Goal: Task Accomplishment & Management: Use online tool/utility

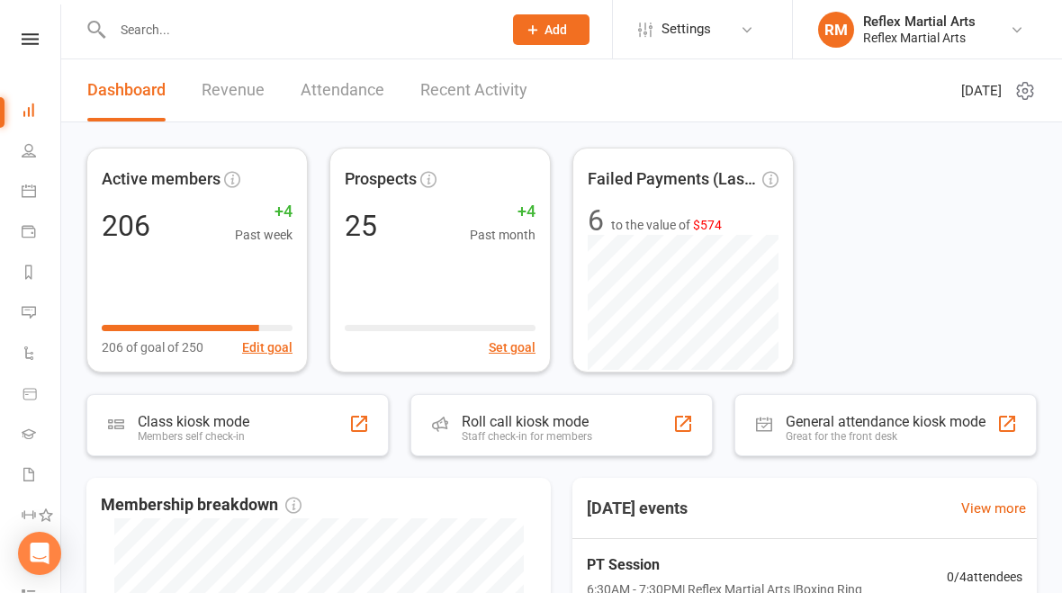
click at [282, 428] on div "Class kiosk mode Members self check-in" at bounding box center [237, 425] width 302 height 62
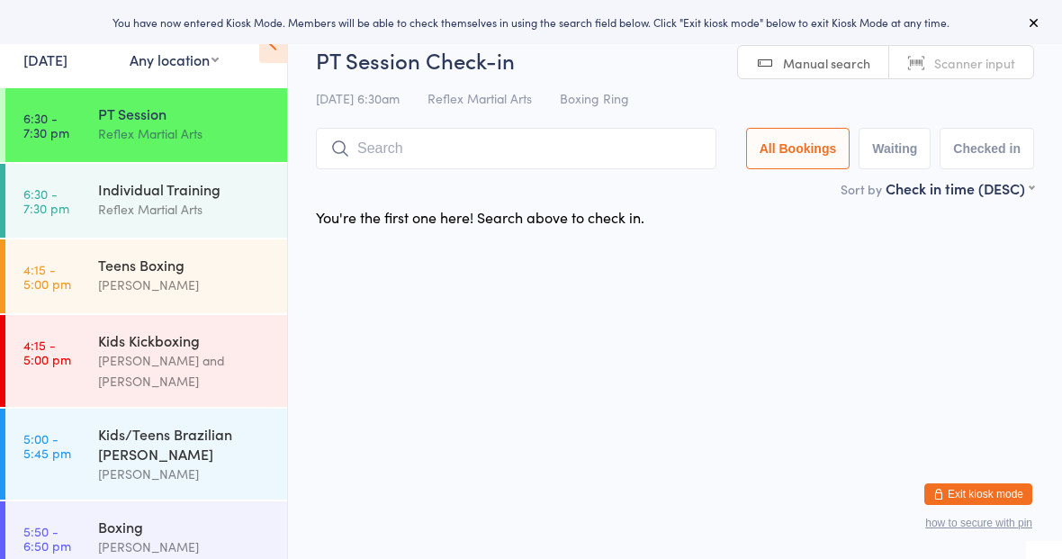
click at [94, 325] on link "4:15 - 5:00 pm Kids Kickboxing Kyan Lamb and Jake Lavalle" at bounding box center [146, 361] width 282 height 92
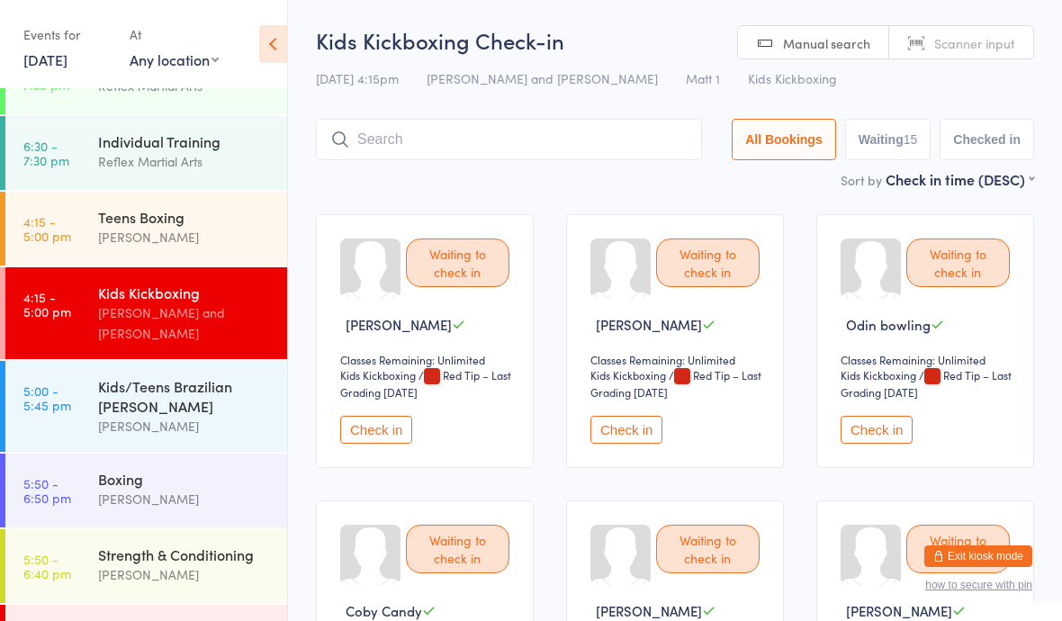
scroll to position [8, 0]
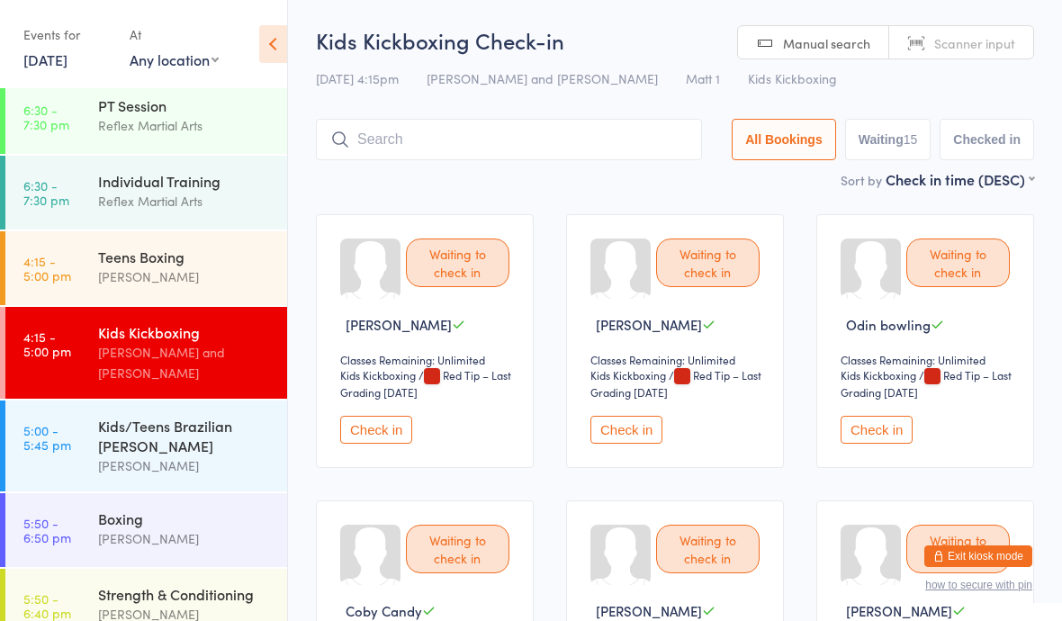
click at [130, 277] on div "Jonah Deane" at bounding box center [185, 276] width 174 height 21
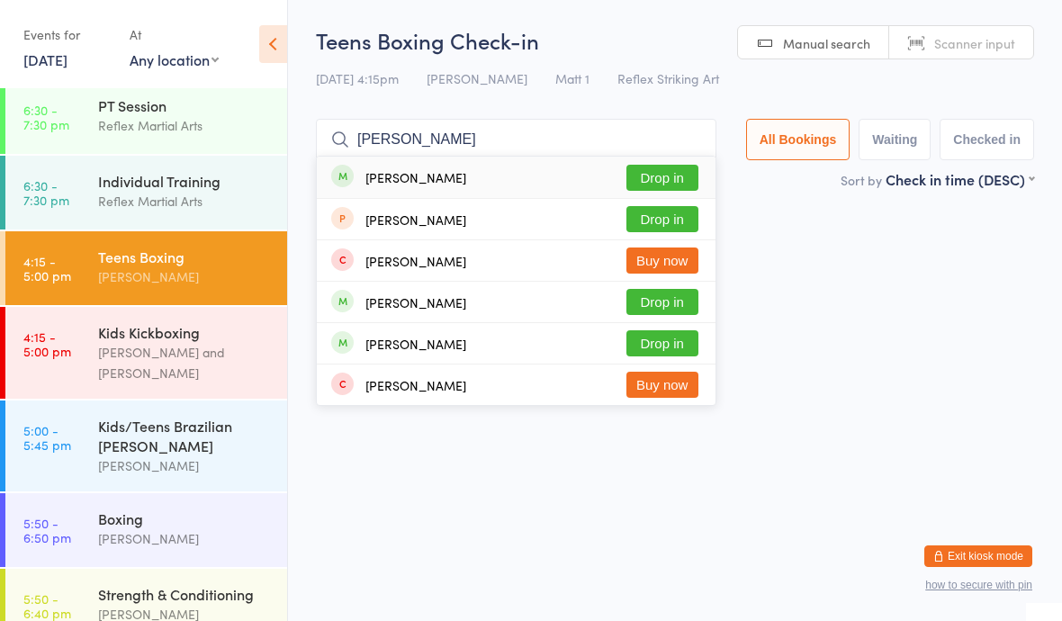
type input "Joseph"
click at [666, 178] on button "Drop in" at bounding box center [662, 178] width 72 height 26
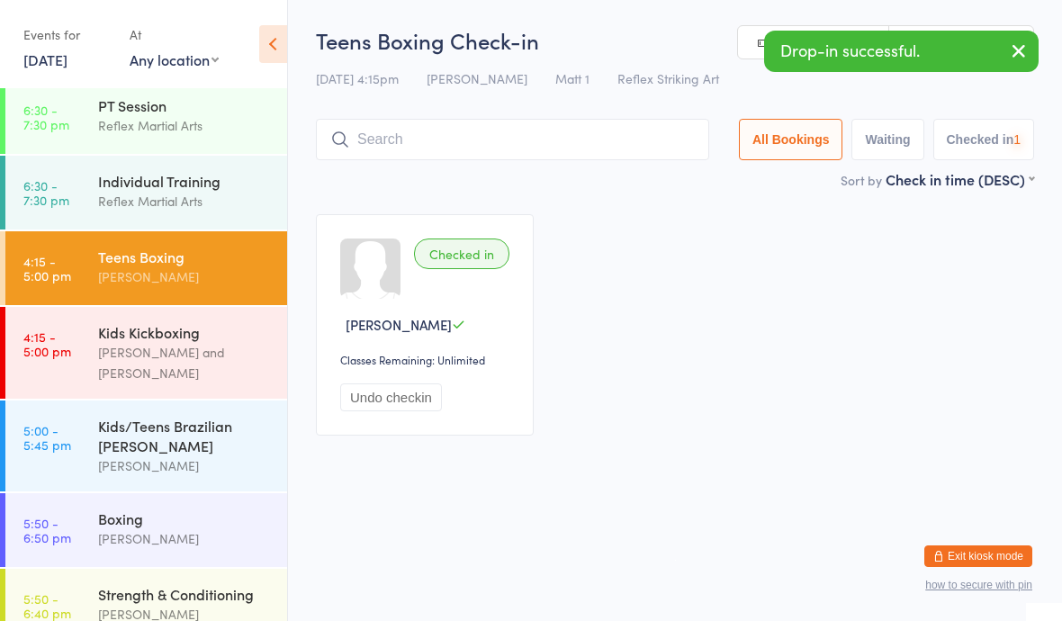
click at [72, 368] on link "4:15 - 5:00 pm Kids Kickboxing Kyan Lamb and Jake Lavalle" at bounding box center [146, 353] width 282 height 92
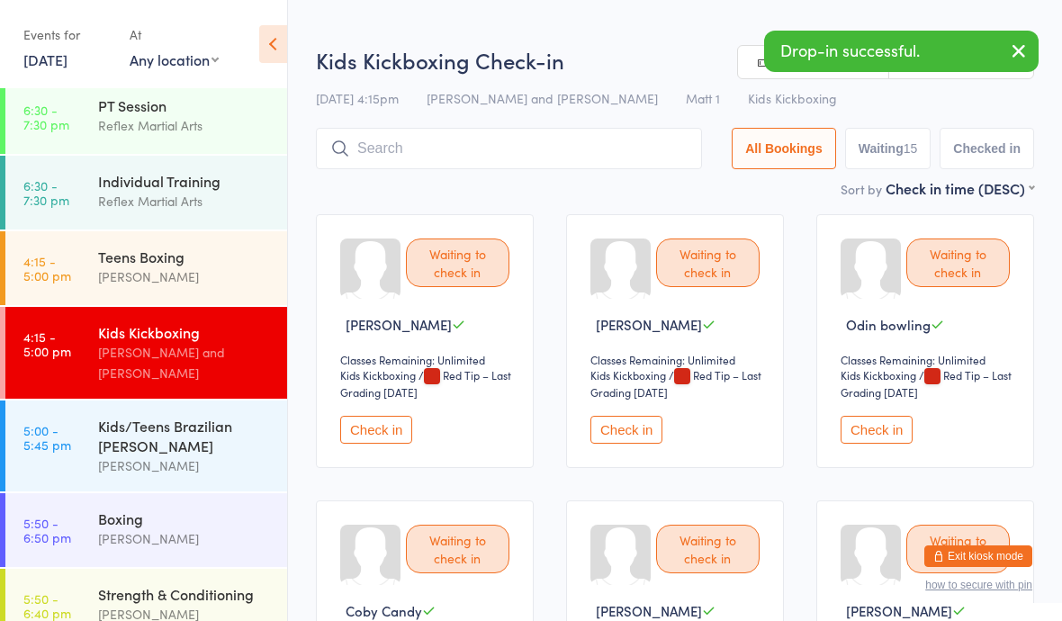
click at [61, 269] on time "4:15 - 5:00 pm" at bounding box center [47, 268] width 48 height 29
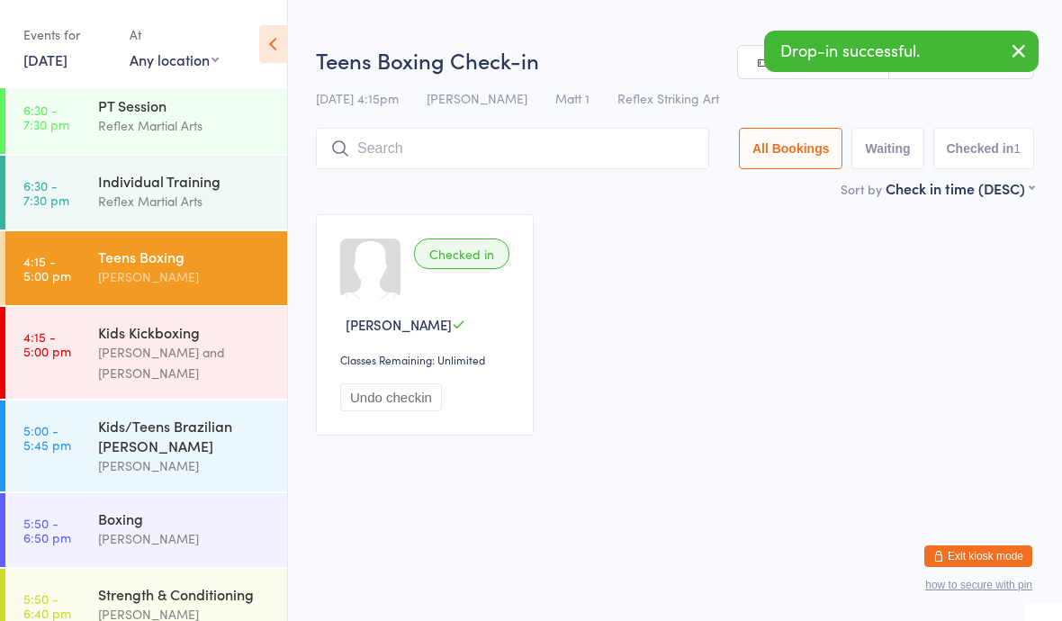
click at [76, 367] on link "4:15 - 5:00 pm Kids Kickboxing Kyan Lamb and Jake Lavalle" at bounding box center [146, 353] width 282 height 92
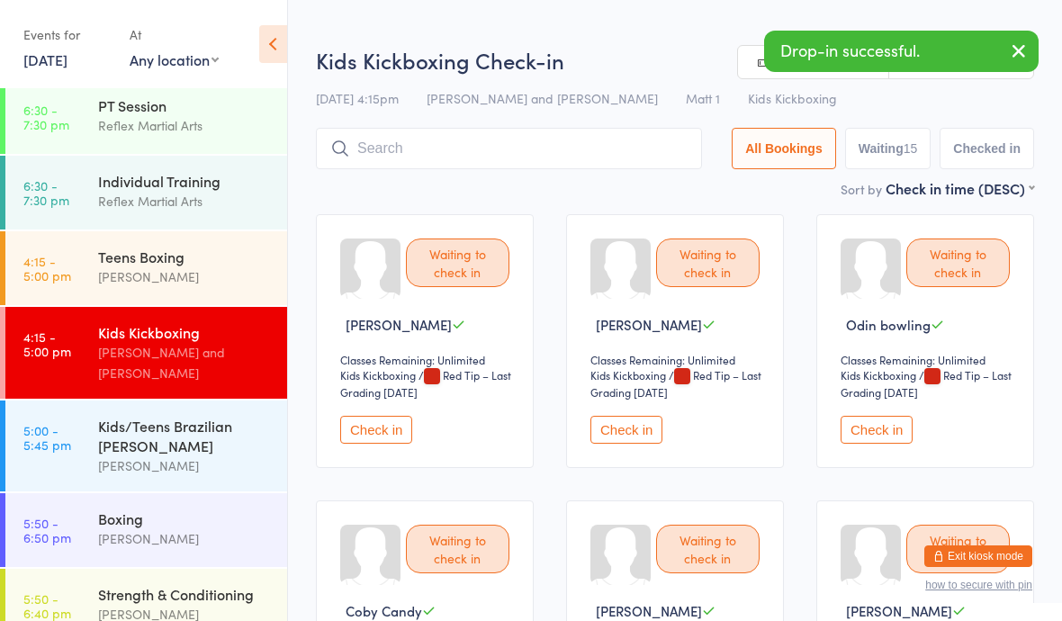
click at [79, 266] on link "4:15 - 5:00 pm Teens Boxing Jonah Deane" at bounding box center [146, 268] width 282 height 74
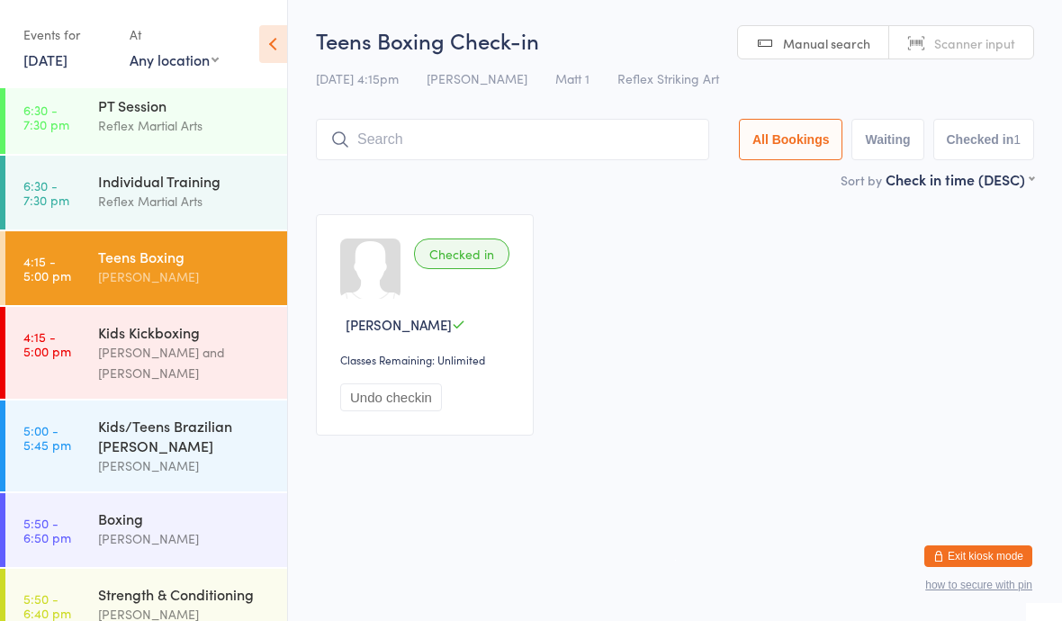
click at [411, 411] on button "Undo checkin" at bounding box center [391, 397] width 102 height 28
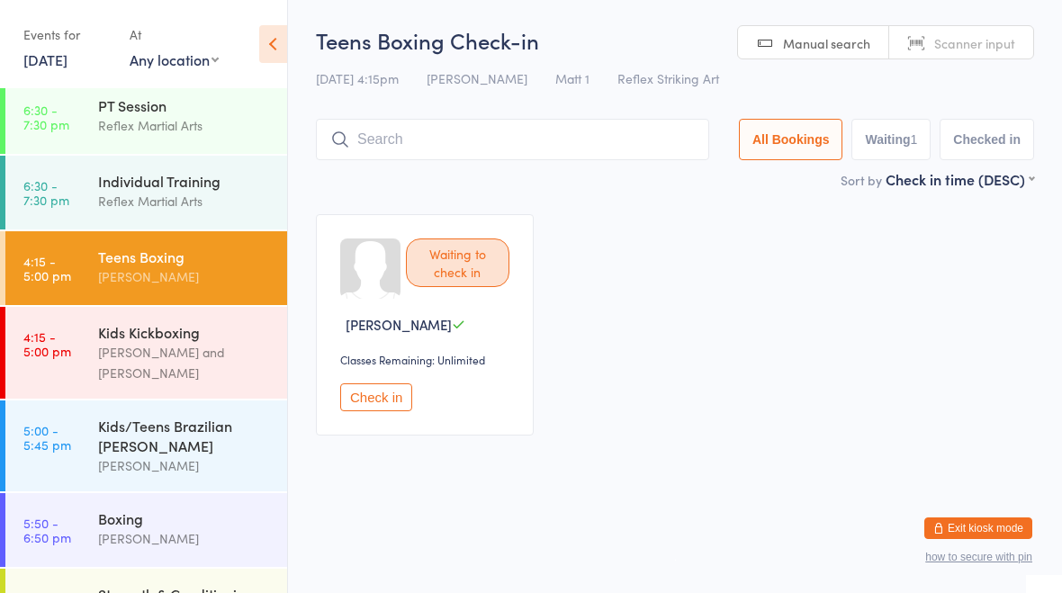
click at [995, 519] on button "Exit kiosk mode" at bounding box center [978, 528] width 108 height 22
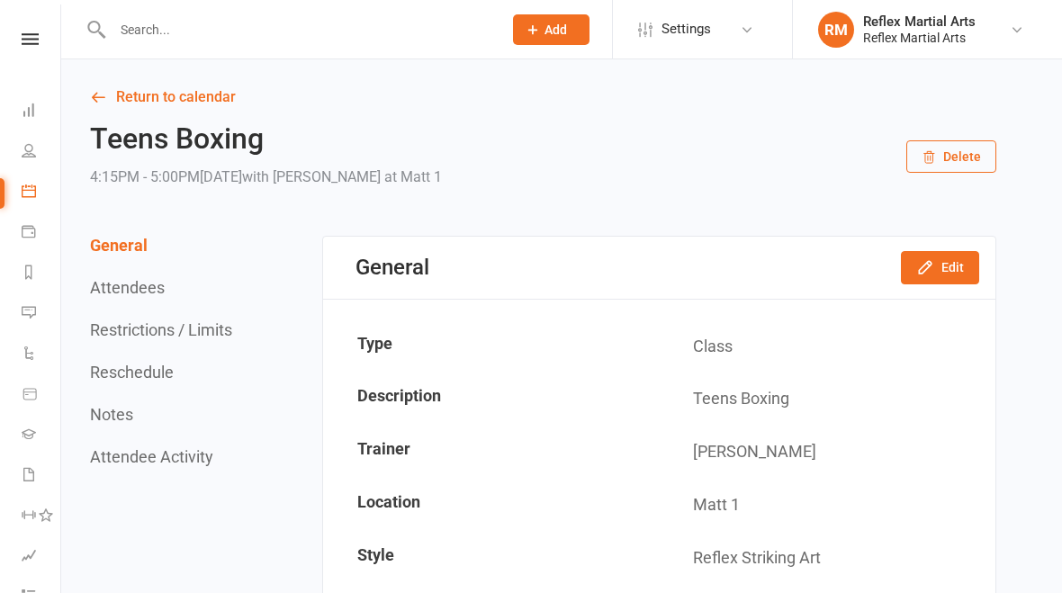
click at [564, 30] on span "Add" at bounding box center [555, 29] width 22 height 14
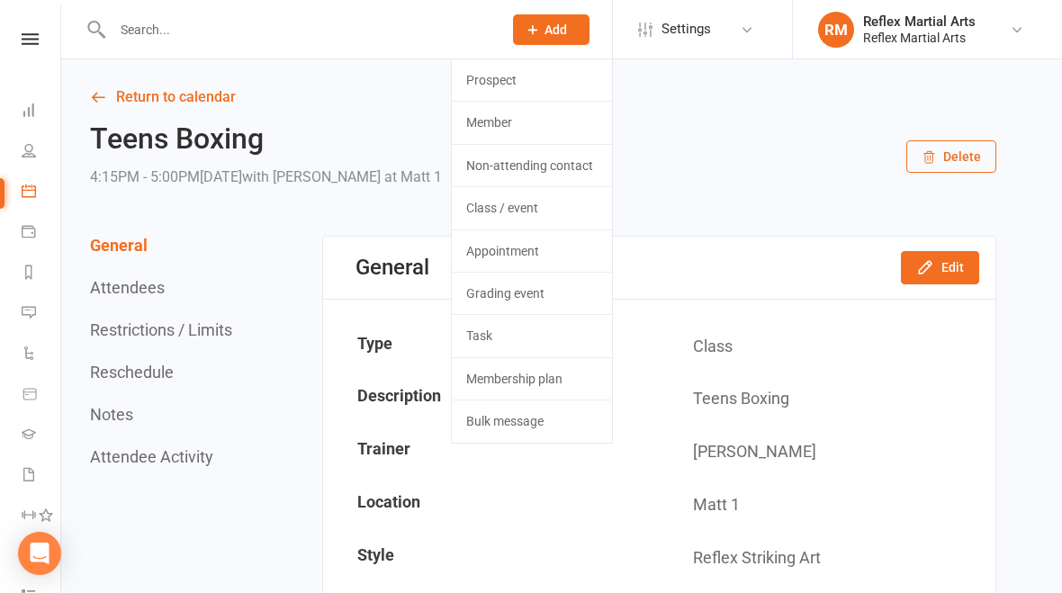
click at [557, 121] on link "Member" at bounding box center [532, 122] width 160 height 41
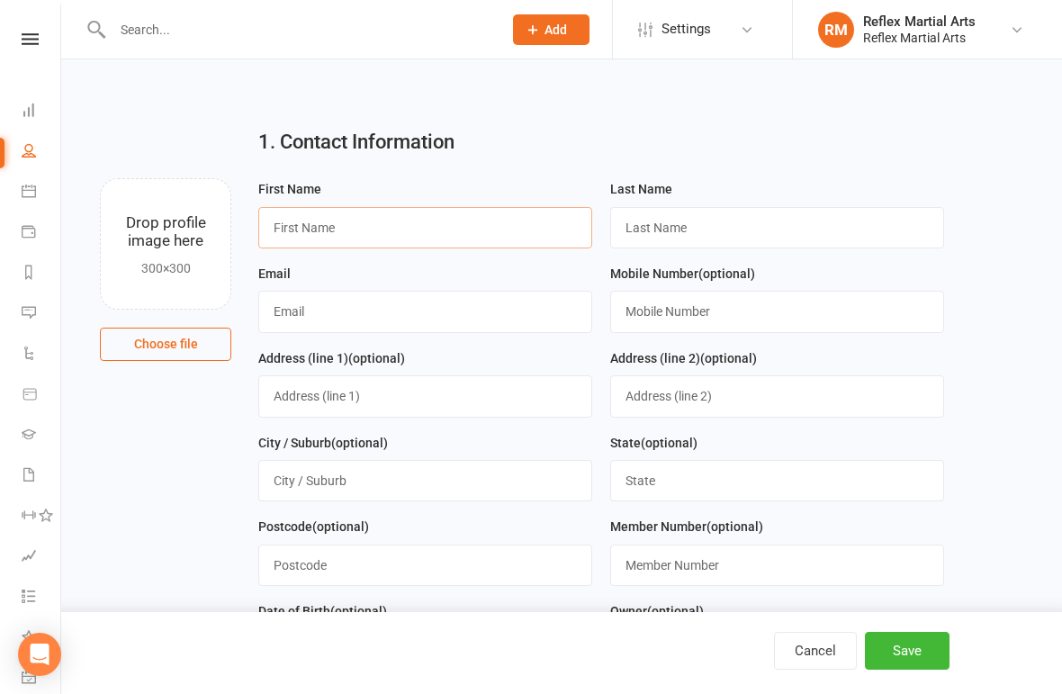
click at [444, 233] on input "text" at bounding box center [425, 227] width 334 height 41
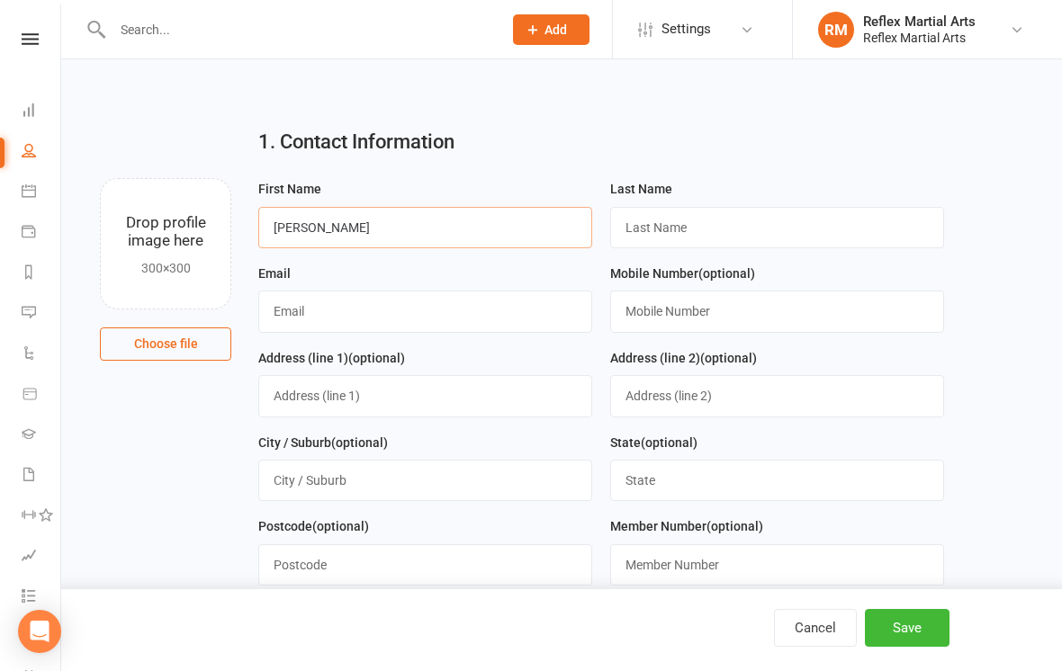
type input "Fernando"
click at [711, 231] on input "text" at bounding box center [777, 227] width 334 height 41
type input "bahamondes"
click at [380, 317] on input "text" at bounding box center [425, 311] width 334 height 41
type input "nando2796@hotmail.com"
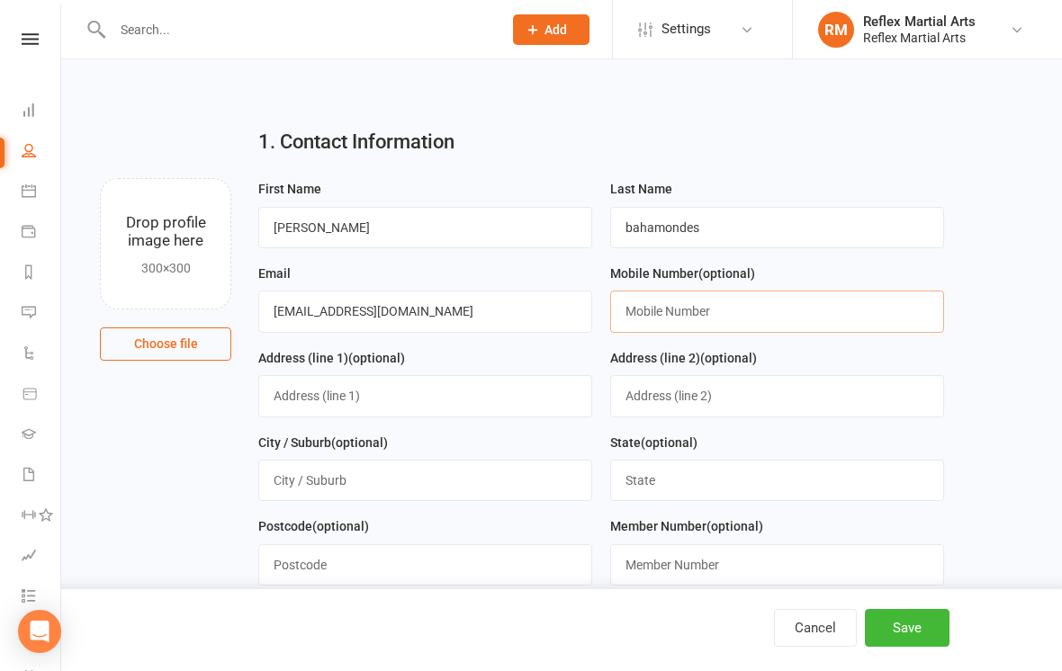
click at [713, 311] on input "text" at bounding box center [777, 311] width 334 height 41
type input "0422374986"
click at [370, 400] on input "text" at bounding box center [425, 395] width 334 height 41
type input "46 brooks terrace"
click at [424, 481] on input "text" at bounding box center [425, 480] width 334 height 41
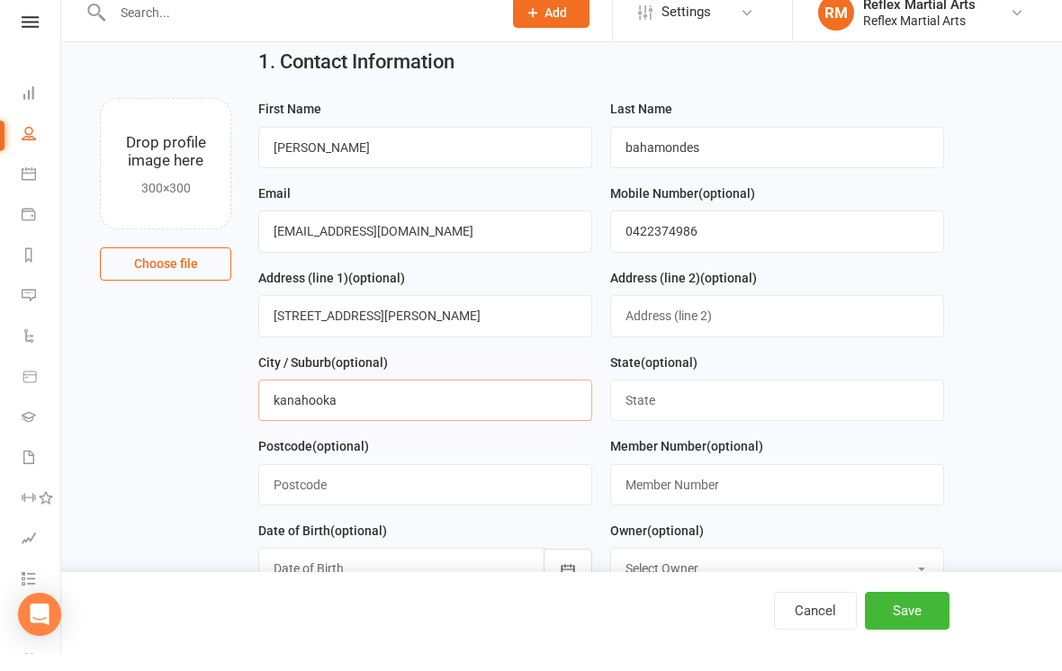
scroll to position [64, 0]
type input "kanahooka"
click at [430, 481] on input "text" at bounding box center [425, 501] width 334 height 41
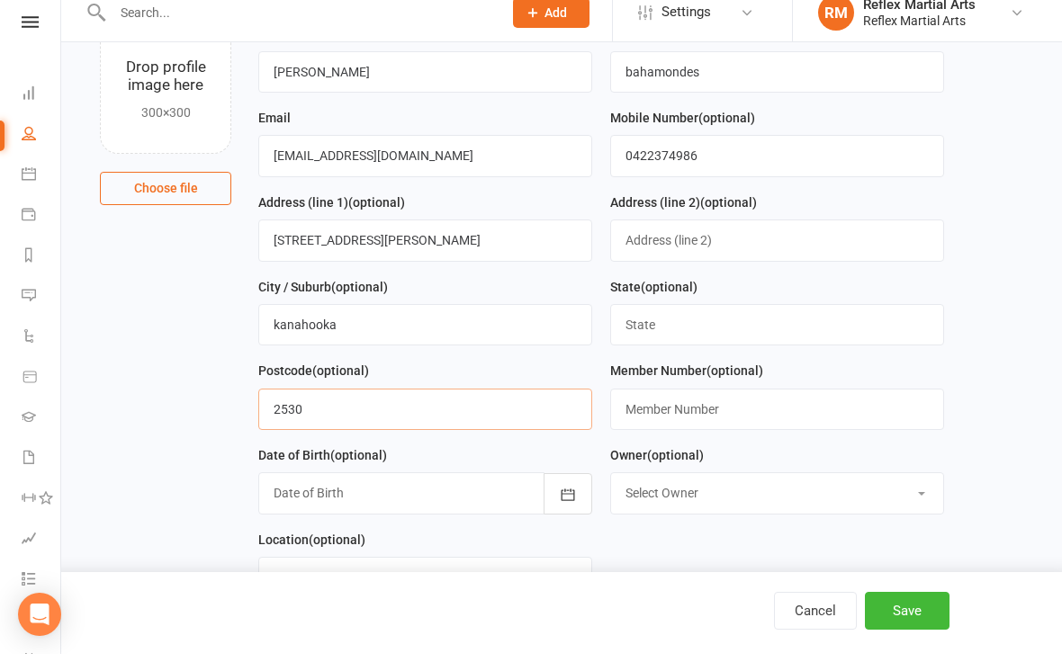
scroll to position [148, 0]
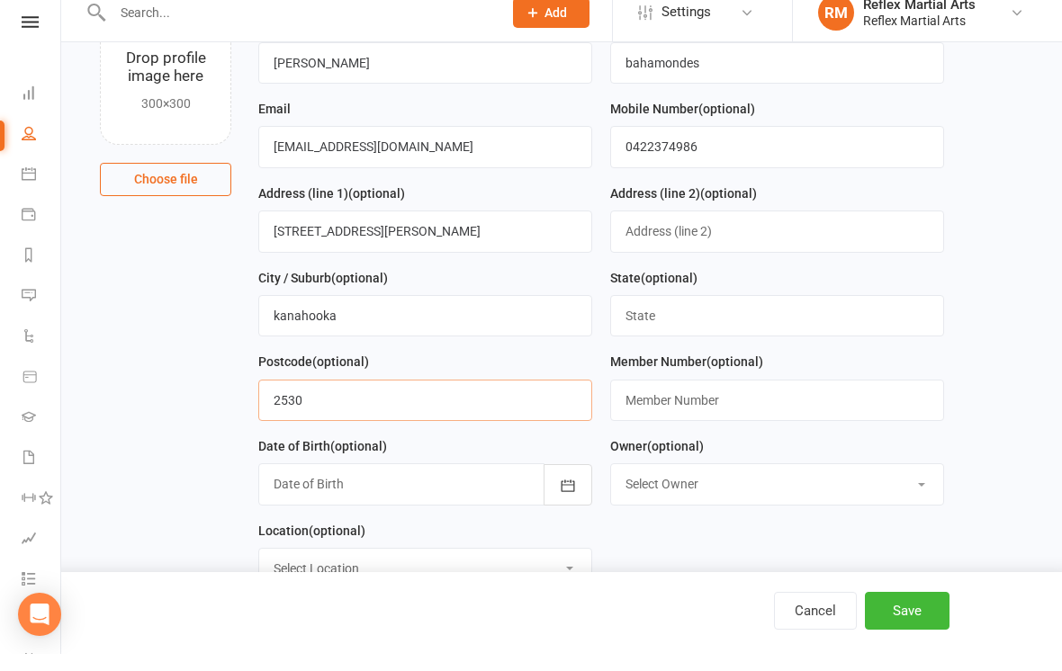
type input "2530"
click at [569, 494] on icon "button" at bounding box center [568, 503] width 18 height 18
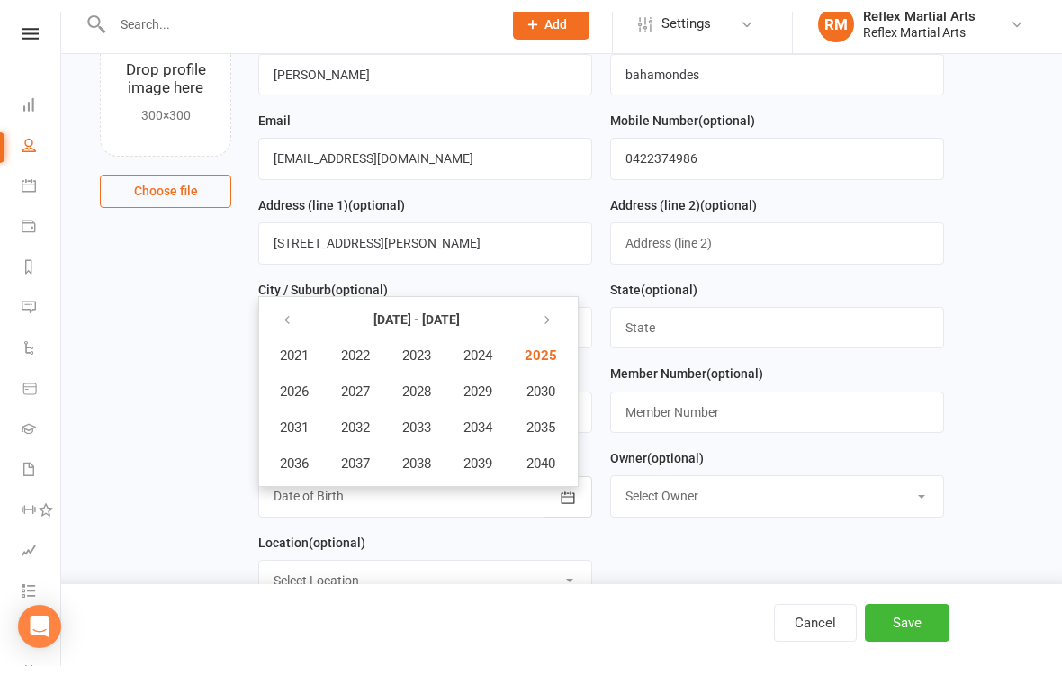
scroll to position [166, 0]
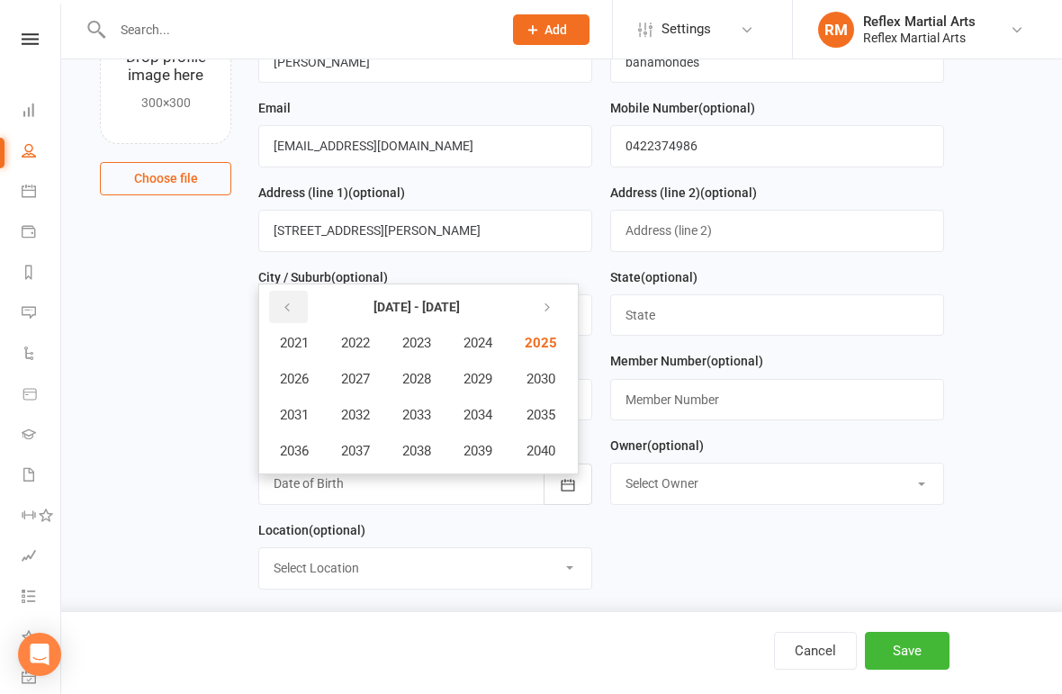
click at [297, 310] on button "button" at bounding box center [288, 307] width 39 height 32
click at [552, 455] on span "2020" at bounding box center [539, 451] width 29 height 16
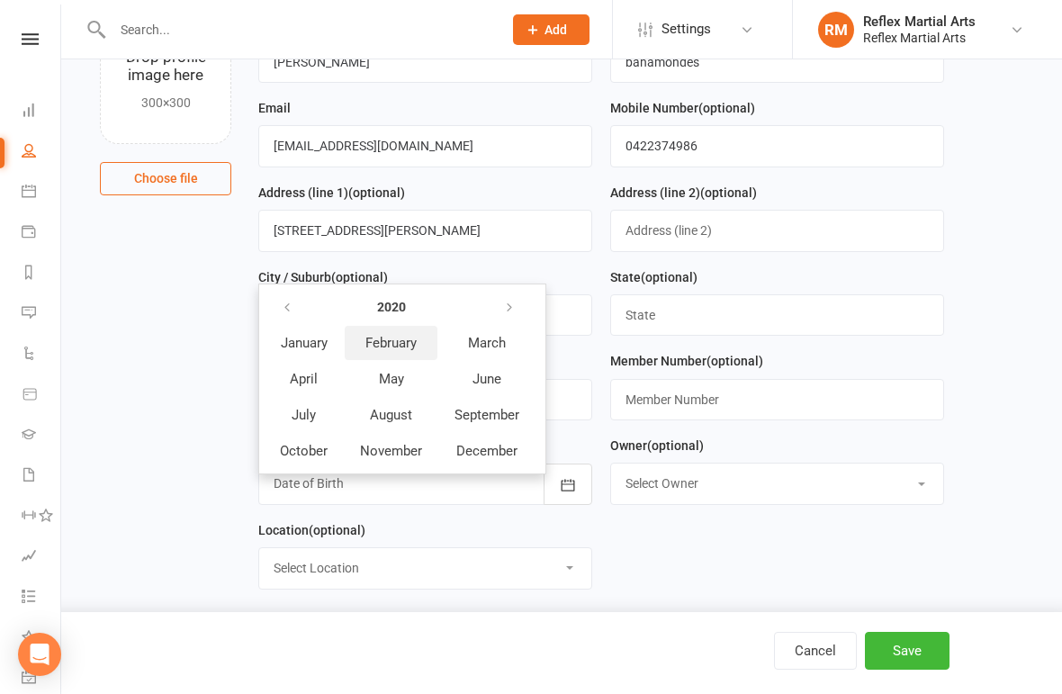
click at [409, 344] on span "February" at bounding box center [390, 343] width 51 height 16
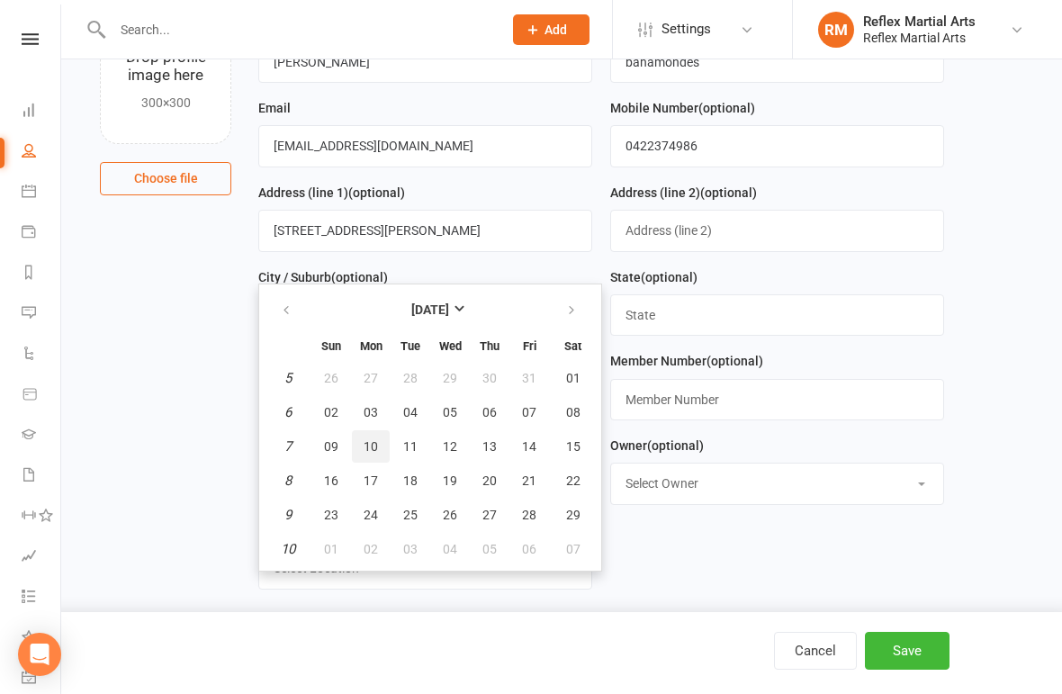
click at [373, 454] on span "10" at bounding box center [371, 446] width 14 height 14
type input "10 Feb 2020"
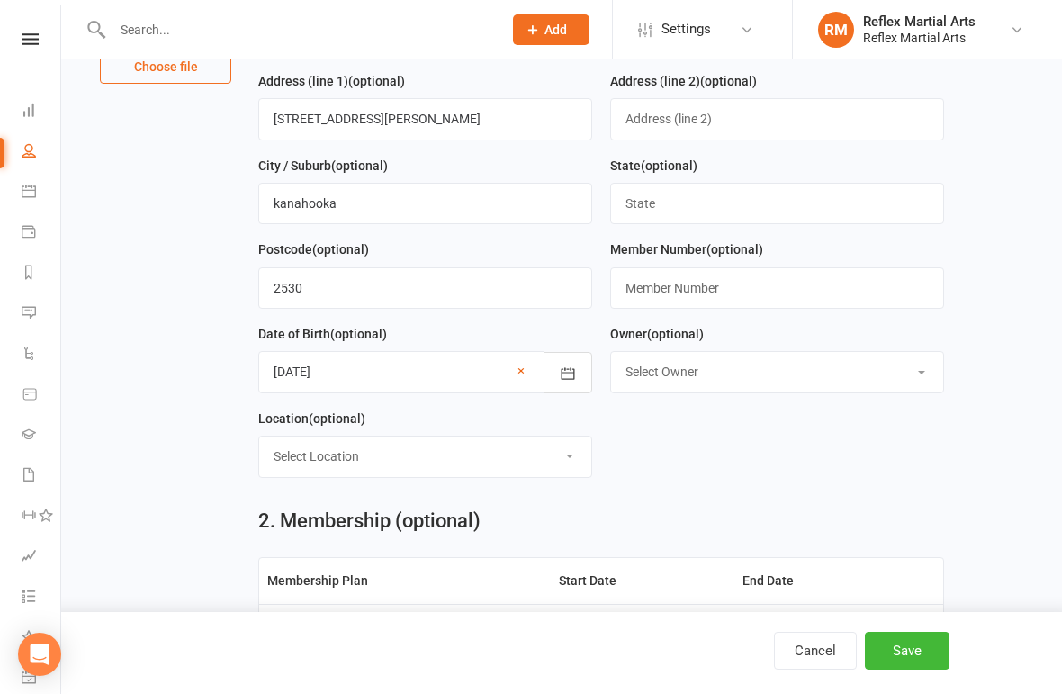
scroll to position [279, 0]
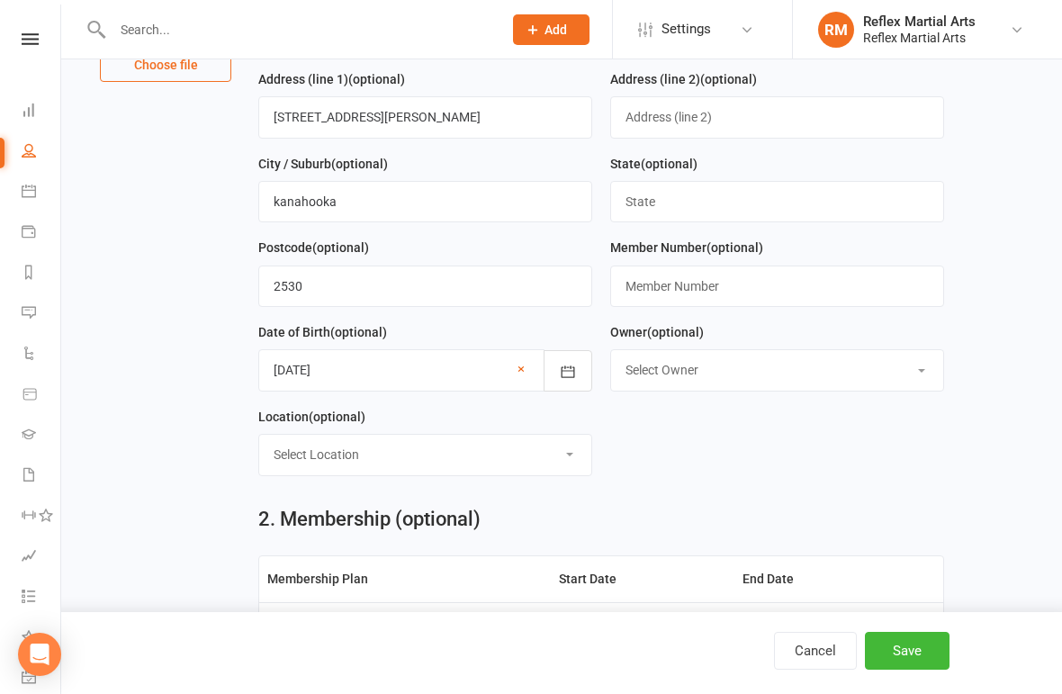
click at [563, 454] on select "Select Location Boxing Ring Example Room (Rename me!) Matt 1 Matt 2 MMA Cage" at bounding box center [425, 455] width 332 height 40
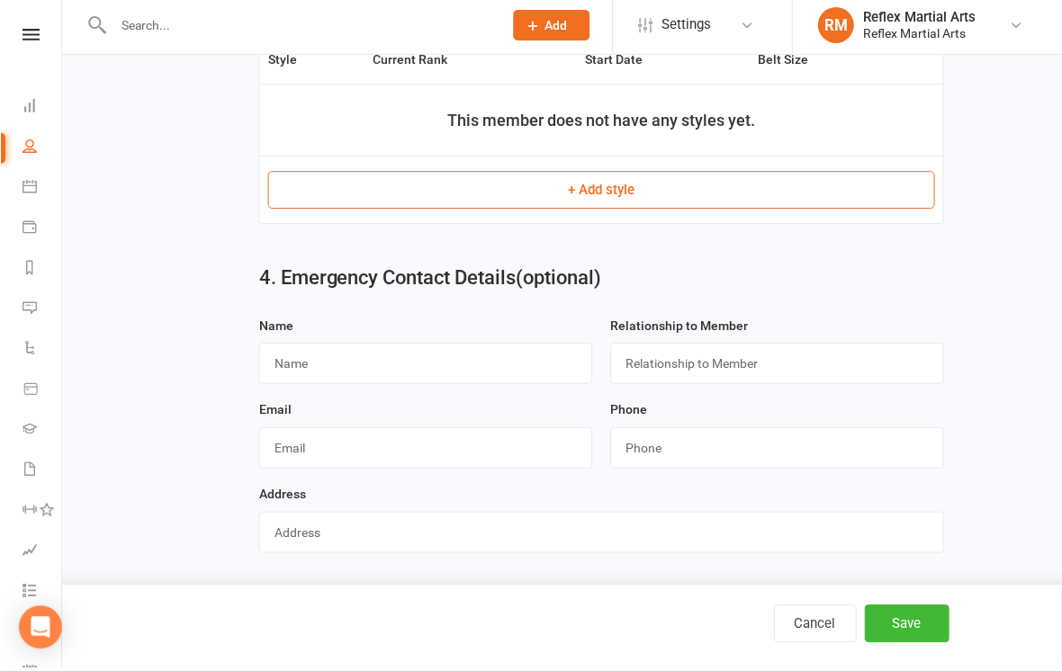
scroll to position [1068, 0]
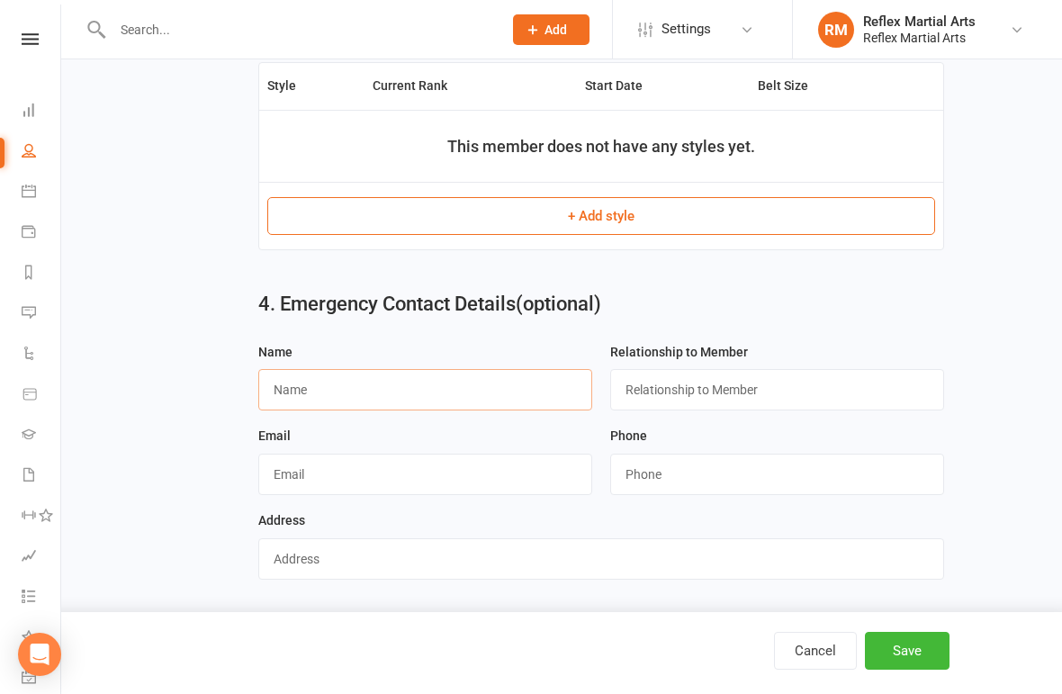
click at [501, 390] on input "text" at bounding box center [425, 389] width 334 height 41
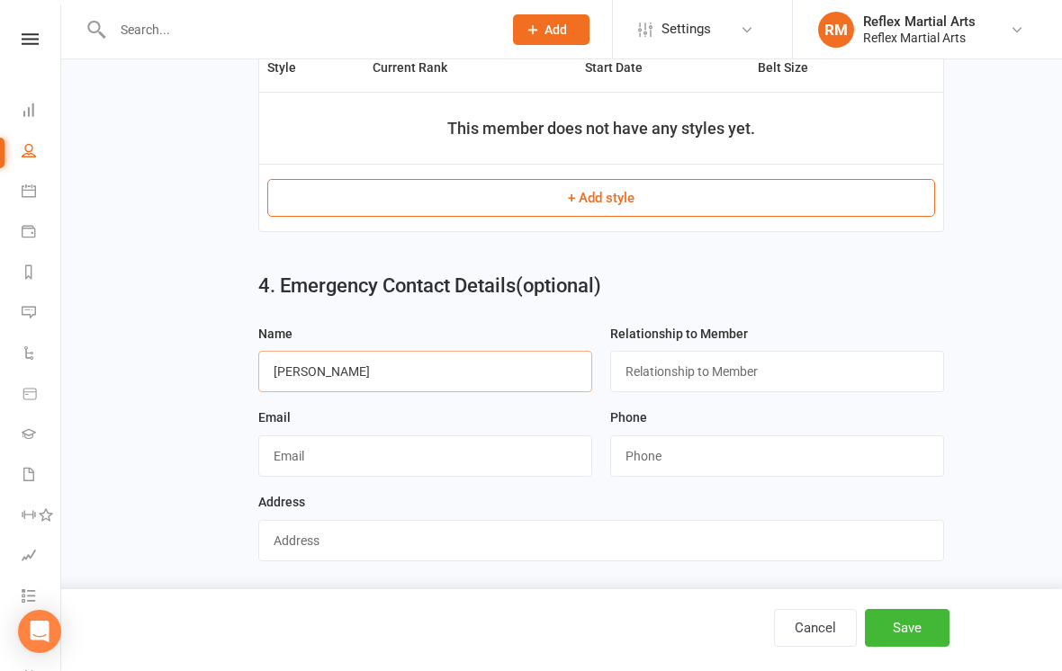
type input "Fernando"
click at [698, 379] on input "text" at bounding box center [777, 371] width 334 height 41
type input "father"
click at [382, 452] on input "text" at bounding box center [425, 456] width 334 height 41
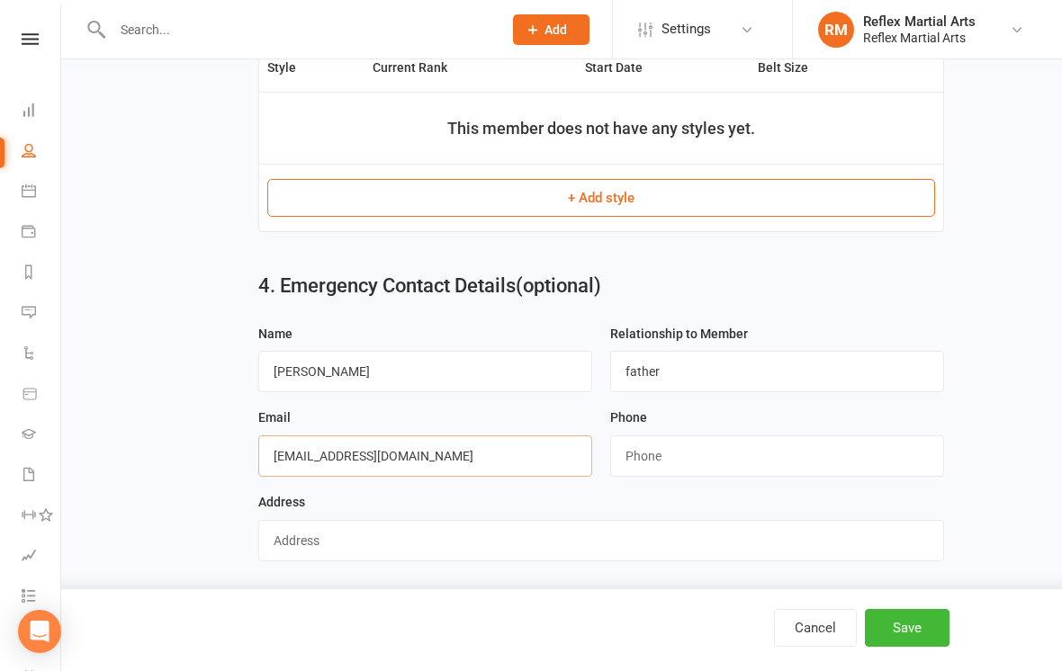
type input "nando2796@hotmail.com"
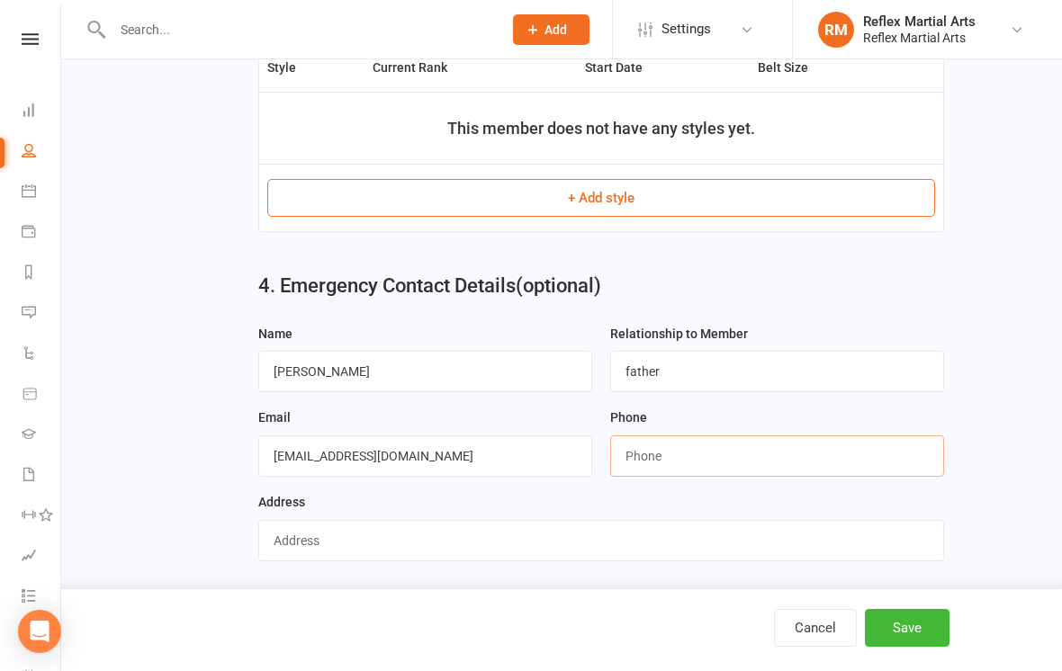
click at [679, 449] on input "string" at bounding box center [777, 456] width 334 height 41
type input "0422374986"
click at [343, 528] on input "text" at bounding box center [601, 540] width 686 height 41
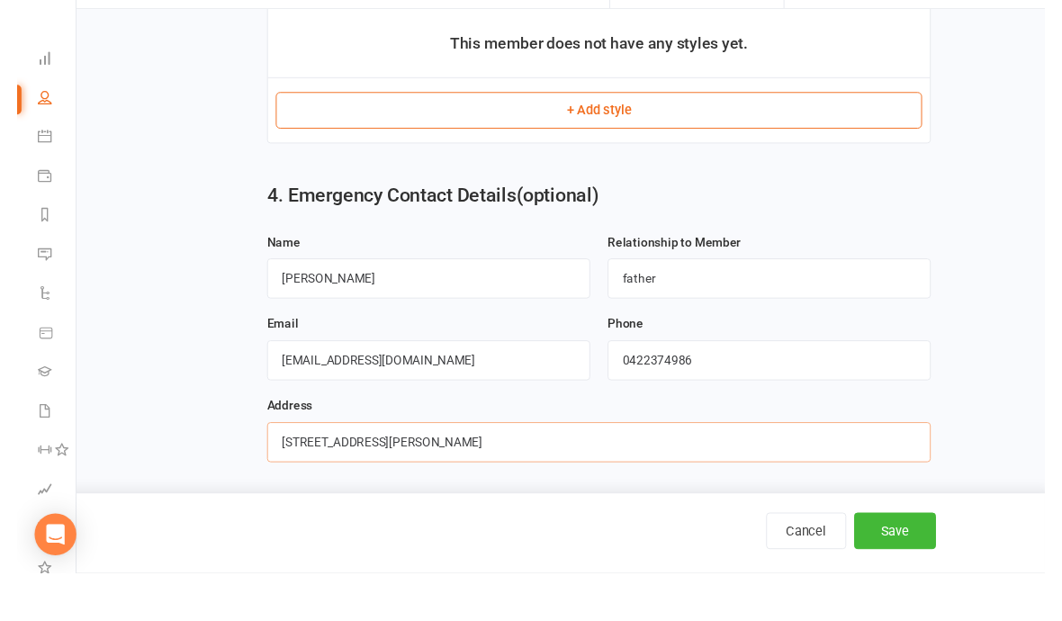
scroll to position [1141, 0]
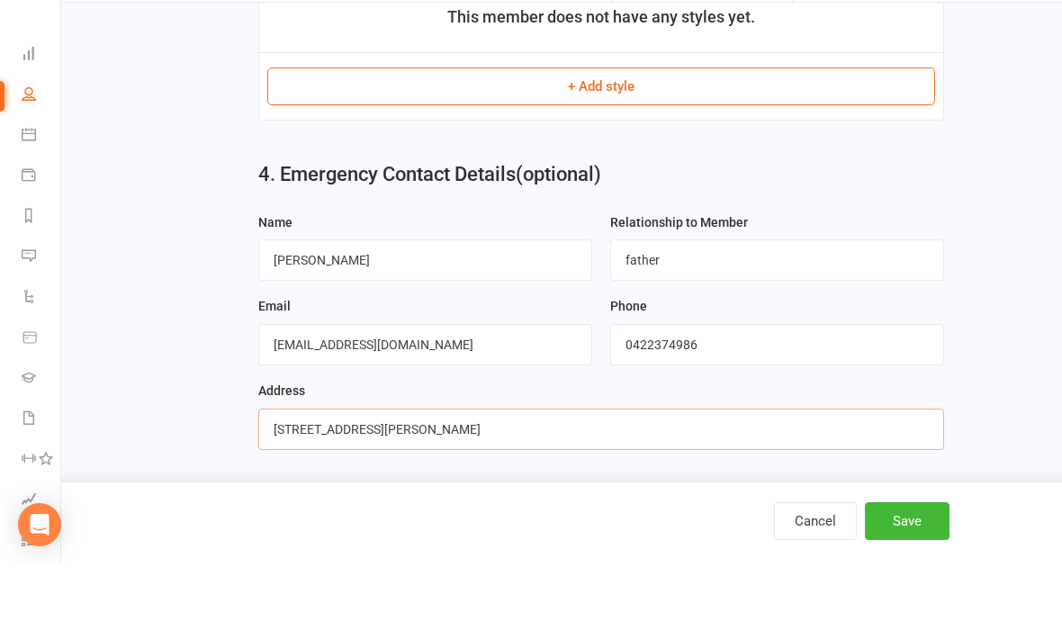
type input "46 brooks terrace kanahooka"
click at [932, 559] on button "Save" at bounding box center [907, 578] width 85 height 38
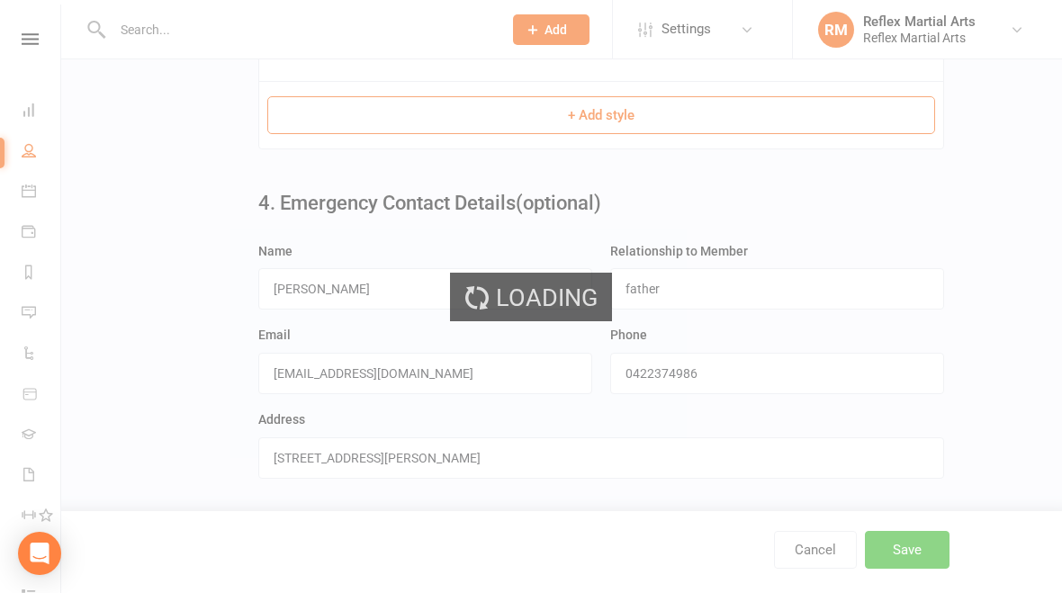
scroll to position [0, 0]
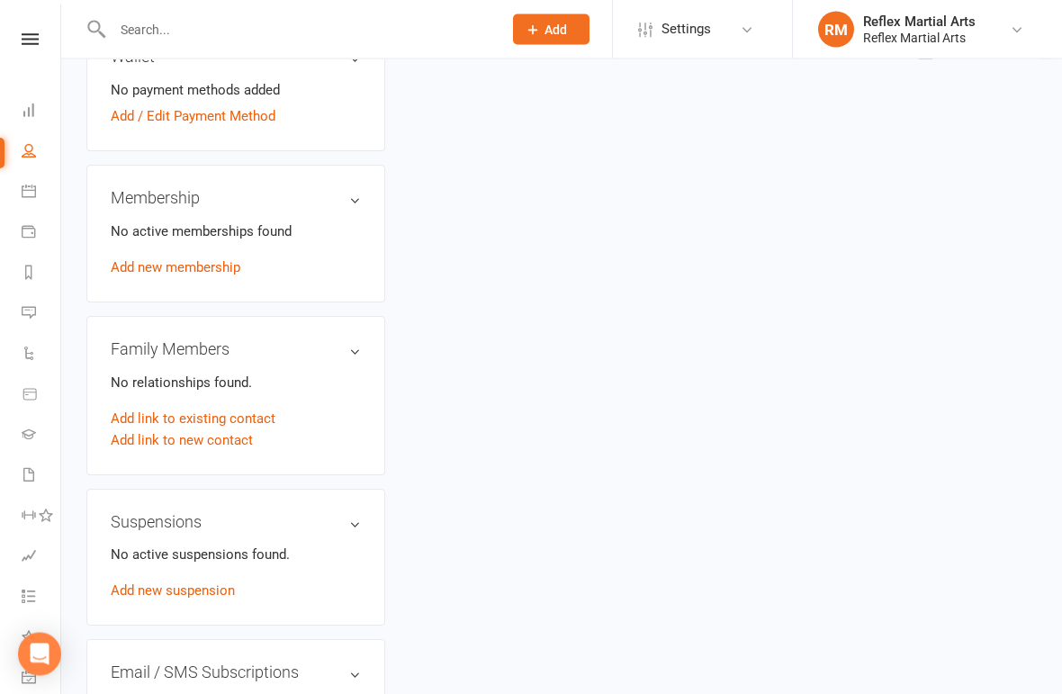
scroll to position [613, 0]
click at [219, 267] on link "Add new membership" at bounding box center [176, 267] width 130 height 16
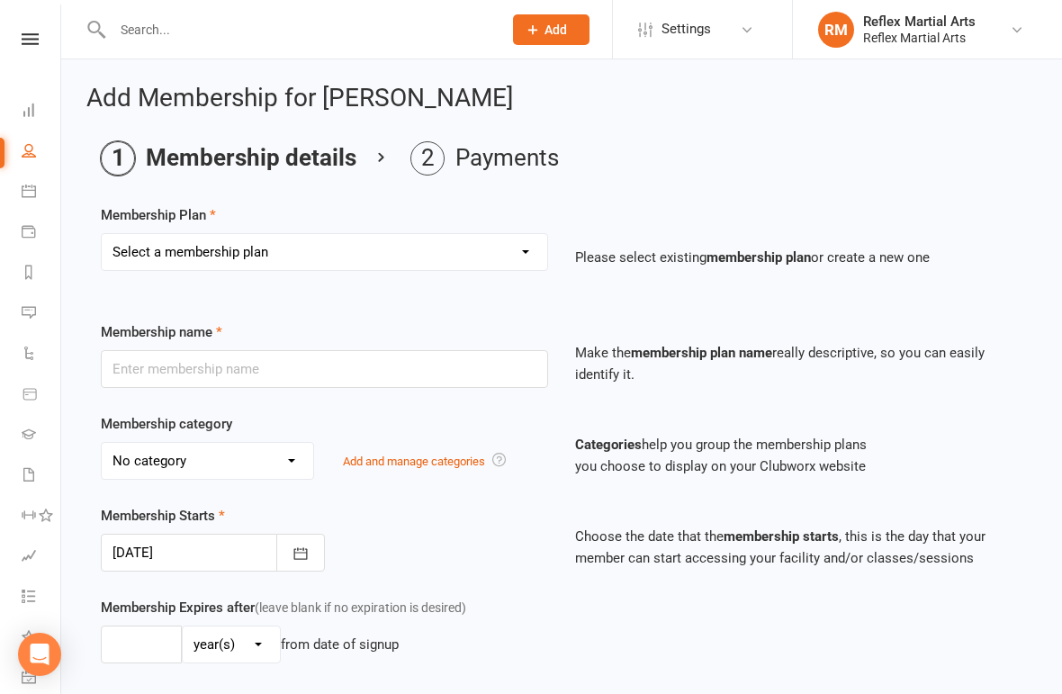
click at [390, 260] on select "Select a membership plan Create new Membership Plan Adults no contact plan $52 …" at bounding box center [324, 252] width 445 height 36
select select "8"
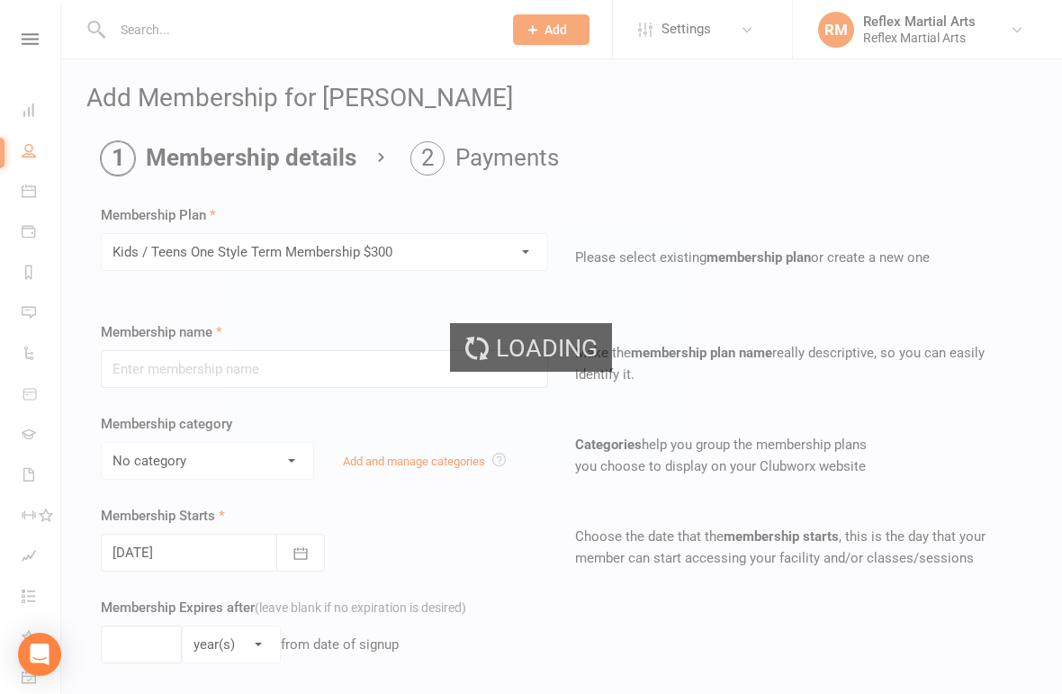
type input "Kids / Teens One Style Term Membership $300"
type input "10"
select select "1"
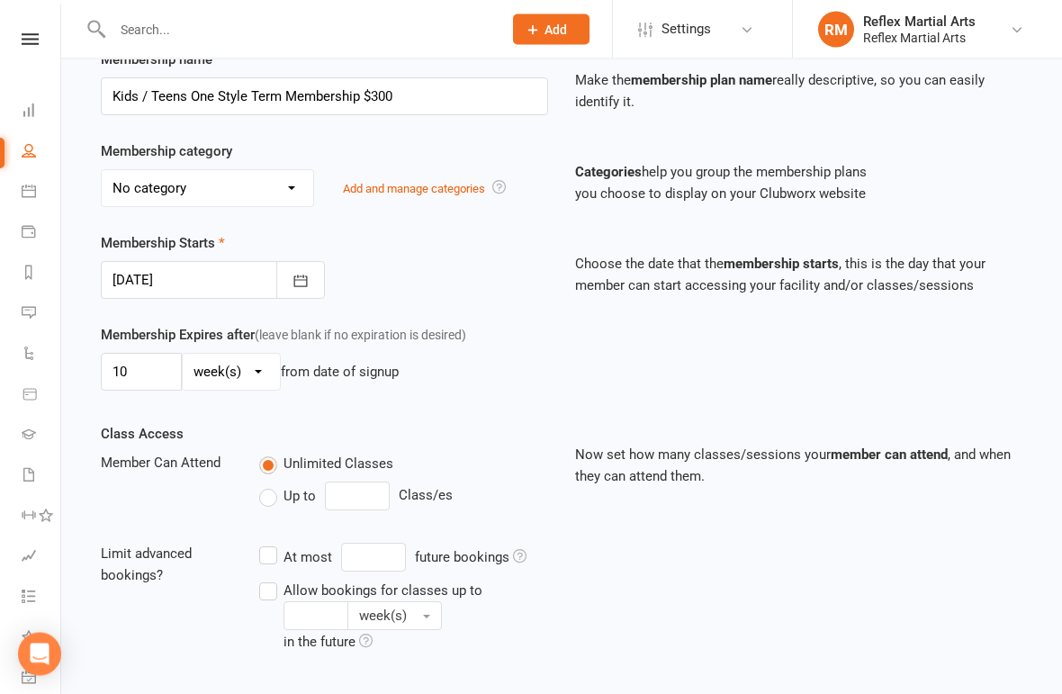
scroll to position [283, 0]
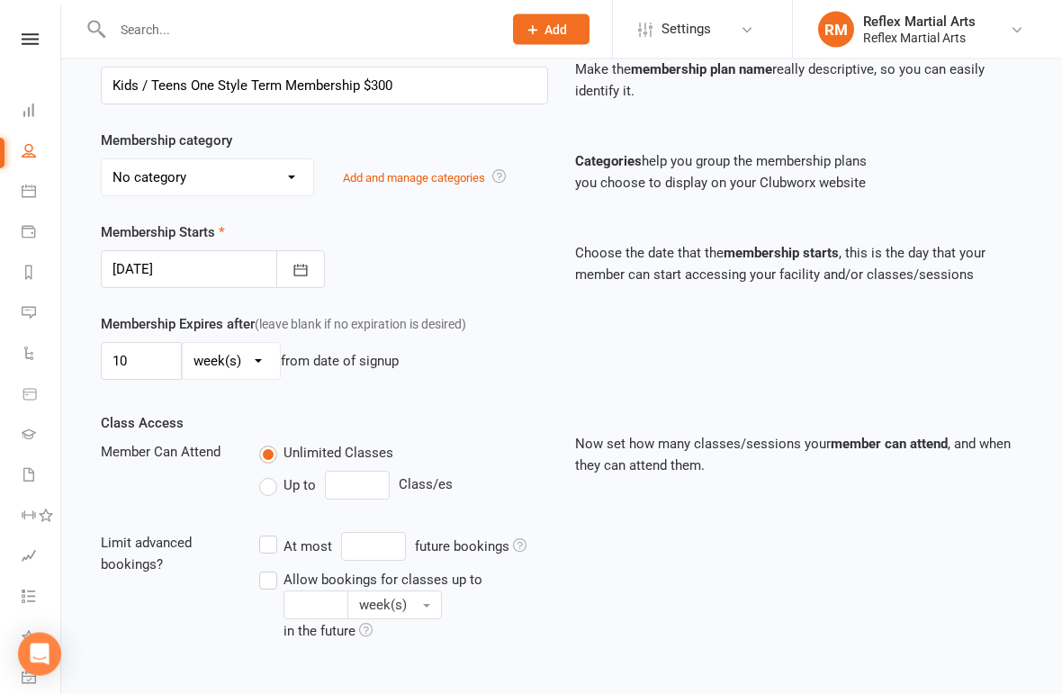
click at [267, 372] on select "day(s) week(s) month(s) year(s)" at bounding box center [231, 362] width 97 height 36
click at [165, 357] on input "10" at bounding box center [141, 361] width 81 height 38
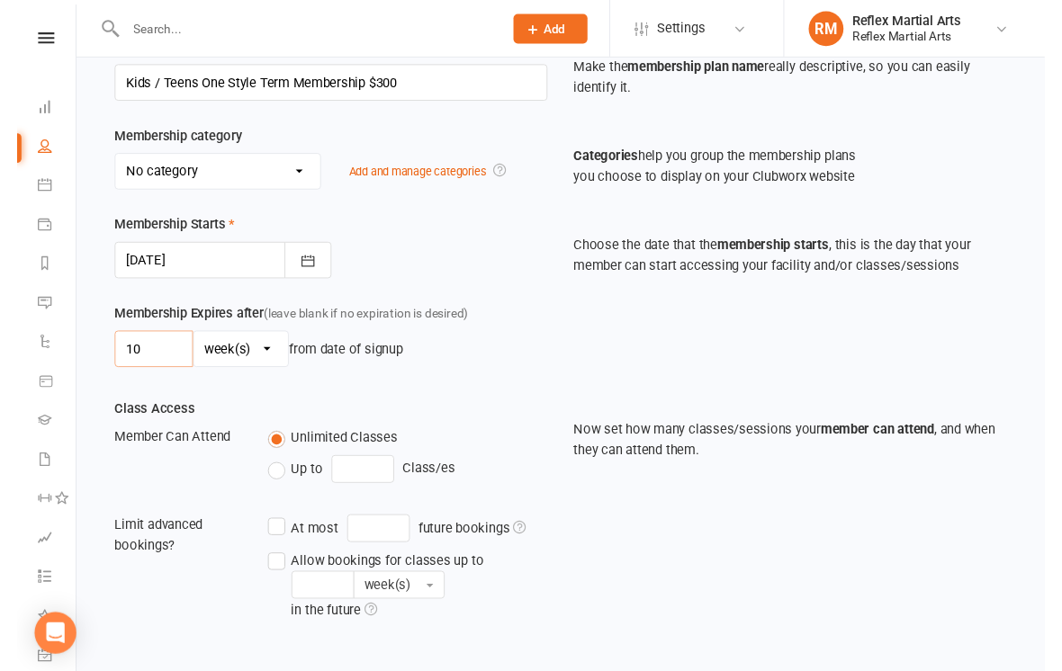
scroll to position [283, 0]
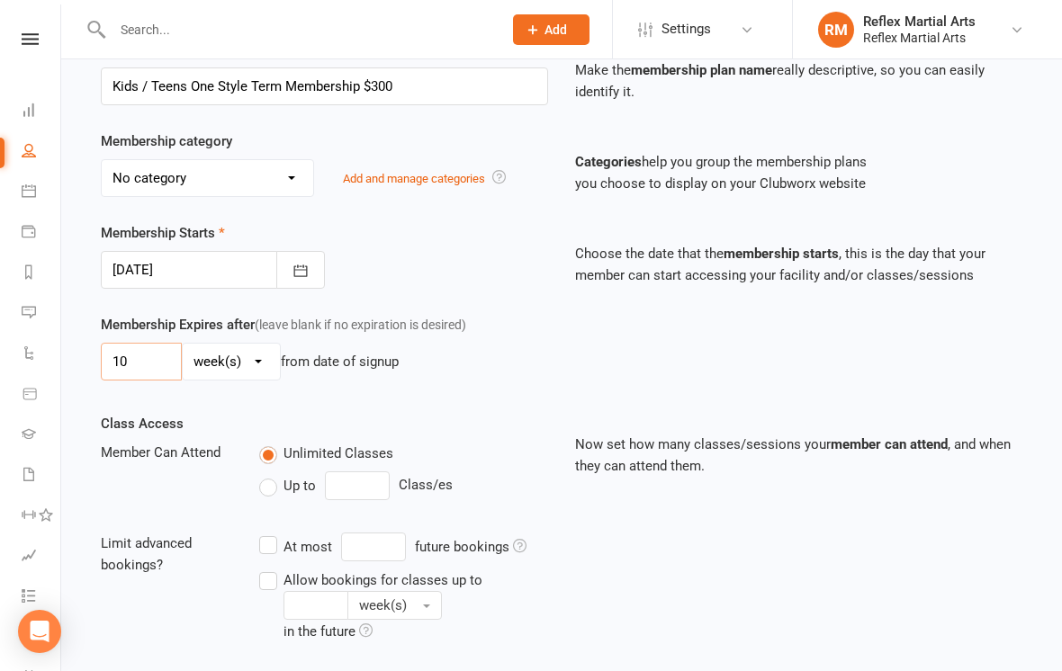
type input "1"
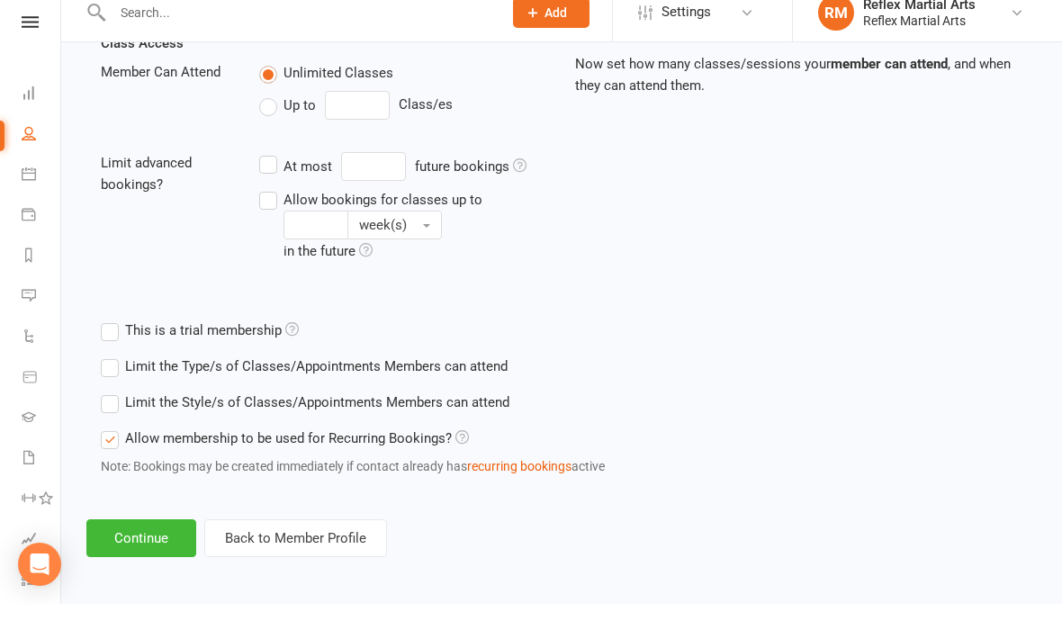
scroll to position [665, 0]
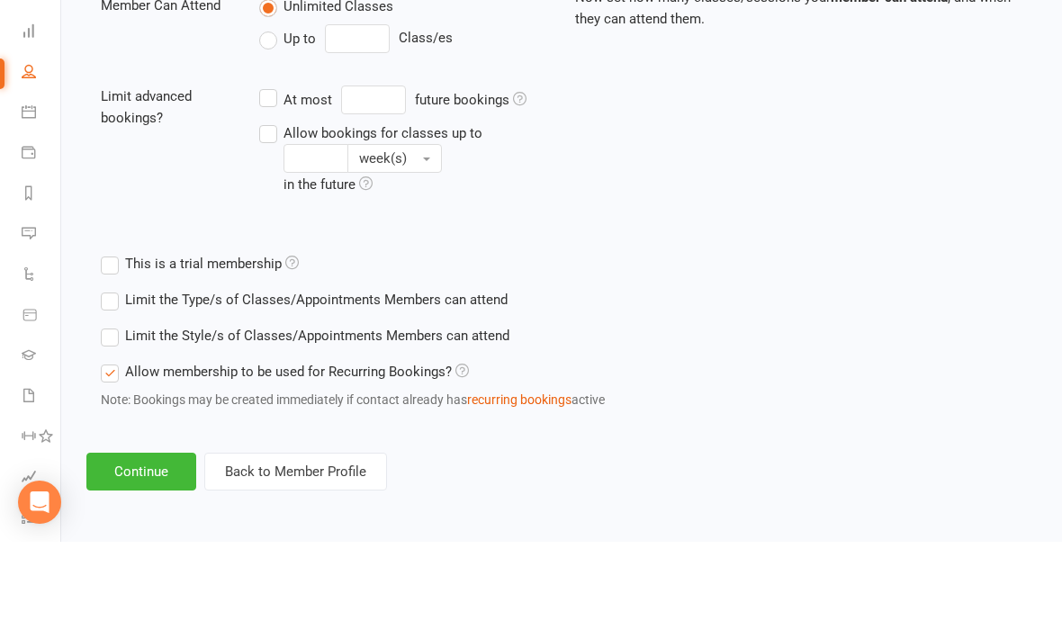
type input "14"
click at [141, 532] on button "Continue" at bounding box center [141, 551] width 110 height 38
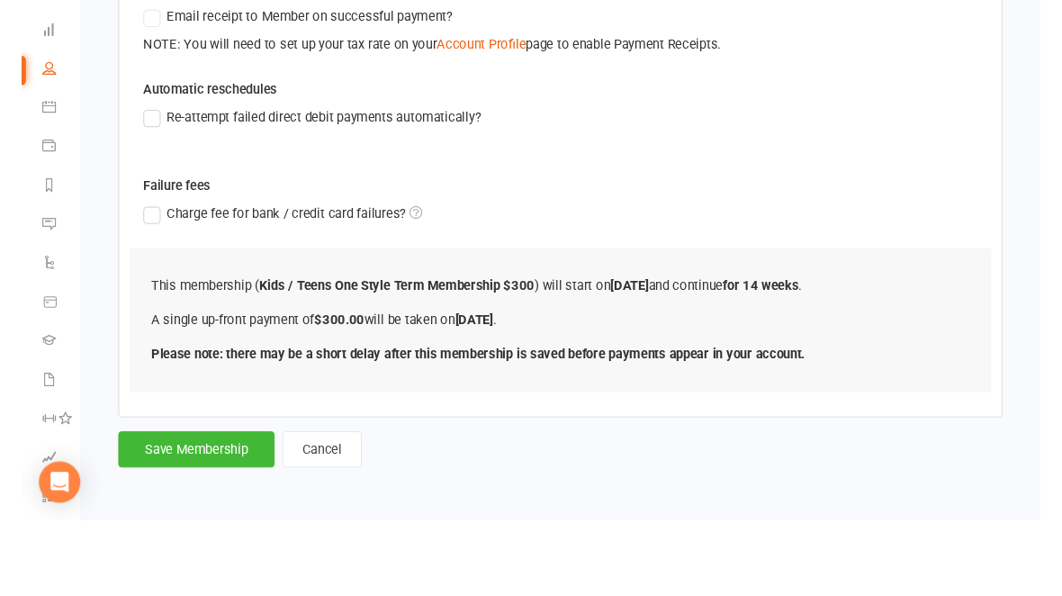
scroll to position [0, 0]
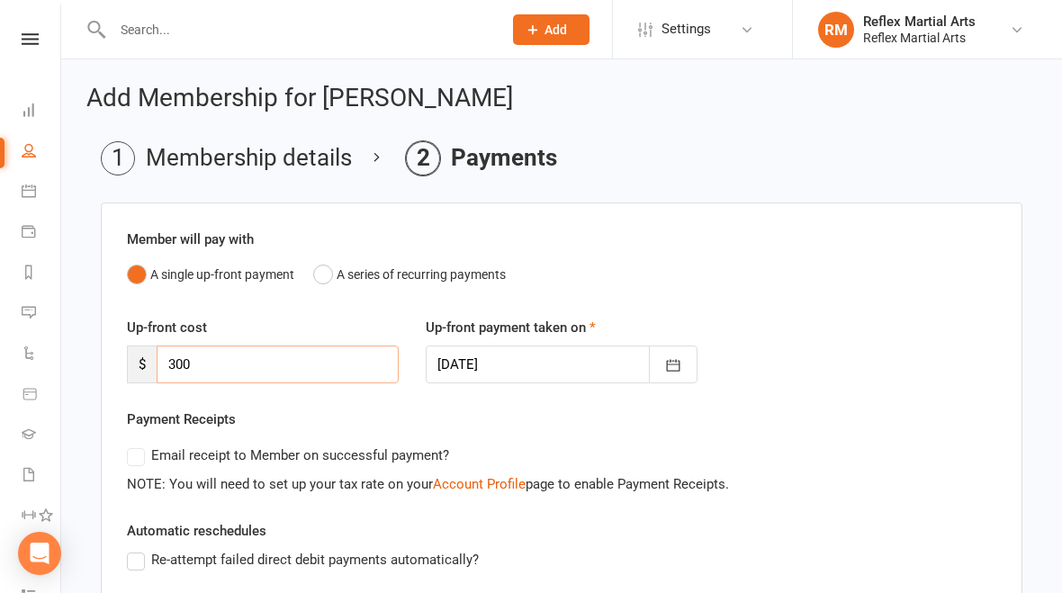
click at [249, 379] on input "300" at bounding box center [278, 365] width 242 height 38
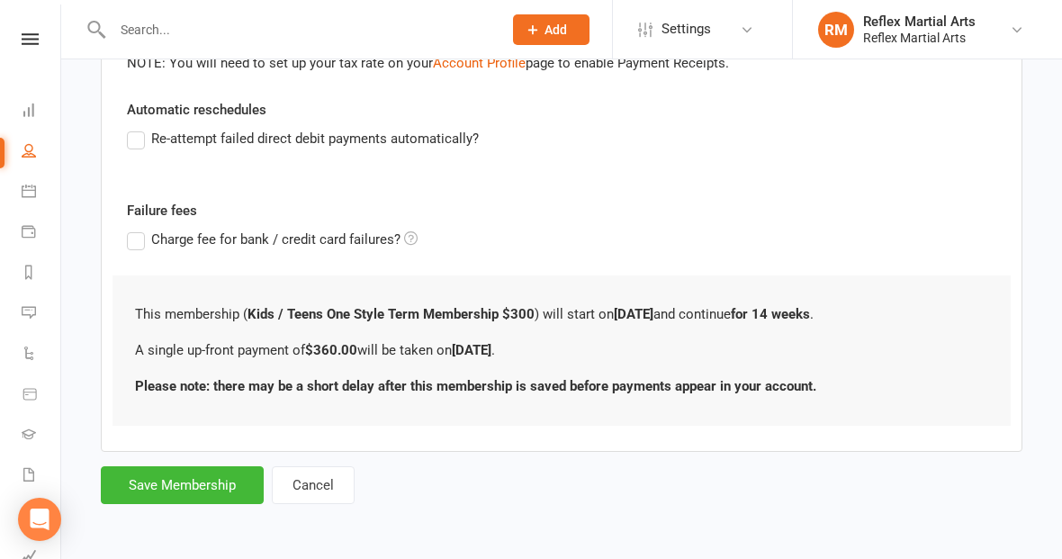
scroll to position [436, 0]
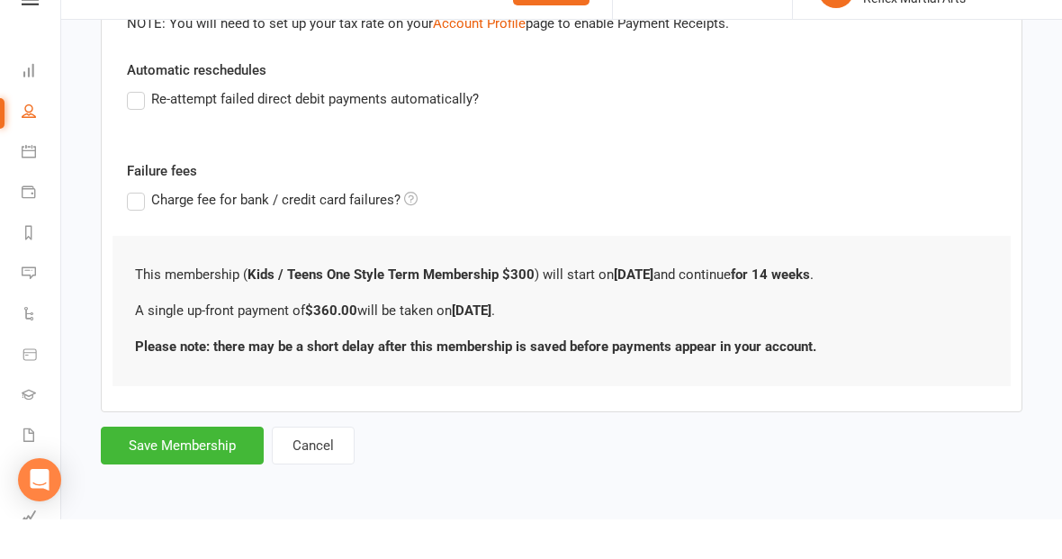
type input "360"
click at [209, 466] on button "Save Membership" at bounding box center [182, 485] width 163 height 38
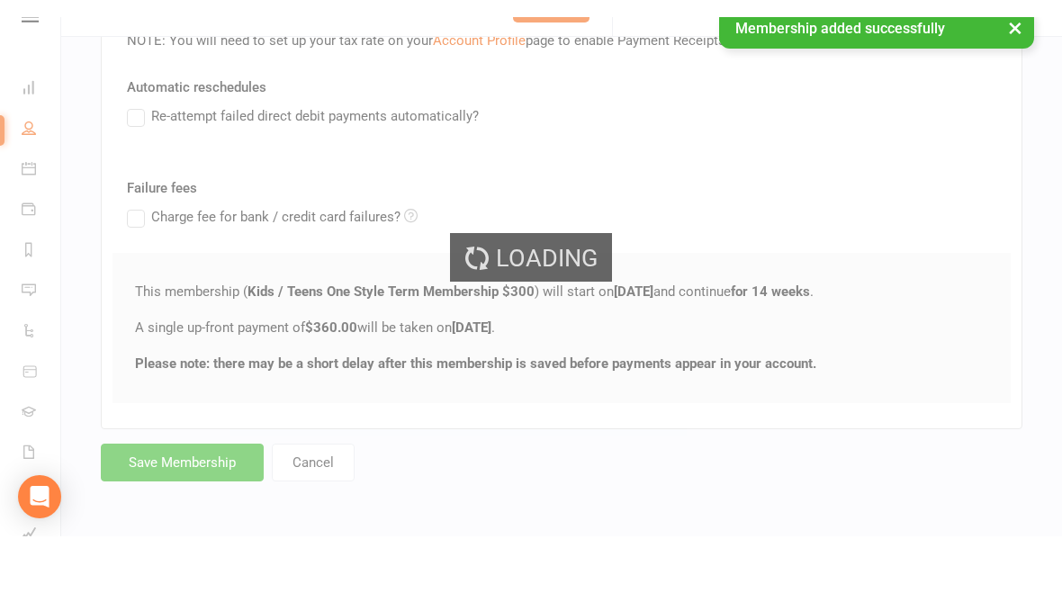
scroll to position [328, 0]
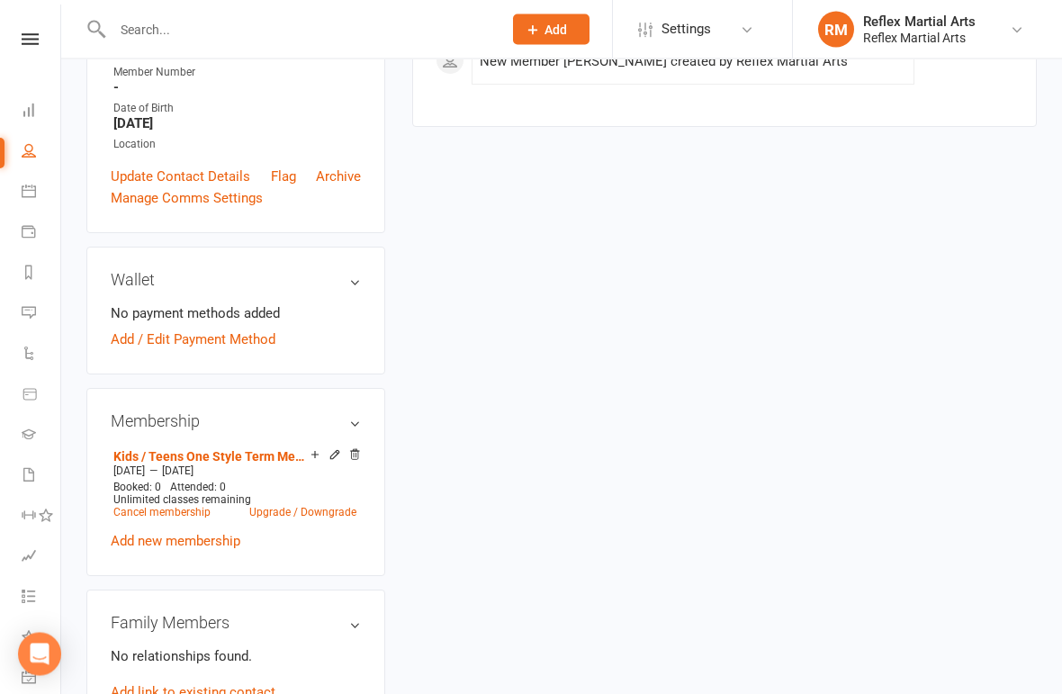
scroll to position [390, 0]
click at [319, 461] on icon at bounding box center [315, 454] width 13 height 13
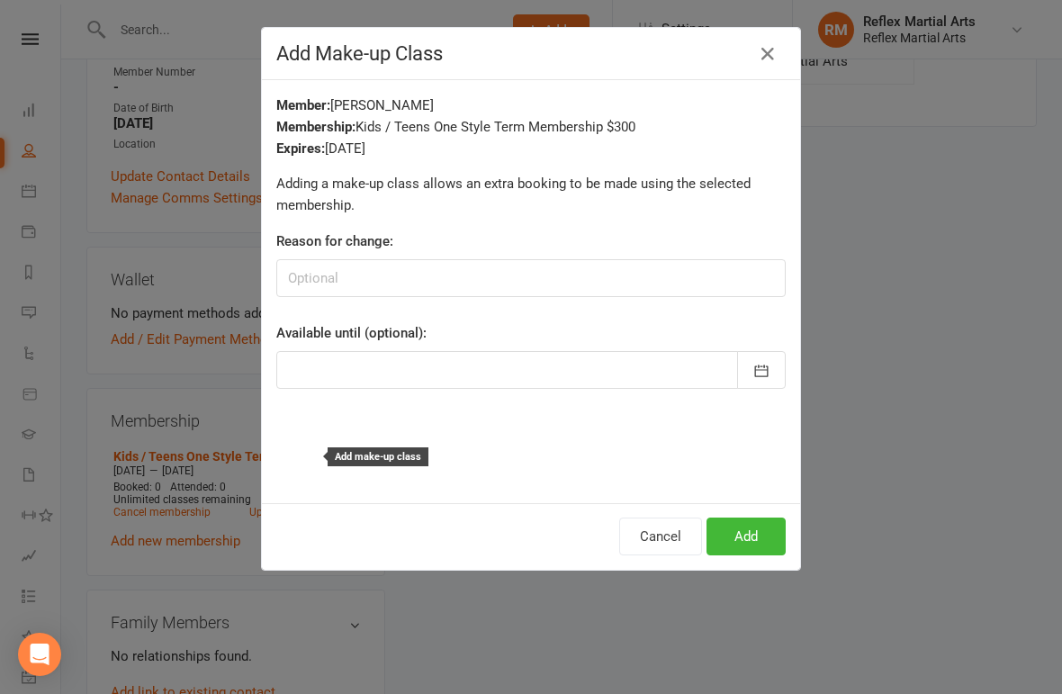
click at [769, 55] on icon "button" at bounding box center [768, 54] width 22 height 22
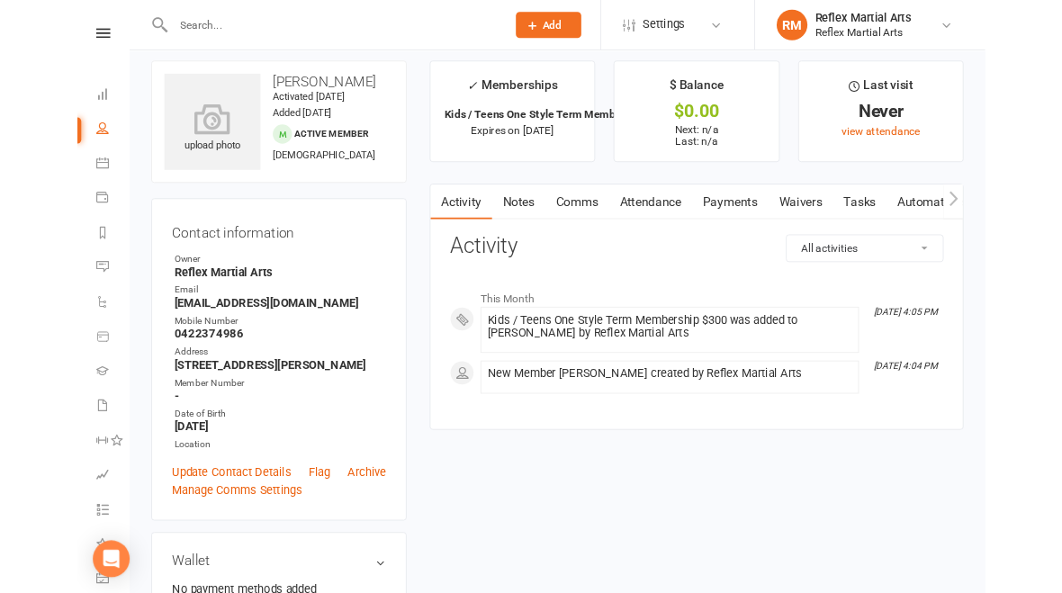
scroll to position [0, 0]
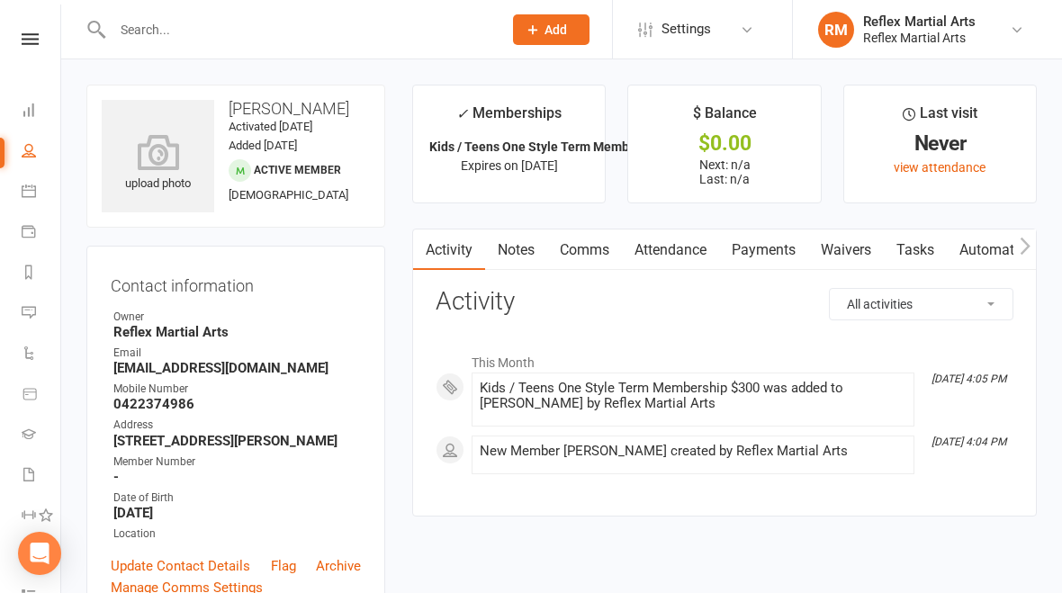
click at [773, 257] on link "Payments" at bounding box center [763, 249] width 89 height 41
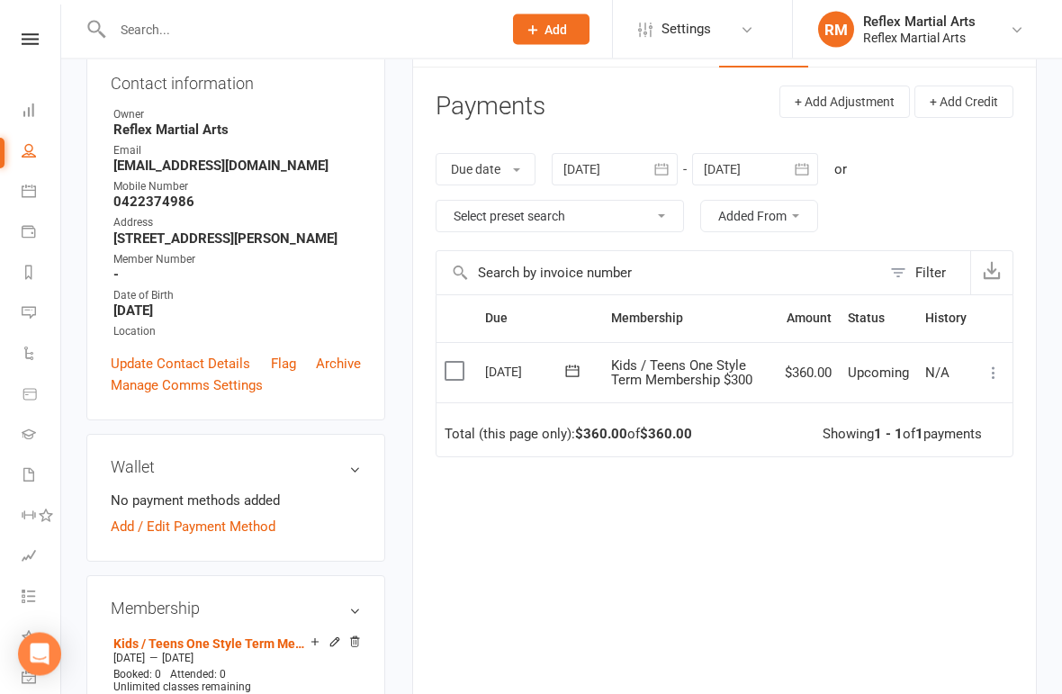
scroll to position [202, 0]
click at [191, 374] on link "Update Contact Details" at bounding box center [180, 364] width 139 height 22
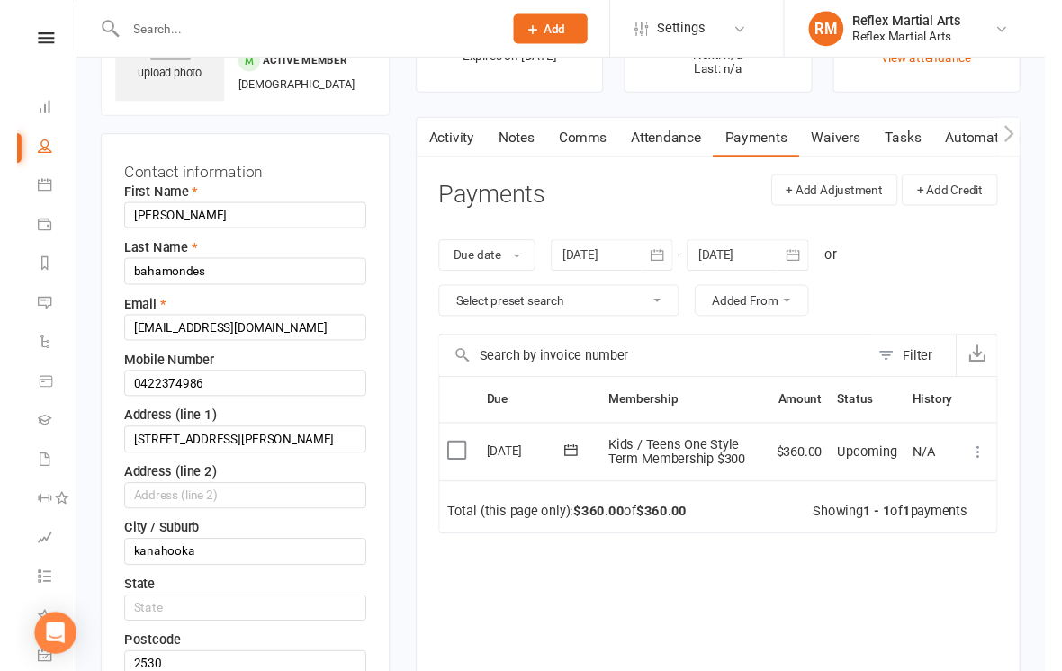
scroll to position [85, 0]
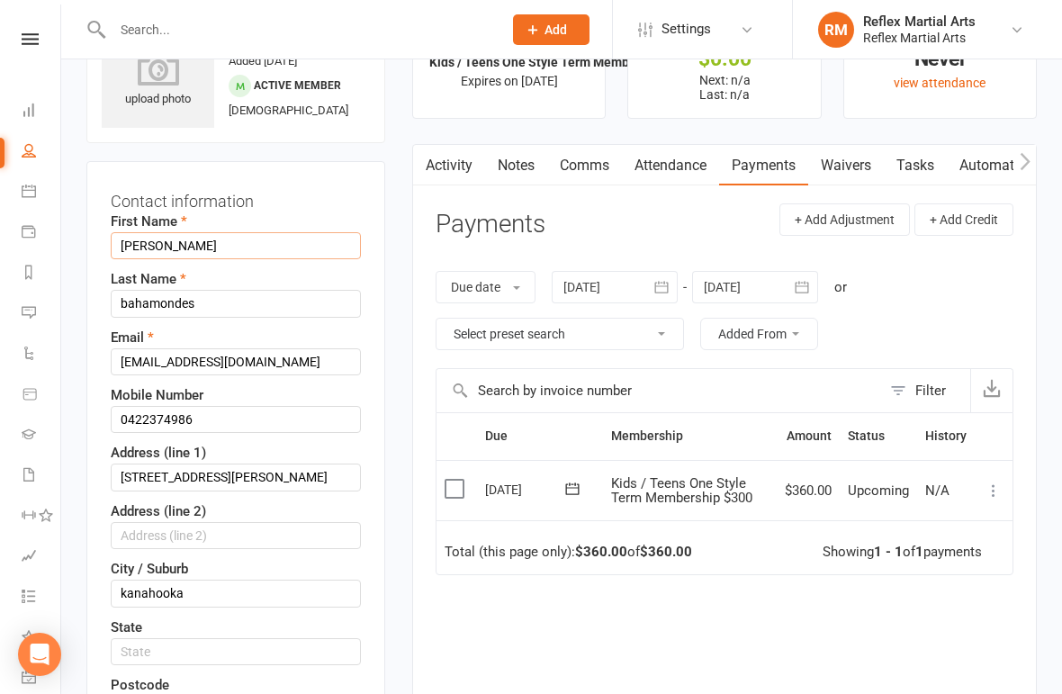
click at [230, 259] on input "Fernando" at bounding box center [236, 245] width 250 height 27
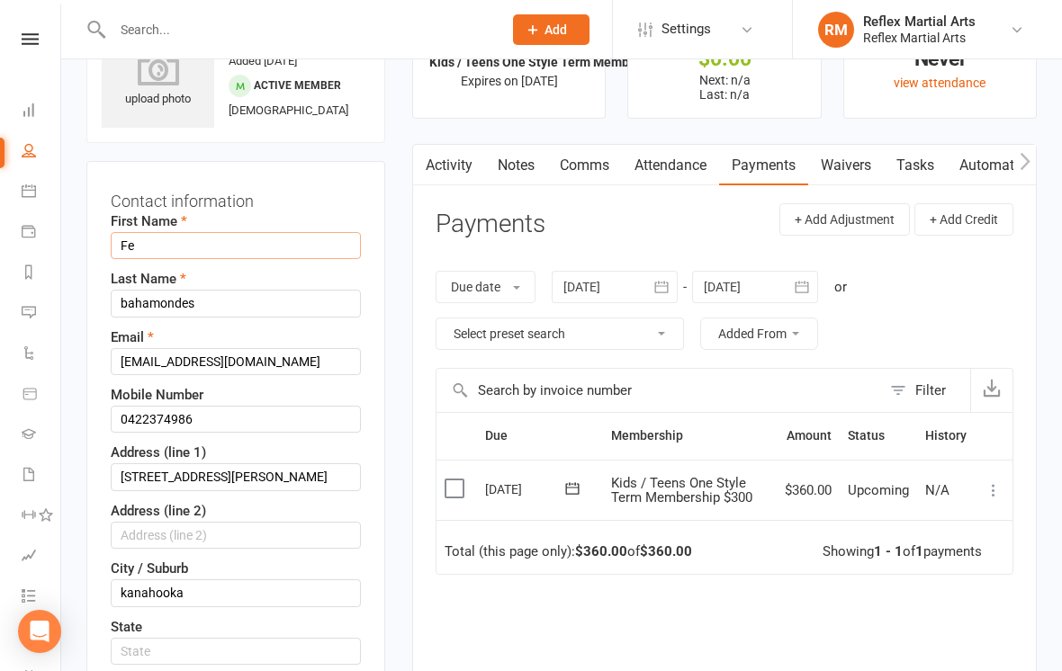
type input "F"
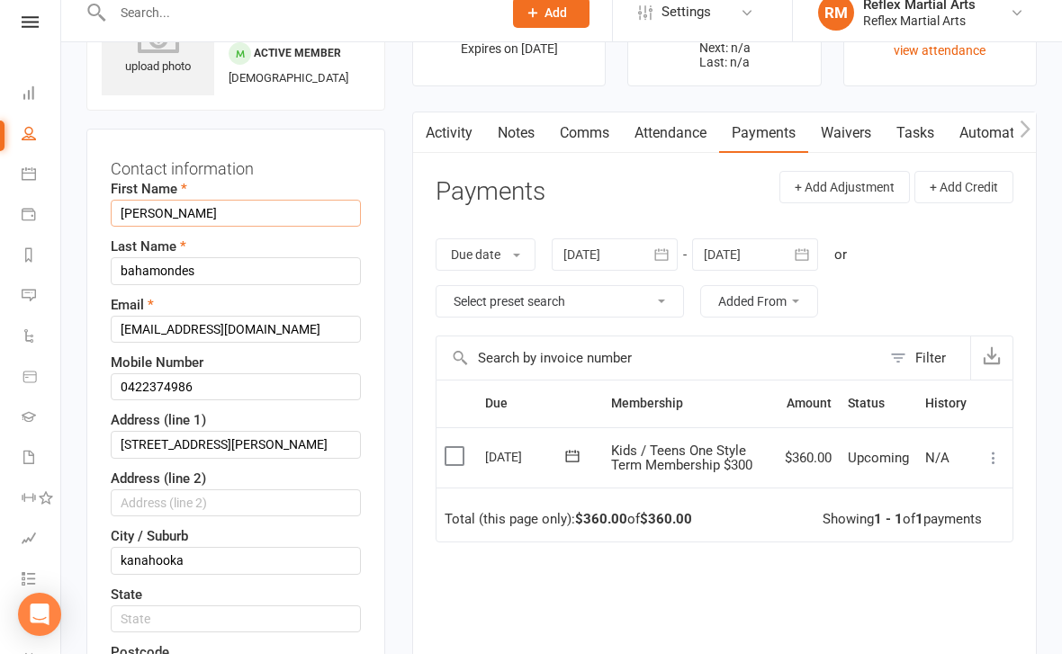
scroll to position [121, 0]
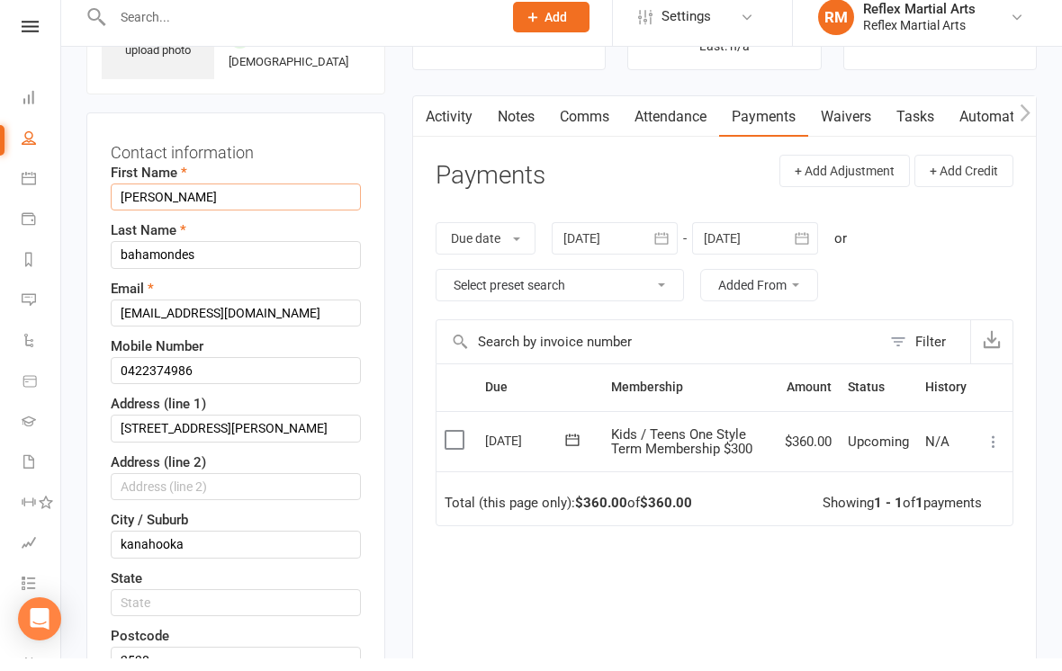
type input "Sebastian"
click at [132, 281] on input "bahamondes" at bounding box center [236, 267] width 250 height 27
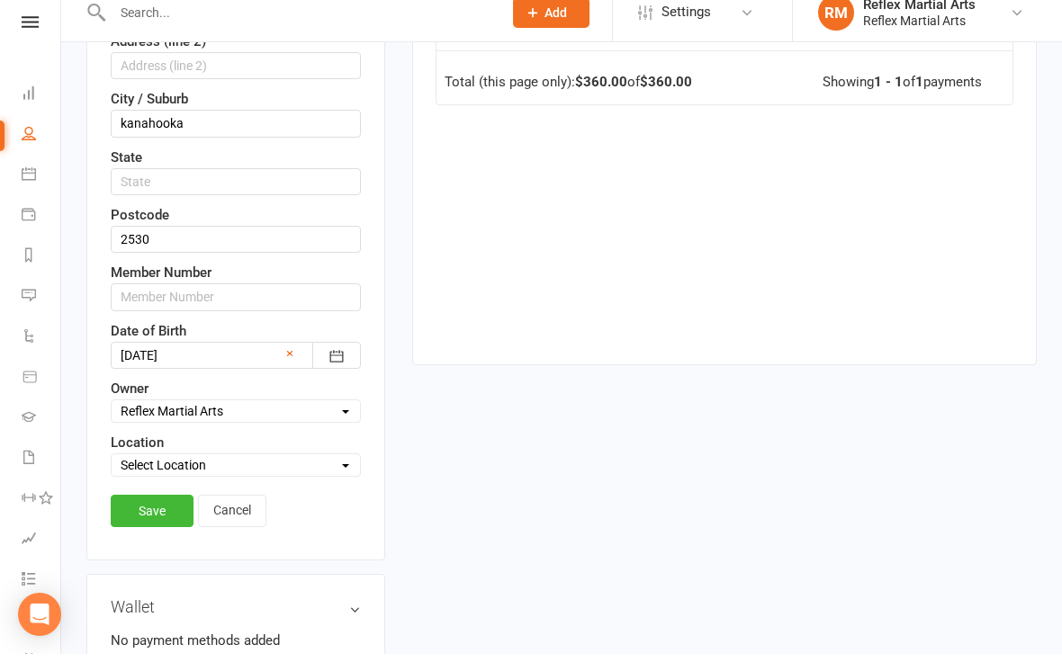
scroll to position [543, 0]
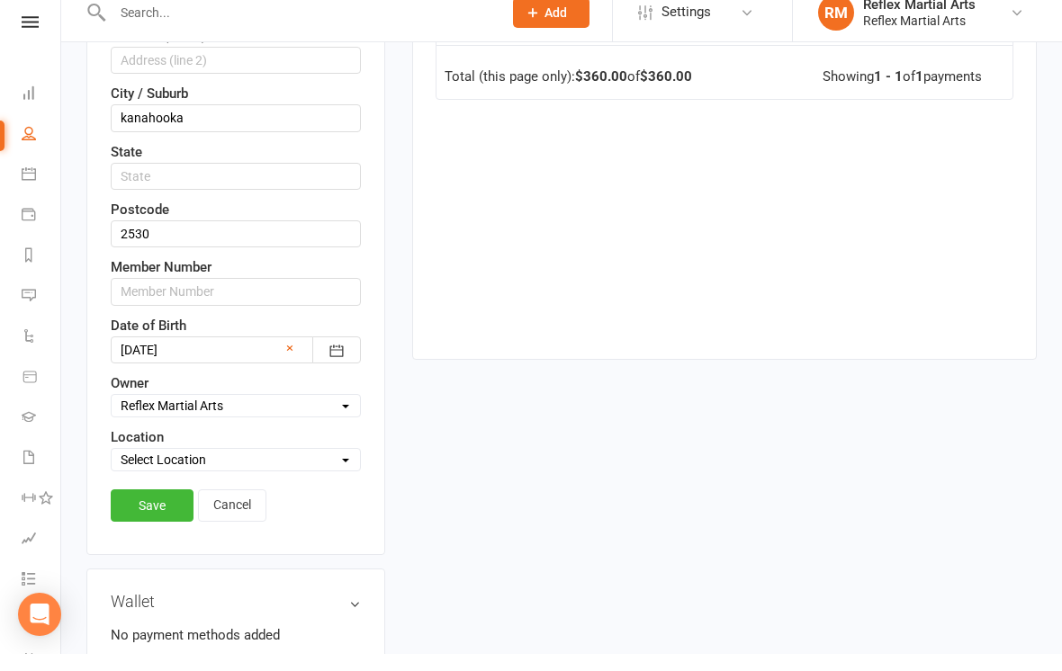
click at [141, 531] on link "Save" at bounding box center [152, 523] width 83 height 32
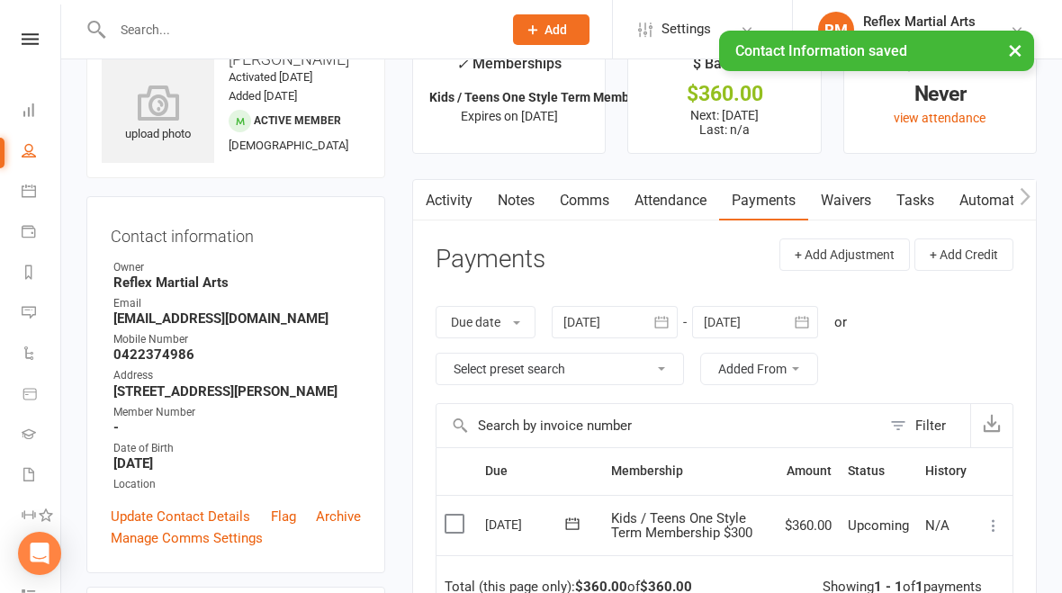
scroll to position [0, 0]
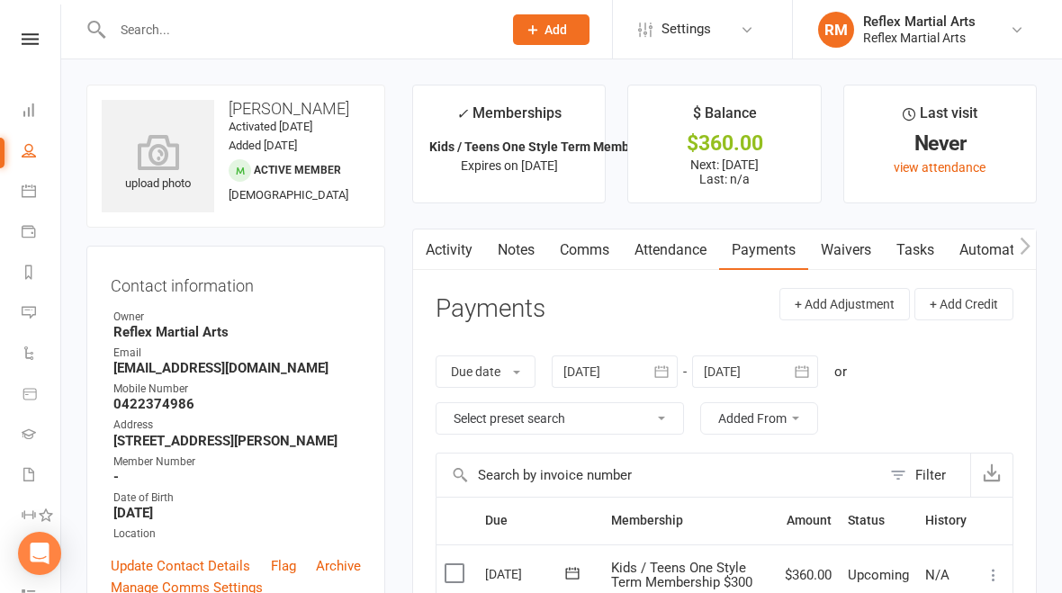
click at [32, 42] on icon at bounding box center [30, 39] width 17 height 12
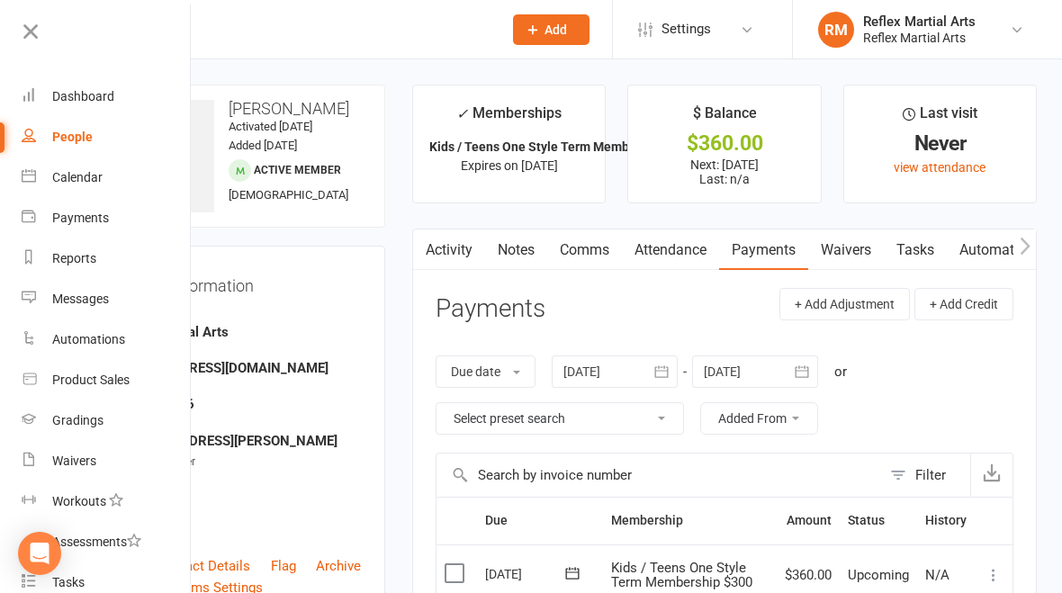
click at [83, 103] on div "Dashboard" at bounding box center [83, 96] width 62 height 14
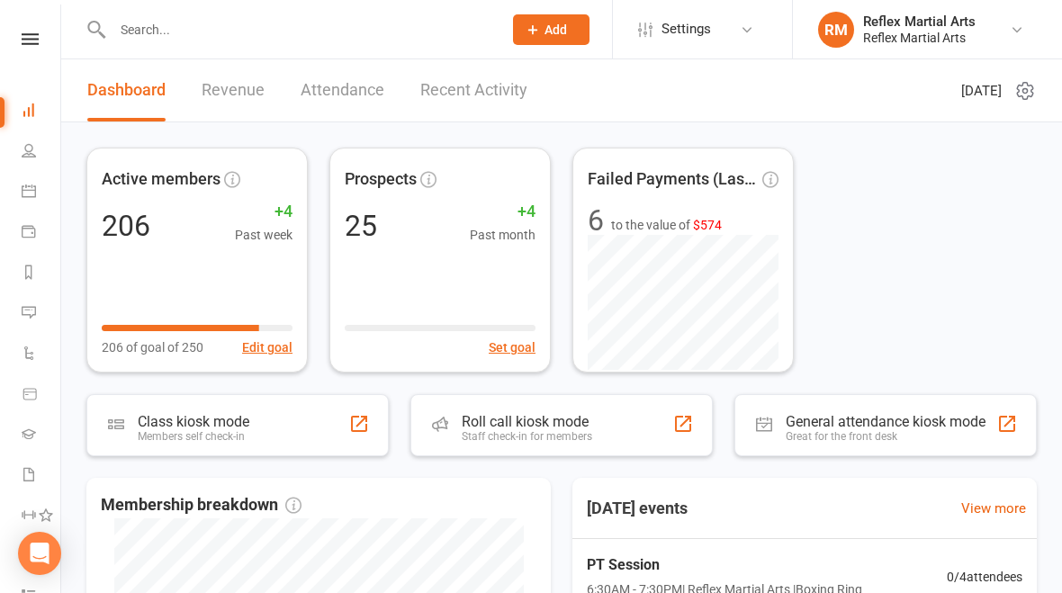
click at [228, 428] on div "Class kiosk mode" at bounding box center [194, 421] width 112 height 17
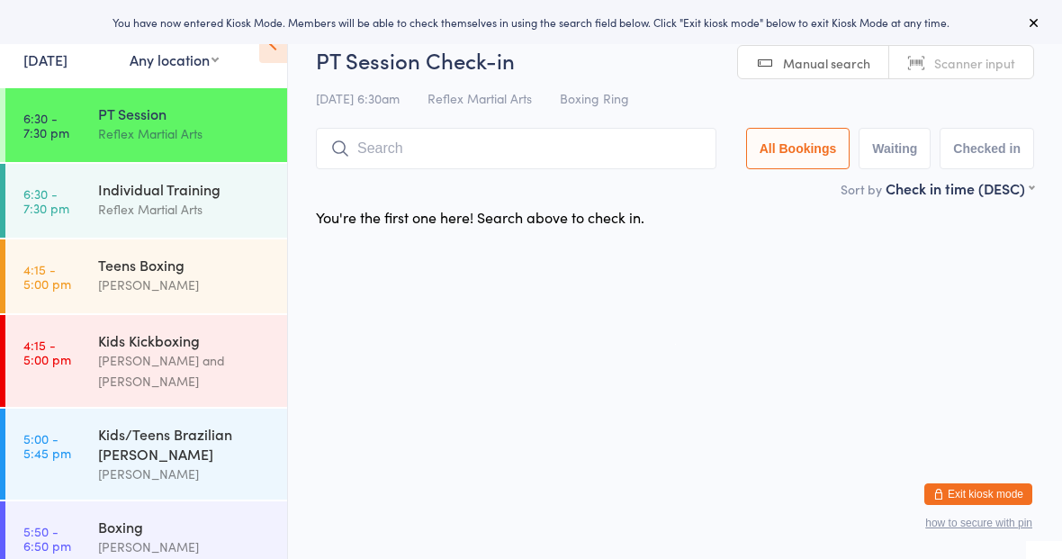
click at [202, 341] on div "Kids Kickboxing" at bounding box center [185, 340] width 174 height 20
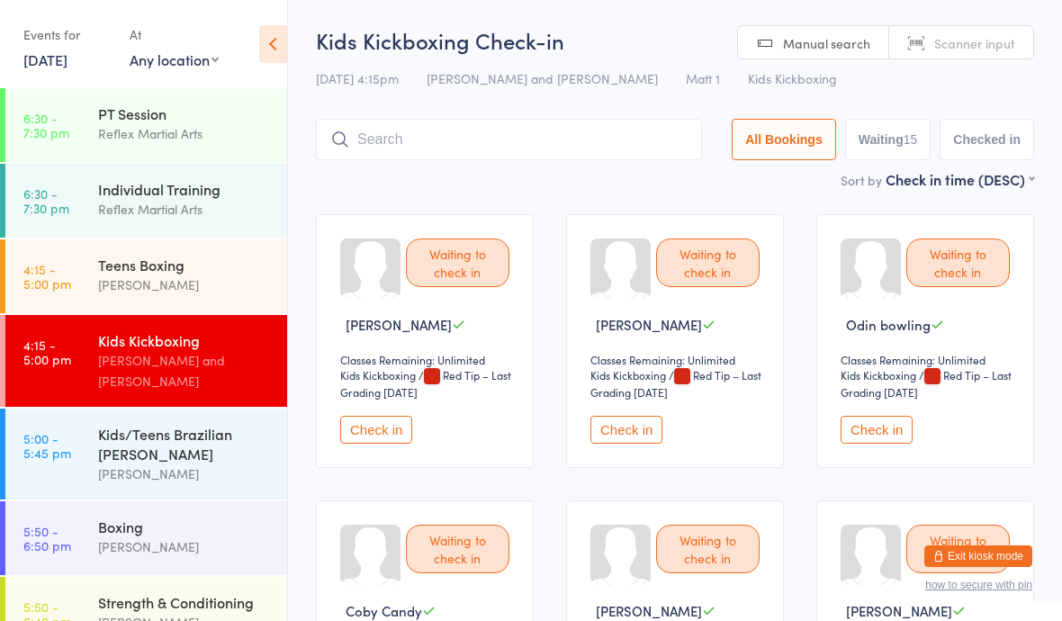
click at [69, 288] on time "4:15 - 5:00 pm" at bounding box center [47, 276] width 48 height 29
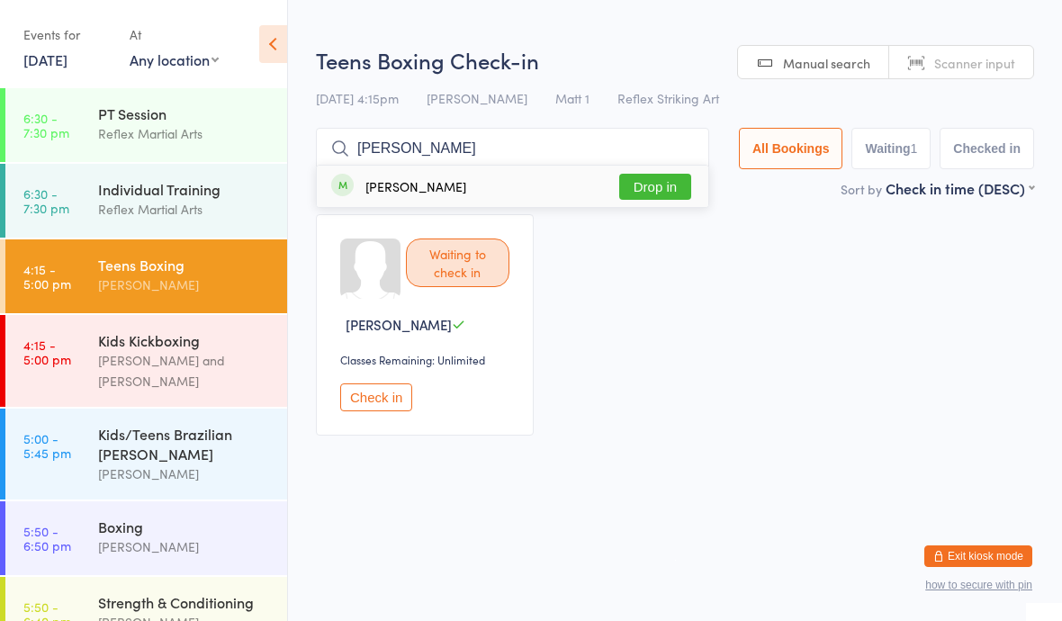
type input "Emma"
click at [650, 184] on button "Drop in" at bounding box center [655, 187] width 72 height 26
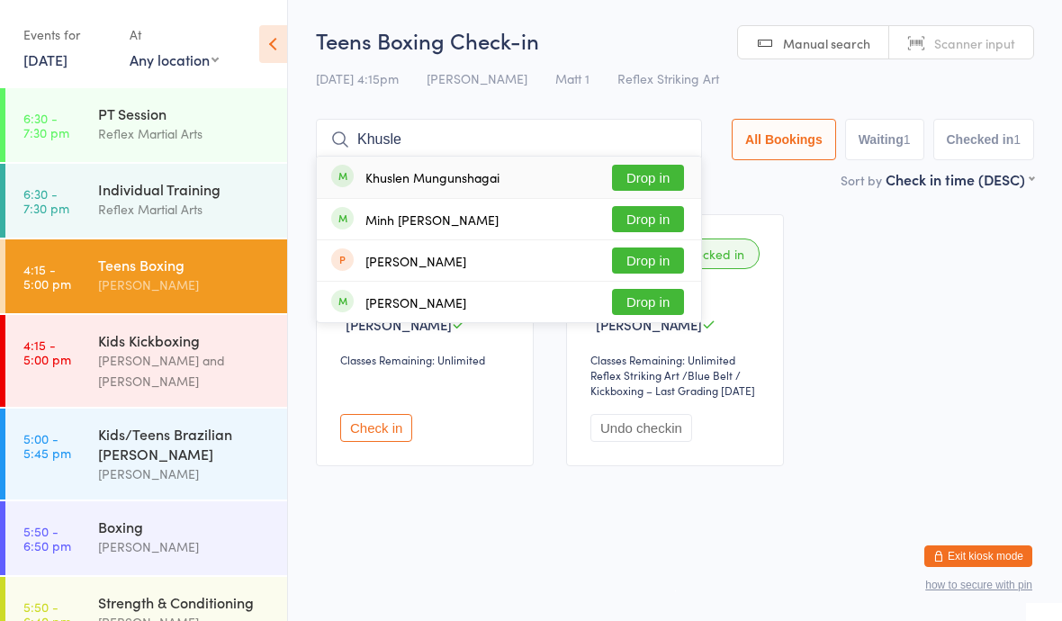
type input "Khuslen"
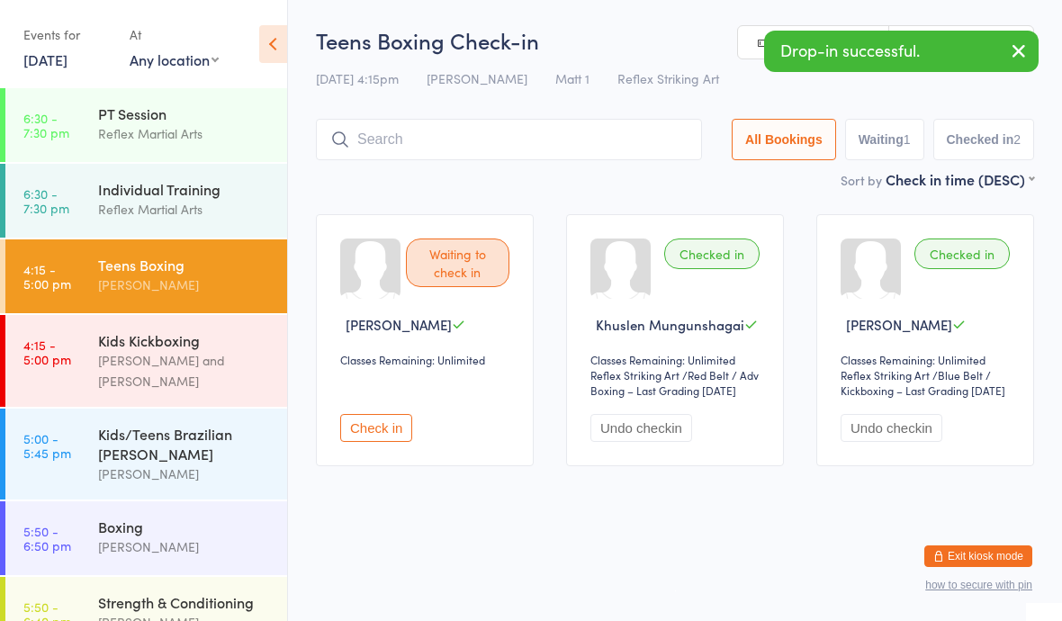
click at [157, 376] on div "Kids Kickboxing Kyan Lamb and Jake Lavalle" at bounding box center [192, 361] width 189 height 92
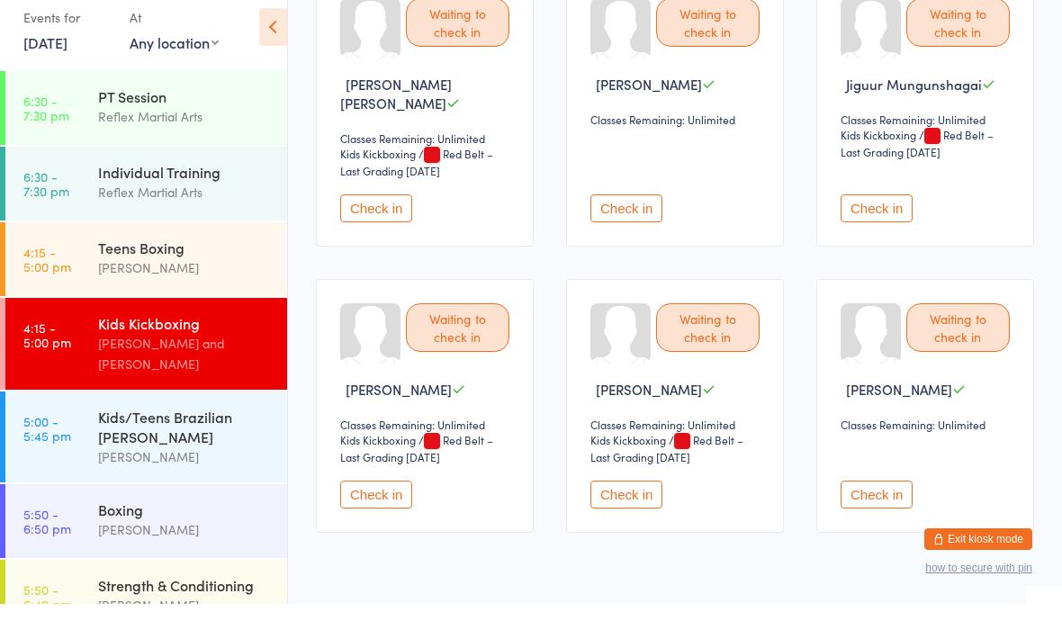
scroll to position [1085, 0]
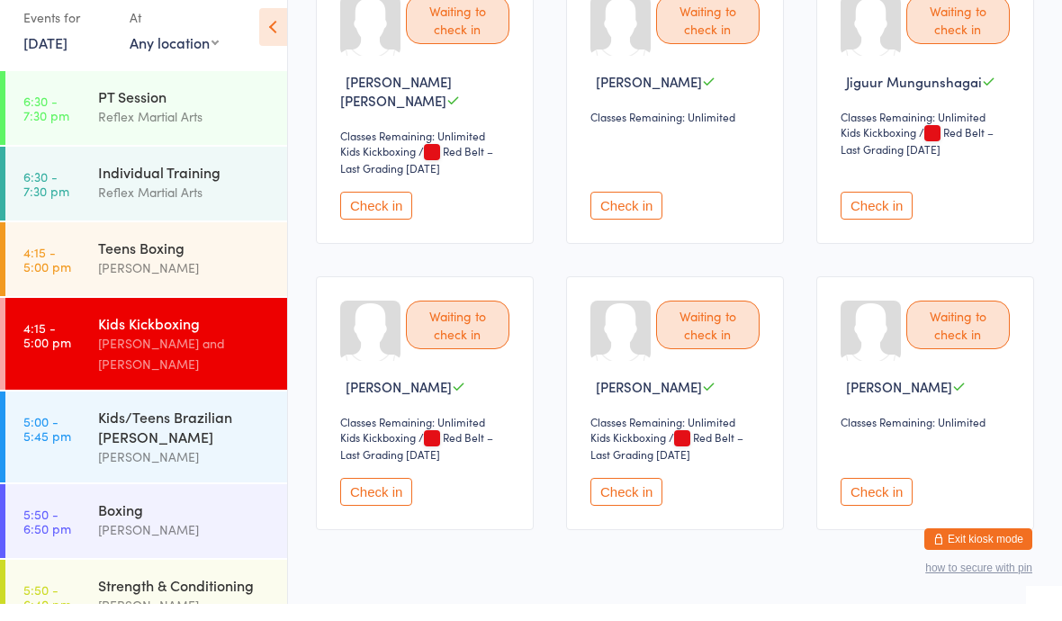
click at [391, 510] on button "Check in" at bounding box center [376, 509] width 72 height 28
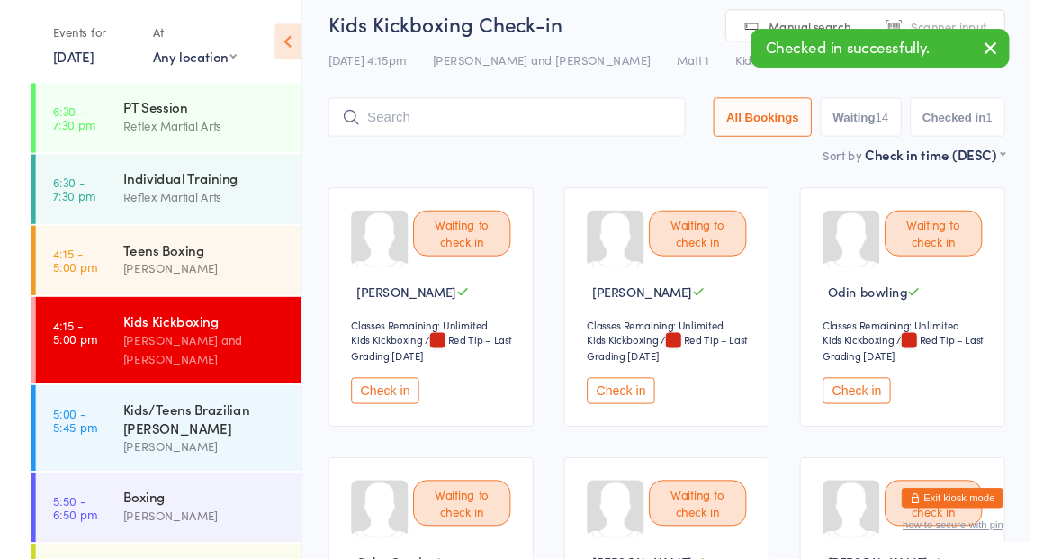
scroll to position [0, 0]
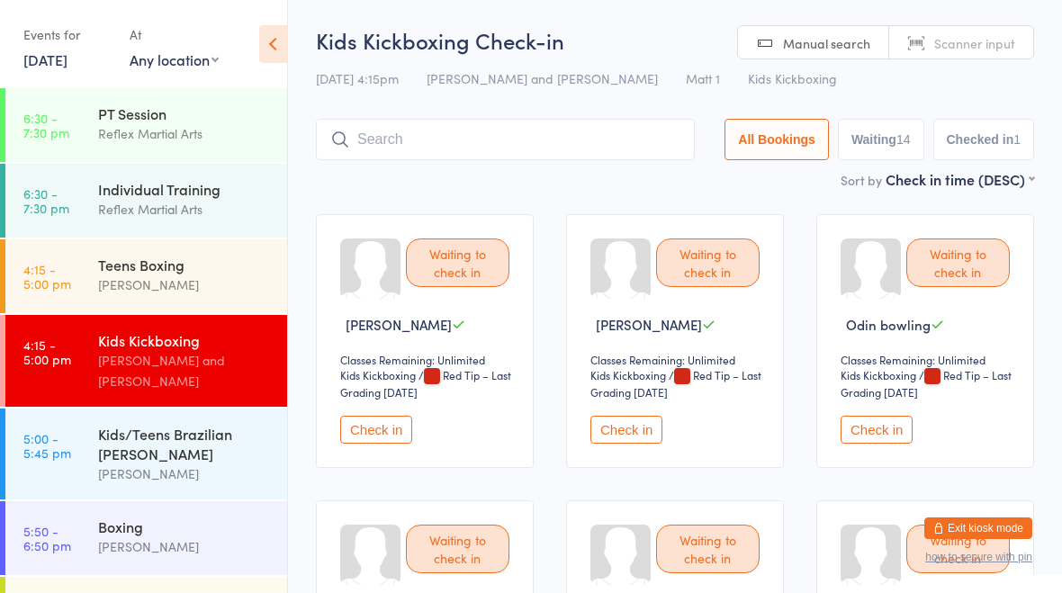
click at [514, 144] on input "search" at bounding box center [505, 139] width 379 height 41
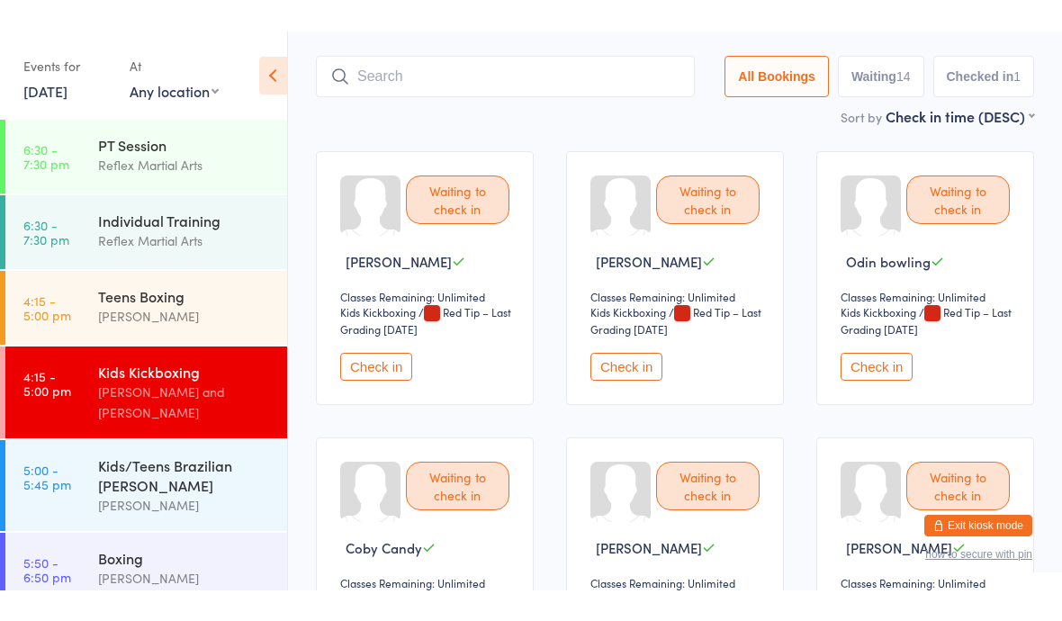
scroll to position [121, 0]
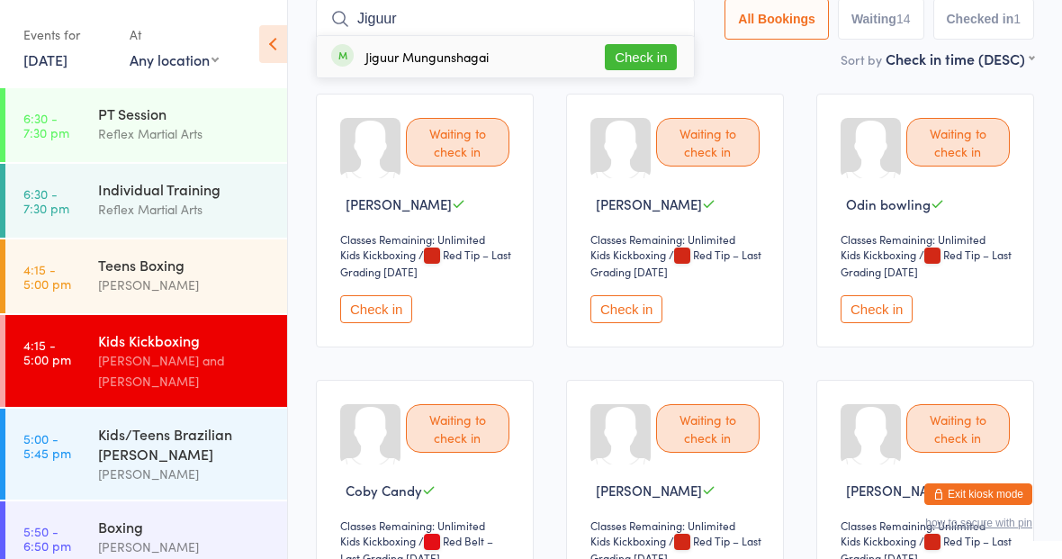
type input "Jiguur"
click at [635, 56] on button "Check in" at bounding box center [641, 57] width 72 height 26
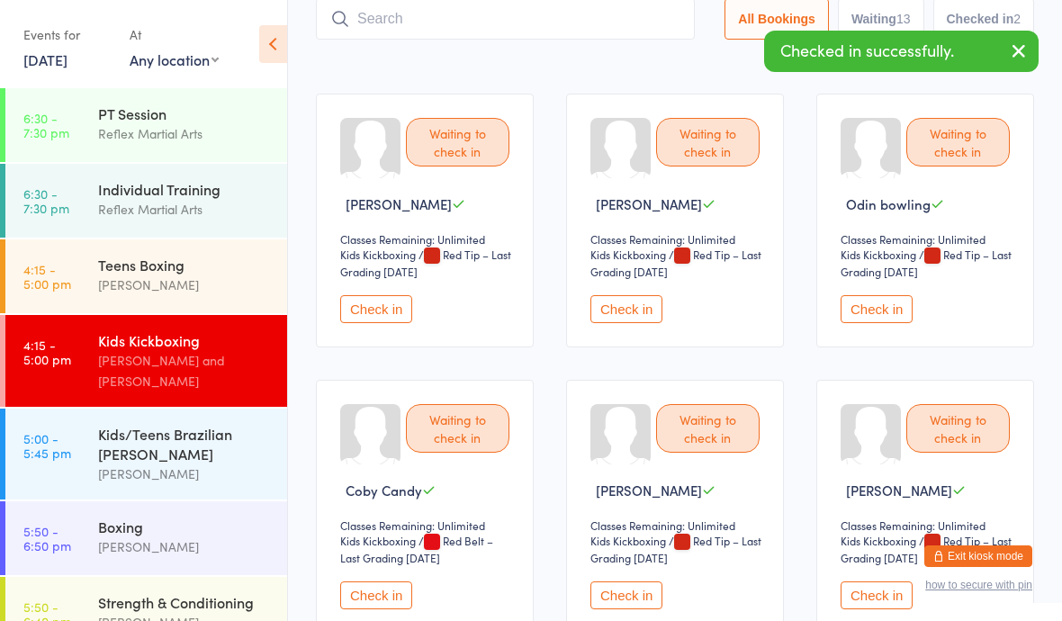
click at [198, 283] on div "[PERSON_NAME]" at bounding box center [185, 284] width 174 height 21
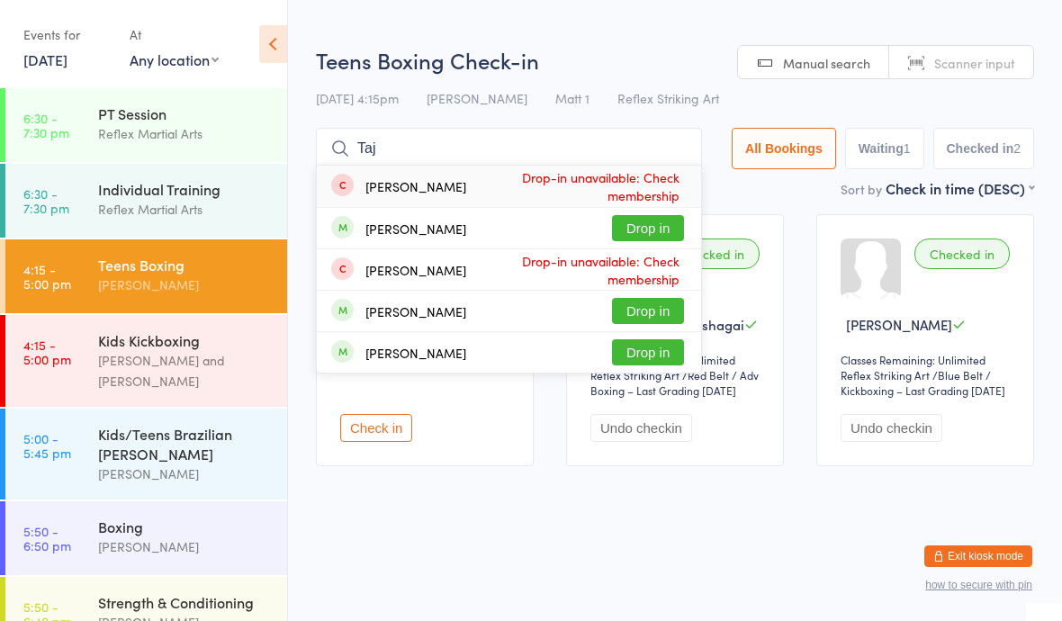
type input "Taj"
click at [645, 228] on button "Drop in" at bounding box center [648, 228] width 72 height 26
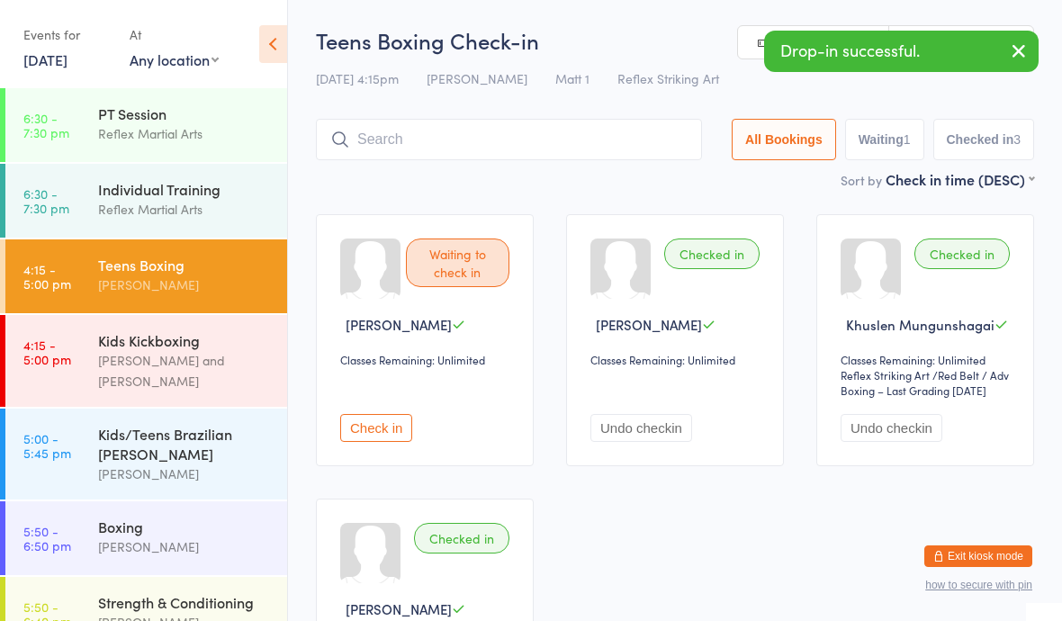
click at [230, 430] on div "Kids/Teens Brazilian [PERSON_NAME]" at bounding box center [185, 444] width 174 height 40
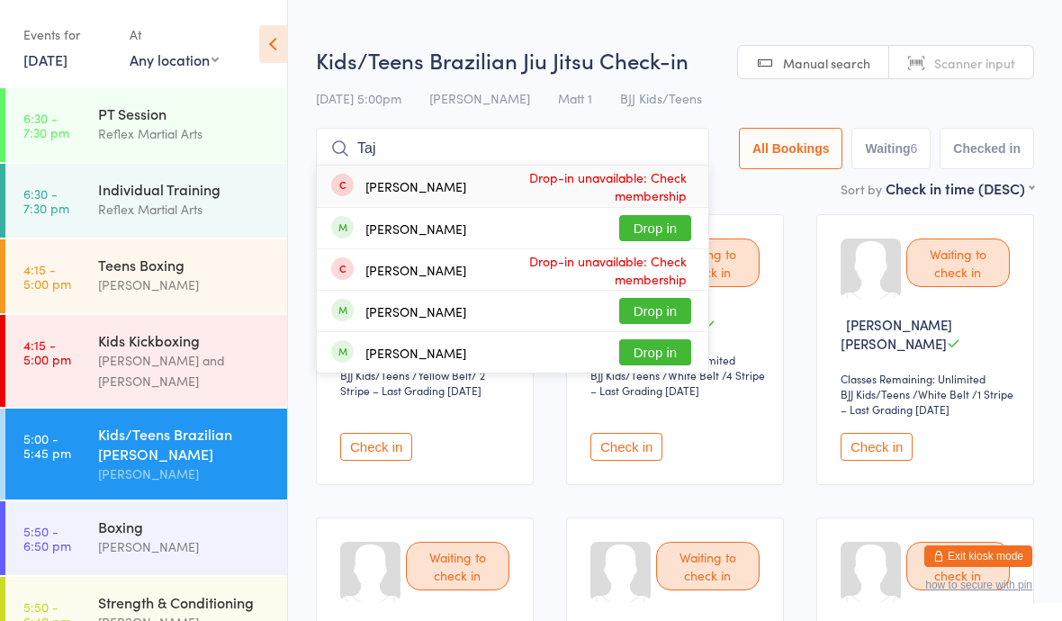
type input "Taj"
click at [657, 229] on button "Drop in" at bounding box center [655, 228] width 72 height 26
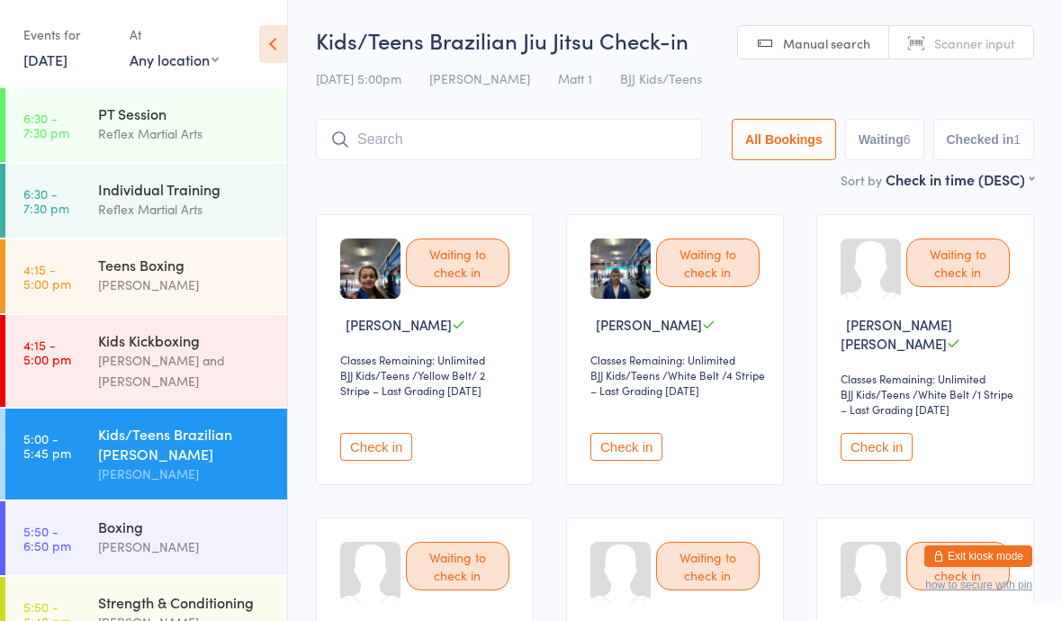
click at [124, 123] on div "PT Session" at bounding box center [185, 113] width 174 height 20
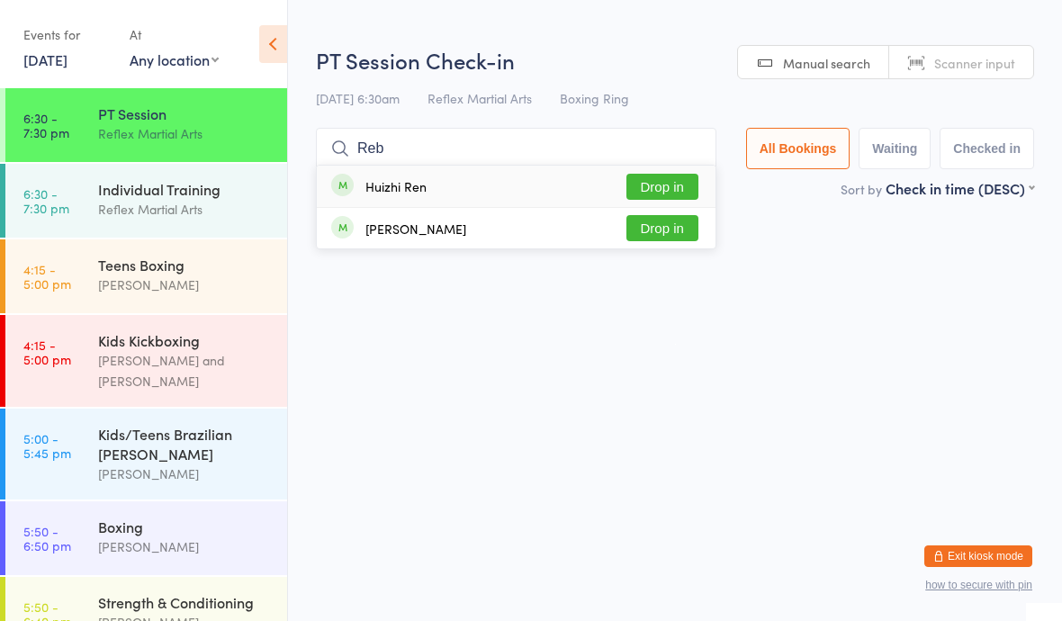
type input "Reb"
click at [653, 225] on button "Drop in" at bounding box center [662, 228] width 72 height 26
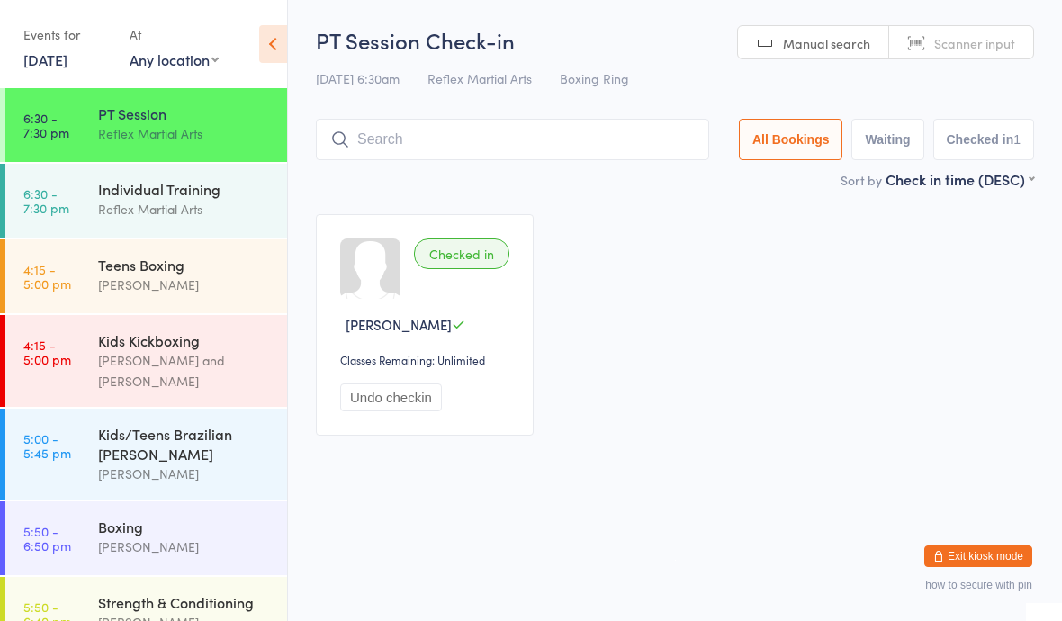
click at [85, 208] on link "6:30 - 7:30 pm Individual Training Reflex Martial Arts" at bounding box center [146, 201] width 282 height 74
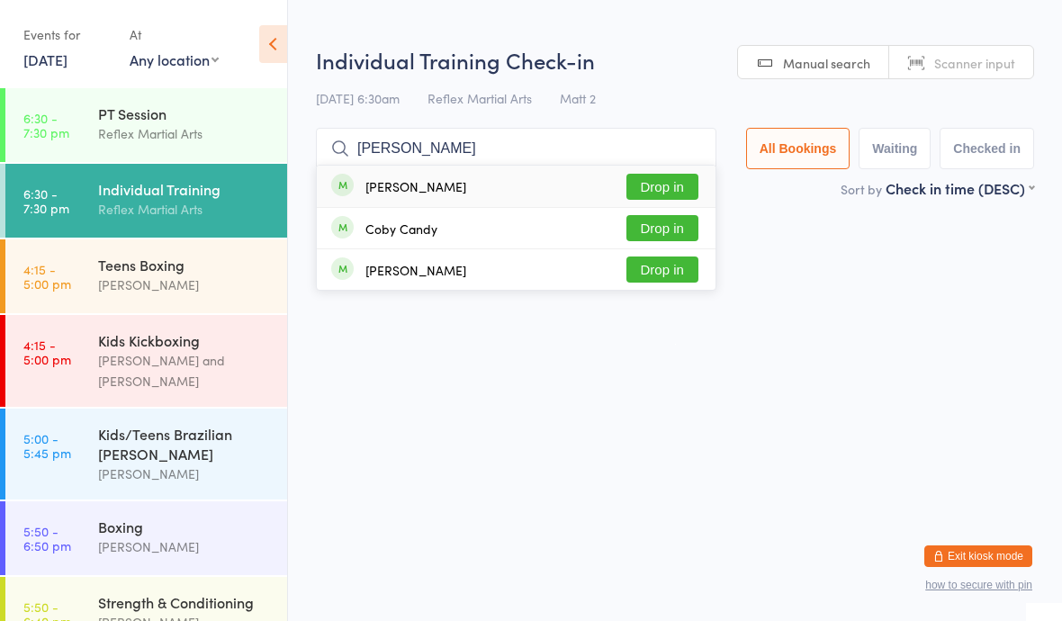
type input "Cody"
click at [668, 175] on button "Drop in" at bounding box center [662, 187] width 72 height 26
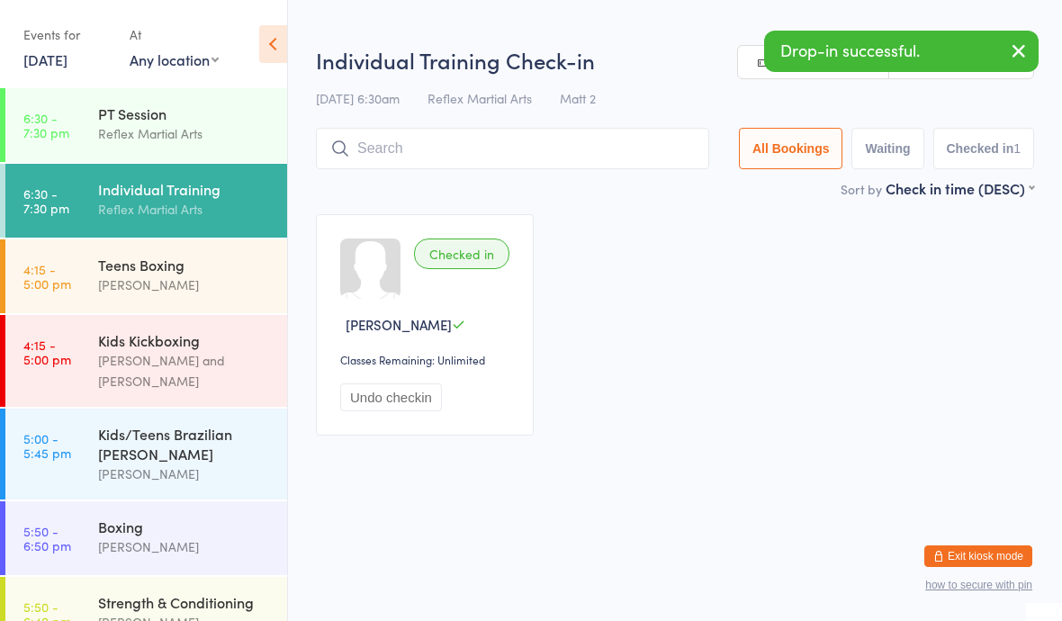
click at [232, 432] on div "Kids/Teens Brazilian [PERSON_NAME]" at bounding box center [185, 444] width 174 height 40
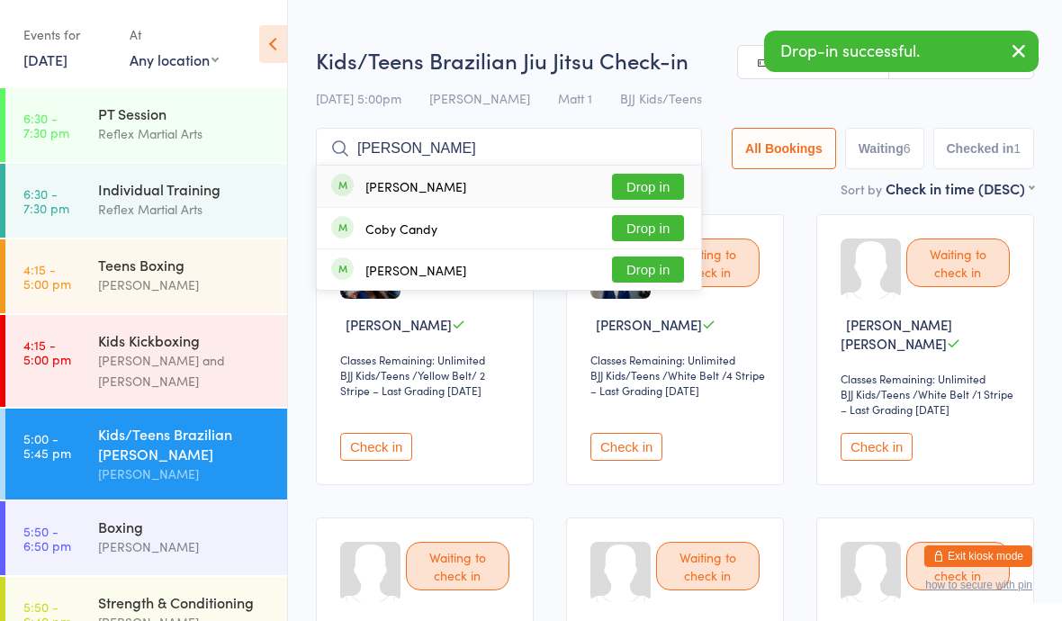
type input "Cody"
click at [639, 185] on button "Drop in" at bounding box center [648, 187] width 72 height 26
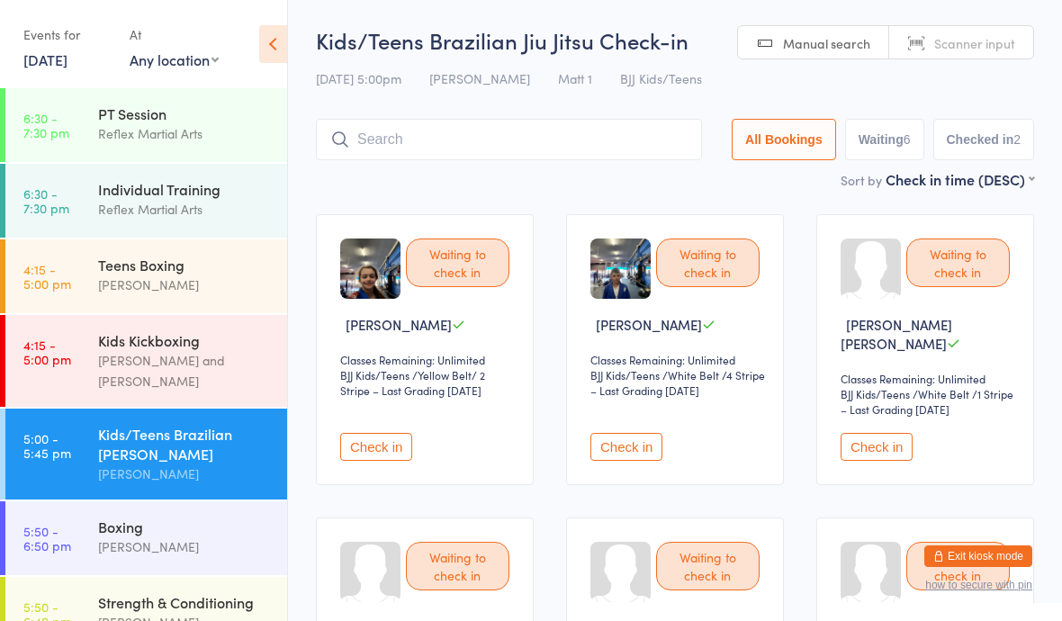
click at [78, 359] on link "4:15 - 5:00 pm Kids Kickboxing Kyan Lamb and Jake Lavalle" at bounding box center [146, 361] width 282 height 92
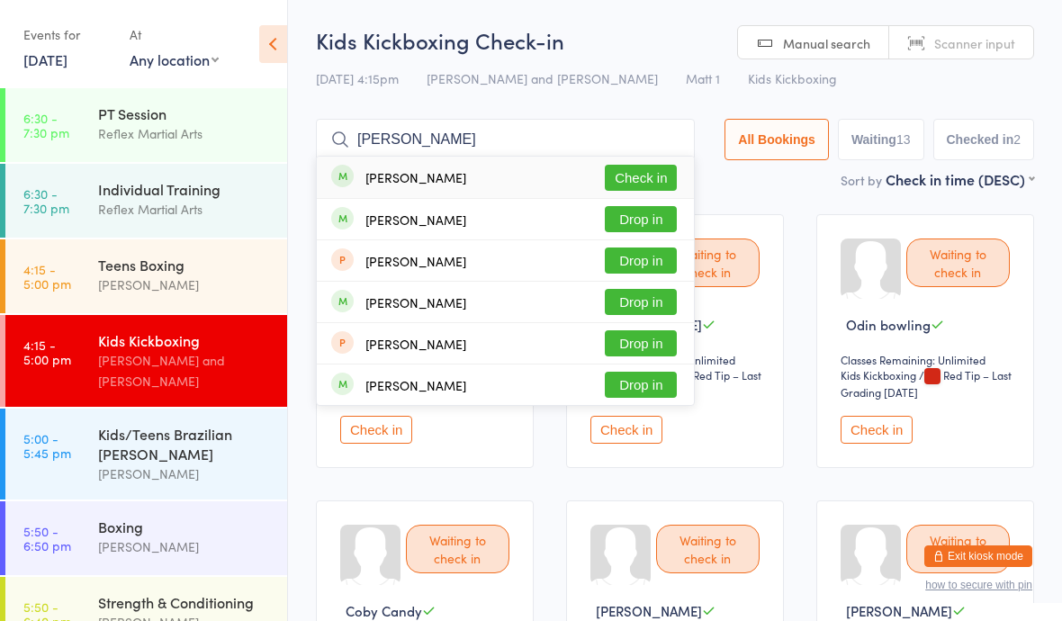
type input "[PERSON_NAME]"
click at [613, 173] on button "Check in" at bounding box center [641, 178] width 72 height 26
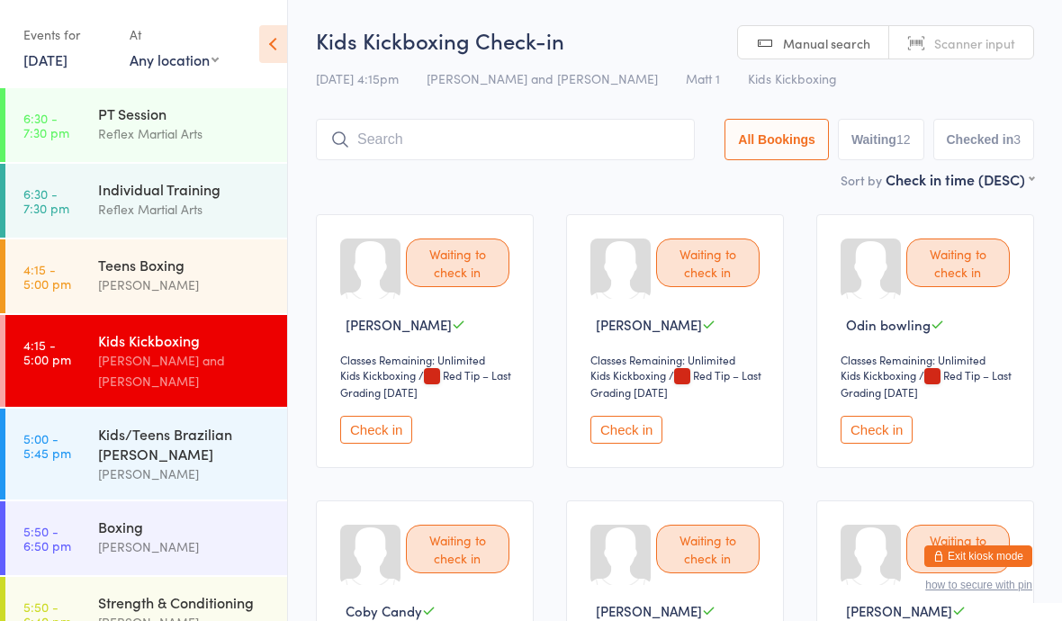
click at [88, 290] on link "4:15 - 5:00 pm Teens Boxing Jonah Deane" at bounding box center [146, 276] width 282 height 74
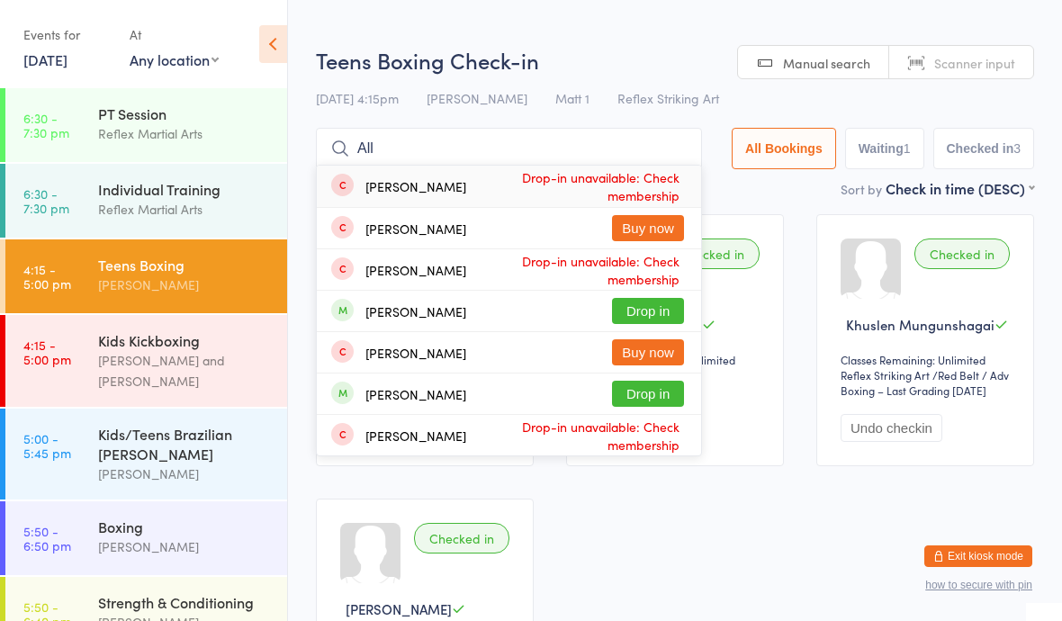
type input "All"
click at [630, 310] on button "Drop in" at bounding box center [648, 311] width 72 height 26
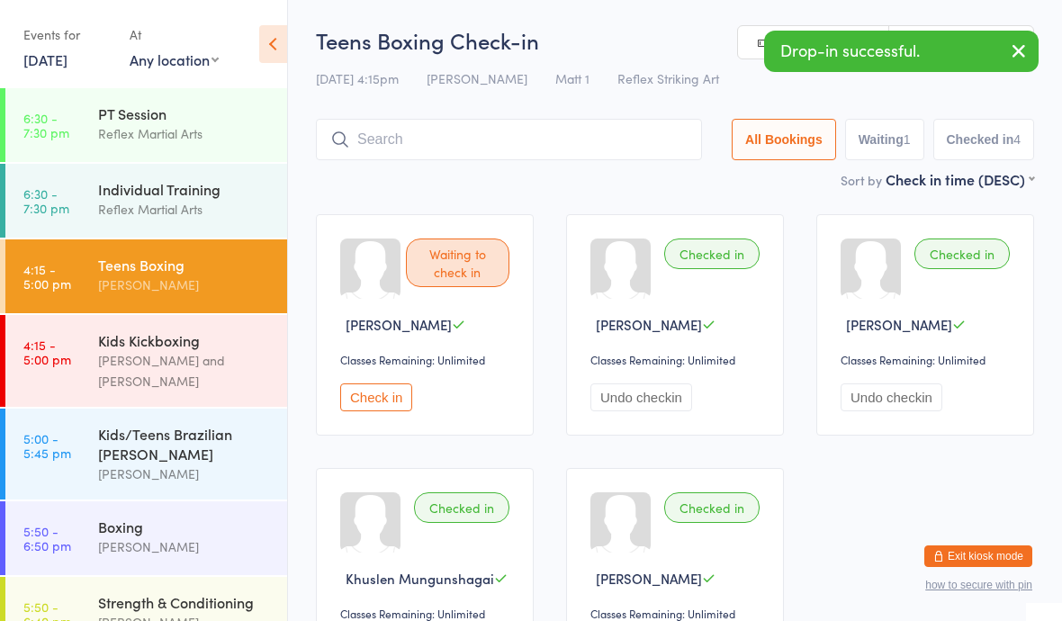
click at [229, 427] on div "Kids/Teens Brazilian [PERSON_NAME]" at bounding box center [185, 444] width 174 height 40
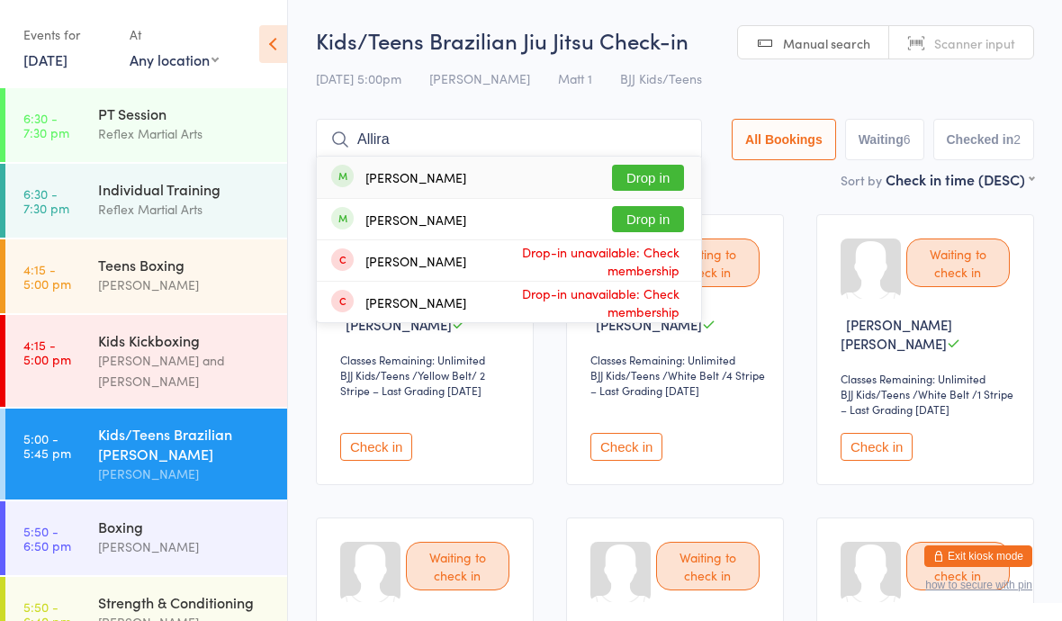
type input "Allira"
click at [633, 178] on button "Drop in" at bounding box center [648, 178] width 72 height 26
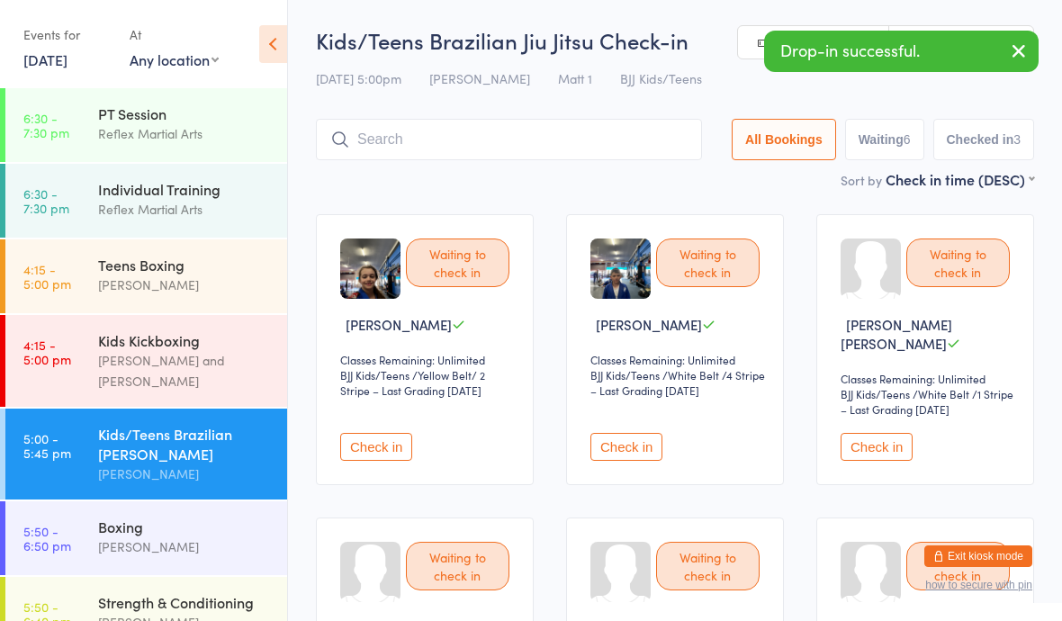
click at [92, 362] on link "4:15 - 5:00 pm Kids Kickboxing Kyan Lamb and Jake Lavalle" at bounding box center [146, 361] width 282 height 92
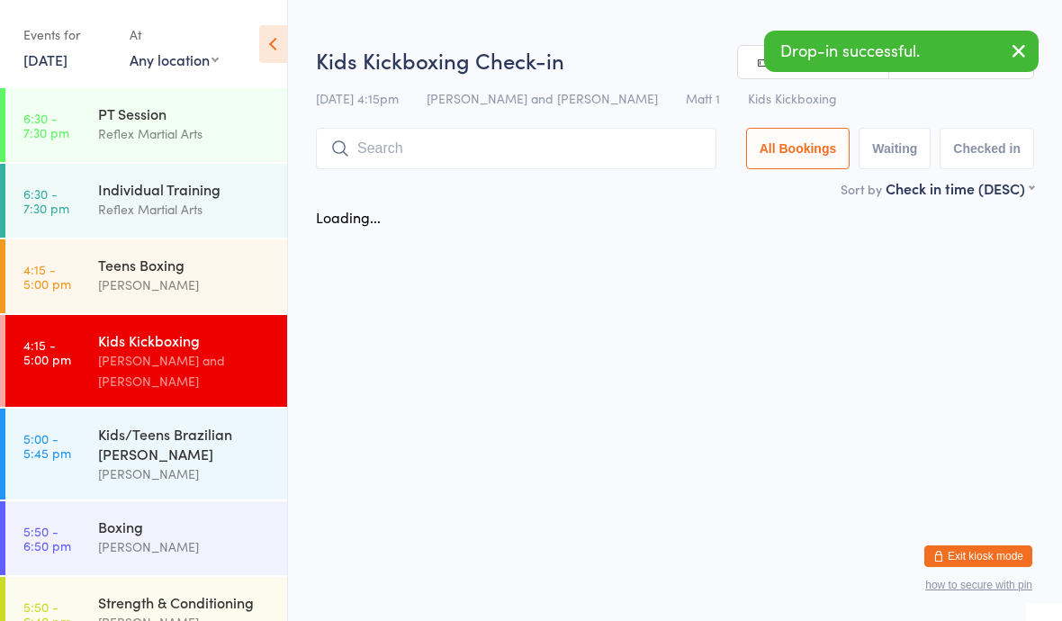
click at [67, 272] on time "4:15 - 5:00 pm" at bounding box center [47, 276] width 48 height 29
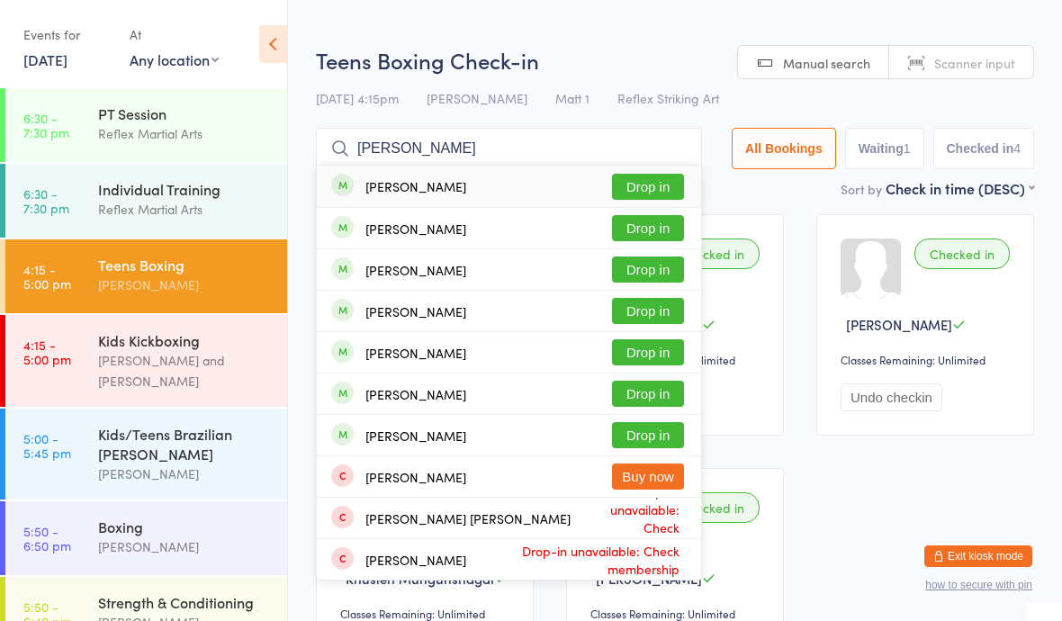
type input "Charlie"
click at [645, 225] on button "Drop in" at bounding box center [648, 228] width 72 height 26
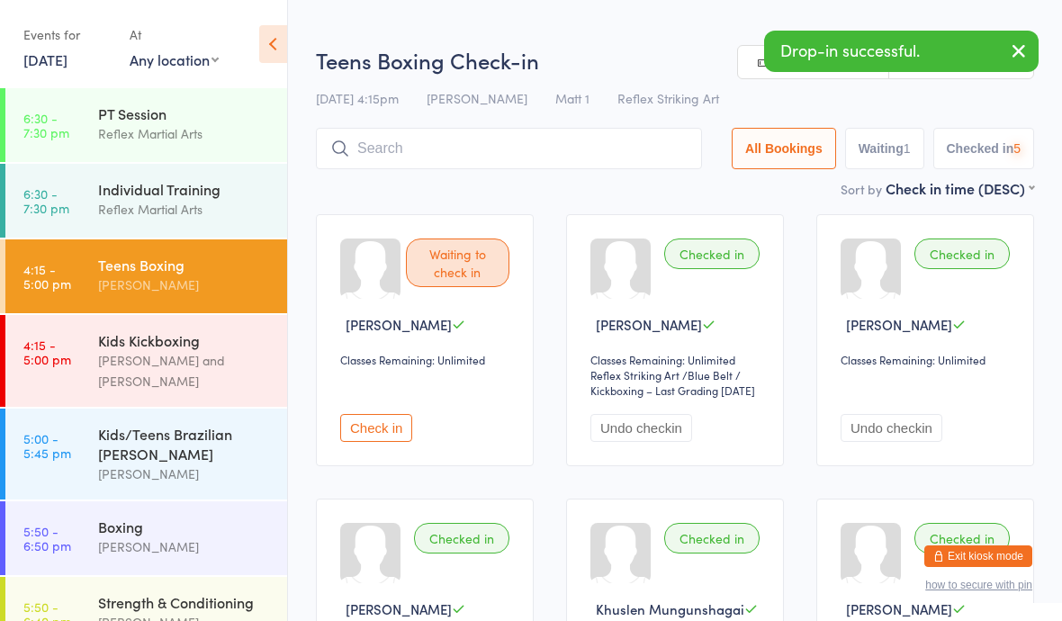
click at [191, 445] on div "Kids/Teens Brazilian [PERSON_NAME]" at bounding box center [185, 444] width 174 height 40
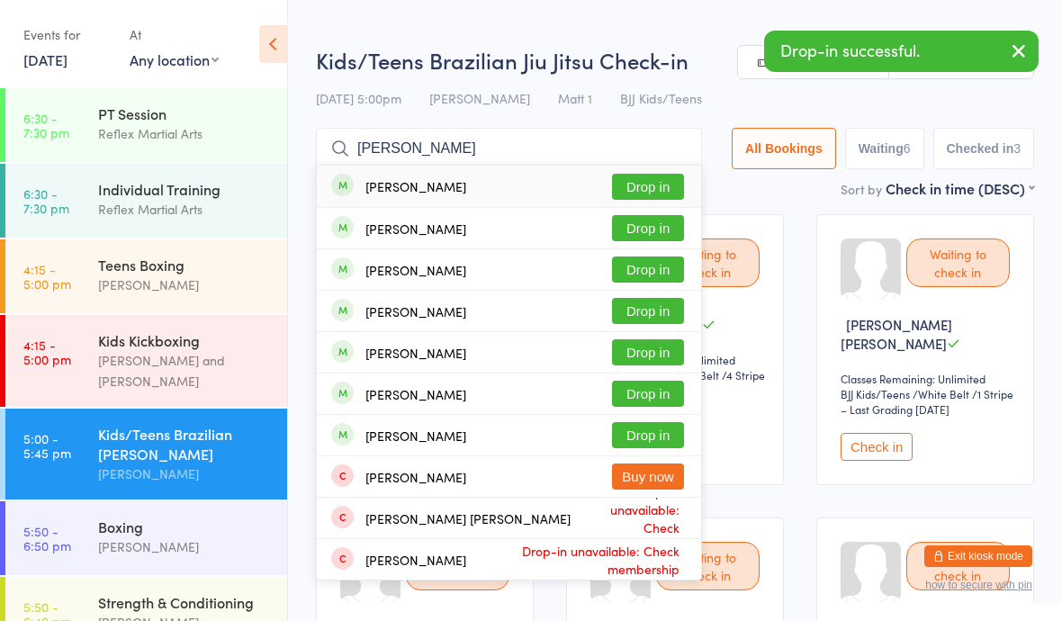
type input "Charlie"
click at [640, 228] on button "Drop in" at bounding box center [648, 228] width 72 height 26
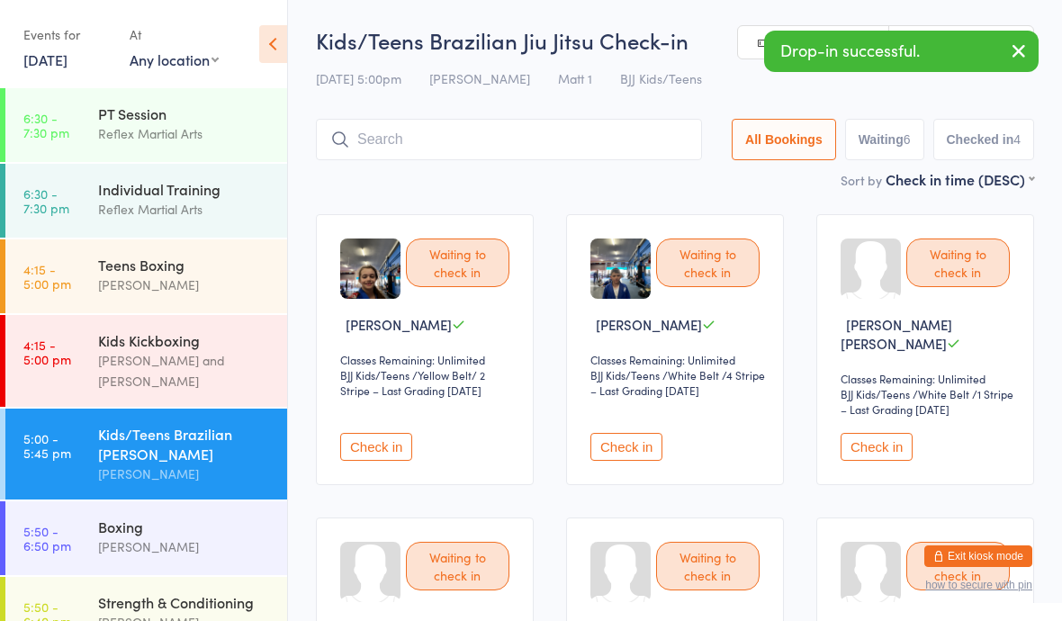
click at [233, 277] on div "[PERSON_NAME]" at bounding box center [185, 284] width 174 height 21
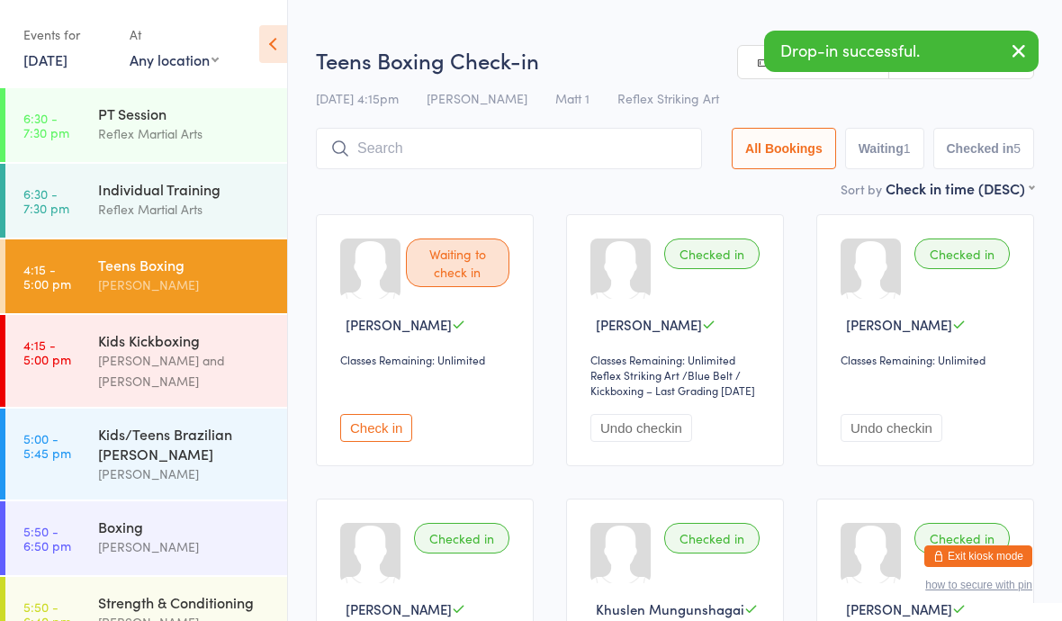
click at [175, 215] on div "Reflex Martial Arts" at bounding box center [185, 209] width 174 height 21
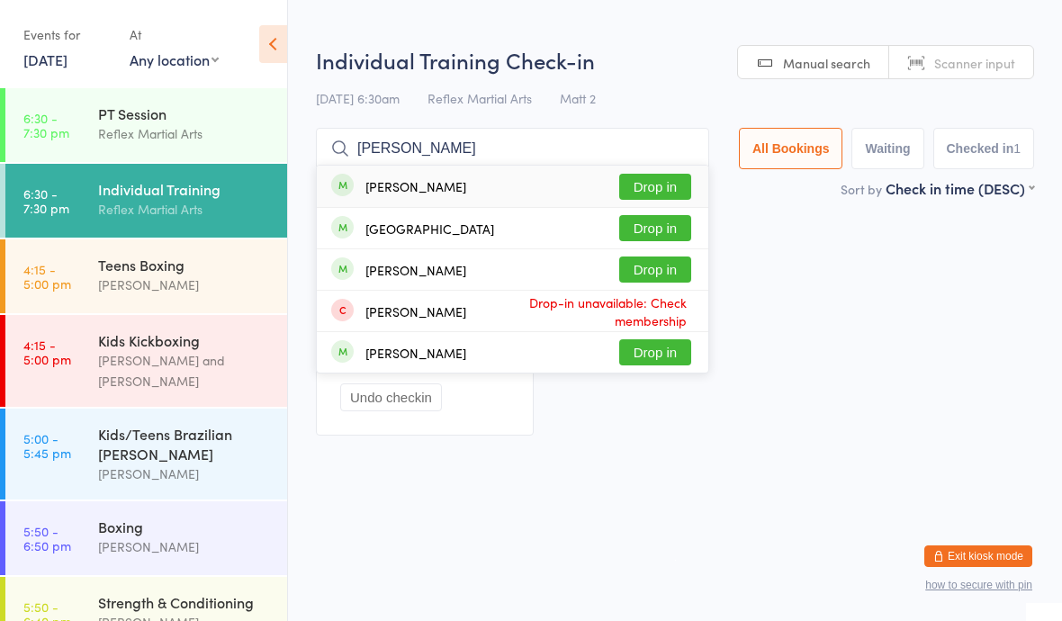
type input "Zack"
click at [653, 184] on button "Drop in" at bounding box center [655, 187] width 72 height 26
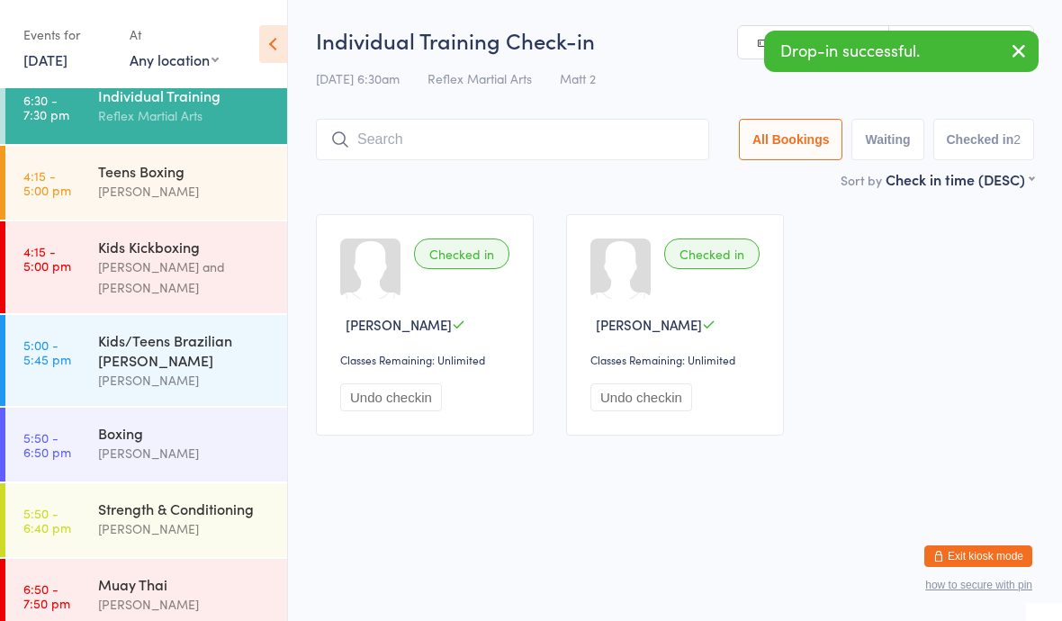
scroll to position [93, 0]
click at [211, 345] on div "Kids/Teens Brazilian [PERSON_NAME]" at bounding box center [185, 351] width 174 height 40
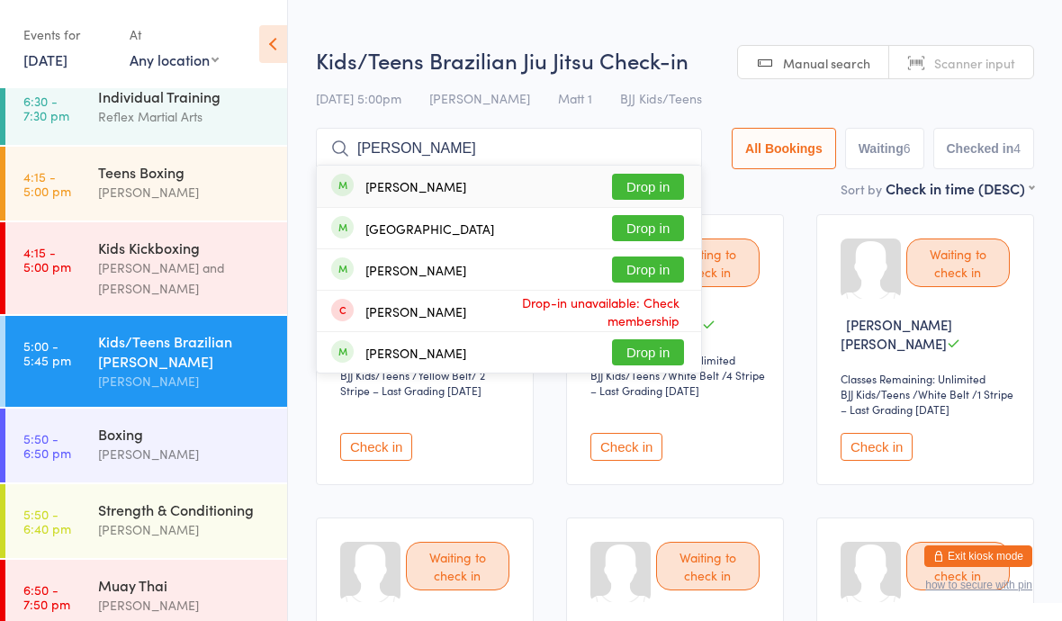
type input "Zack"
click at [641, 175] on button "Drop in" at bounding box center [648, 187] width 72 height 26
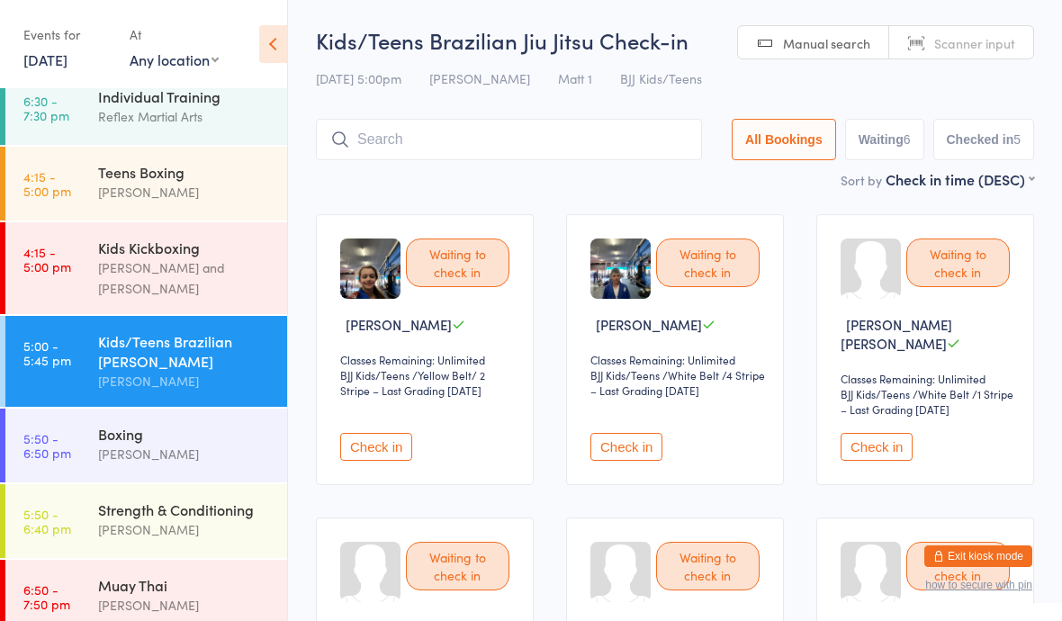
click at [80, 260] on link "4:15 - 5:00 pm Kids Kickboxing Kyan Lamb and Jake Lavalle" at bounding box center [146, 268] width 282 height 92
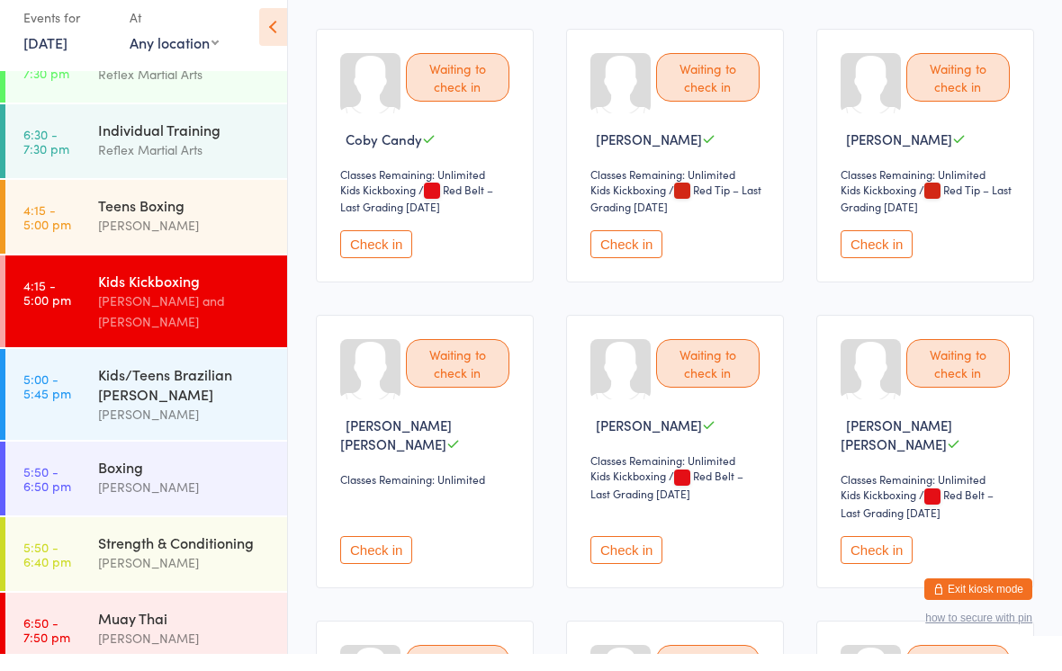
scroll to position [457, 0]
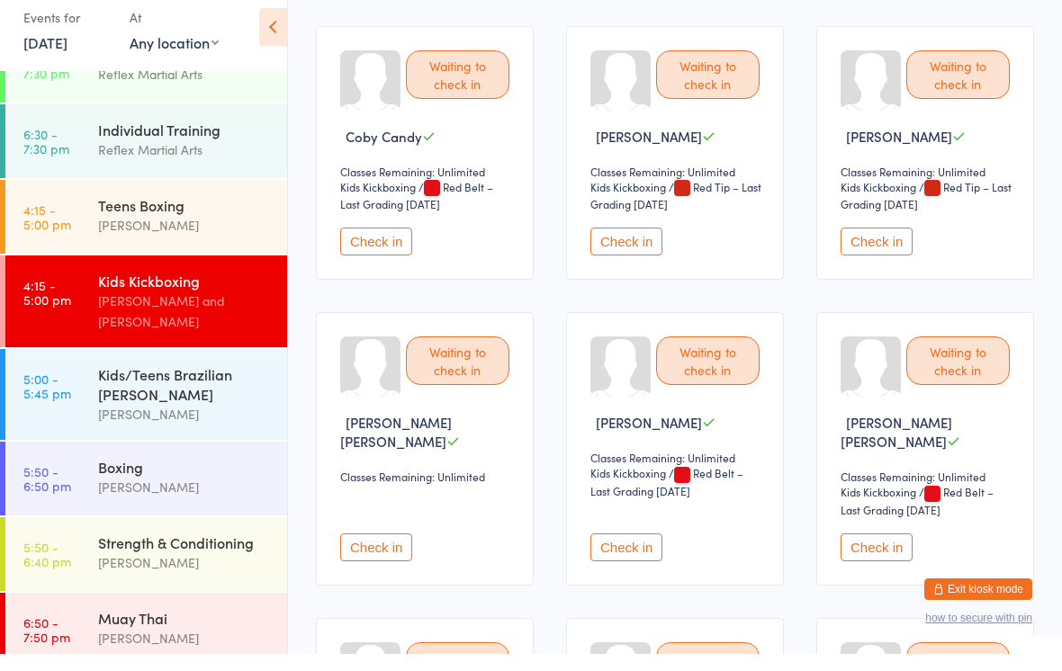
click at [374, 519] on div "Check in" at bounding box center [427, 547] width 175 height 60
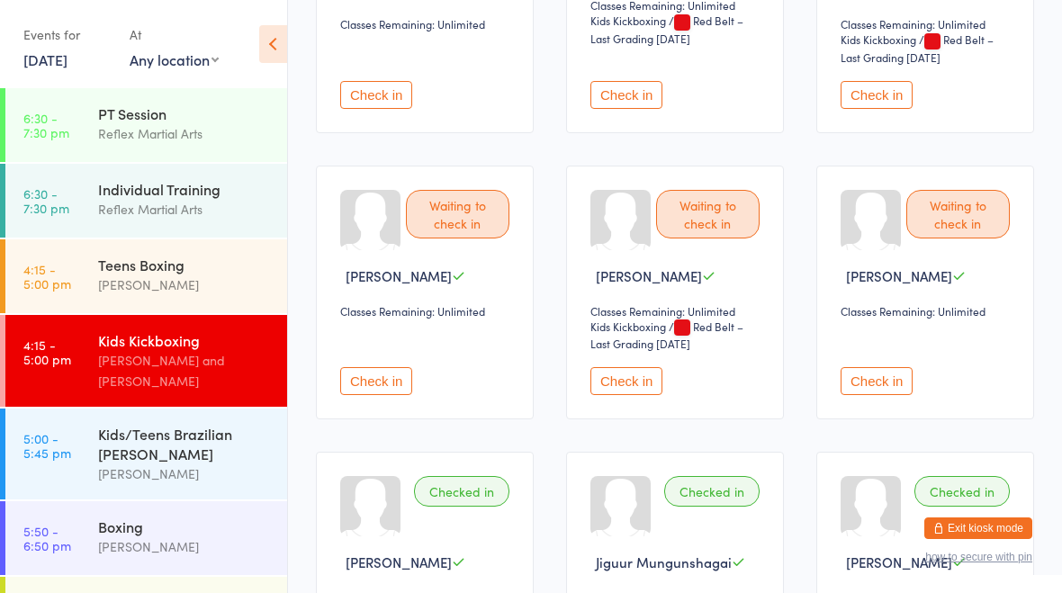
scroll to position [924, 0]
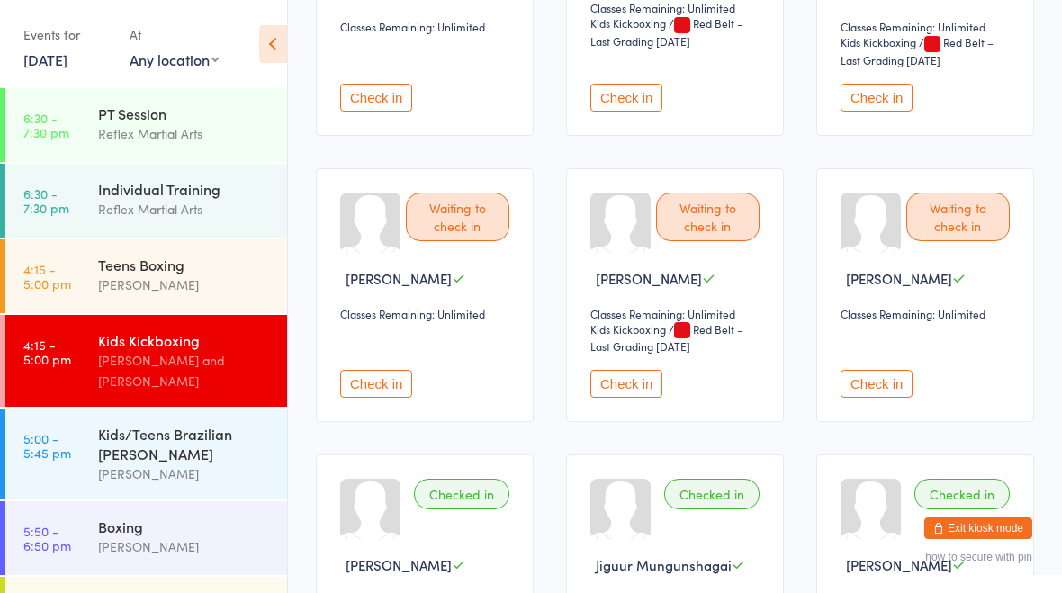
click at [388, 393] on button "Check in" at bounding box center [376, 384] width 72 height 28
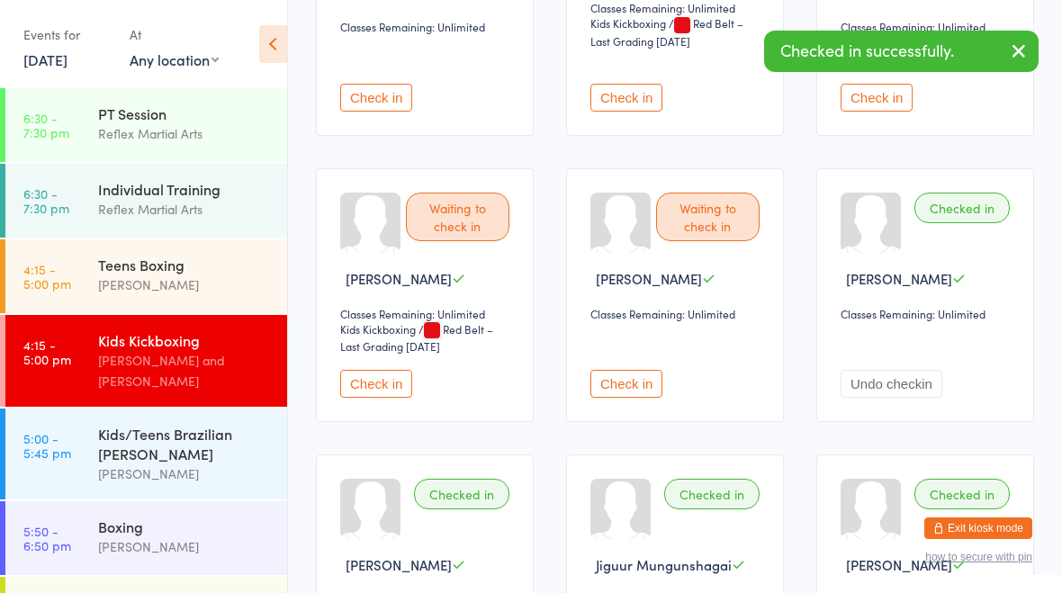
click at [405, 387] on button "Check in" at bounding box center [376, 384] width 72 height 28
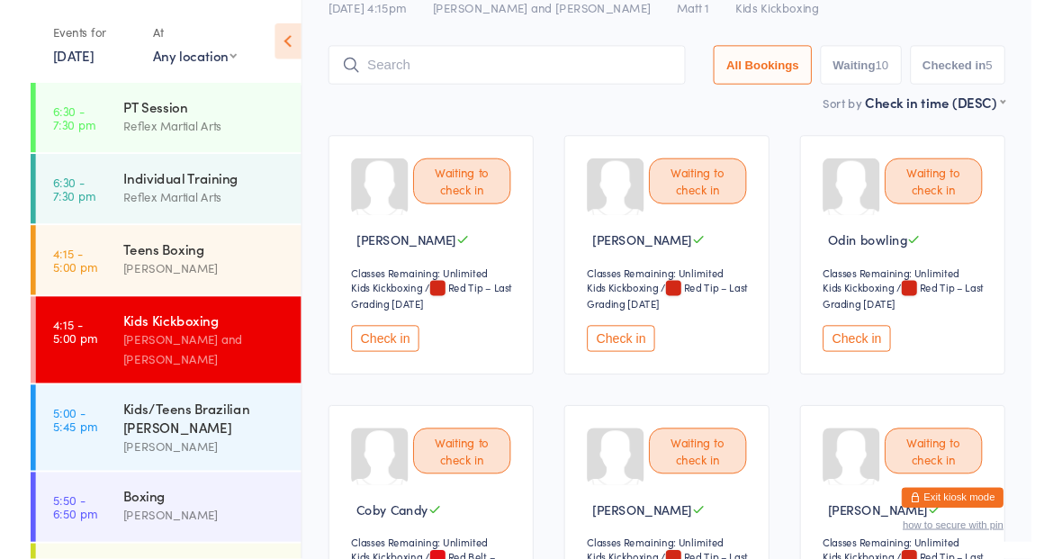
scroll to position [0, 0]
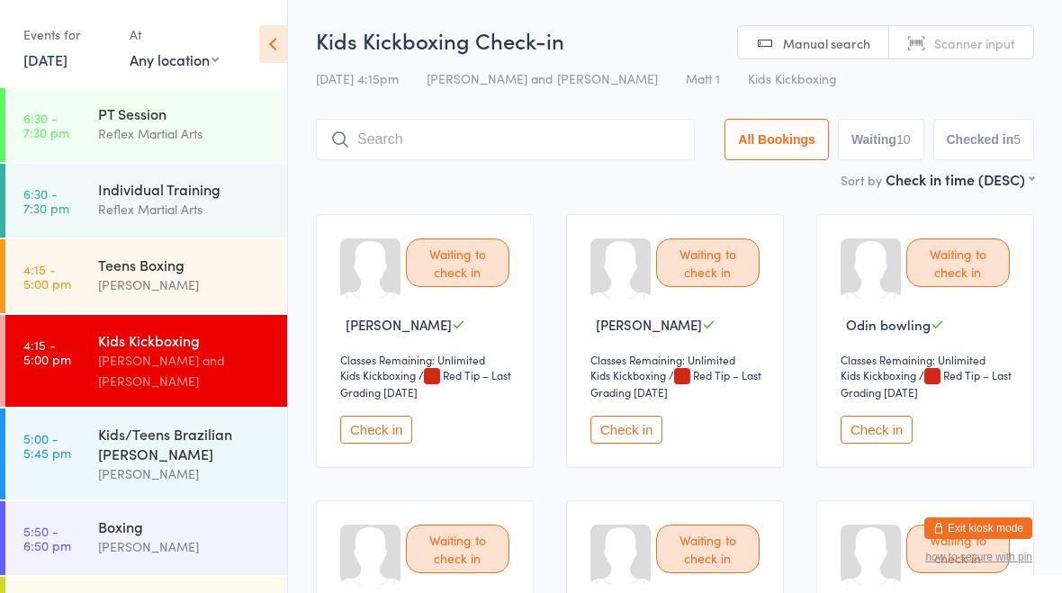
click at [634, 147] on input "search" at bounding box center [505, 139] width 379 height 41
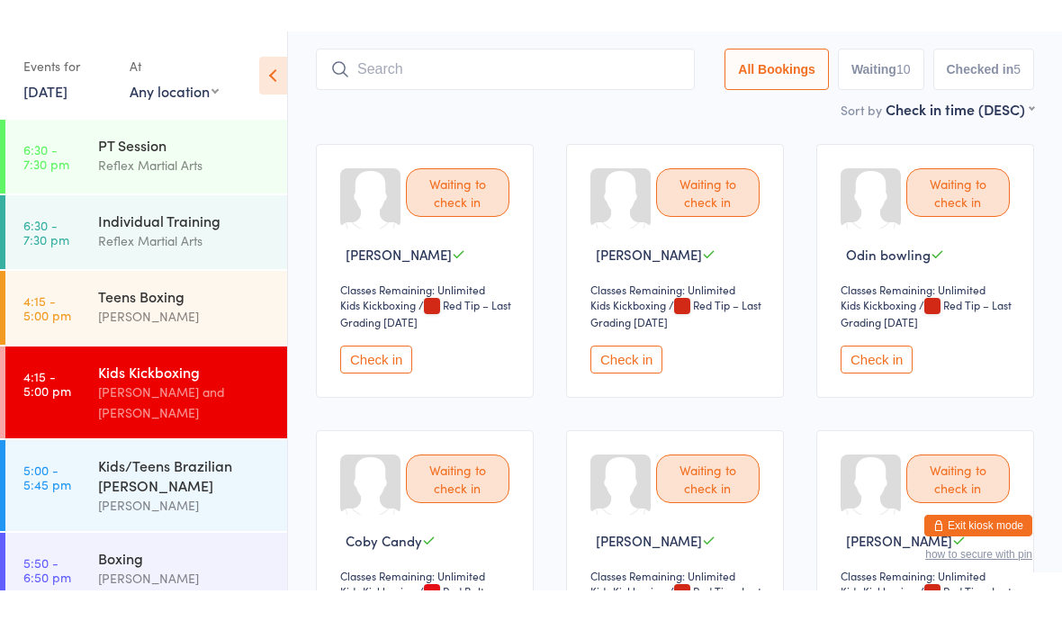
scroll to position [121, 0]
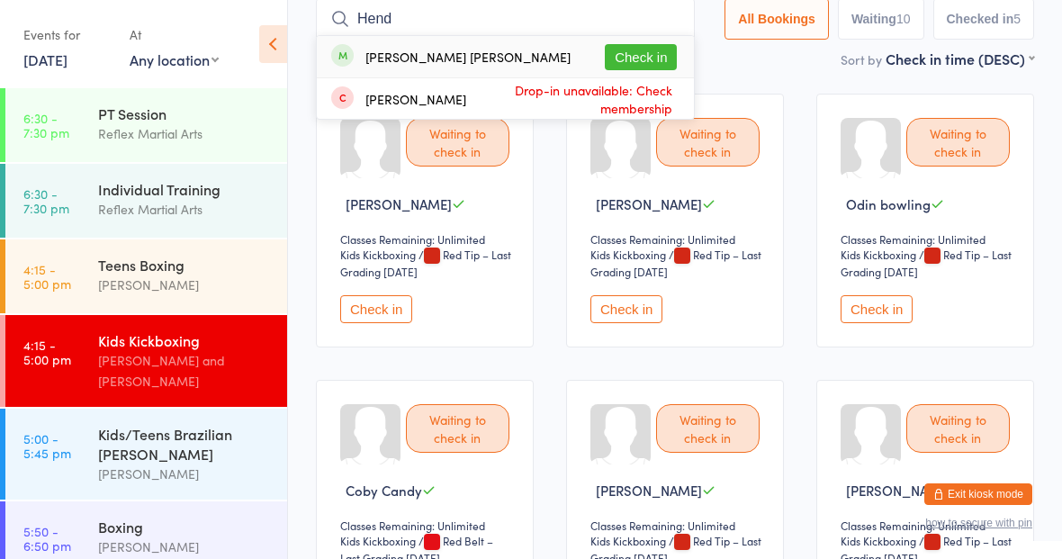
type input "Hend"
click at [619, 50] on button "Check in" at bounding box center [641, 57] width 72 height 26
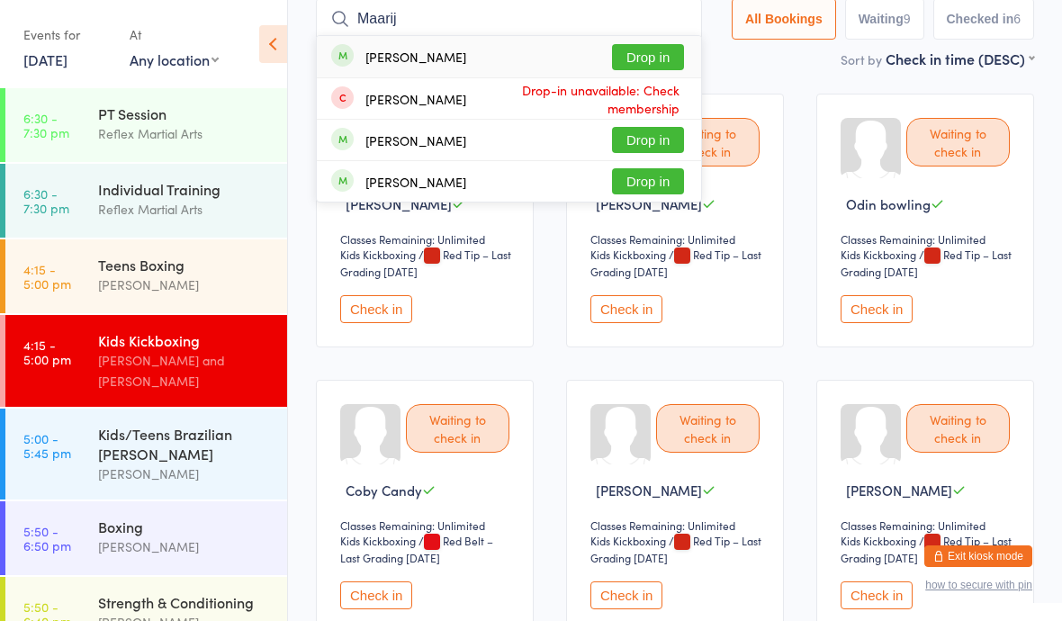
type input "Maarij"
click at [634, 56] on button "Drop in" at bounding box center [648, 57] width 72 height 26
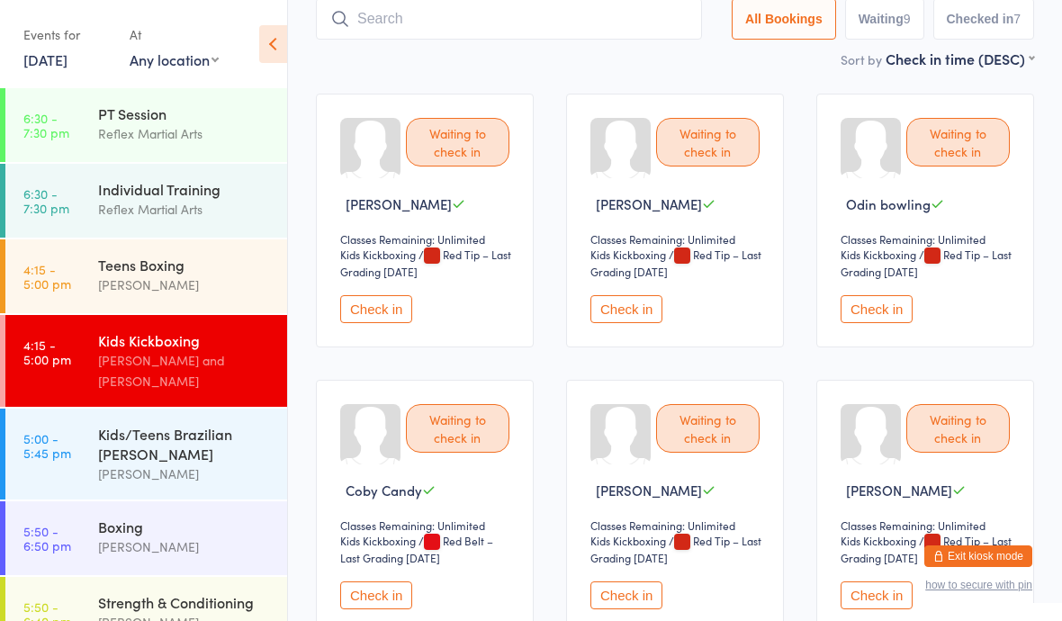
click at [964, 562] on button "Exit kiosk mode" at bounding box center [978, 556] width 108 height 22
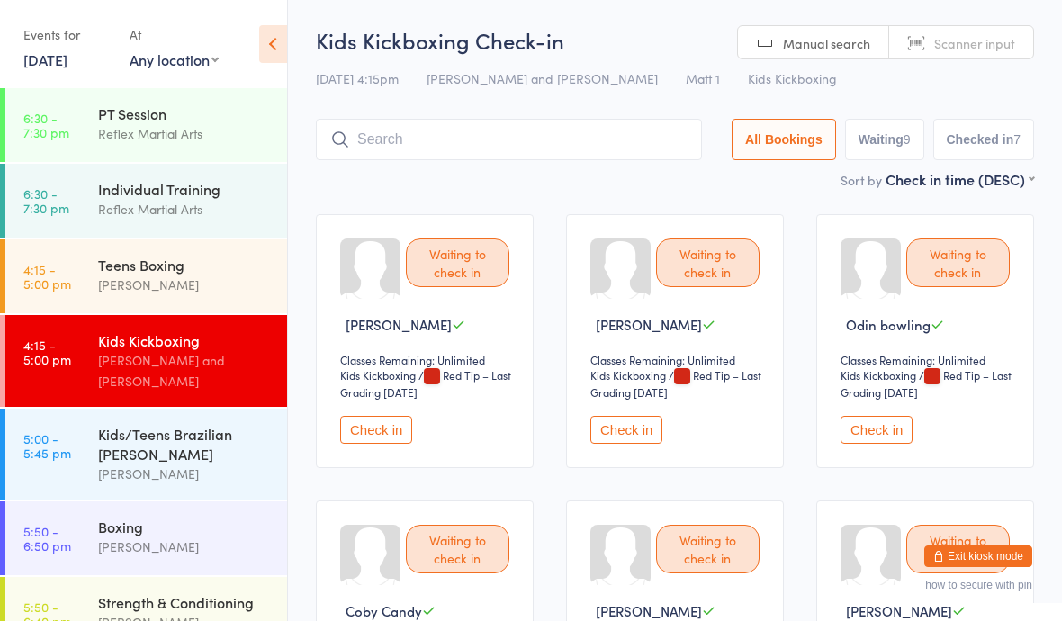
click at [976, 545] on button "Exit kiosk mode" at bounding box center [978, 556] width 108 height 22
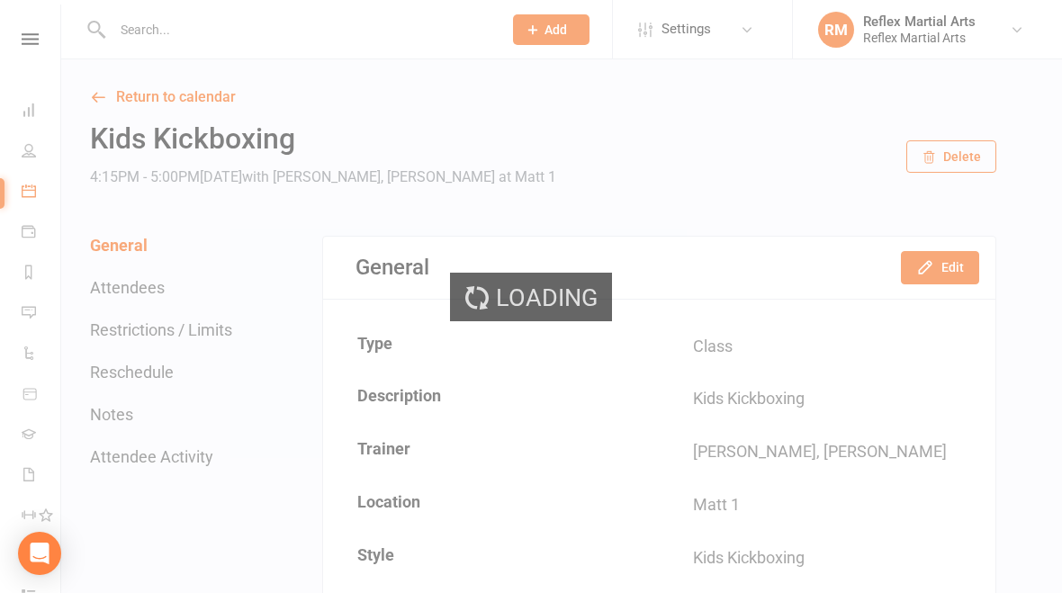
click at [553, 27] on span "Add" at bounding box center [555, 29] width 22 height 14
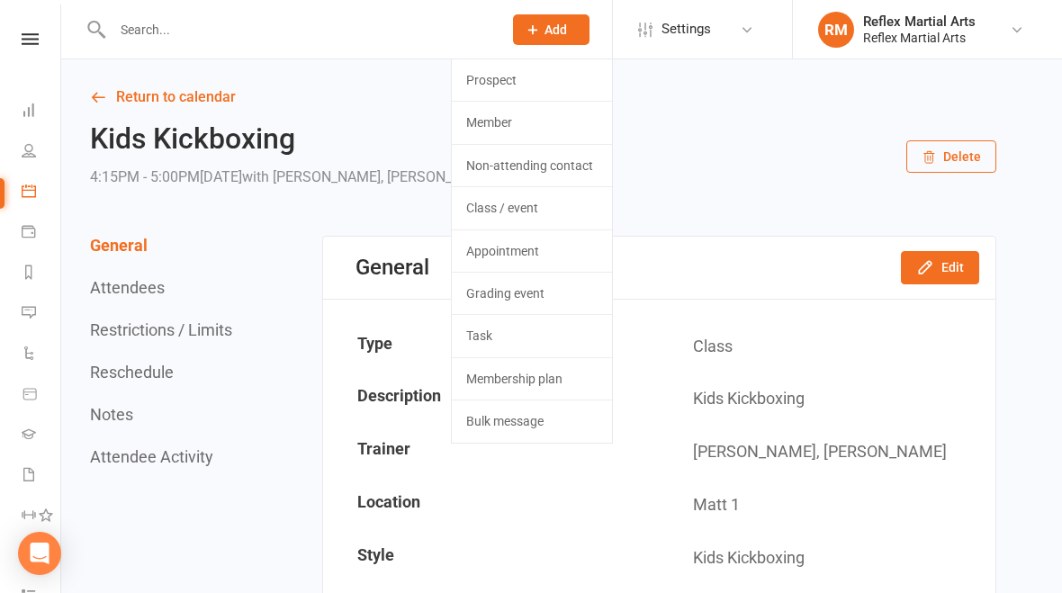
click at [532, 123] on link "Member" at bounding box center [532, 122] width 160 height 41
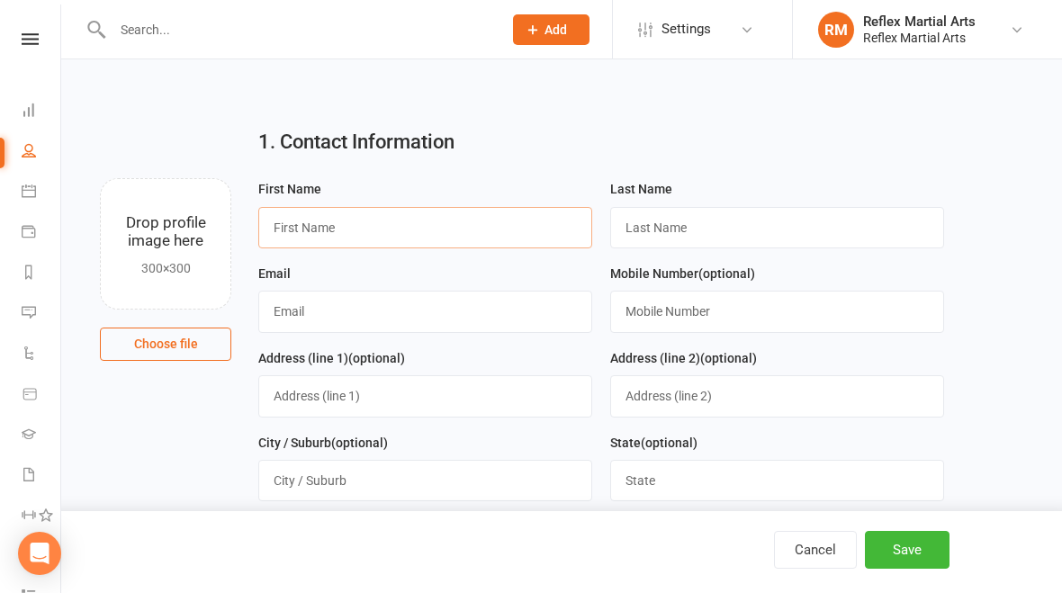
click at [417, 238] on input "text" at bounding box center [425, 227] width 334 height 41
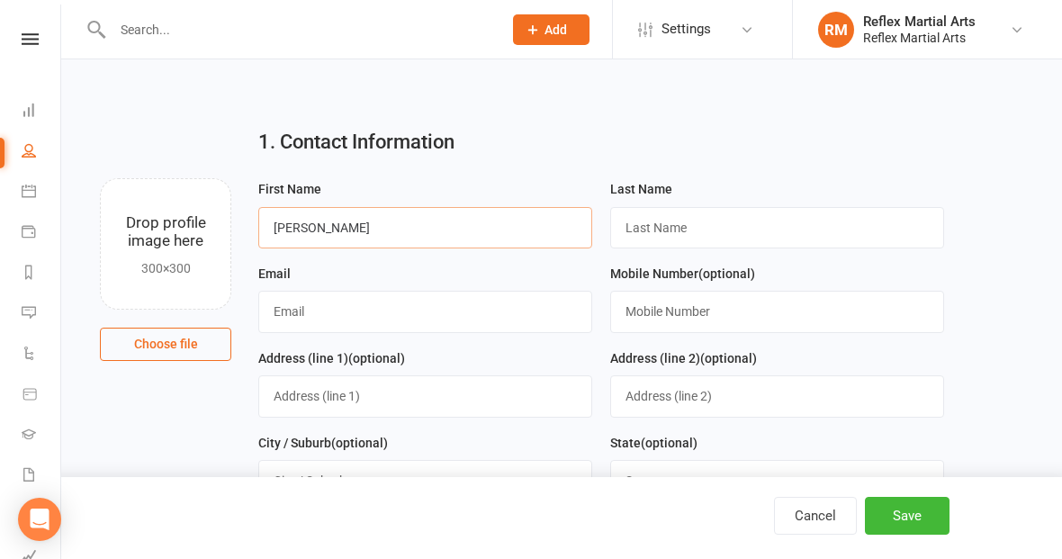
type input "Eli"
click at [774, 239] on input "text" at bounding box center [777, 227] width 334 height 41
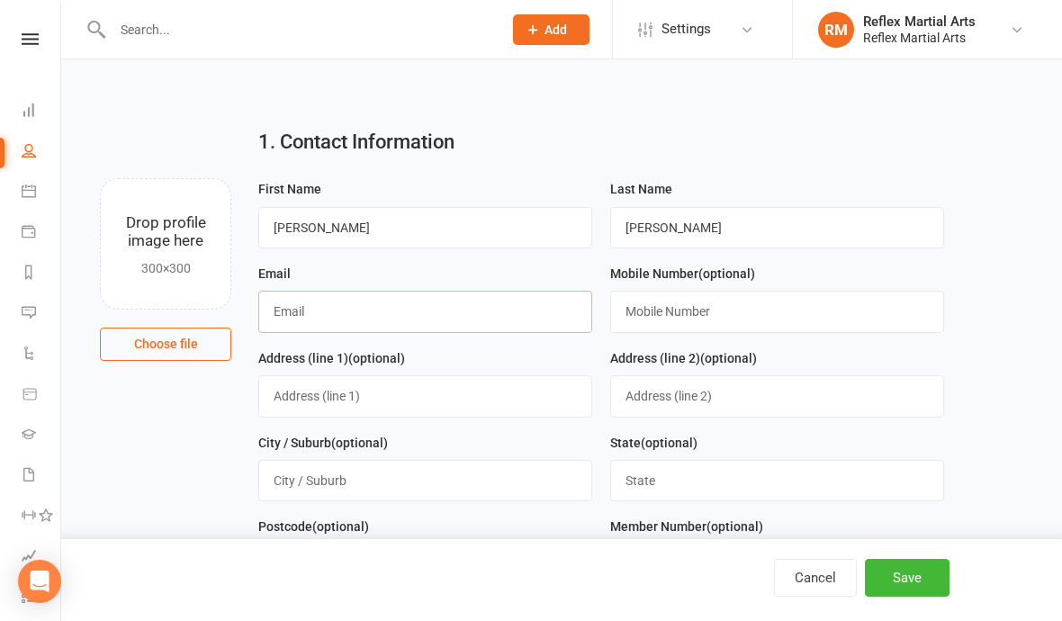
click at [419, 310] on input "text" at bounding box center [425, 311] width 334 height 41
click at [743, 229] on input "tamang" at bounding box center [777, 227] width 334 height 41
type input "t"
type input "Tamang"
click at [422, 307] on input "text" at bounding box center [425, 311] width 334 height 41
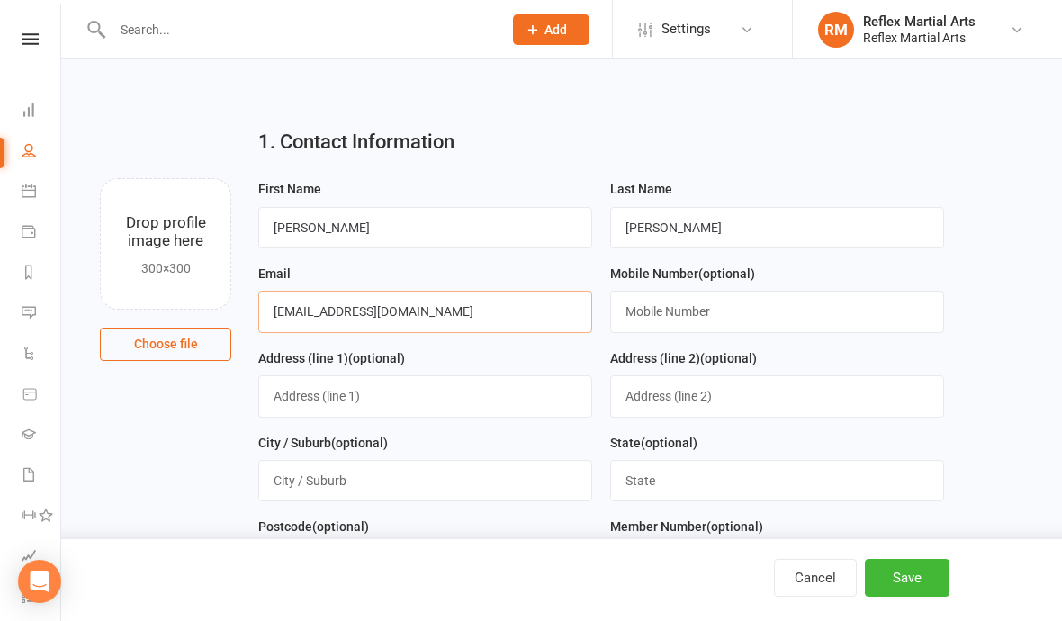
type input "thapa_kam@yahoo.com"
click at [767, 310] on input "text" at bounding box center [777, 311] width 334 height 41
type input "0413203444"
click at [289, 393] on input "text" at bounding box center [425, 395] width 334 height 41
type input "12/88 smith street"
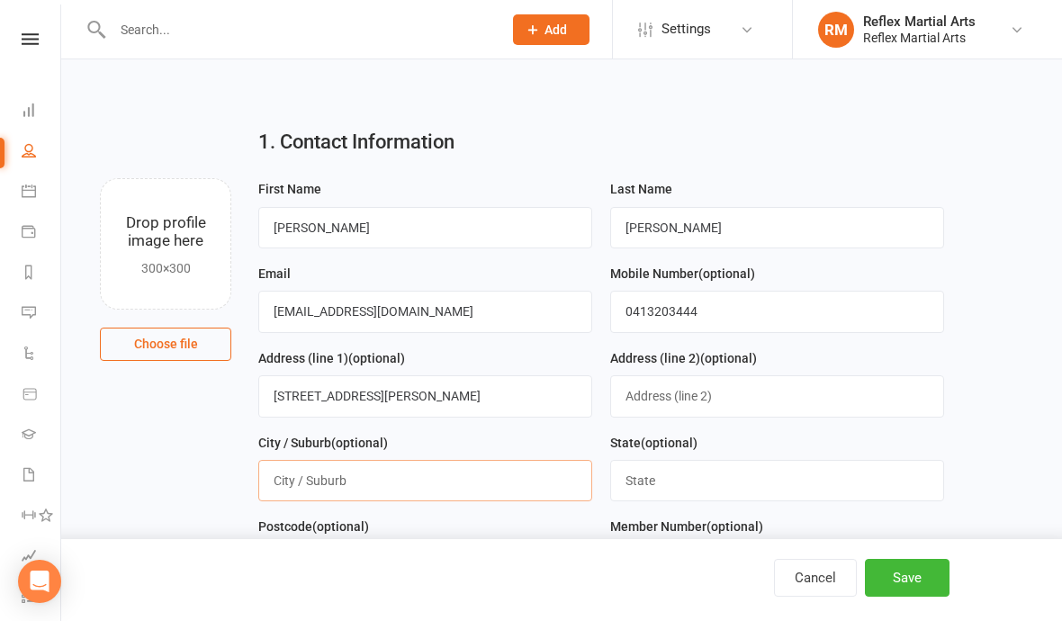
click at [479, 478] on input "text" at bounding box center [425, 480] width 334 height 41
type input "wollongong"
click at [708, 480] on input "text" at bounding box center [777, 480] width 334 height 41
type input "n"
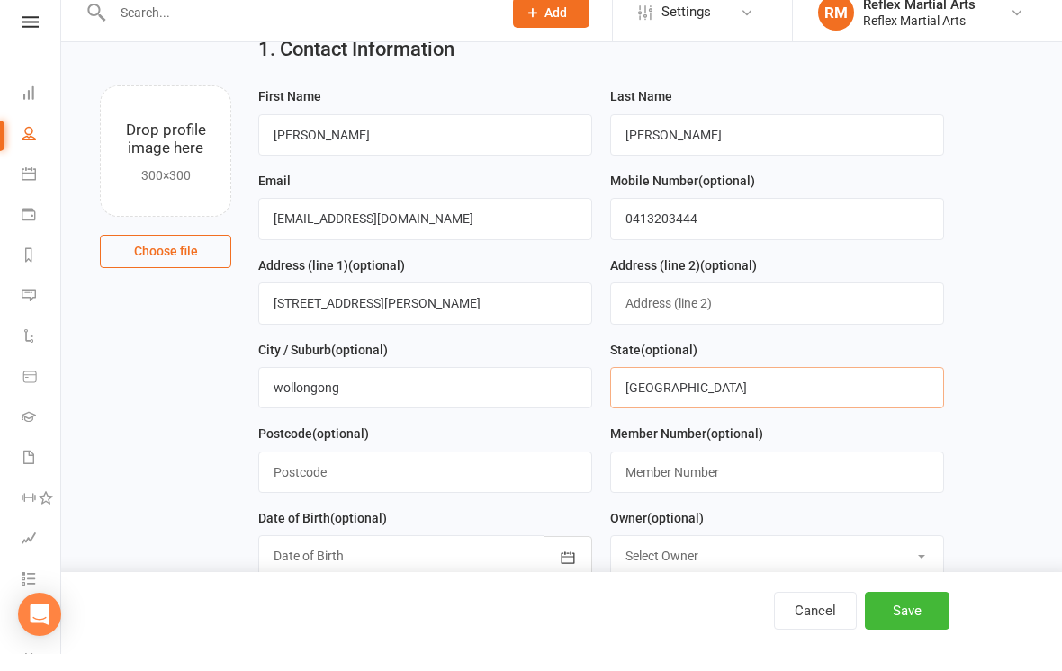
scroll to position [76, 0]
type input "NSW"
click at [454, 470] on input "text" at bounding box center [425, 488] width 334 height 41
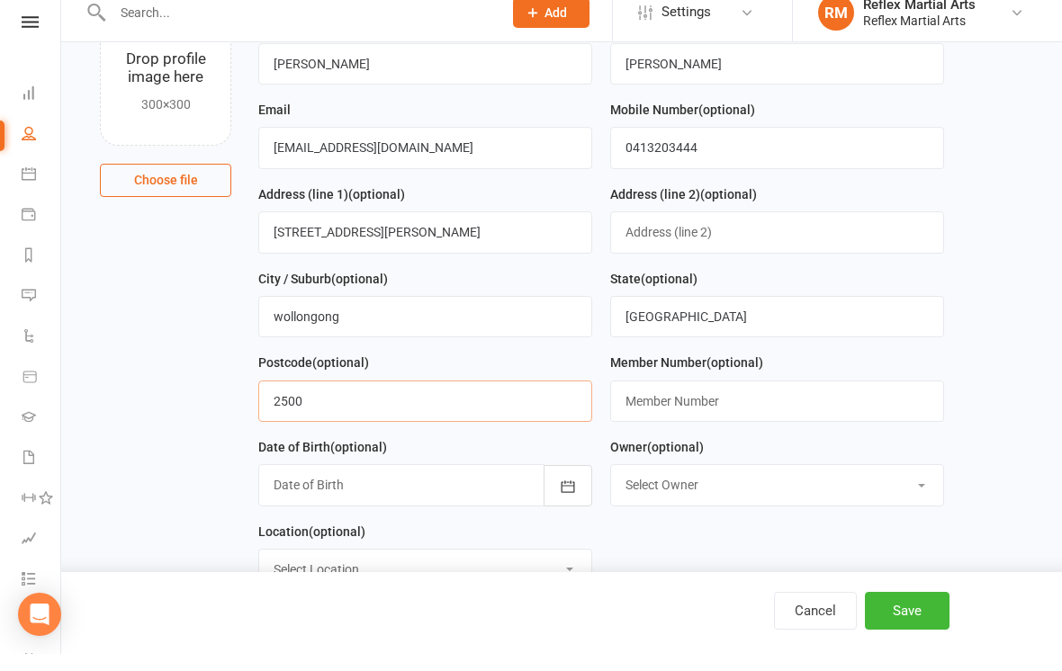
scroll to position [184, 0]
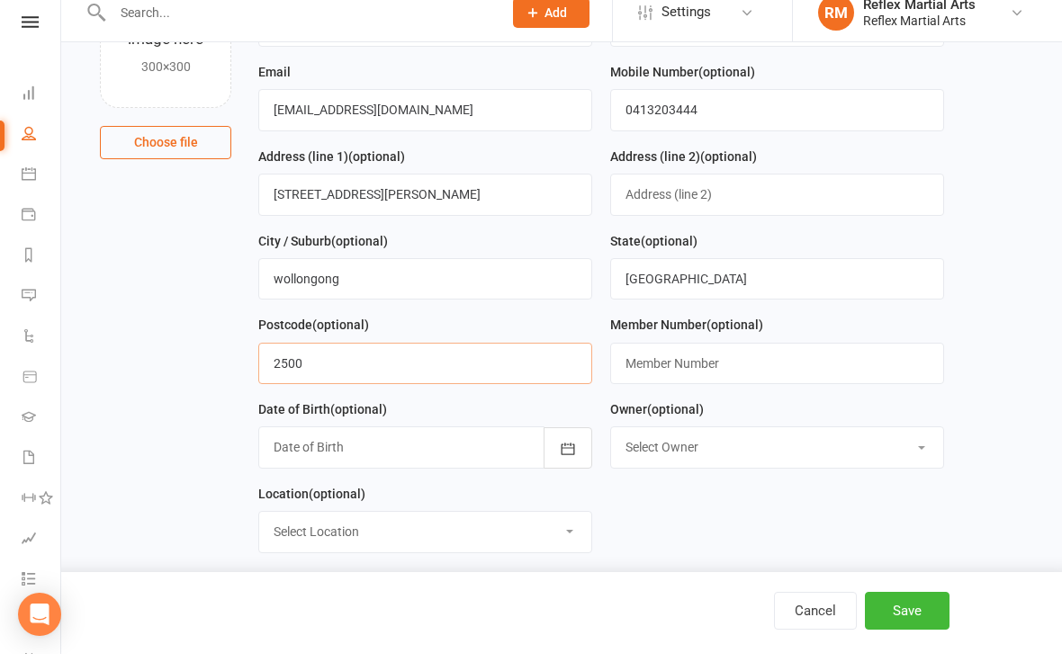
type input "2500"
click at [439, 448] on div at bounding box center [425, 464] width 334 height 41
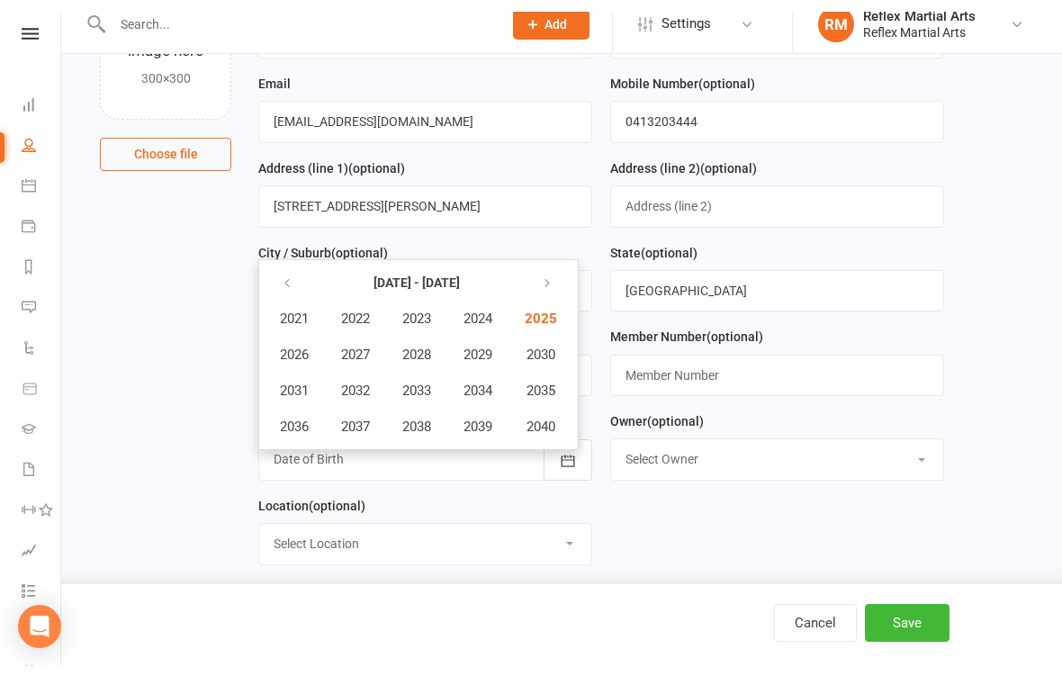
scroll to position [202, 0]
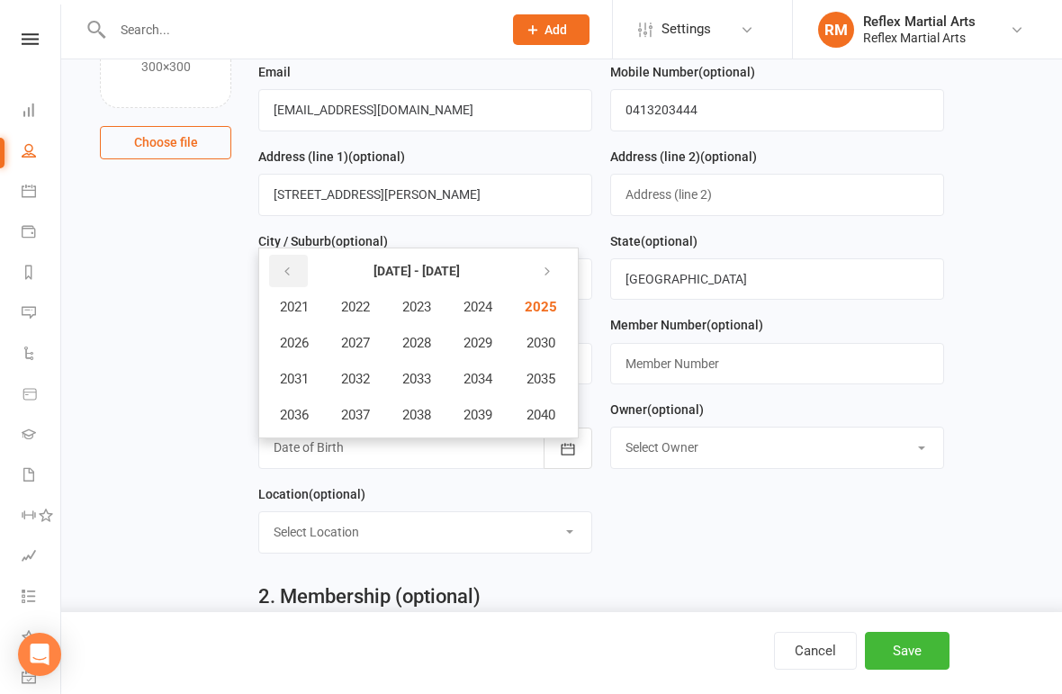
click at [289, 272] on icon "button" at bounding box center [287, 272] width 13 height 14
click at [359, 432] on button "2017" at bounding box center [355, 415] width 59 height 34
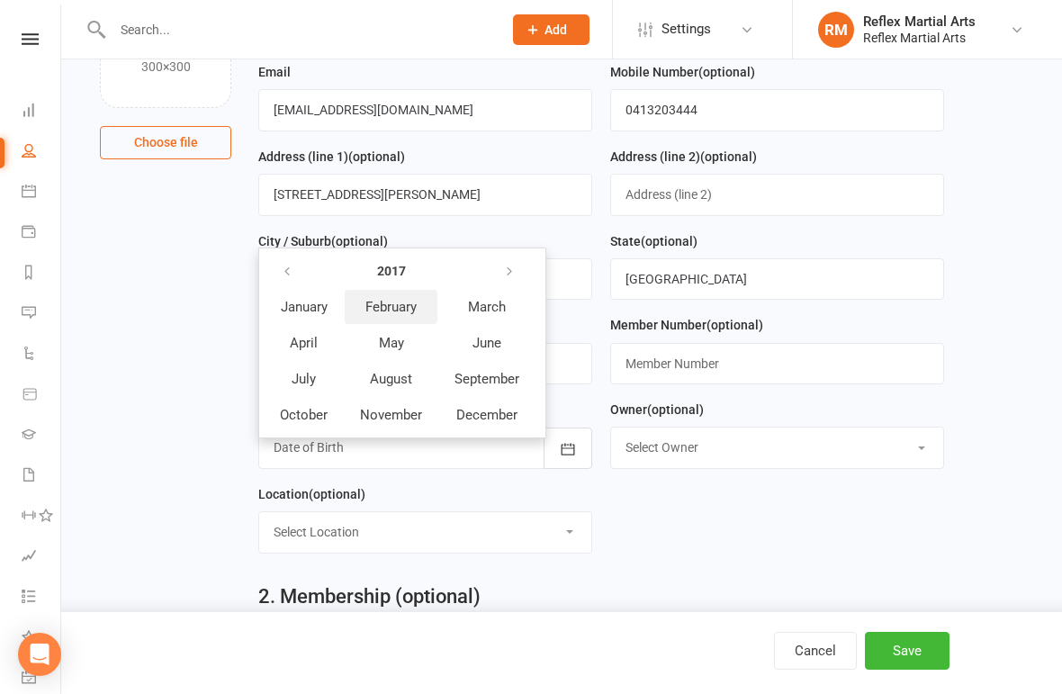
click at [404, 315] on span "February" at bounding box center [390, 307] width 51 height 16
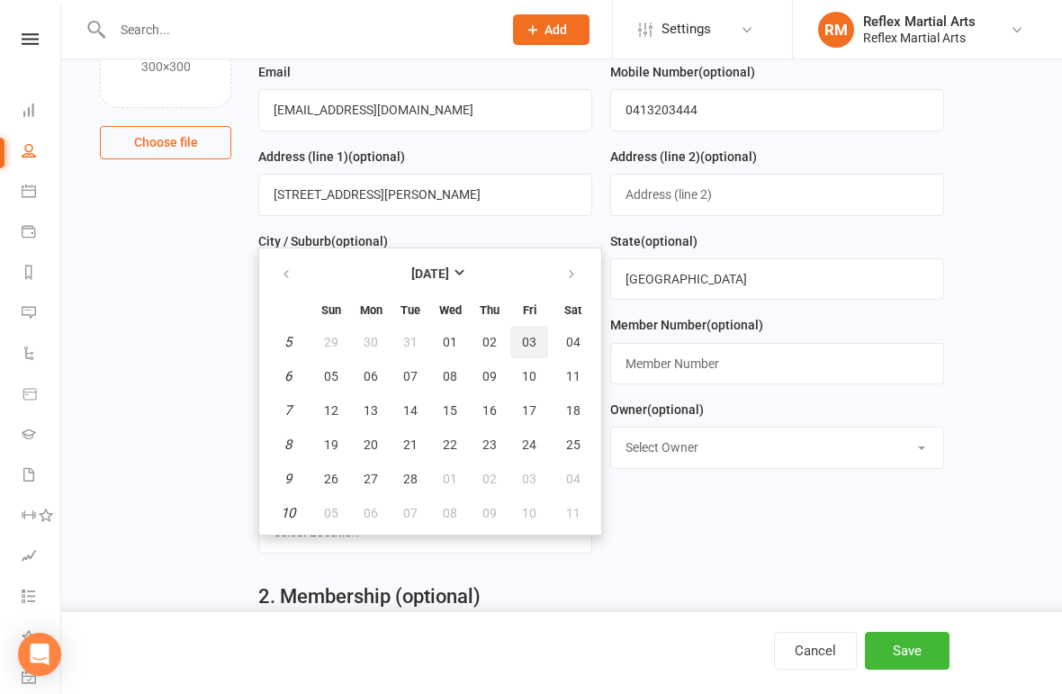
click at [522, 346] on span "03" at bounding box center [529, 342] width 14 height 14
type input "03 Feb 2017"
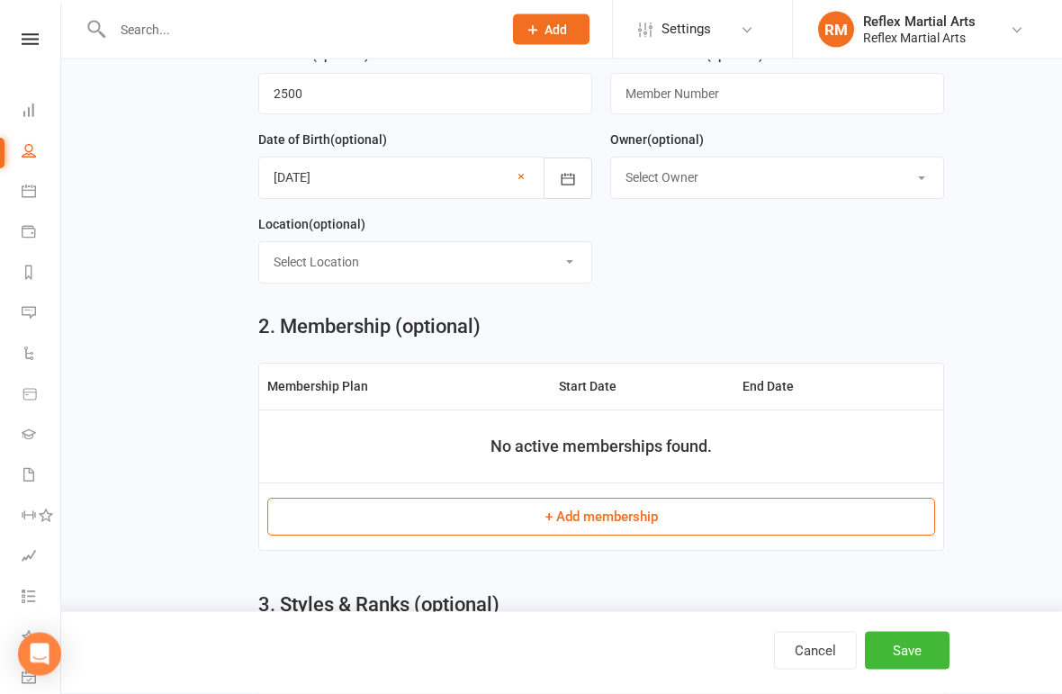
click at [914, 620] on button "Save" at bounding box center [907, 651] width 85 height 38
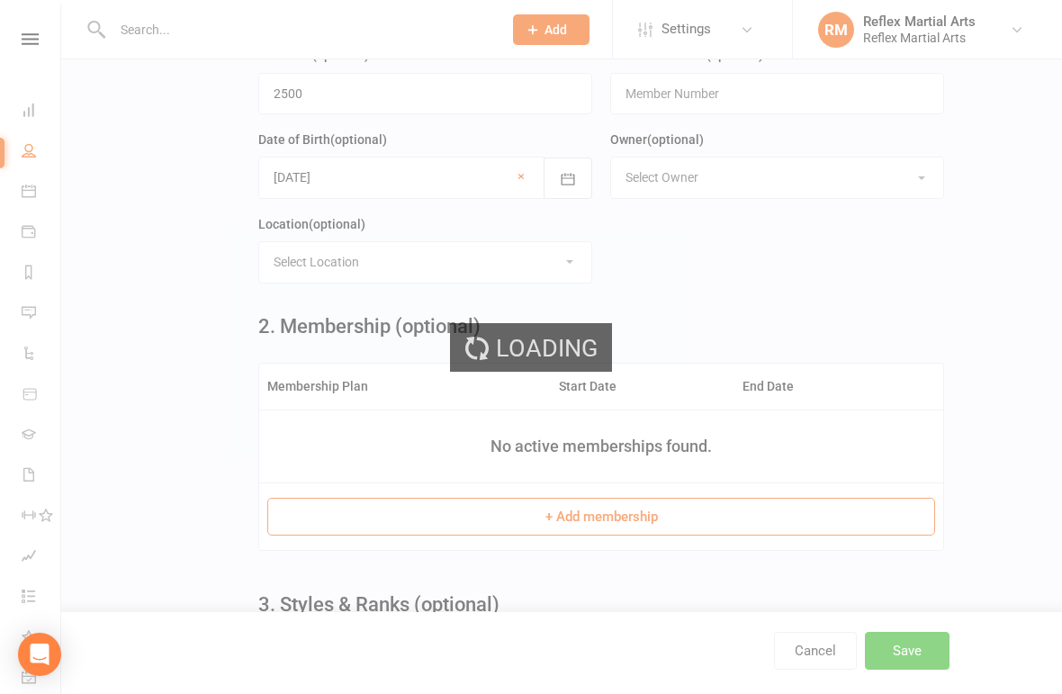
scroll to position [0, 0]
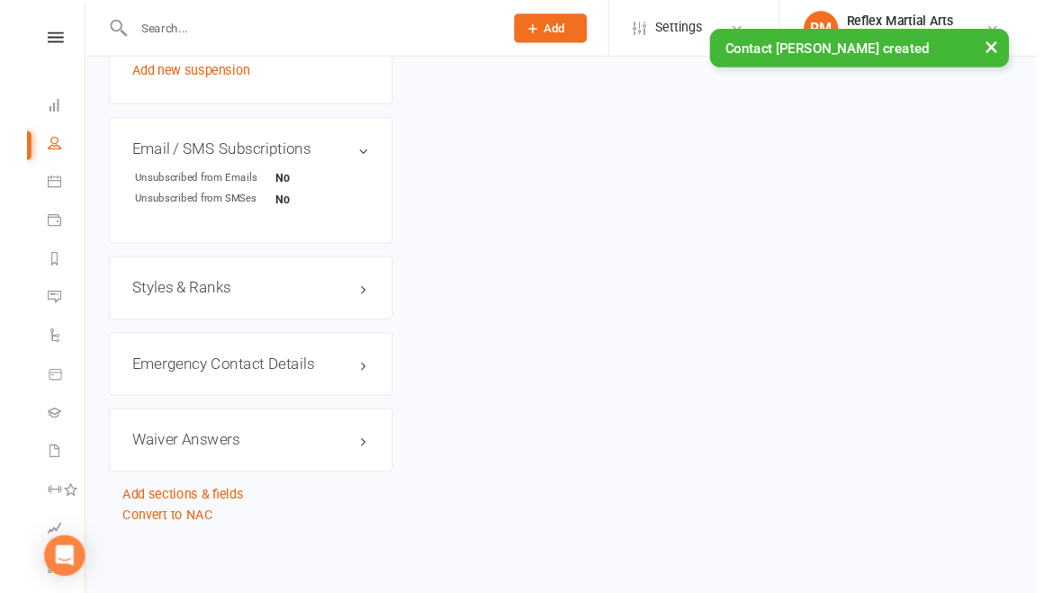
scroll to position [1165, 0]
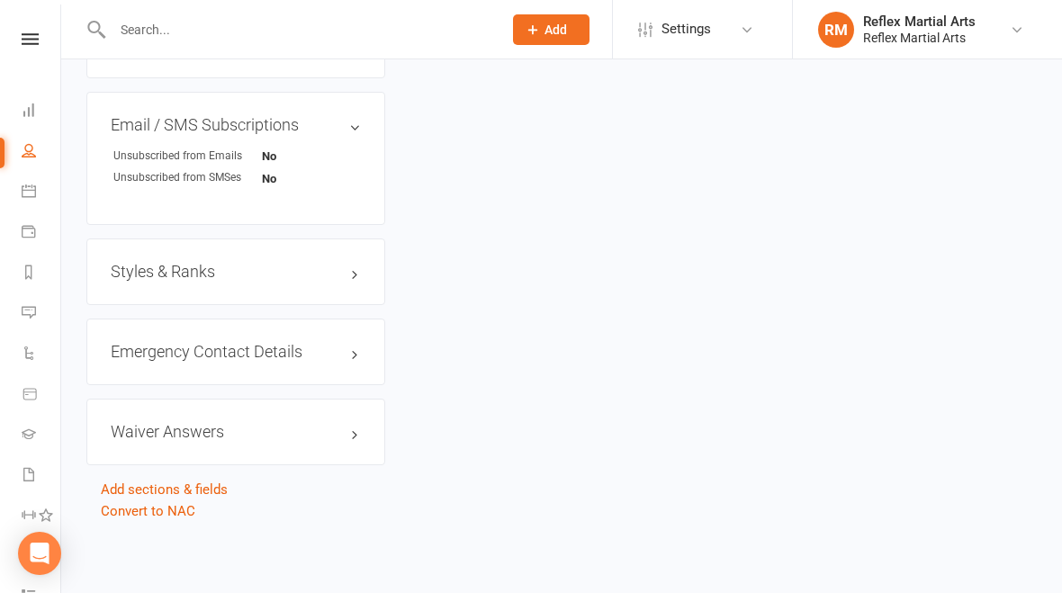
click at [0, 0] on link "edit" at bounding box center [0, 0] width 0 height 0
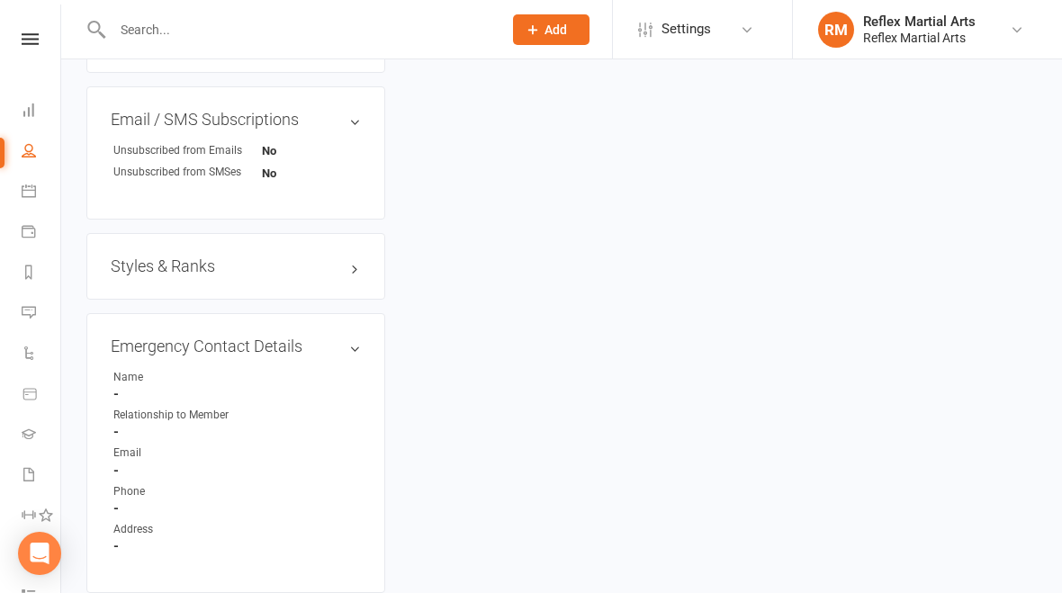
click at [0, 0] on link "edit" at bounding box center [0, 0] width 0 height 0
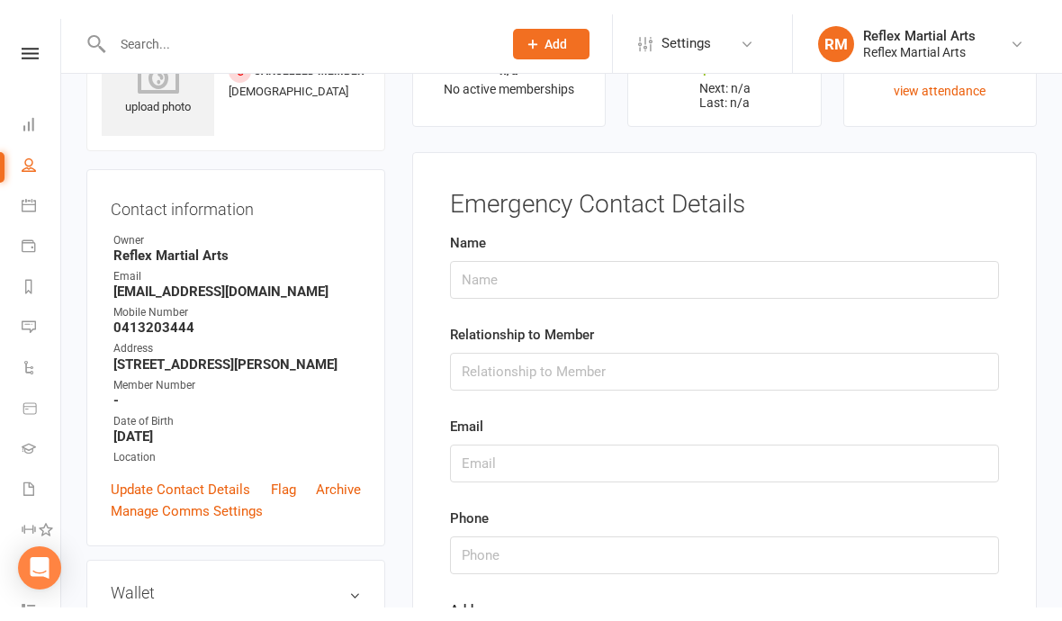
scroll to position [85, 0]
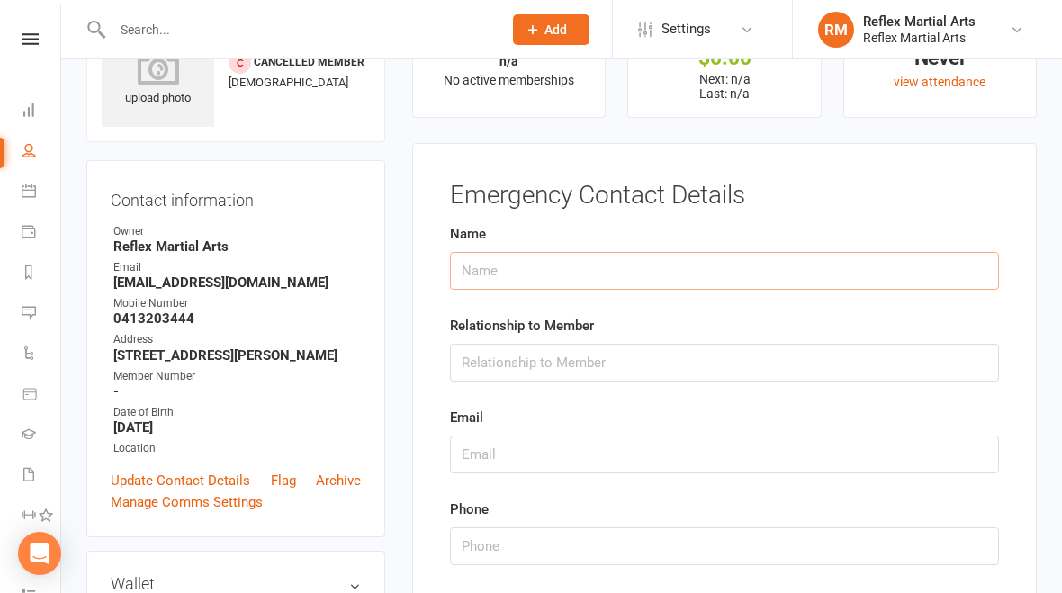
click at [603, 274] on input "text" at bounding box center [724, 271] width 549 height 38
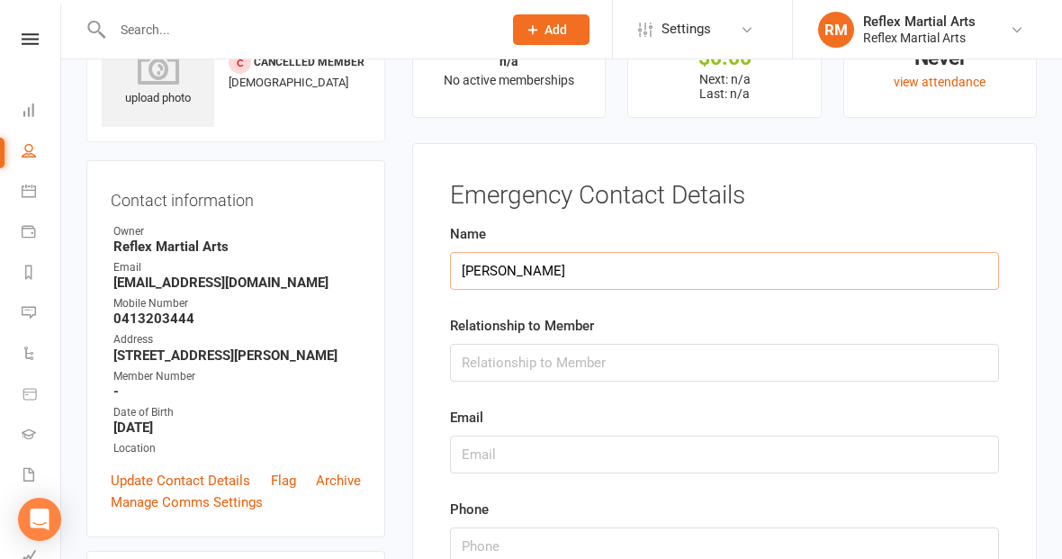
type input "Rabindra Tamang"
click at [485, 361] on input "text" at bounding box center [724, 363] width 549 height 38
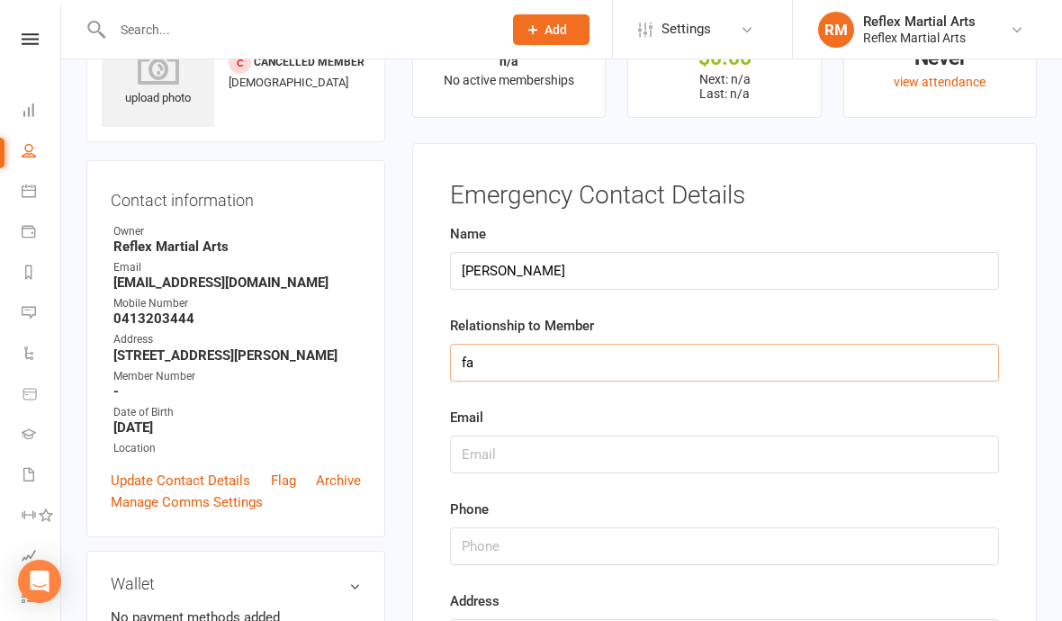
type input "f"
type input "Father"
click at [479, 460] on input "text" at bounding box center [724, 455] width 549 height 38
type input "thapa_kam@yahoo.com"
click at [655, 538] on input "string" at bounding box center [724, 546] width 549 height 38
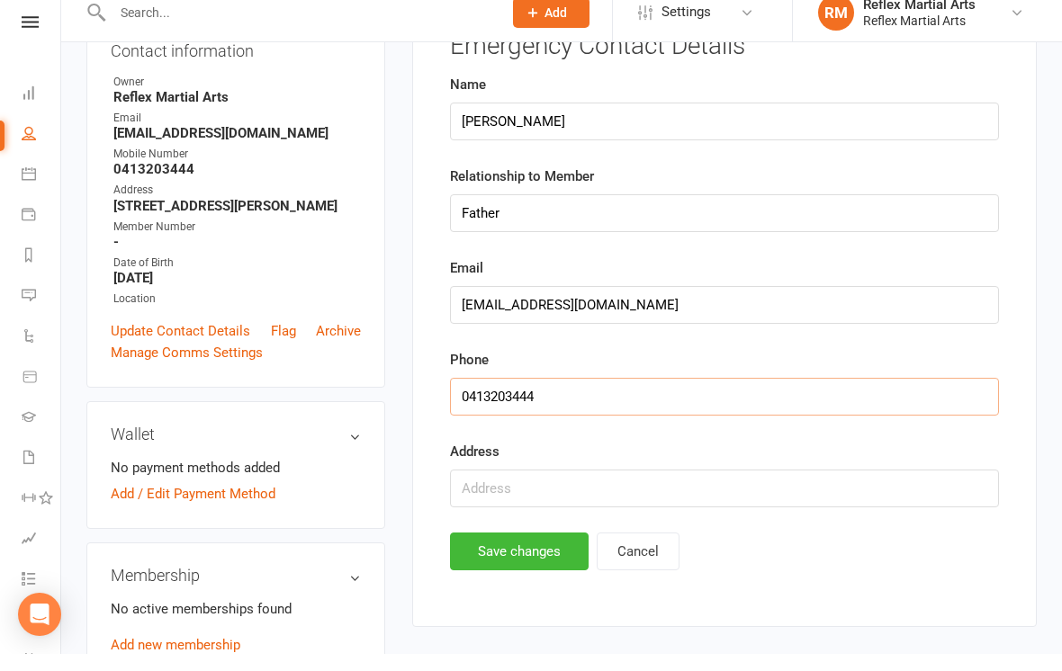
scroll to position [220, 0]
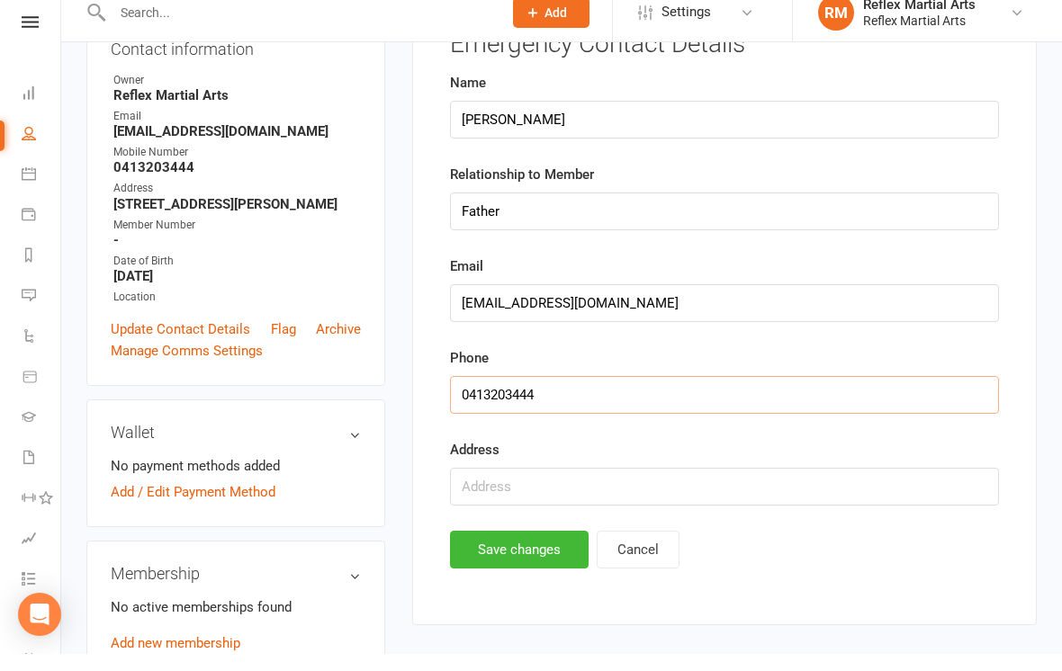
type input "0413203444"
click at [729, 485] on input "text" at bounding box center [724, 504] width 549 height 38
type input "12/88 smith street, wollongong"
click at [538, 548] on button "Save changes" at bounding box center [519, 567] width 139 height 38
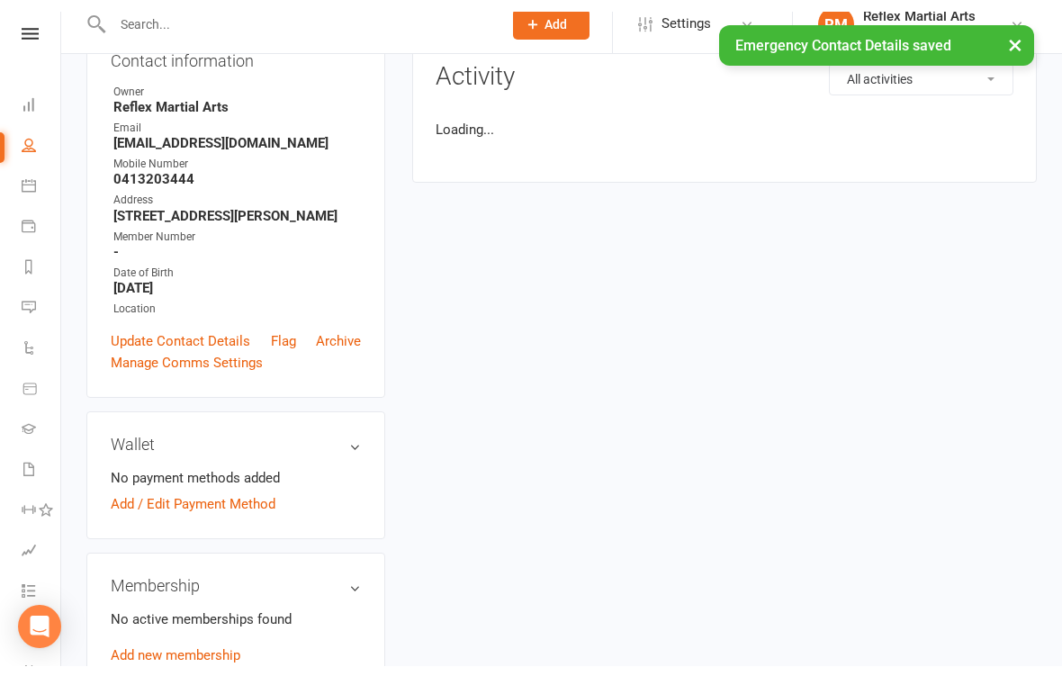
scroll to position [237, 0]
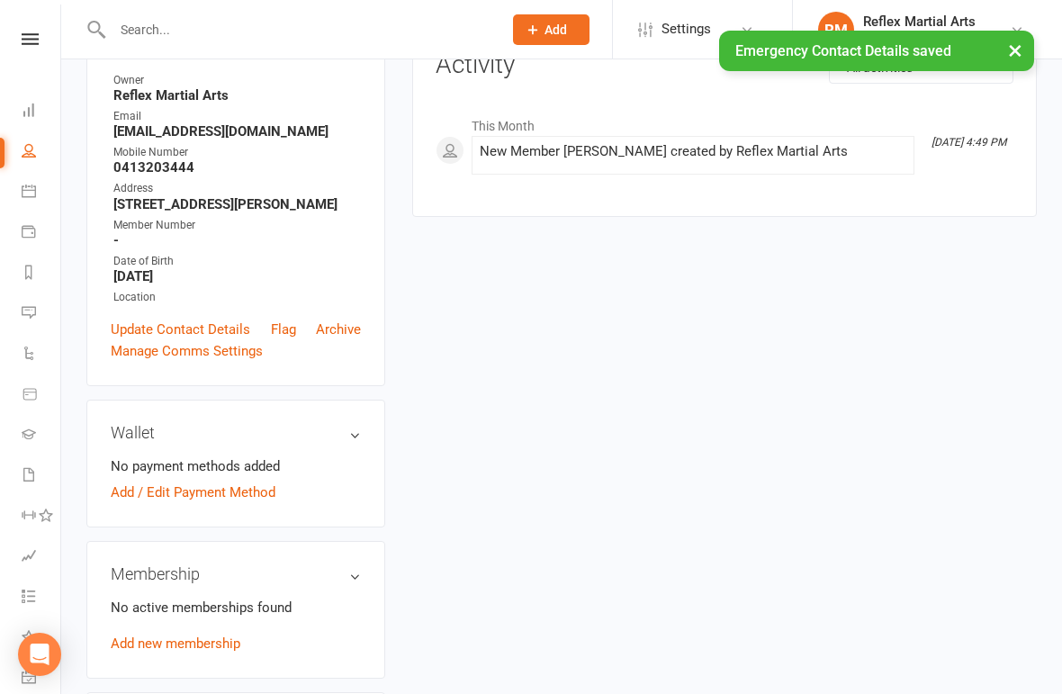
click at [1061, 620] on div "upload photo Eli Tamang Added 17 September, 2025 Cancelled member 8 years old C…" at bounding box center [561, 634] width 1001 height 1623
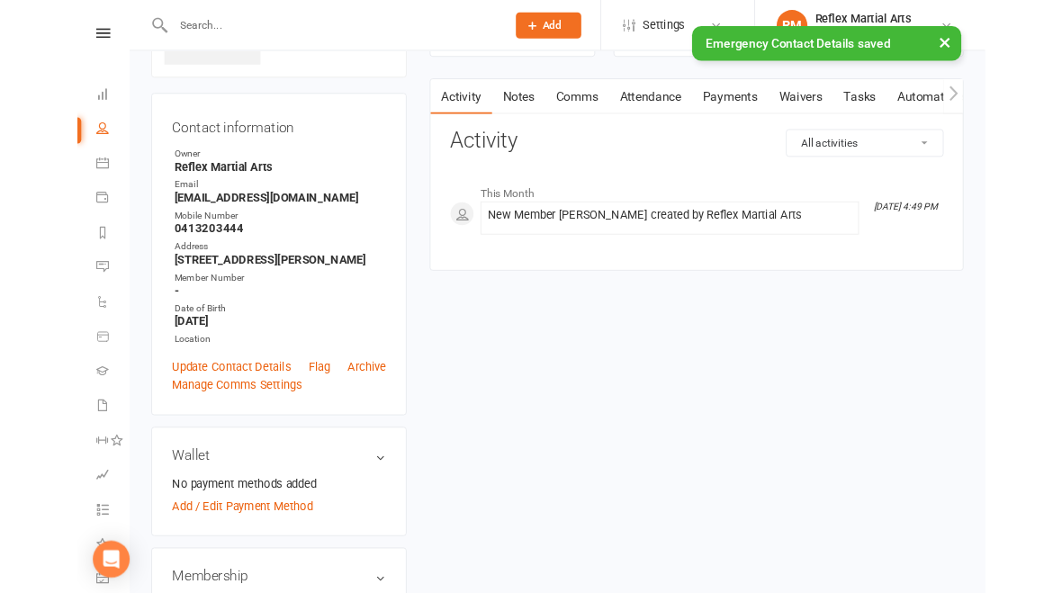
scroll to position [0, 0]
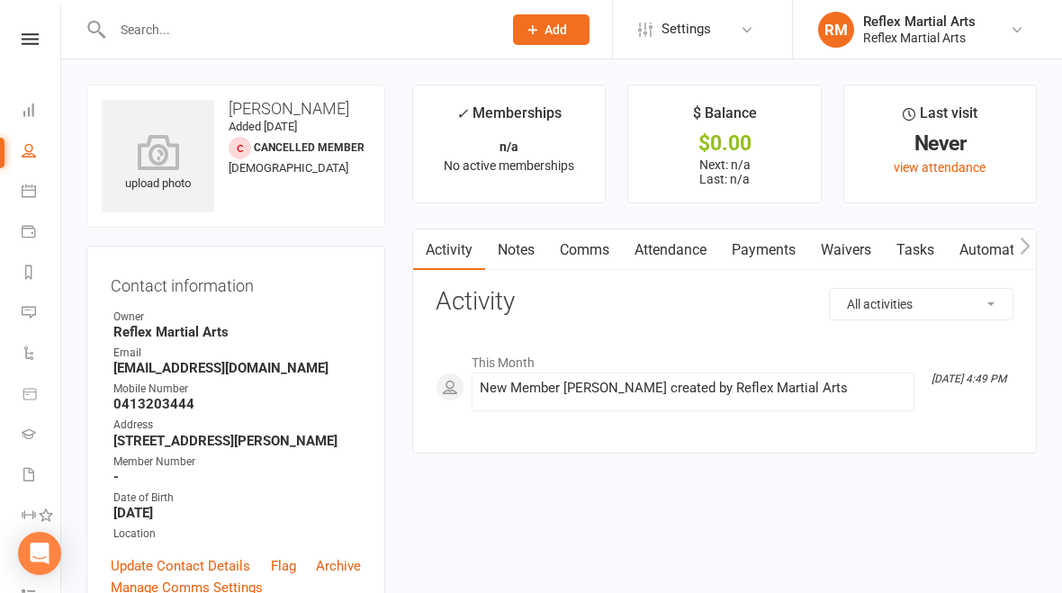
click at [33, 34] on icon at bounding box center [30, 39] width 17 height 12
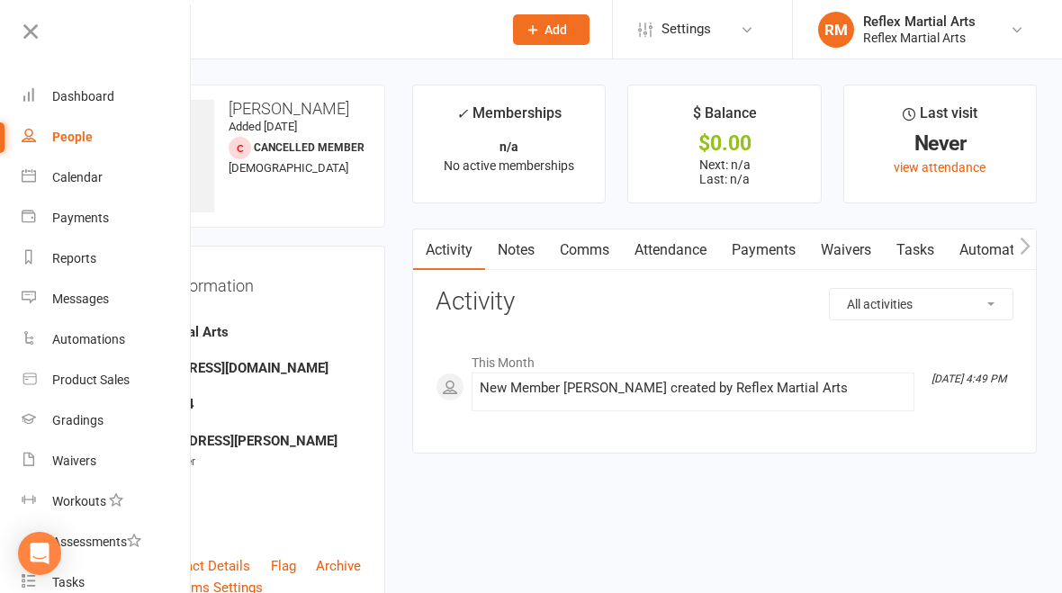
click at [95, 107] on link "Dashboard" at bounding box center [107, 96] width 170 height 40
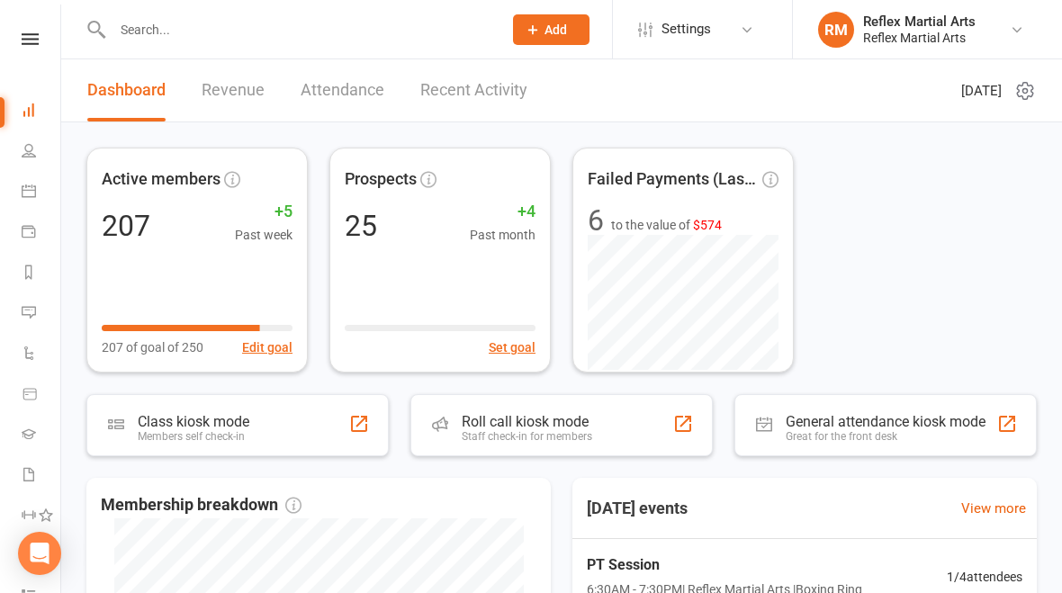
click at [251, 433] on div "Class kiosk mode Members self check-in" at bounding box center [237, 425] width 302 height 62
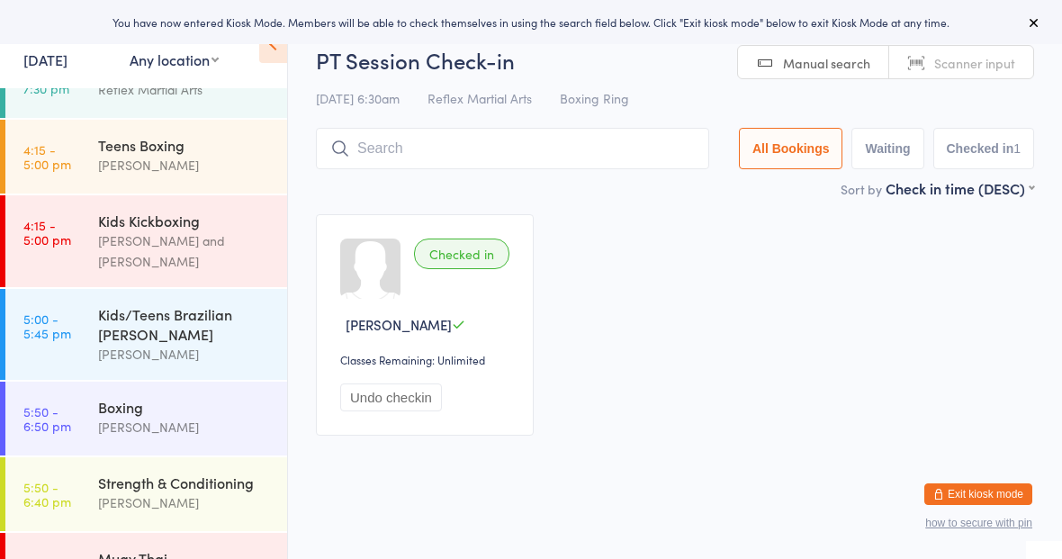
click at [168, 234] on div "[PERSON_NAME] and [PERSON_NAME]" at bounding box center [185, 250] width 174 height 41
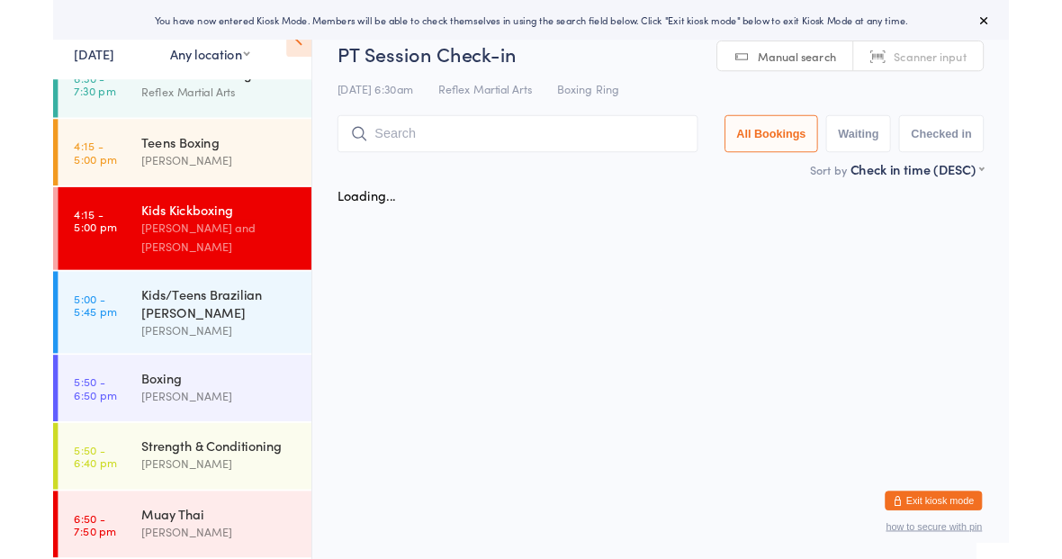
scroll to position [93, 0]
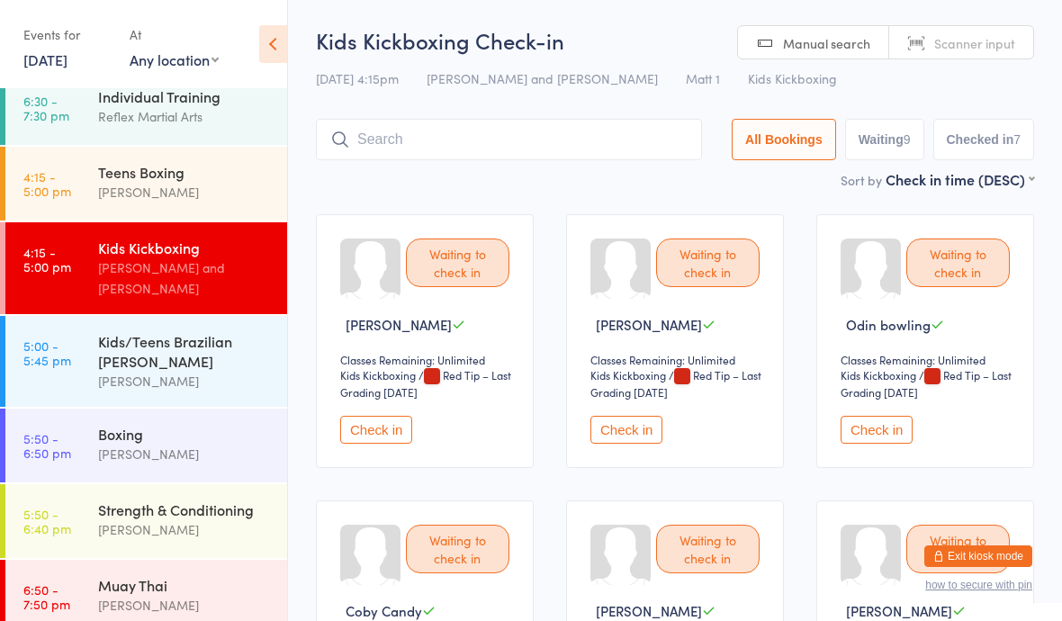
click at [47, 318] on link "5:00 - 5:45 pm Kids/Teens Brazilian Jiu [PERSON_NAME]" at bounding box center [146, 361] width 282 height 91
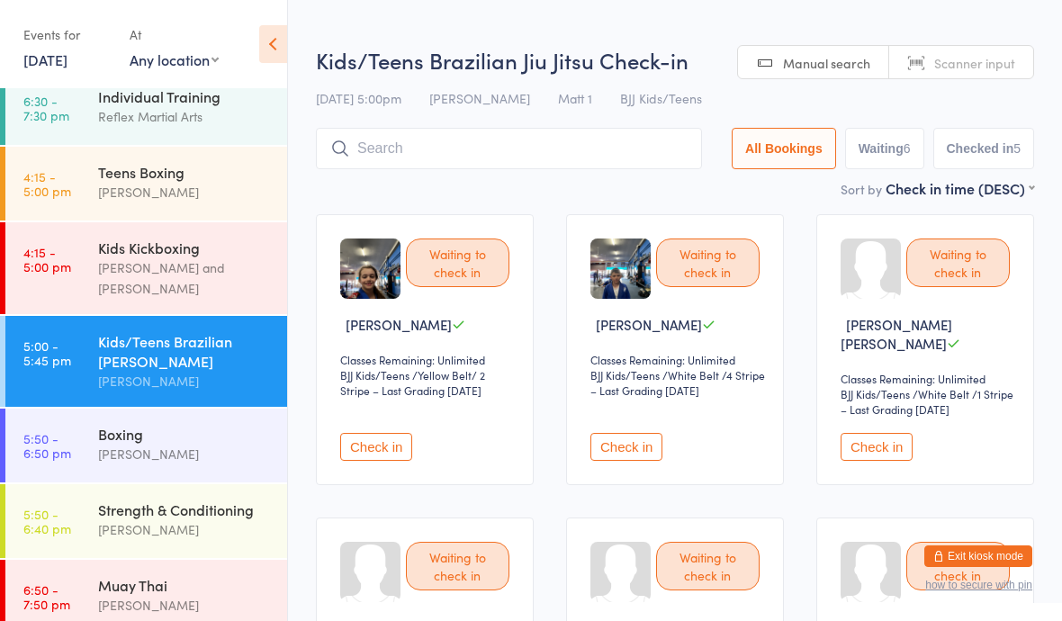
click at [370, 445] on button "Check in" at bounding box center [376, 447] width 72 height 28
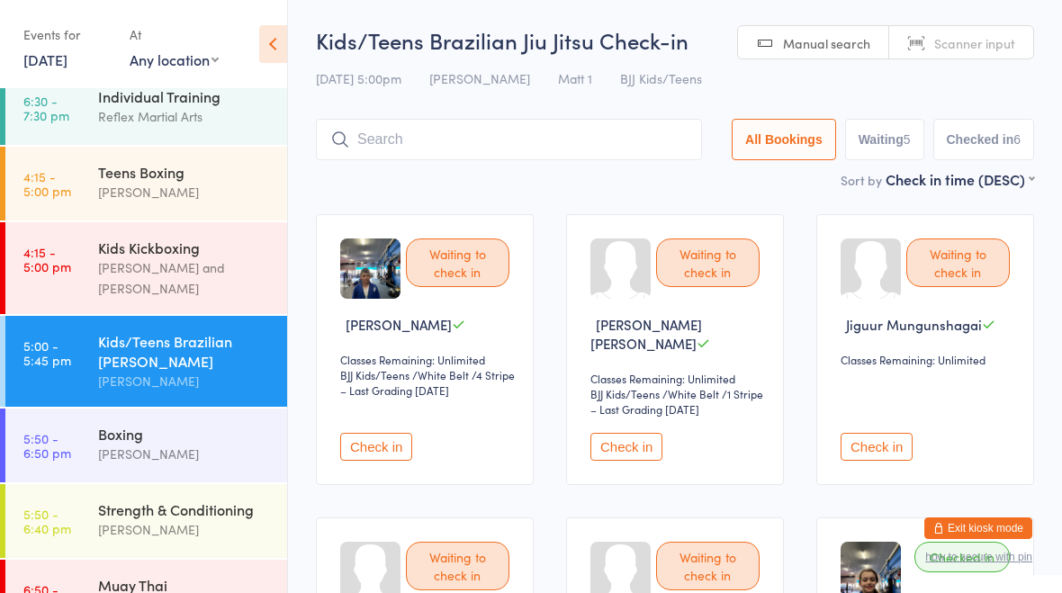
click at [494, 138] on input "search" at bounding box center [509, 139] width 386 height 41
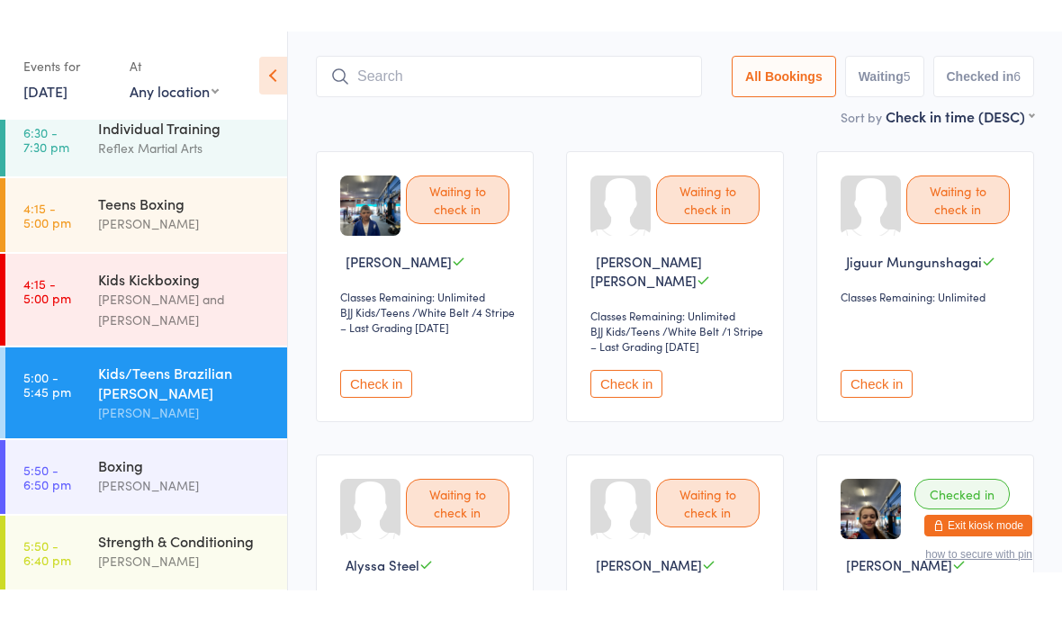
scroll to position [121, 0]
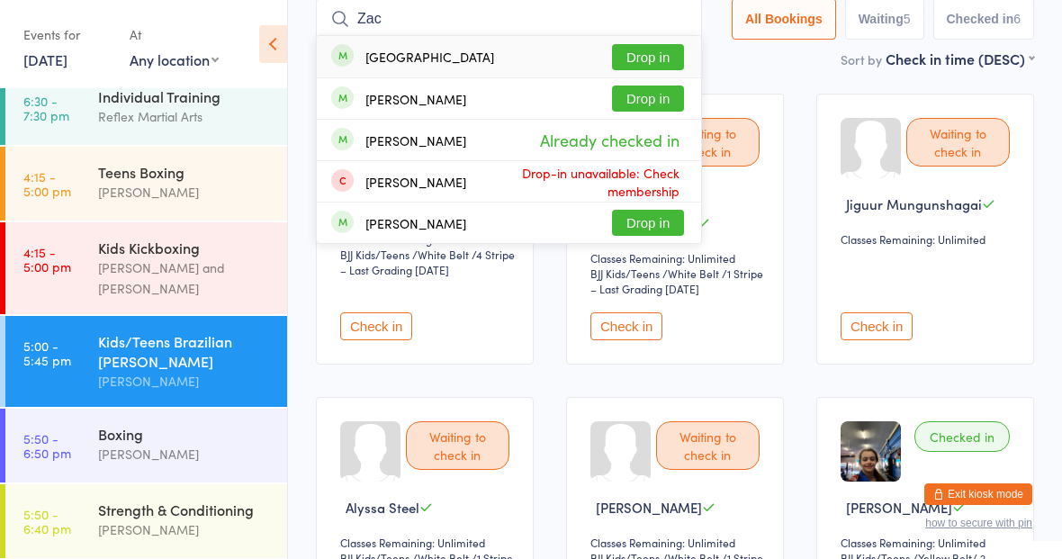
click at [625, 34] on input "Zac" at bounding box center [509, 18] width 386 height 41
type input "Zac"
click at [625, 38] on div "Zac Cave Drop in" at bounding box center [509, 56] width 384 height 41
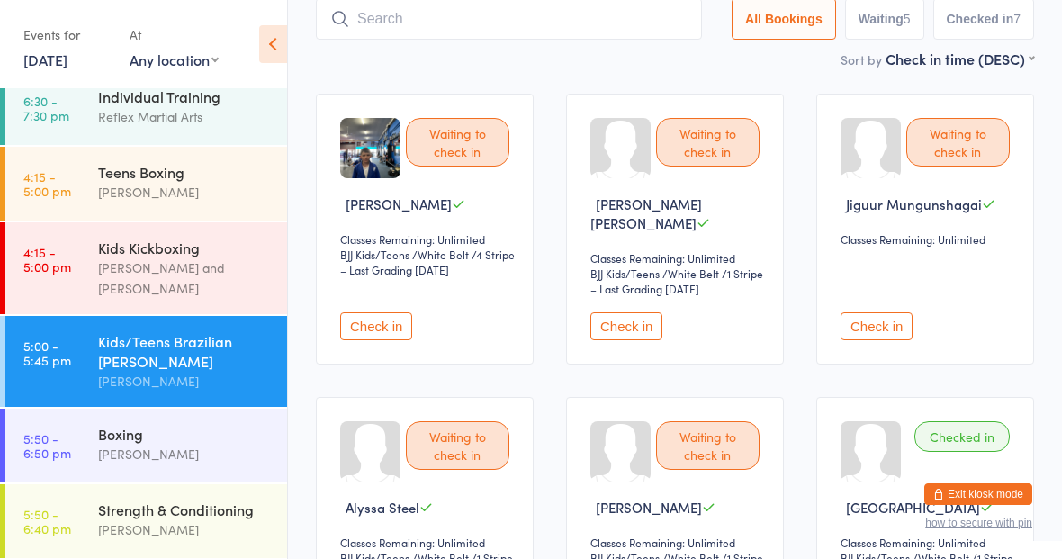
click at [372, 315] on button "Check in" at bounding box center [376, 326] width 72 height 28
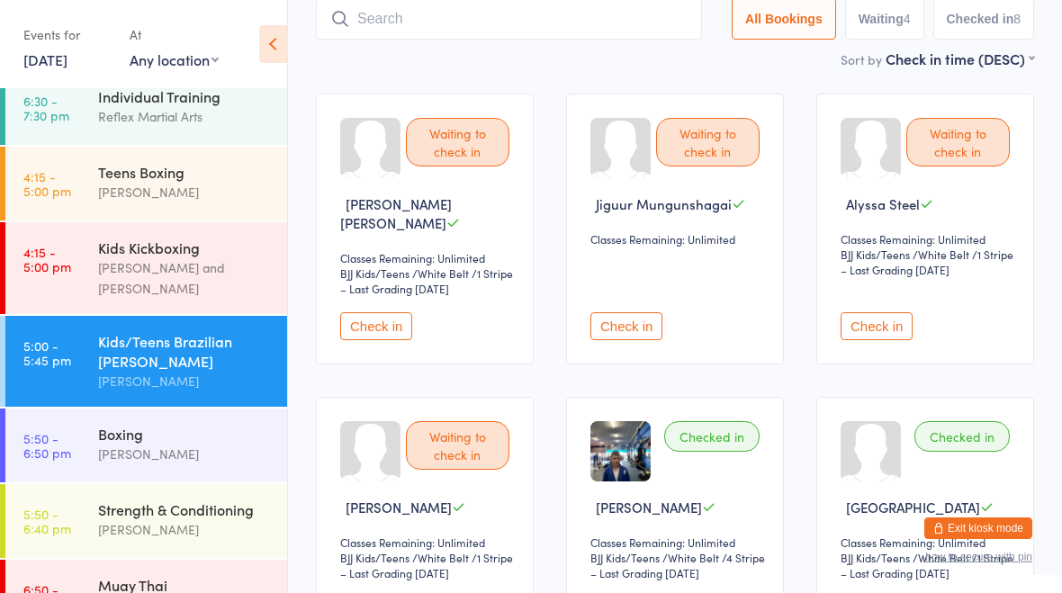
click at [895, 331] on button "Check in" at bounding box center [877, 326] width 72 height 28
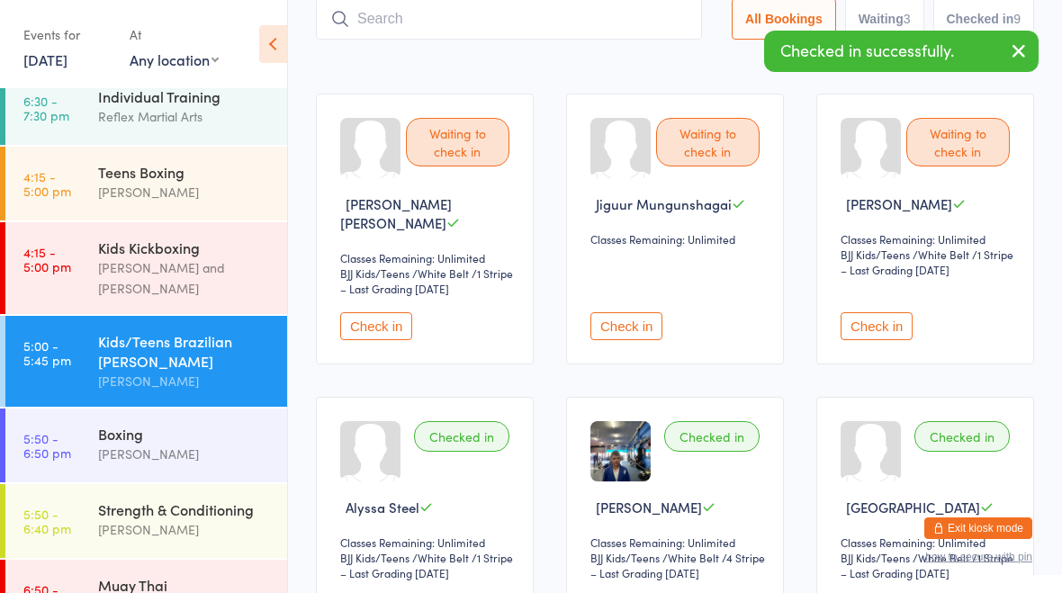
click at [896, 320] on button "Check in" at bounding box center [877, 326] width 72 height 28
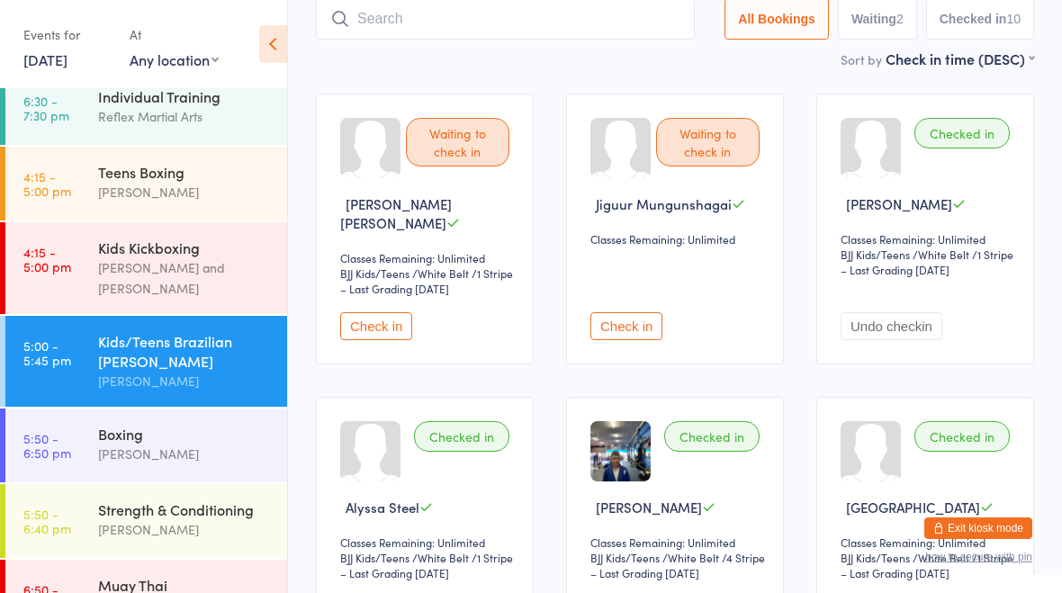
click at [889, 317] on button "Undo checkin" at bounding box center [892, 326] width 102 height 28
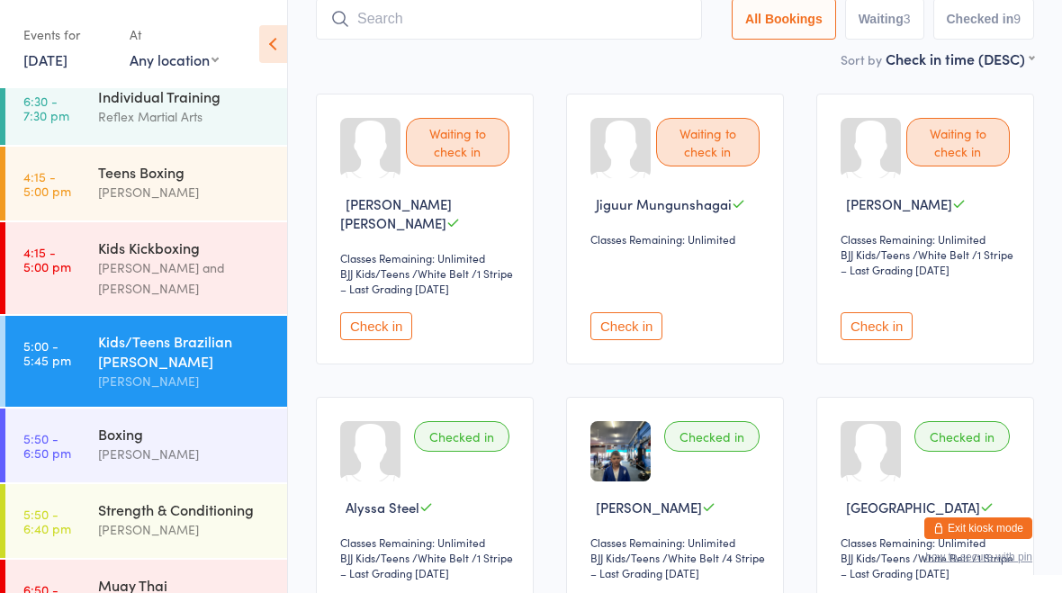
click at [826, 338] on div "Waiting to check in [PERSON_NAME] Classes Remaining: Unlimited BJJ Kids/Teens B…" at bounding box center [925, 229] width 218 height 271
click at [873, 312] on button "Check in" at bounding box center [877, 326] width 72 height 28
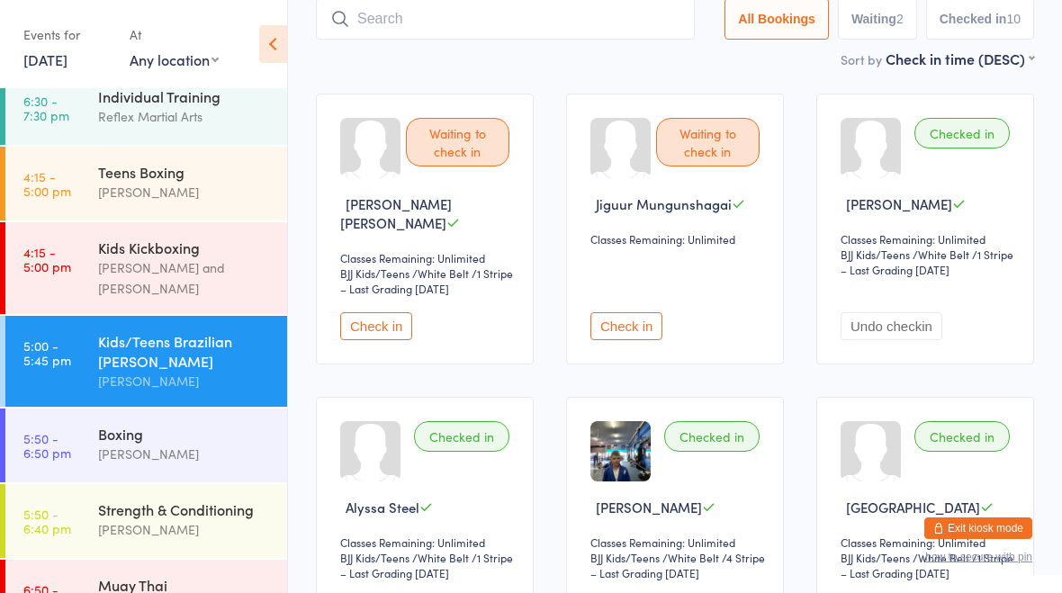
click at [581, 5] on input "search" at bounding box center [505, 18] width 379 height 41
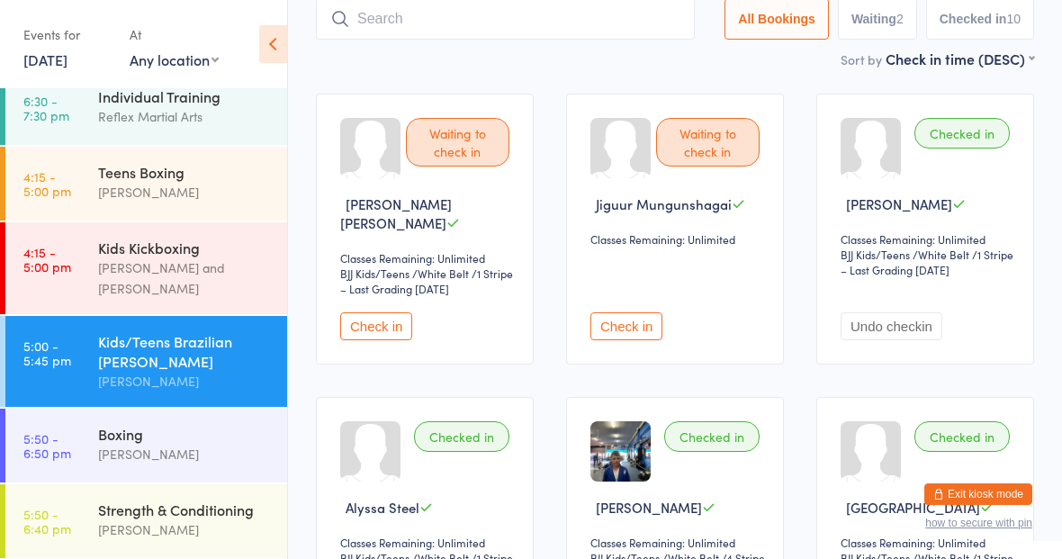
click at [573, 28] on input "search" at bounding box center [505, 18] width 379 height 41
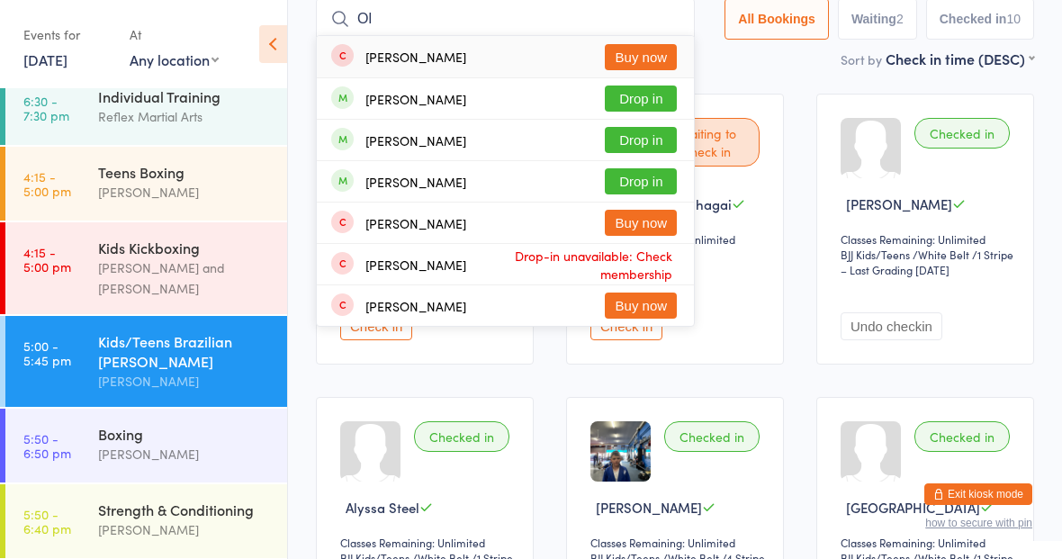
type input "O"
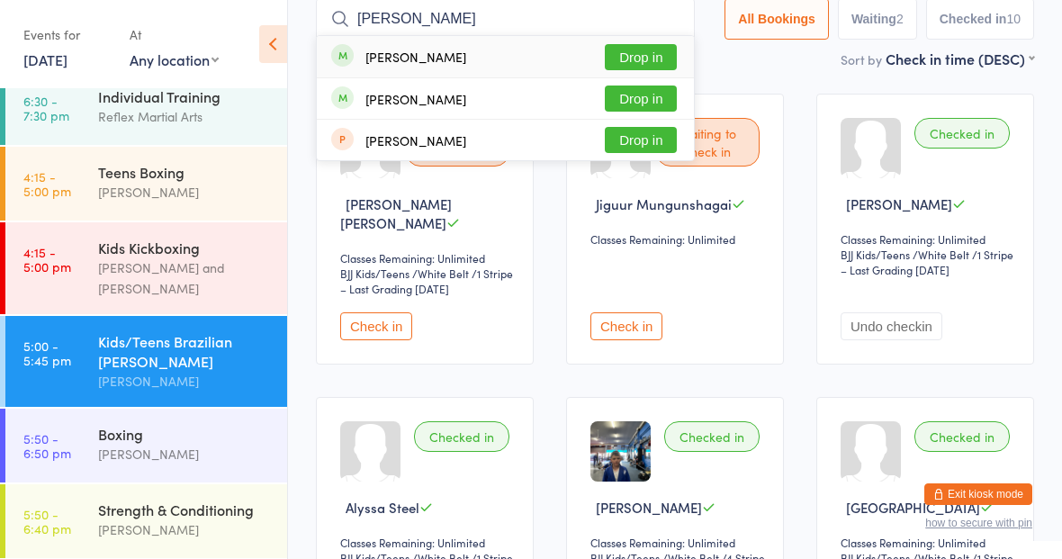
type input "[PERSON_NAME]"
click at [631, 55] on button "Drop in" at bounding box center [641, 57] width 72 height 26
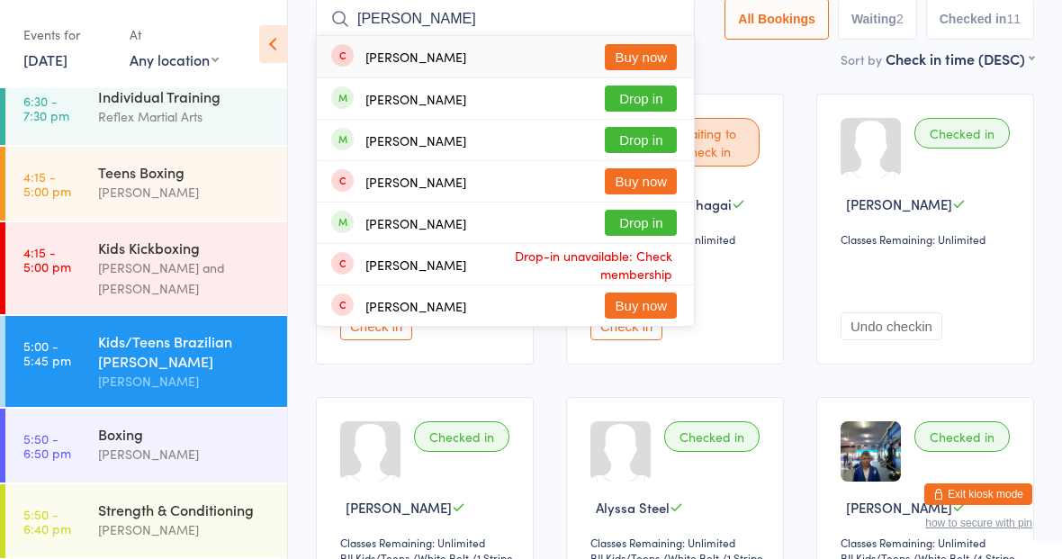
type input "[PERSON_NAME]"
click at [640, 101] on button "Drop in" at bounding box center [641, 98] width 72 height 26
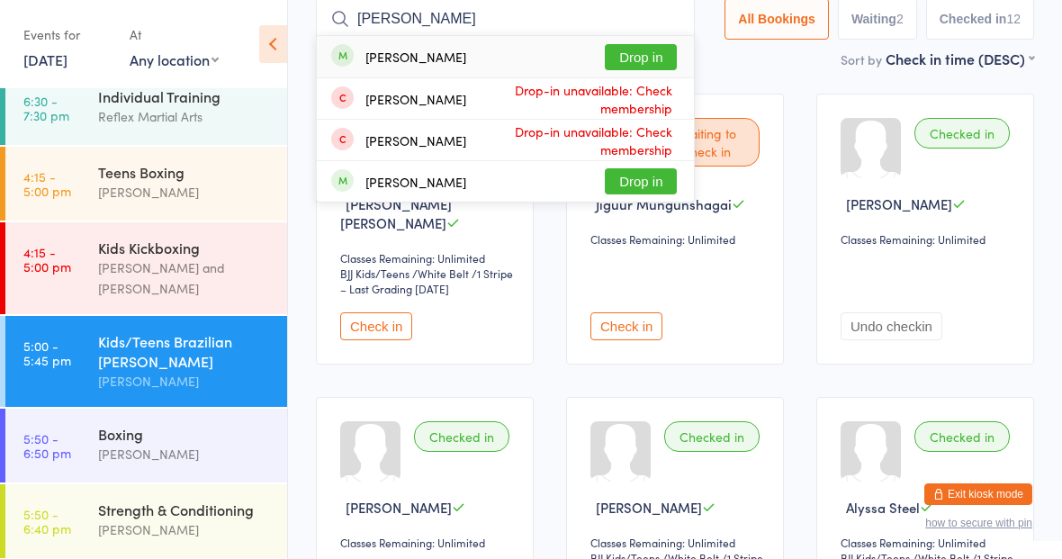
type input "[PERSON_NAME]"
click at [615, 45] on button "Drop in" at bounding box center [641, 57] width 72 height 26
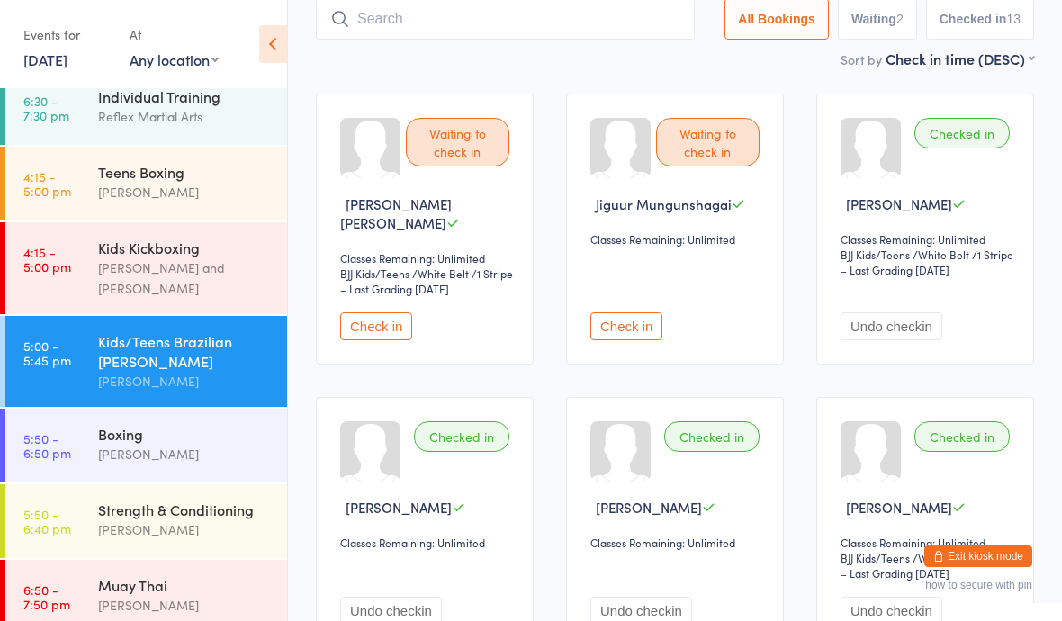
click at [396, 328] on button "Check in" at bounding box center [376, 326] width 72 height 28
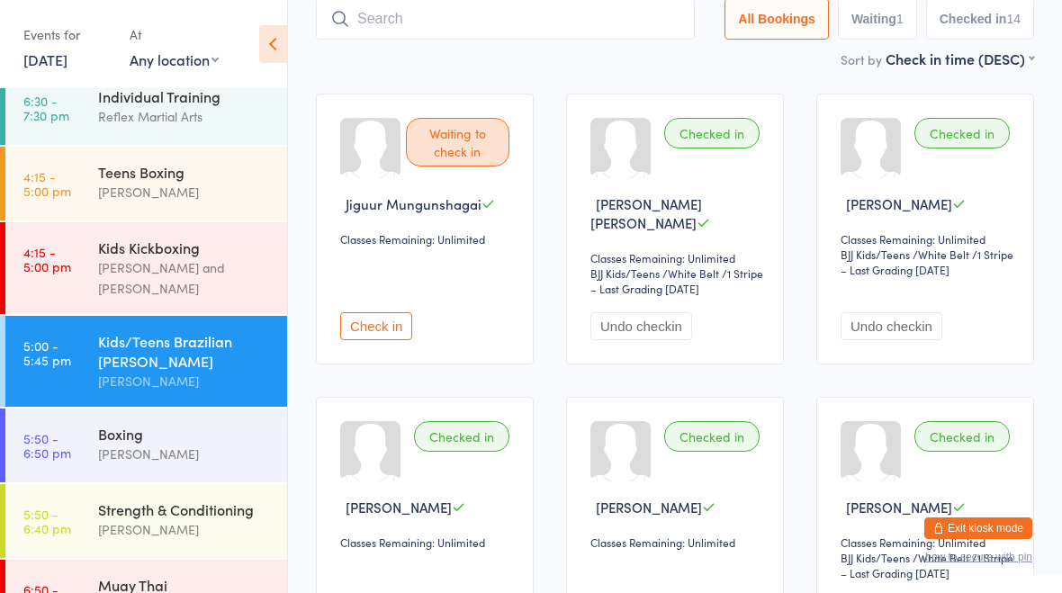
click at [562, 3] on input "search" at bounding box center [505, 18] width 379 height 41
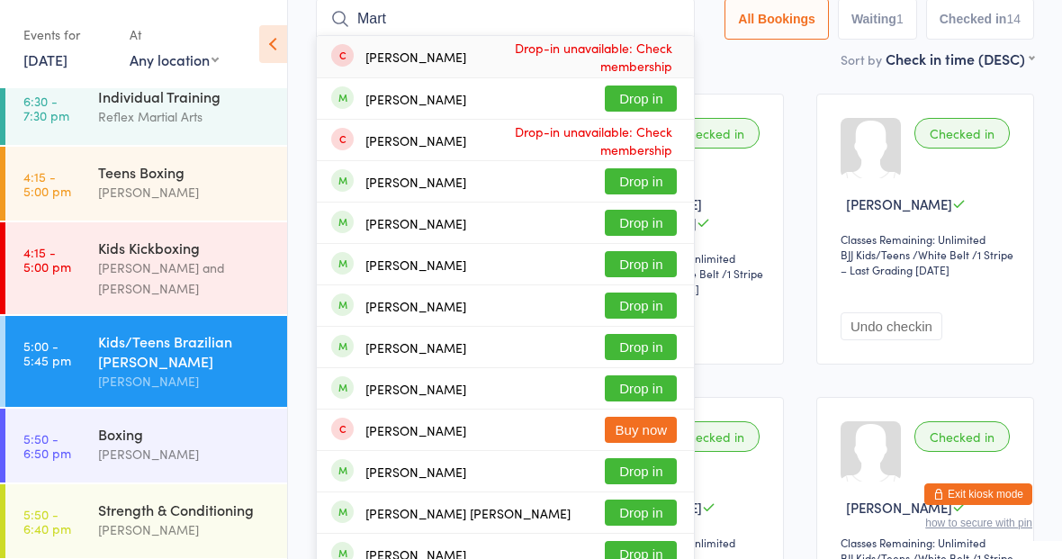
type input "Mart"
click at [624, 104] on button "Drop in" at bounding box center [641, 98] width 72 height 26
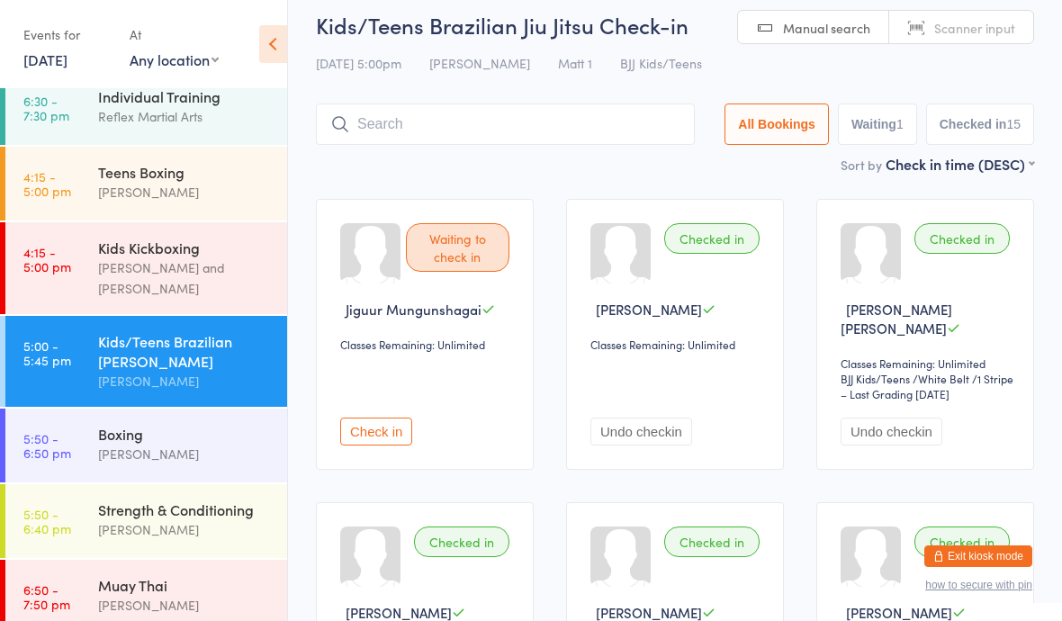
scroll to position [0, 0]
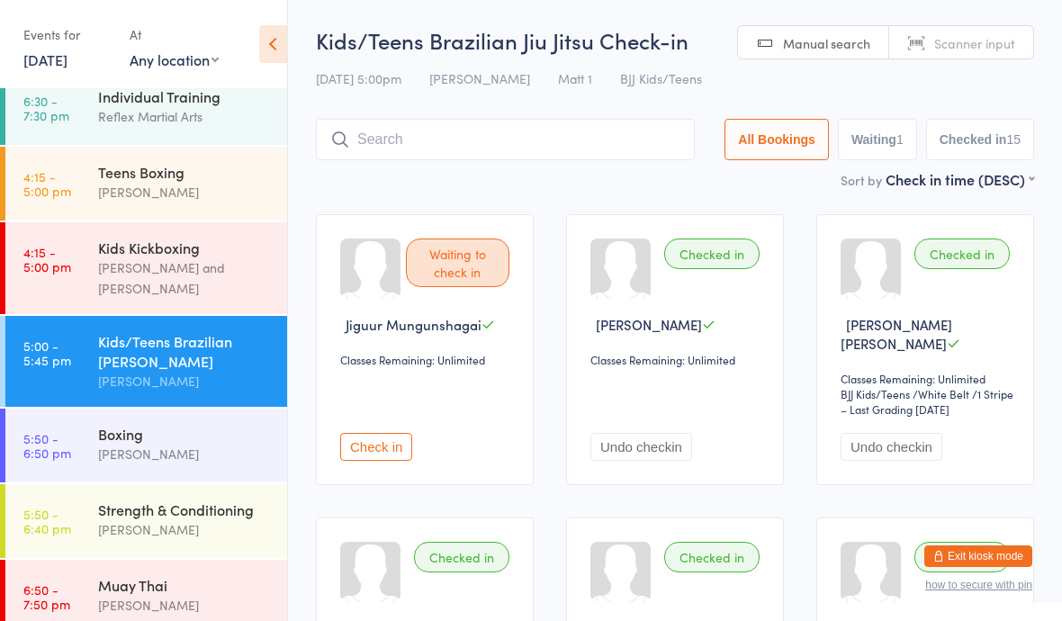
click at [153, 536] on div "Strength & Conditioning [PERSON_NAME]" at bounding box center [192, 519] width 189 height 71
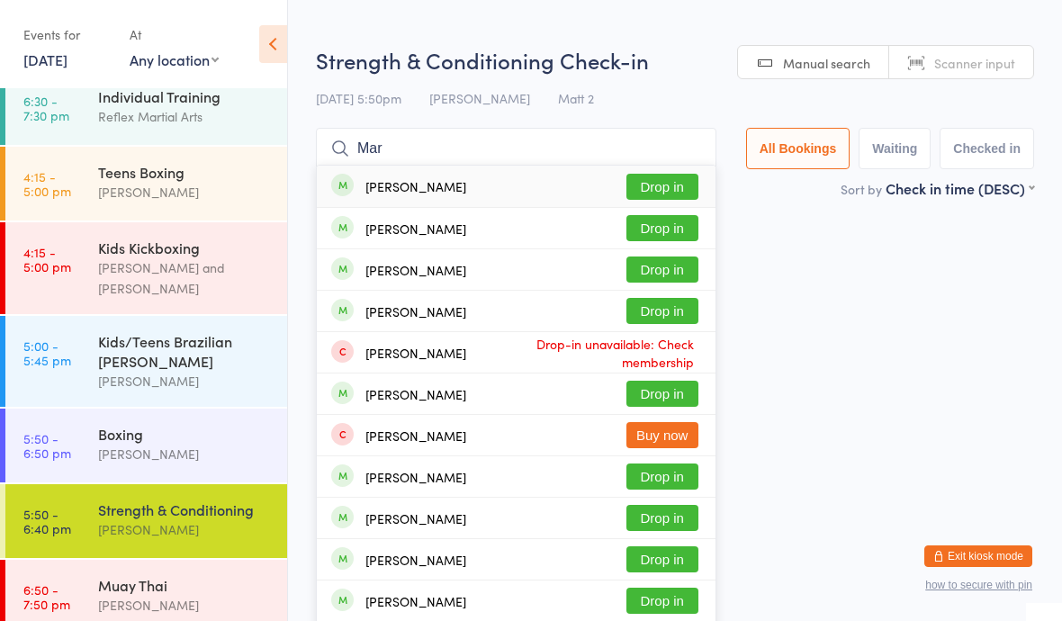
type input "Mar"
click at [644, 175] on button "Drop in" at bounding box center [662, 187] width 72 height 26
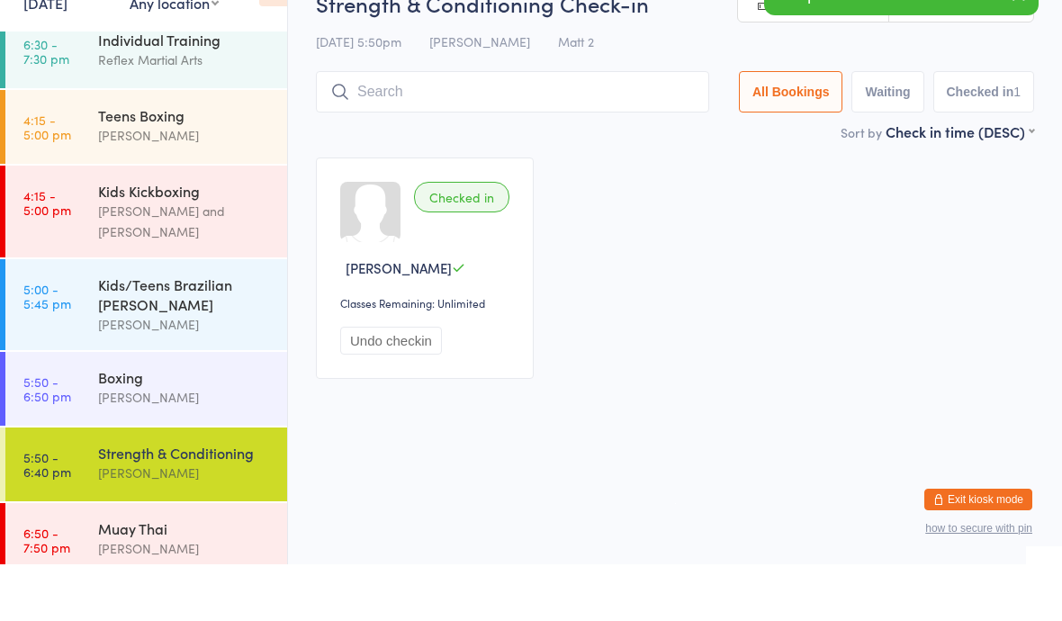
click at [121, 575] on div "Muay Thai" at bounding box center [185, 585] width 174 height 20
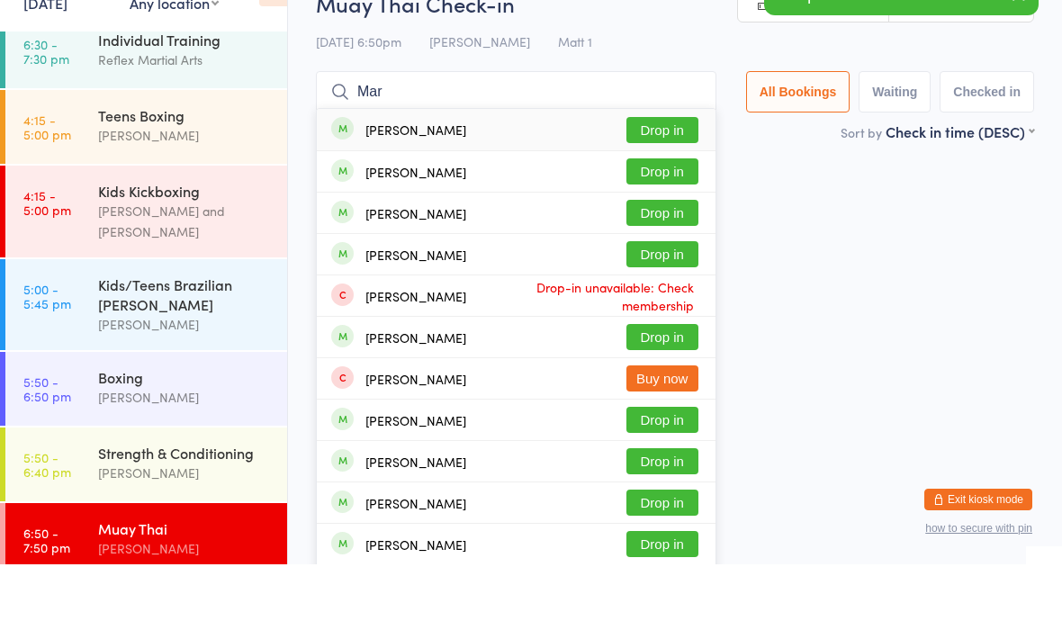
scroll to position [40, 0]
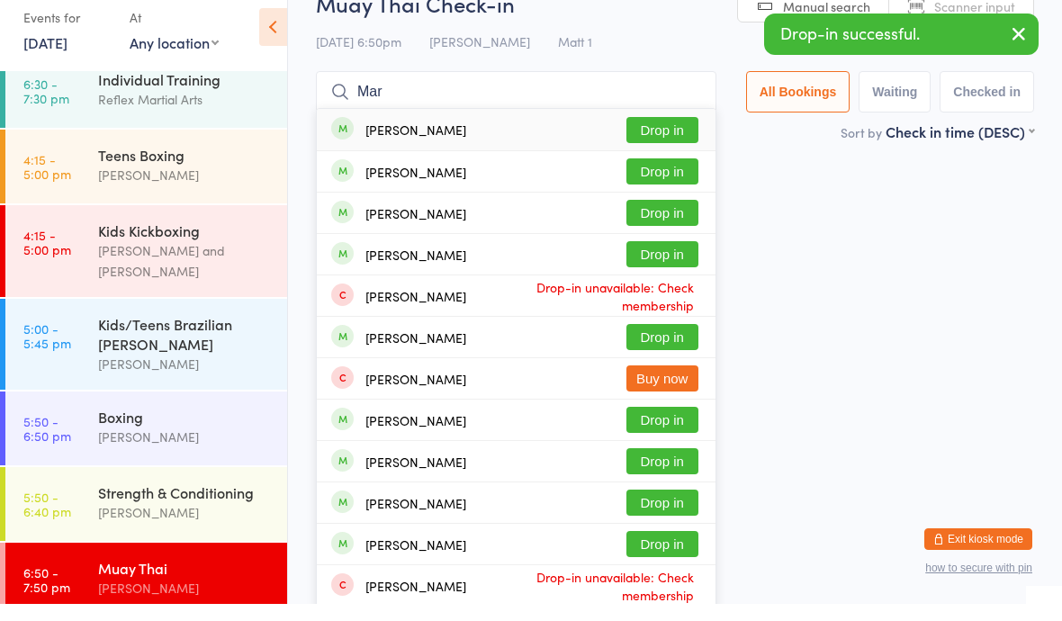
type input "Mar"
click at [643, 134] on button "Drop in" at bounding box center [662, 147] width 72 height 26
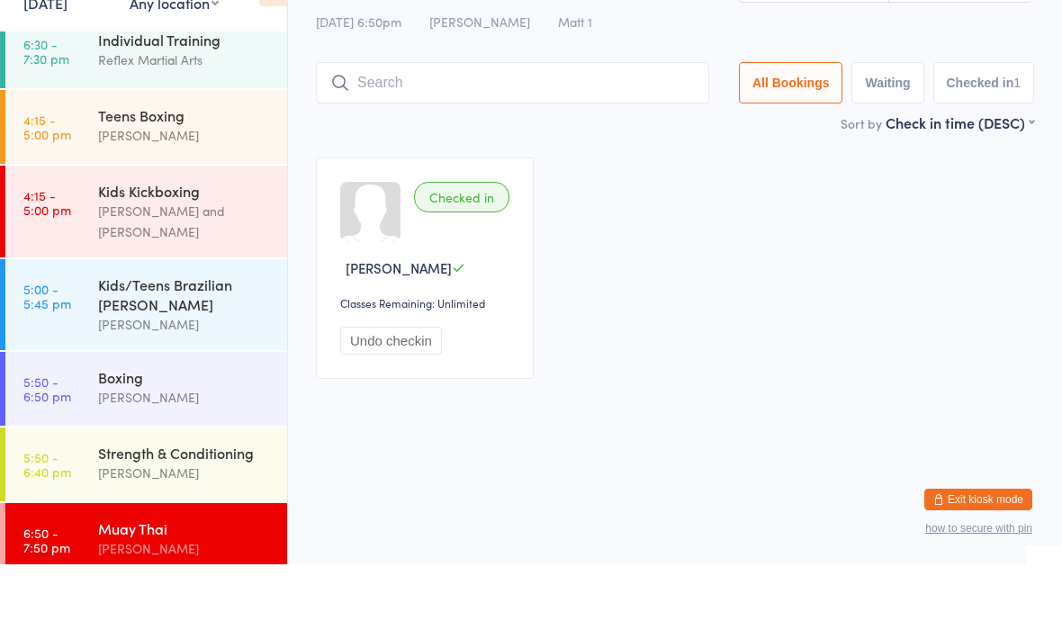
click at [200, 424] on div "Boxing" at bounding box center [185, 434] width 174 height 20
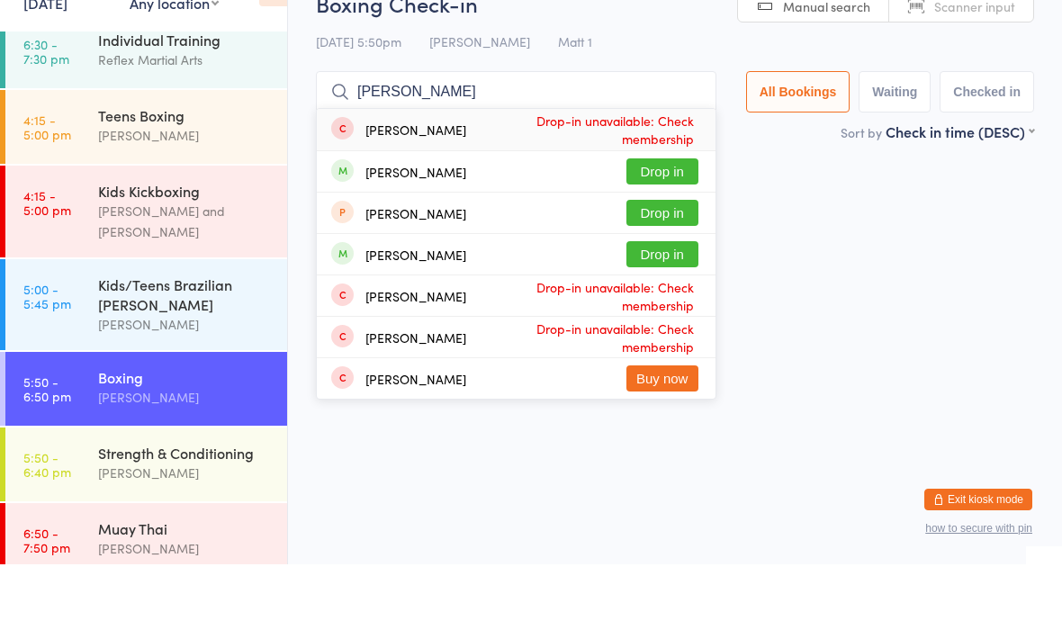
type input "[PERSON_NAME]"
click at [572, 291] on div "[PERSON_NAME] Drop in" at bounding box center [516, 311] width 399 height 40
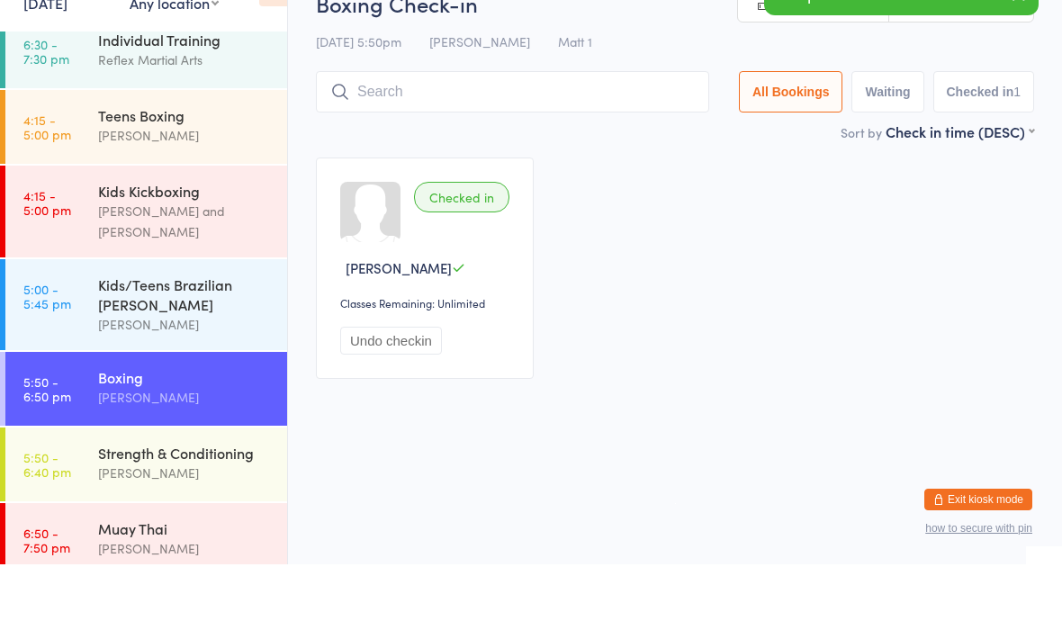
click at [202, 575] on div "Muay Thai" at bounding box center [185, 585] width 174 height 20
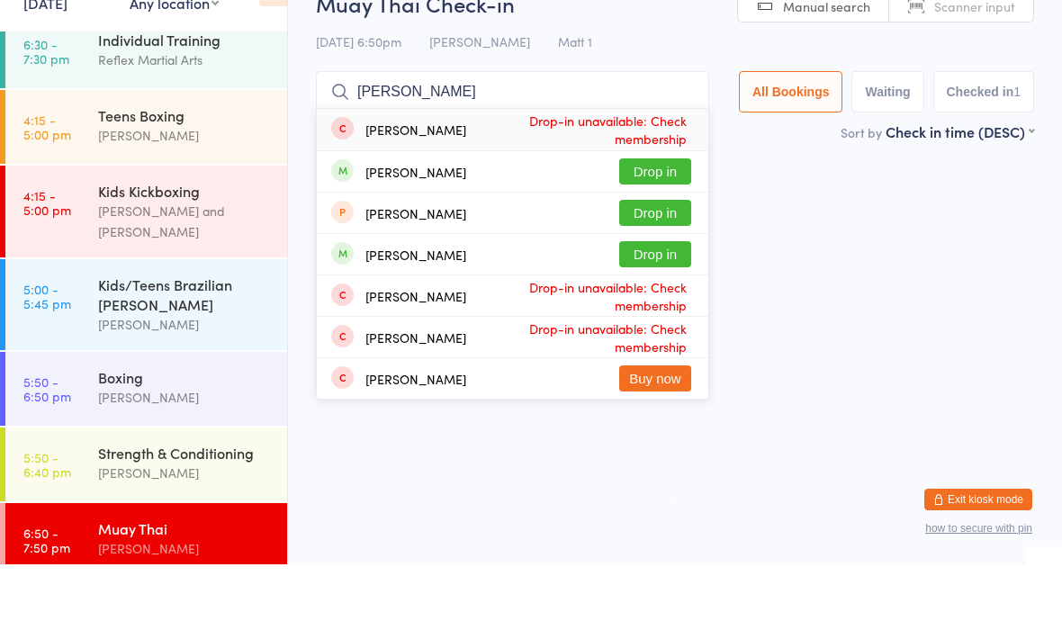
type input "[PERSON_NAME]"
click at [646, 298] on button "Drop in" at bounding box center [655, 311] width 72 height 26
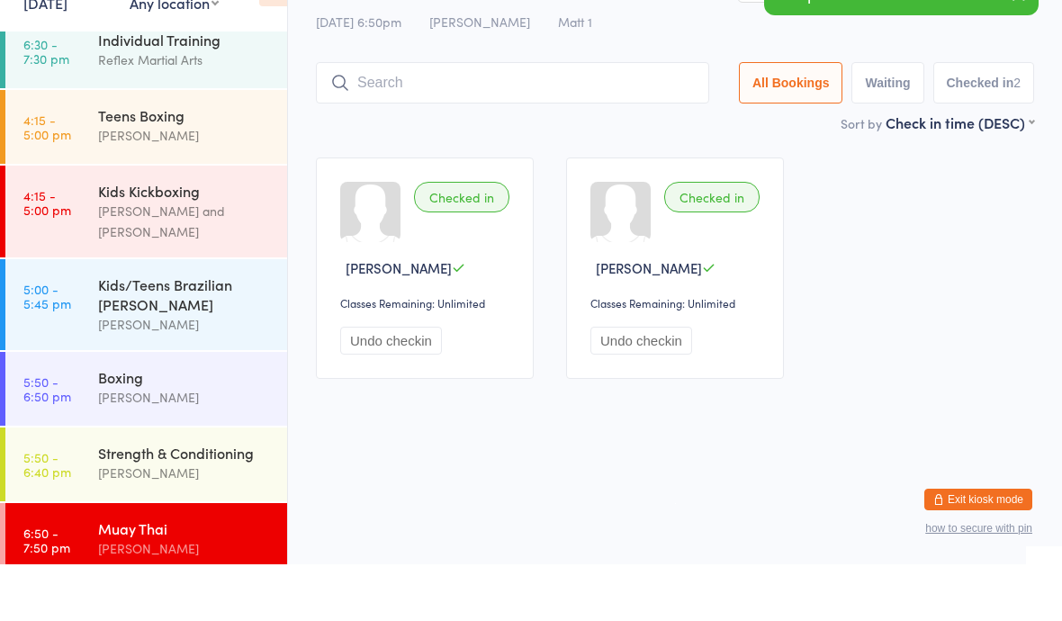
click at [85, 409] on link "5:50 - 6:50 pm Boxing [PERSON_NAME]" at bounding box center [146, 446] width 282 height 74
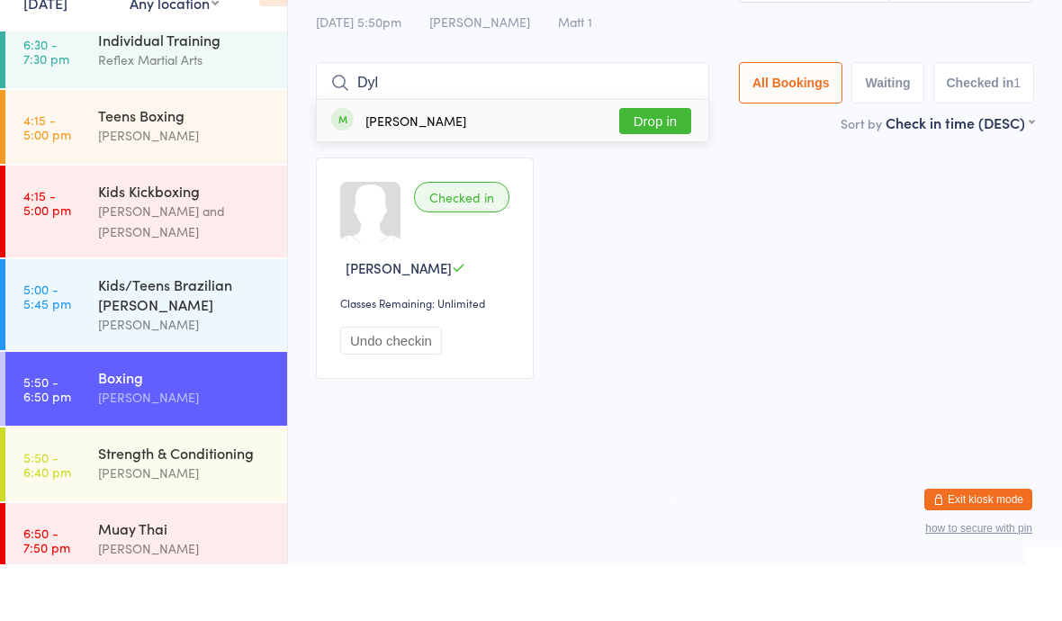
type input "Dyl"
click at [652, 165] on button "Drop in" at bounding box center [655, 178] width 72 height 26
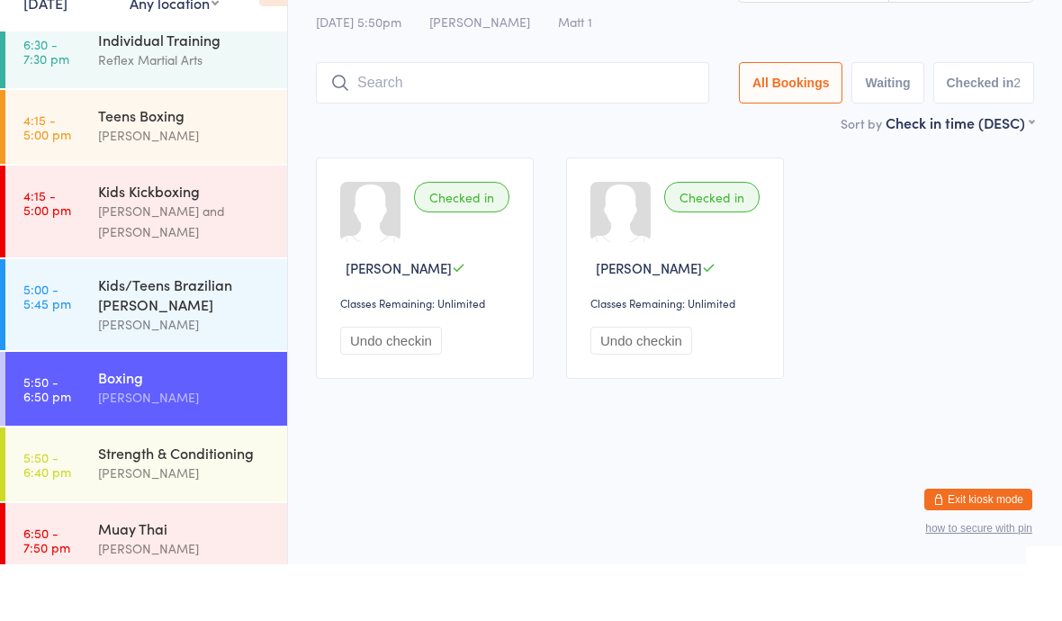
click at [97, 484] on link "5:50 - 6:40 pm Strength & Conditioning [PERSON_NAME]" at bounding box center [146, 521] width 282 height 74
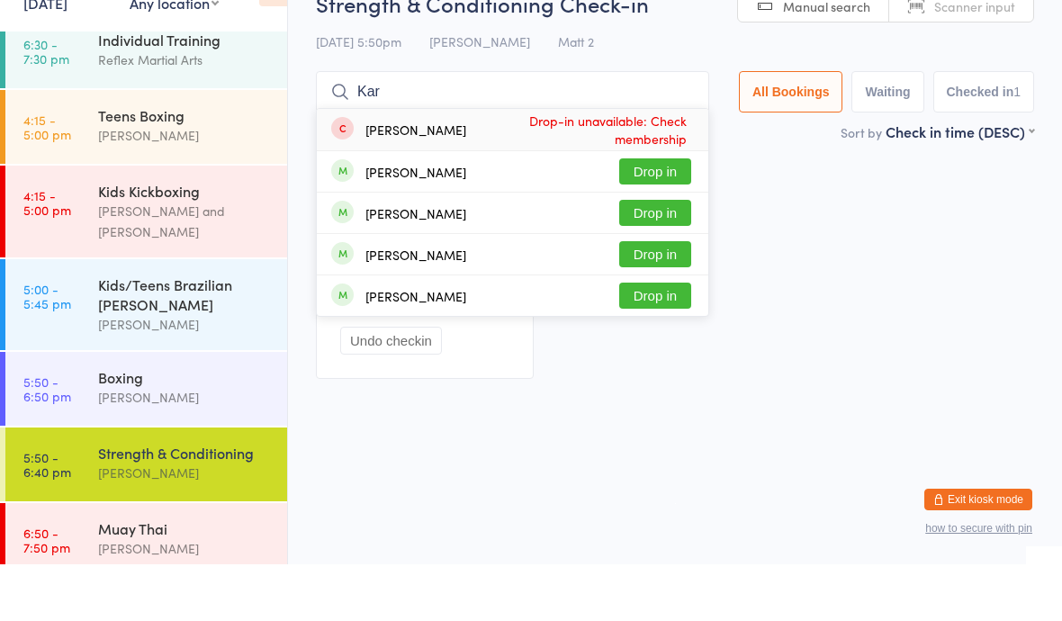
type input "Kar"
click at [641, 215] on button "Drop in" at bounding box center [655, 228] width 72 height 26
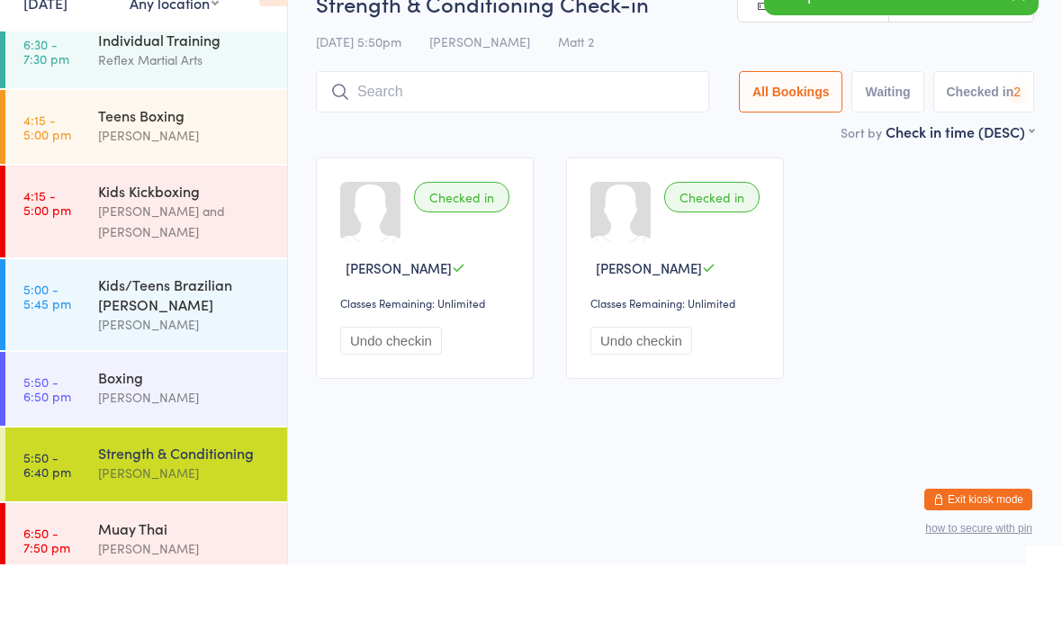
click at [130, 575] on div "Muay Thai" at bounding box center [185, 585] width 174 height 20
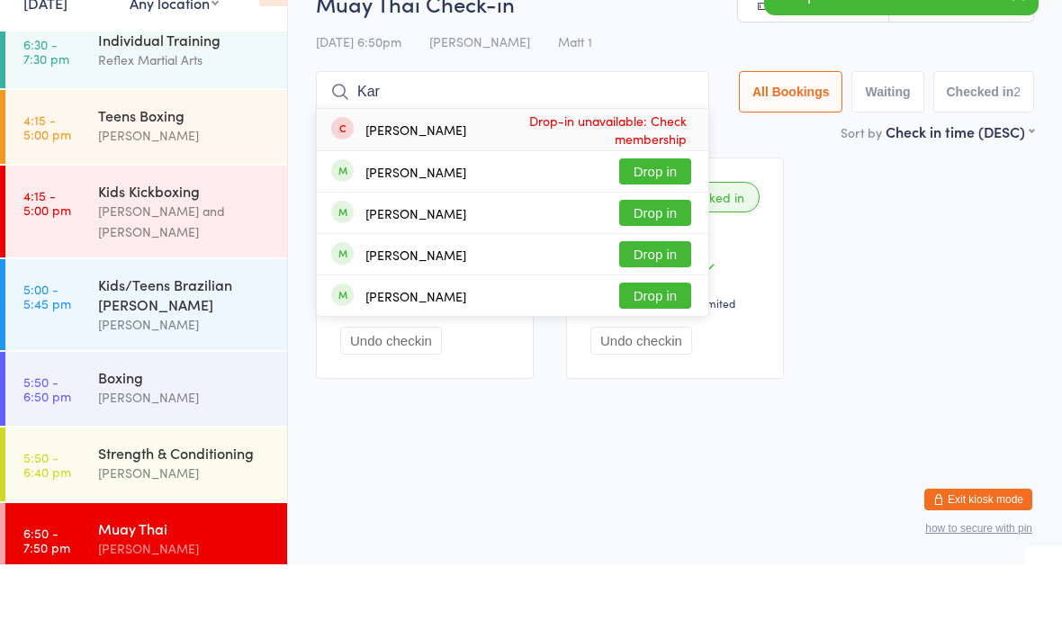
type input "Kar"
click at [629, 215] on button "Drop in" at bounding box center [655, 228] width 72 height 26
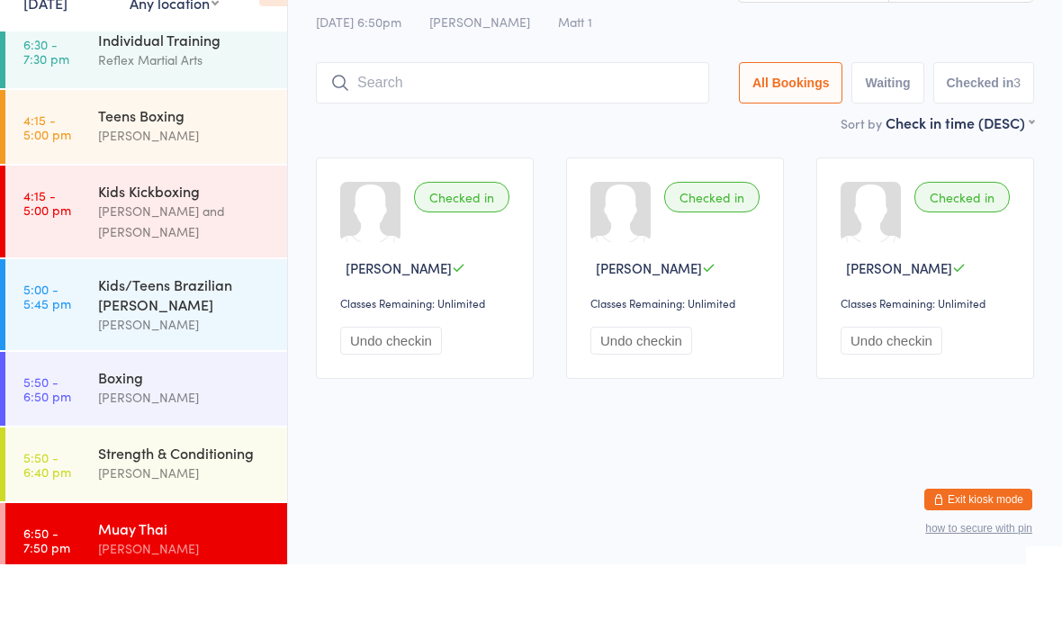
click at [137, 519] on div "[PERSON_NAME]" at bounding box center [185, 529] width 174 height 21
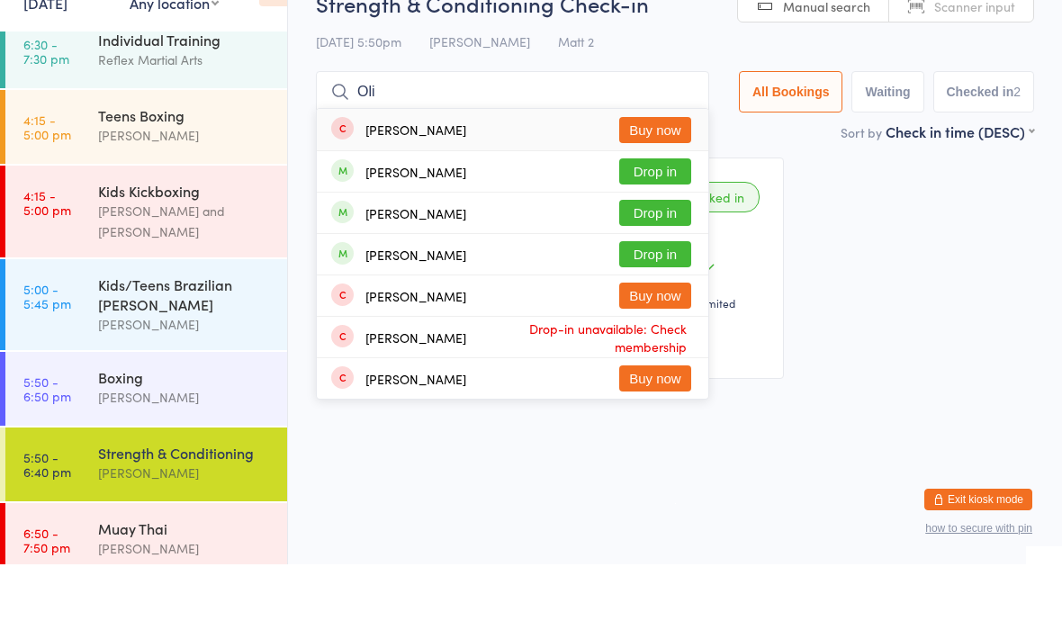
type input "Oli"
click at [625, 256] on button "Drop in" at bounding box center [655, 269] width 72 height 26
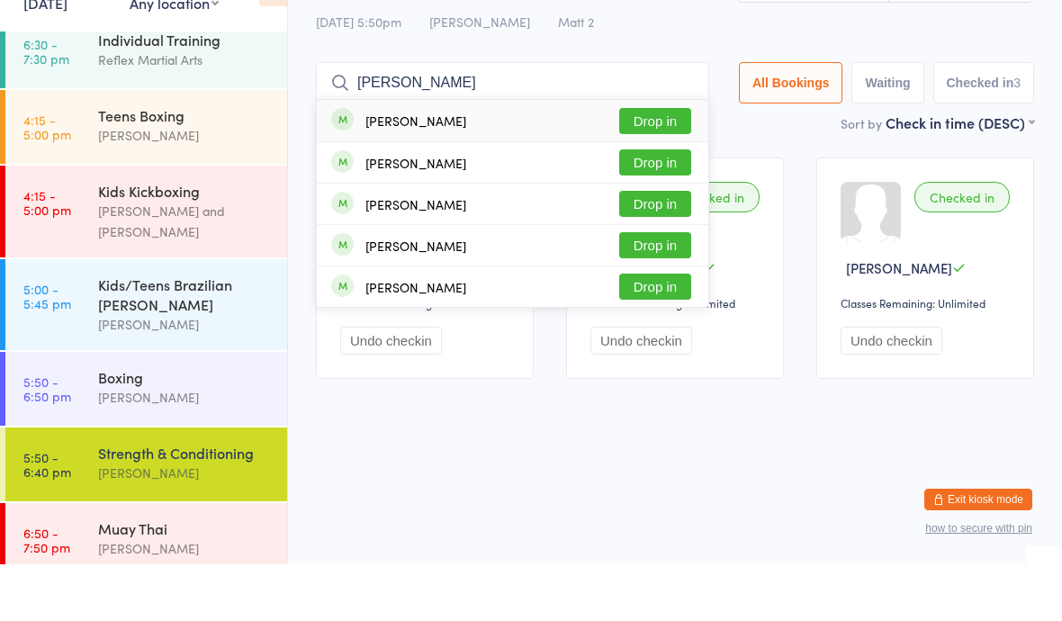
type input "[PERSON_NAME]"
click at [642, 165] on button "Drop in" at bounding box center [655, 178] width 72 height 26
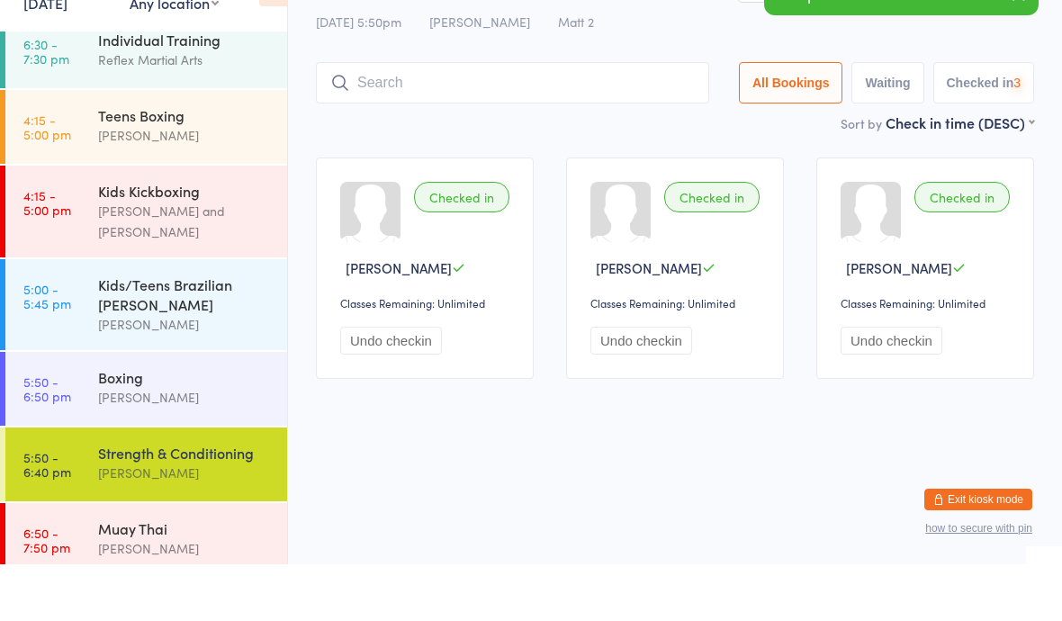
scroll to position [40, 0]
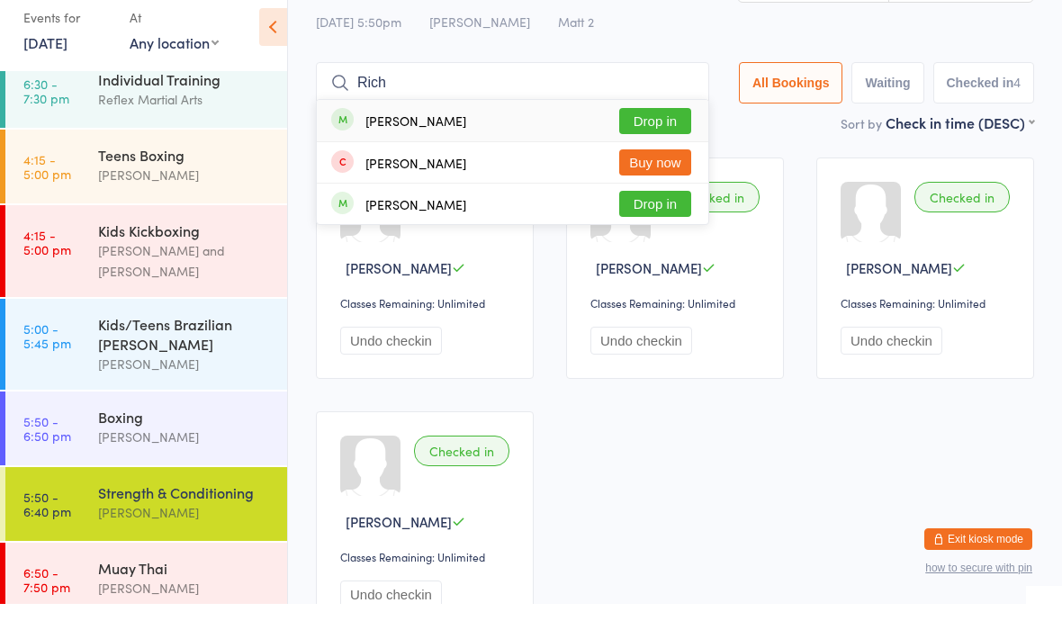
type input "Rich"
click at [643, 125] on button "Drop in" at bounding box center [655, 138] width 72 height 26
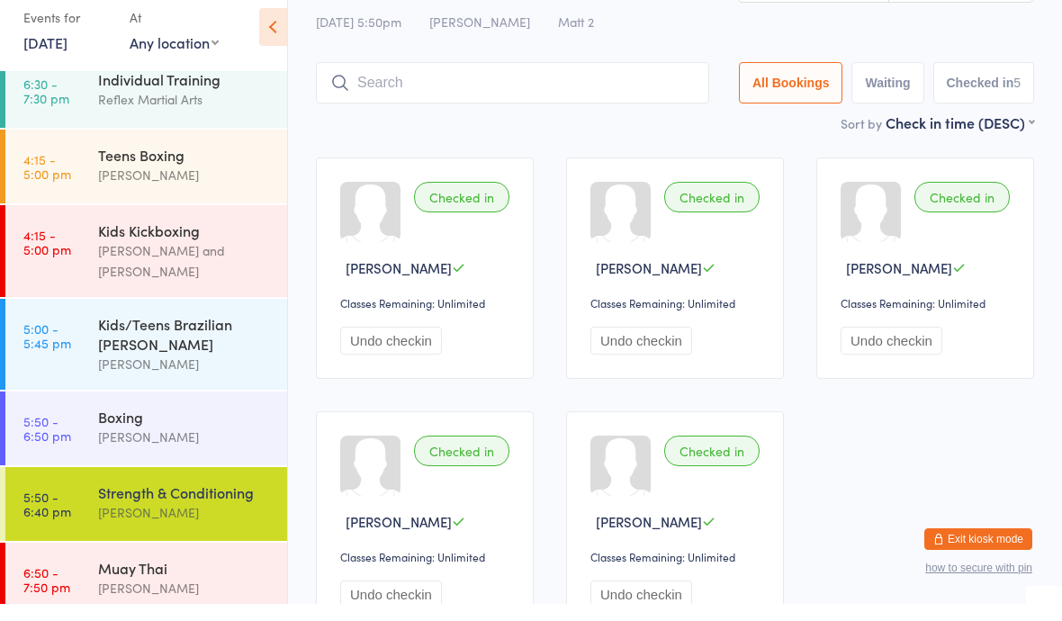
click at [107, 424] on div "Boxing" at bounding box center [185, 434] width 174 height 20
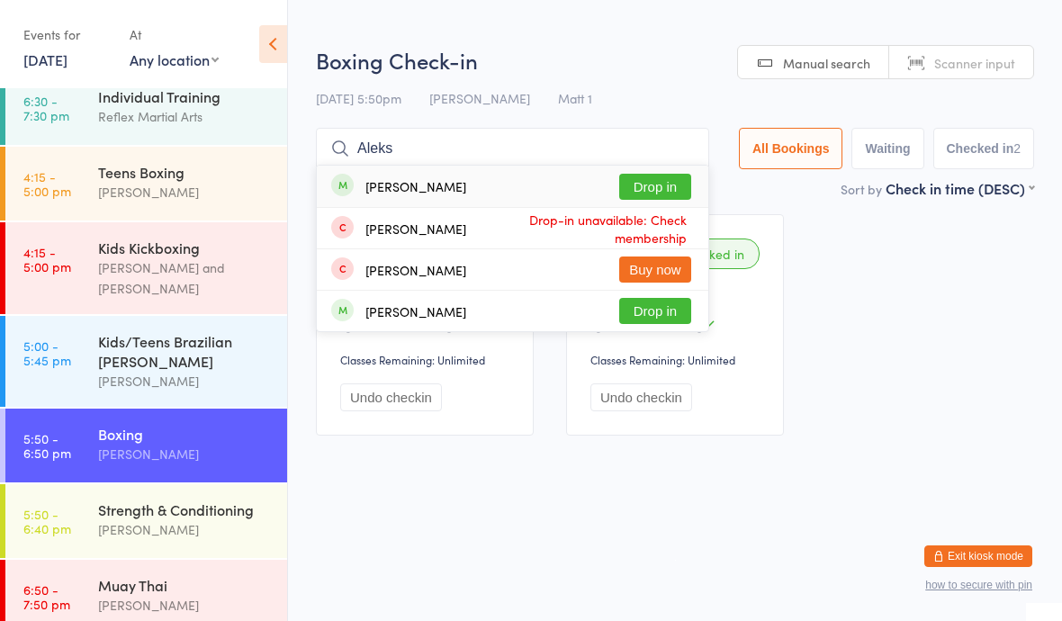
type input "Aleks"
click at [652, 176] on button "Drop in" at bounding box center [655, 187] width 72 height 26
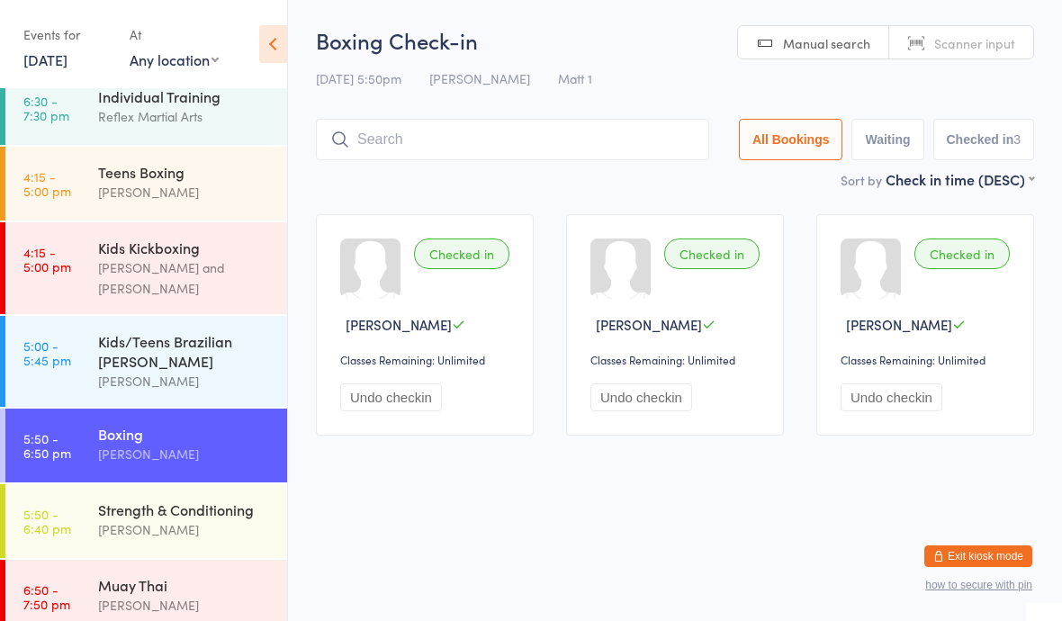
click at [116, 345] on div "Kids/Teens Brazilian [PERSON_NAME]" at bounding box center [185, 351] width 174 height 40
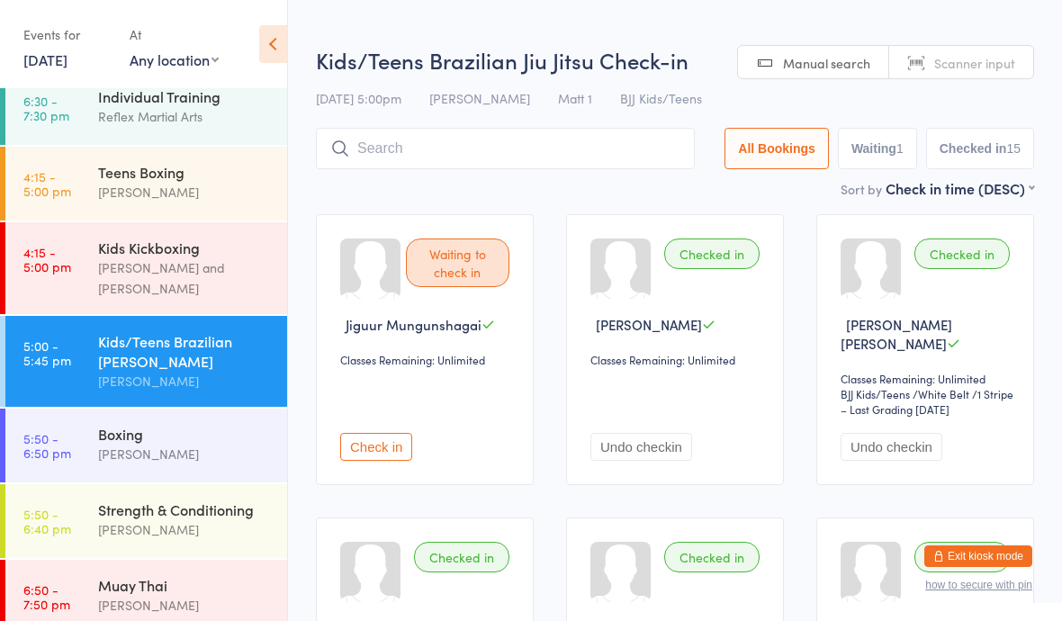
click at [83, 423] on link "5:50 - 6:50 pm Boxing [PERSON_NAME]" at bounding box center [146, 446] width 282 height 74
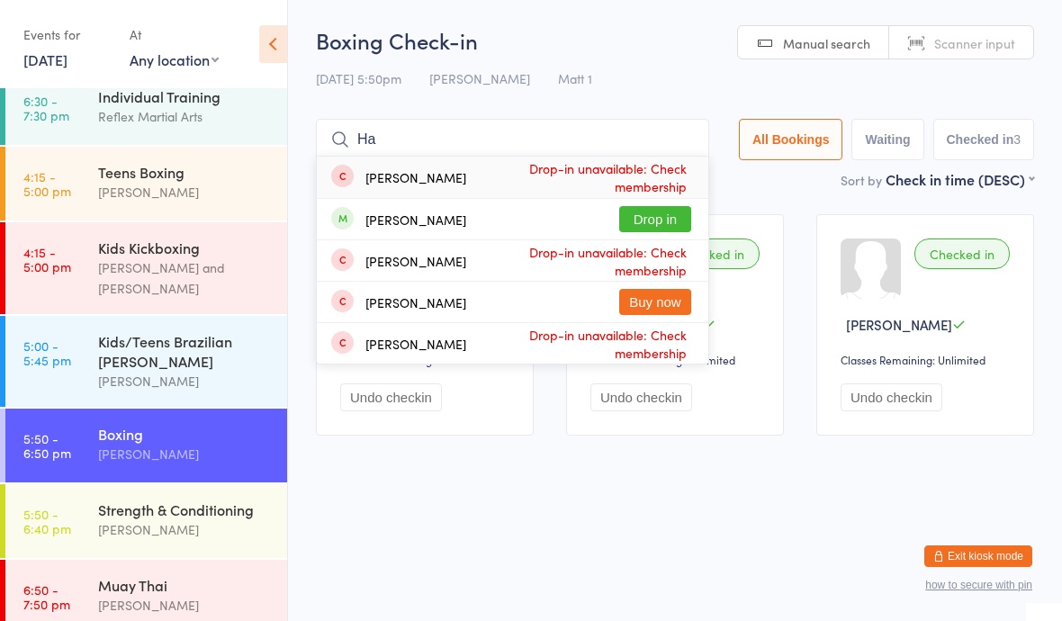
type input "H"
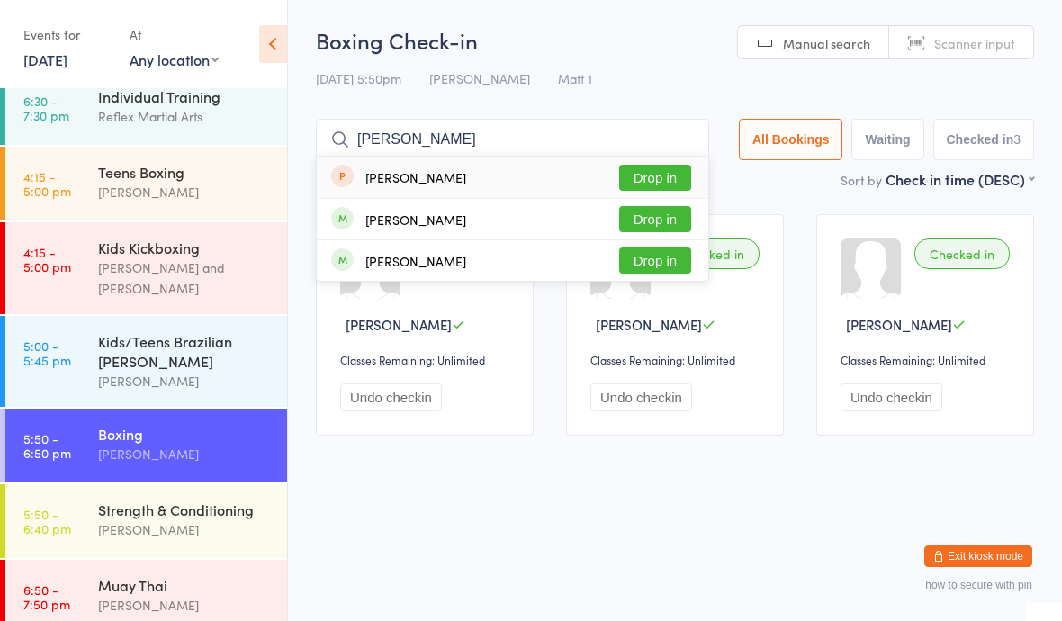
type input "[PERSON_NAME]"
click at [649, 254] on button "Drop in" at bounding box center [655, 260] width 72 height 26
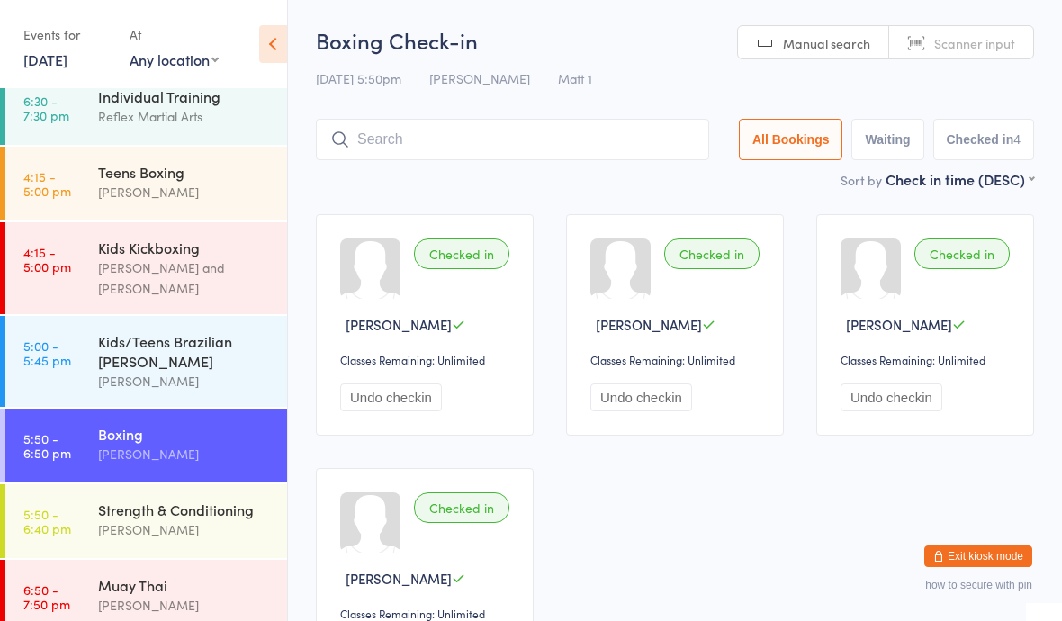
click at [209, 499] on div "Strength & Conditioning" at bounding box center [185, 509] width 174 height 20
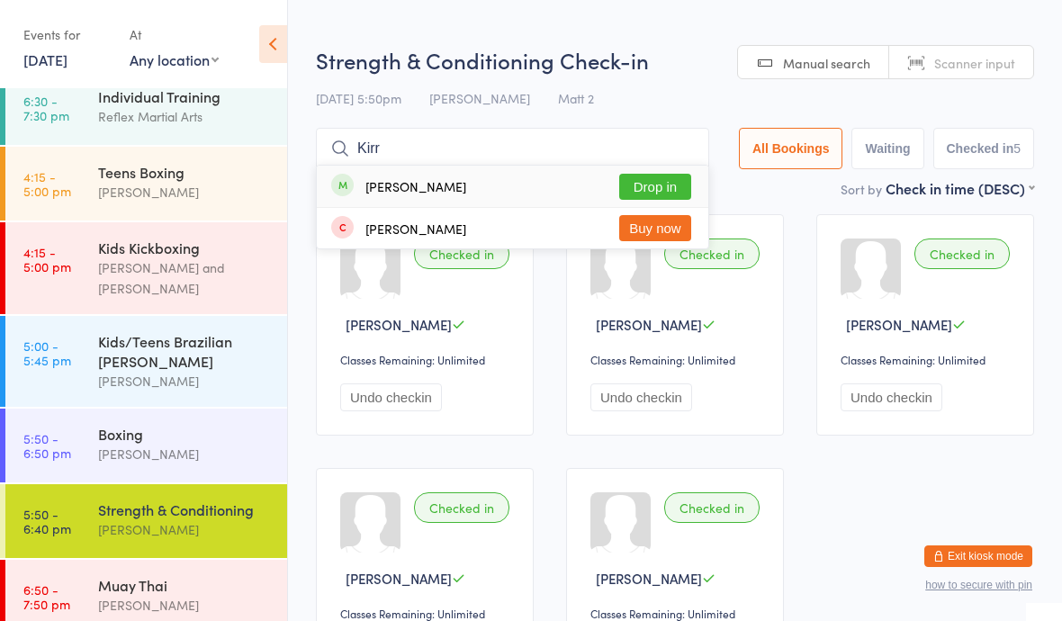
type input "Kirr"
click at [643, 185] on button "Drop in" at bounding box center [655, 187] width 72 height 26
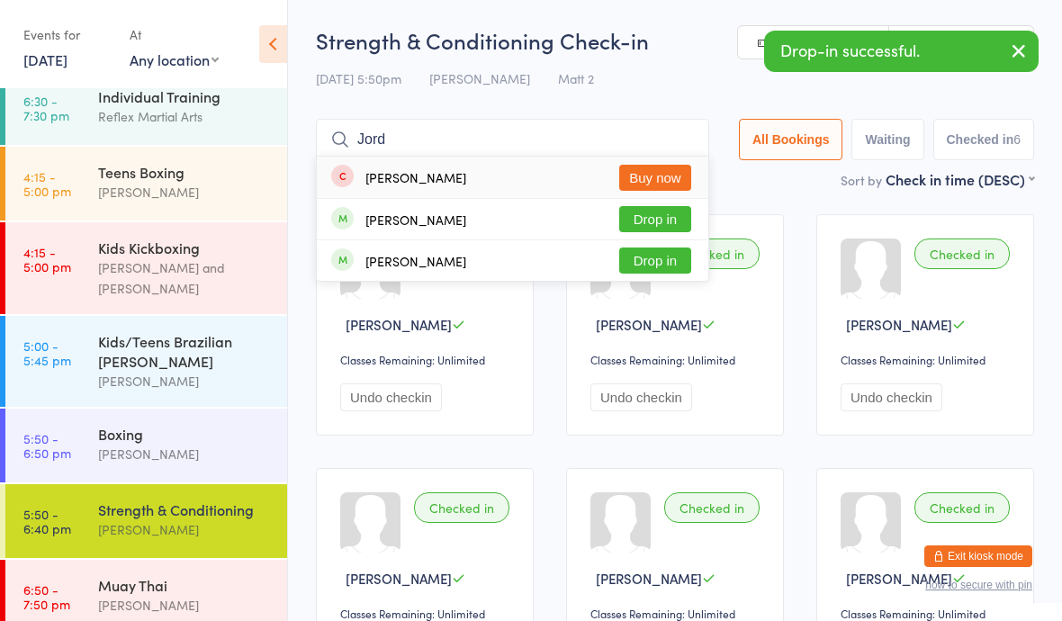
type input "Jord"
click at [653, 219] on button "Drop in" at bounding box center [655, 219] width 72 height 26
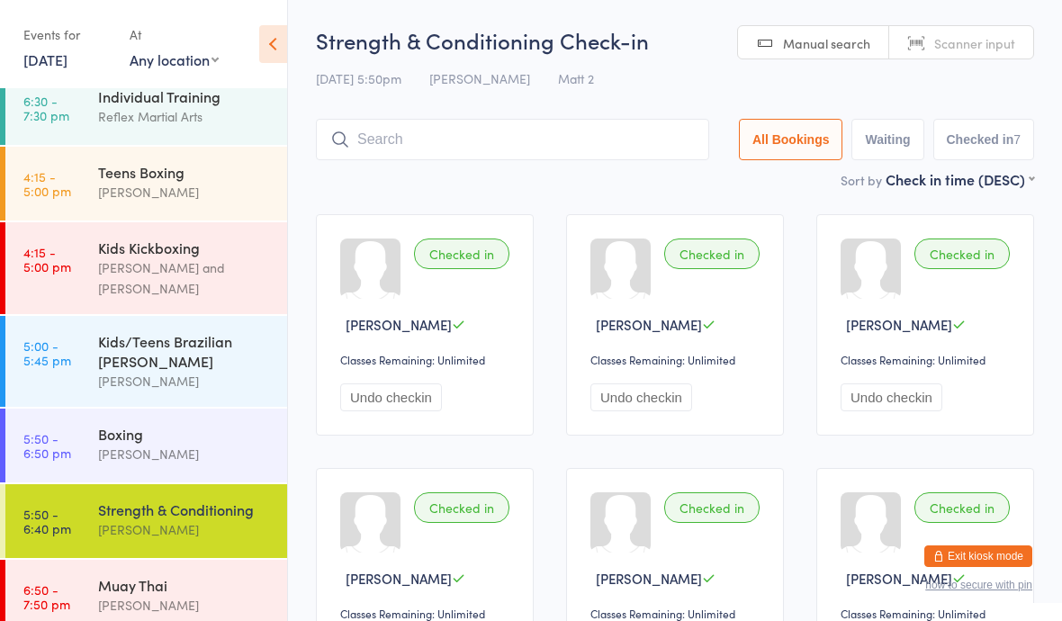
click at [148, 430] on div "Boxing" at bounding box center [185, 434] width 174 height 20
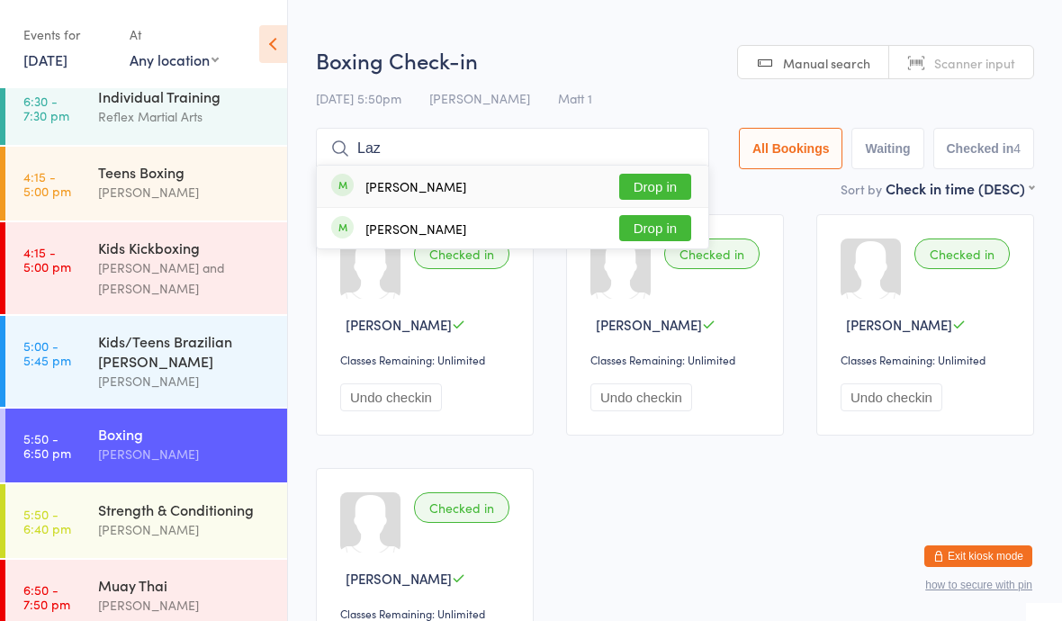
type input "Laz"
click at [637, 176] on button "Drop in" at bounding box center [655, 187] width 72 height 26
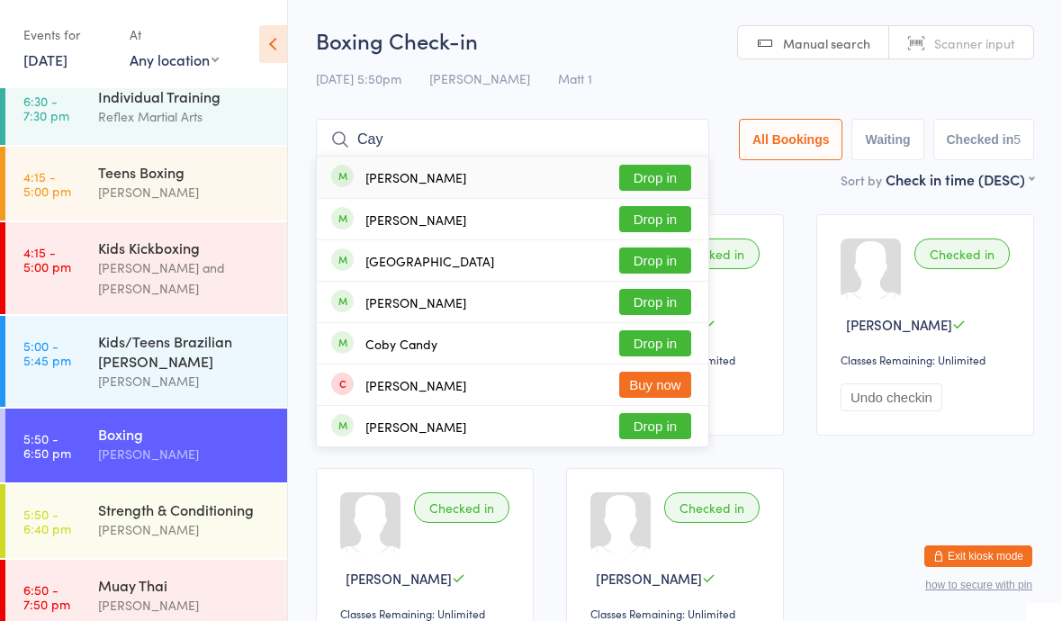
type input "Cay"
click at [640, 178] on button "Drop in" at bounding box center [655, 178] width 72 height 26
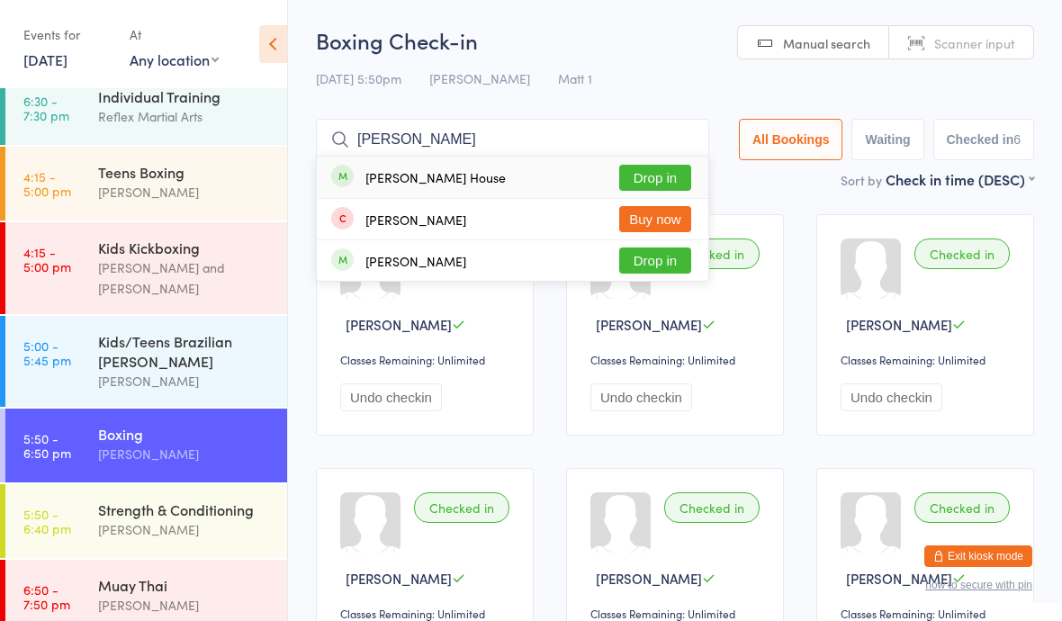
type input "[PERSON_NAME]"
click at [648, 166] on button "Drop in" at bounding box center [655, 178] width 72 height 26
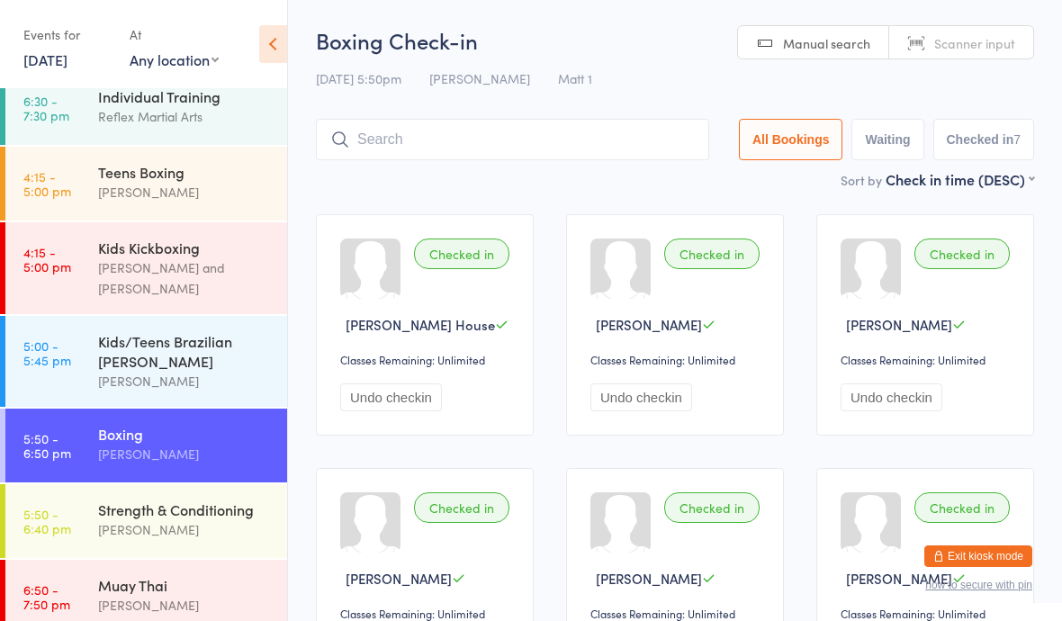
click at [217, 287] on div "Kids Kickboxing [PERSON_NAME] and [PERSON_NAME]" at bounding box center [192, 268] width 189 height 92
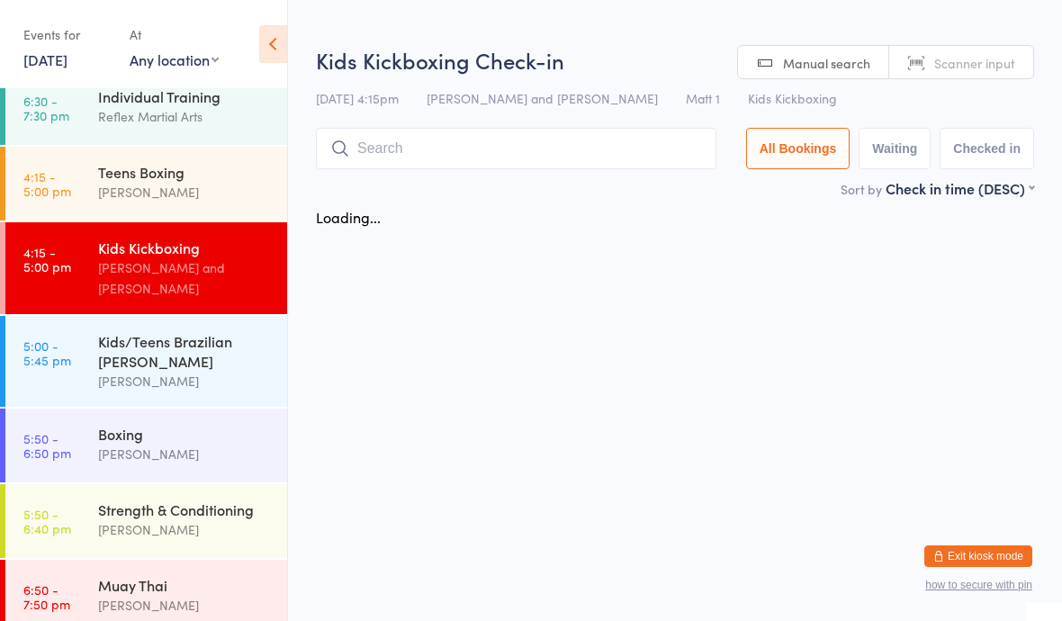
click at [224, 193] on div "[PERSON_NAME]" at bounding box center [185, 192] width 174 height 21
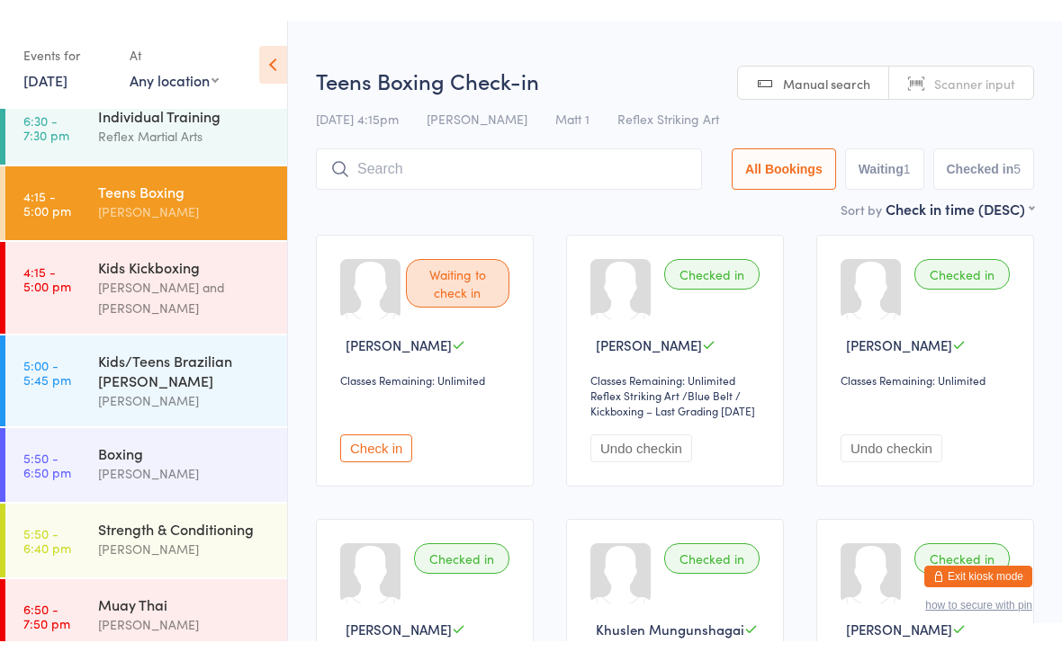
scroll to position [93, 0]
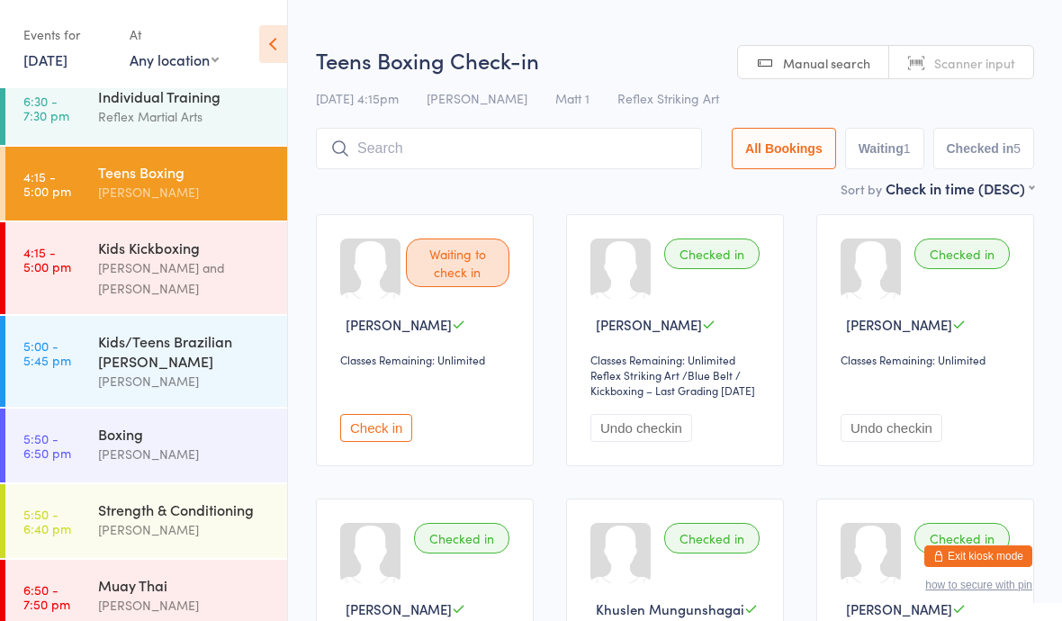
click at [244, 499] on div "Strength & Conditioning" at bounding box center [185, 509] width 174 height 20
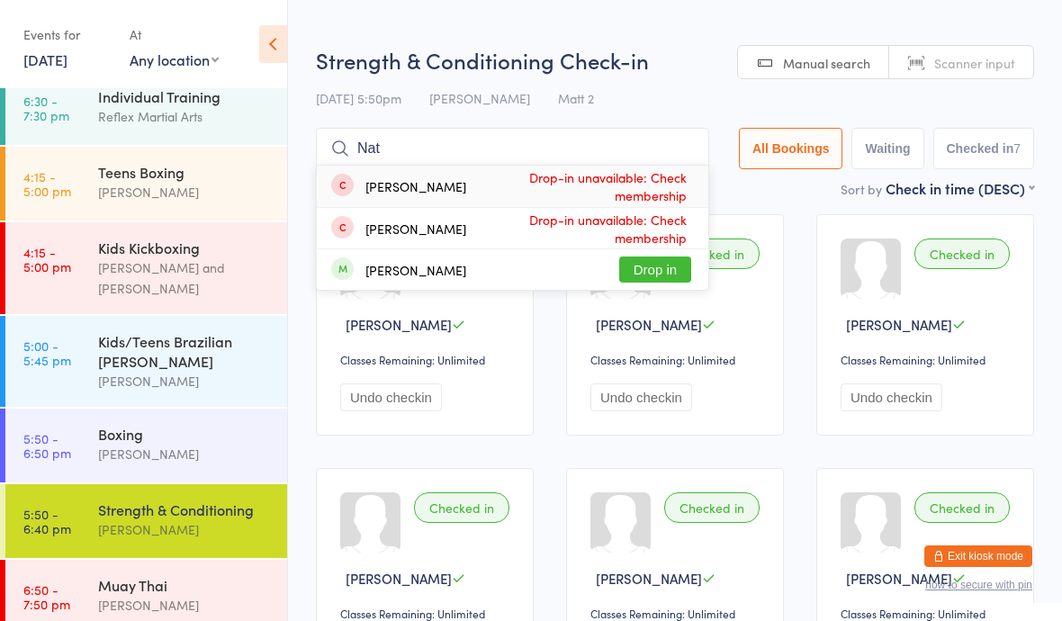
type input "Nat"
click at [642, 265] on button "Drop in" at bounding box center [655, 269] width 72 height 26
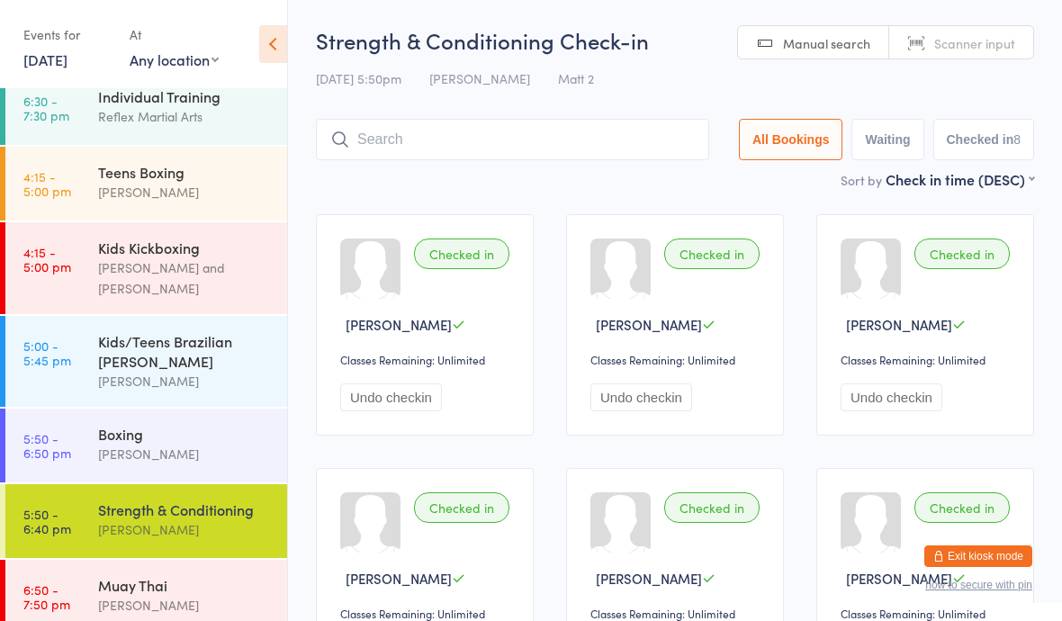
click at [184, 424] on div "Boxing" at bounding box center [185, 434] width 174 height 20
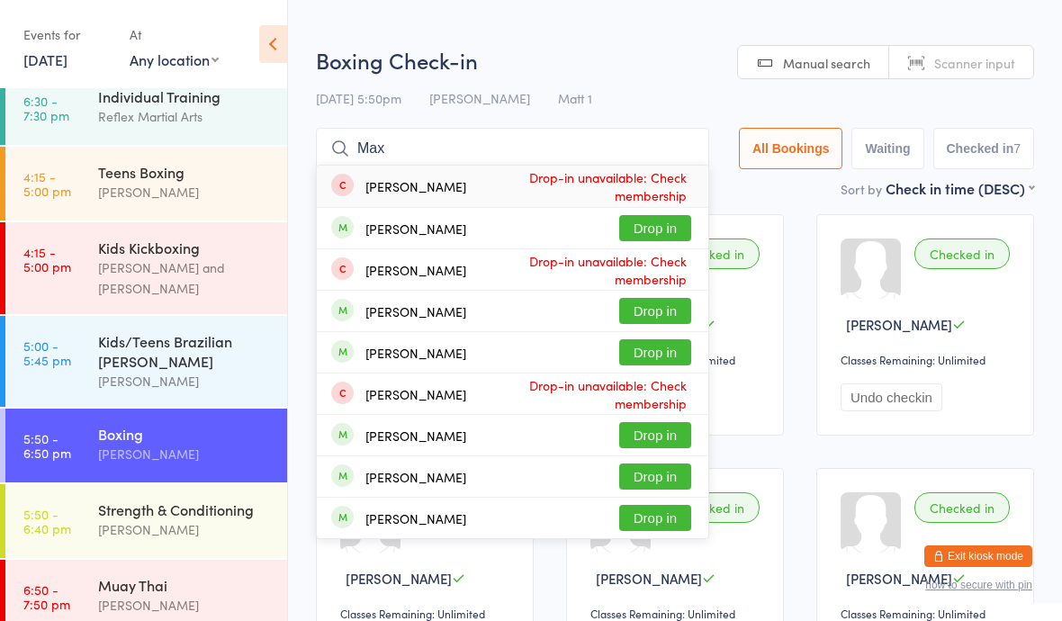
type input "Max"
click at [643, 231] on button "Drop in" at bounding box center [655, 228] width 72 height 26
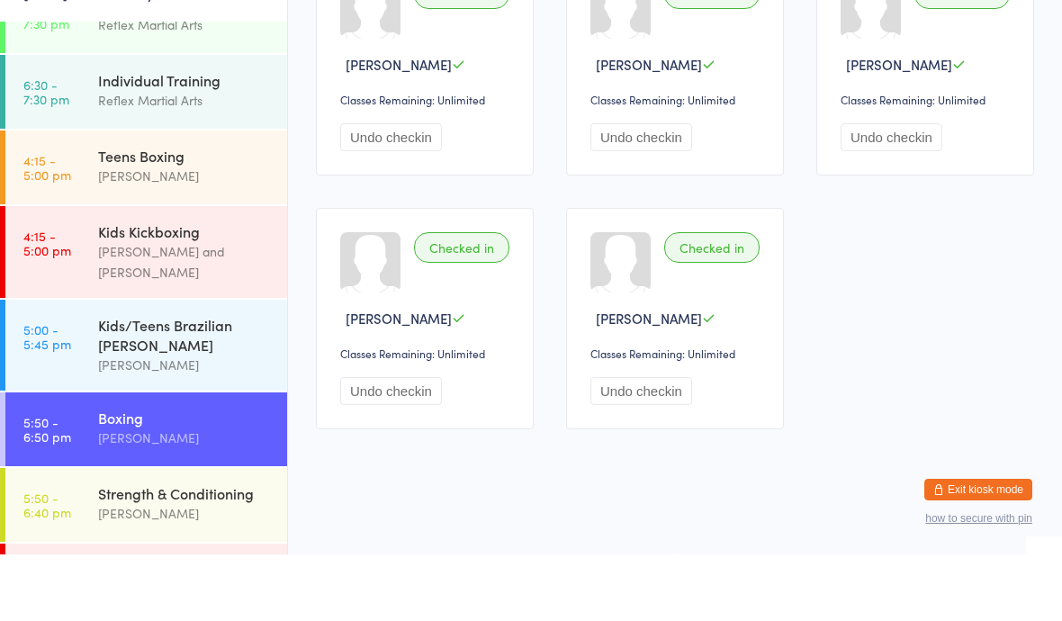
scroll to position [478, 0]
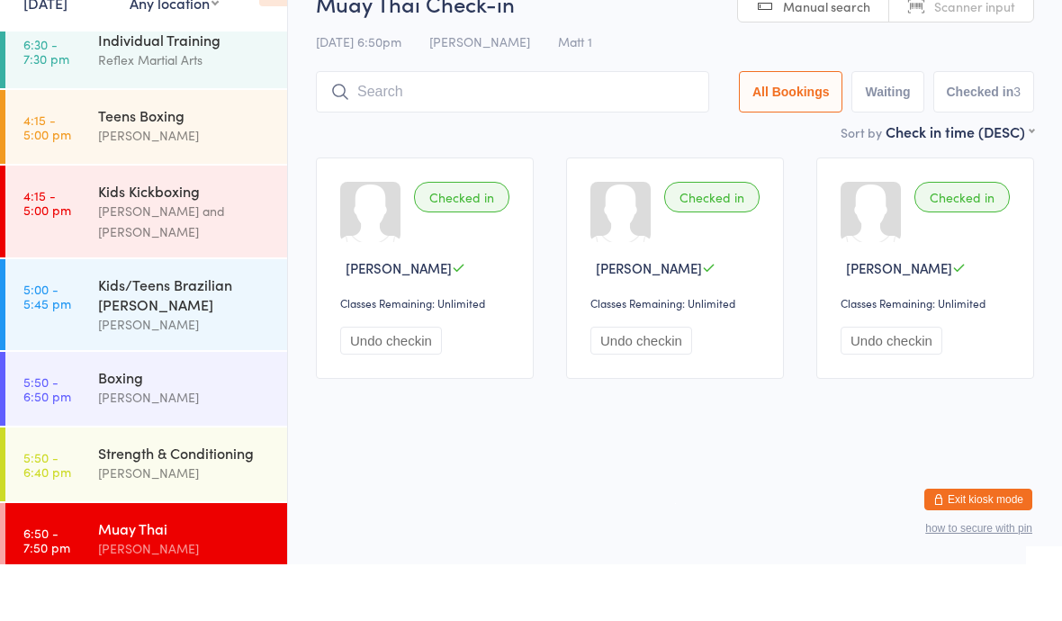
scroll to position [93, 0]
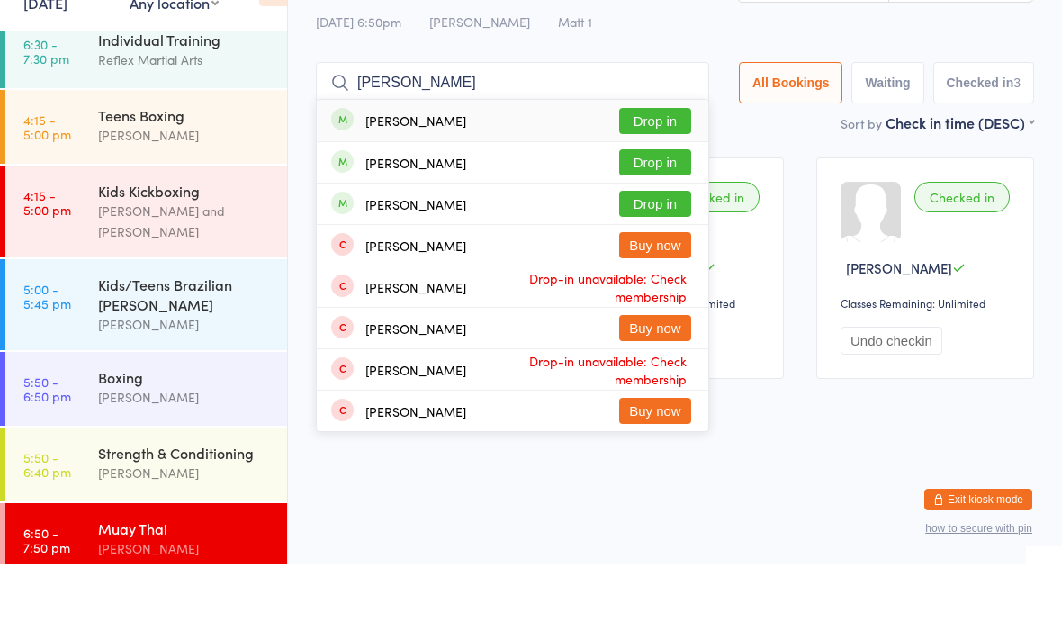
type input "[PERSON_NAME]"
click at [652, 247] on button "Drop in" at bounding box center [655, 260] width 72 height 26
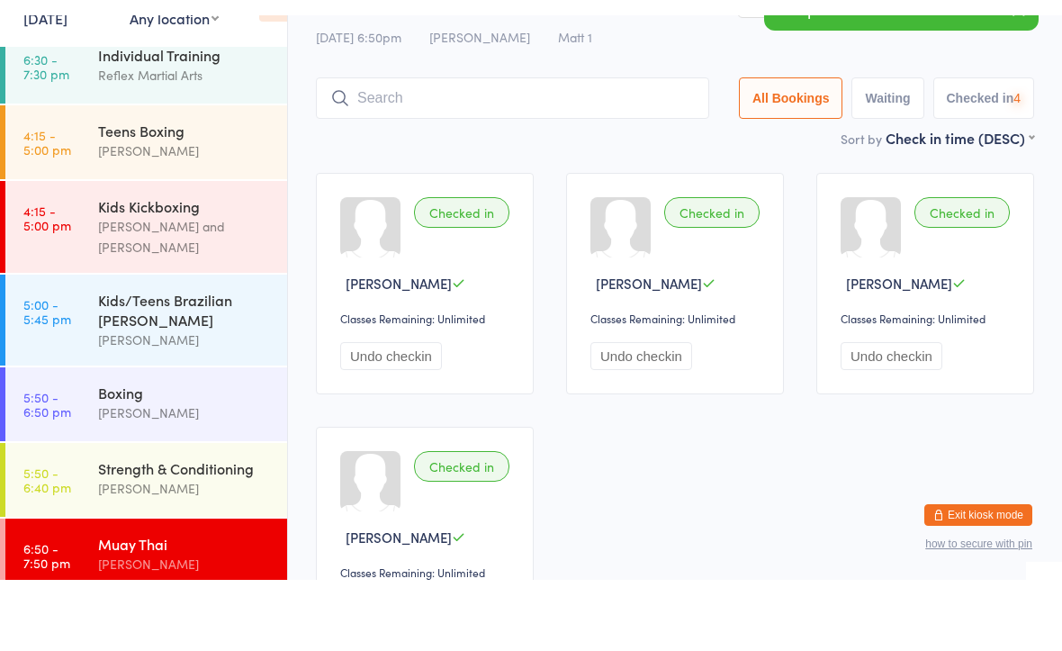
scroll to position [40, 0]
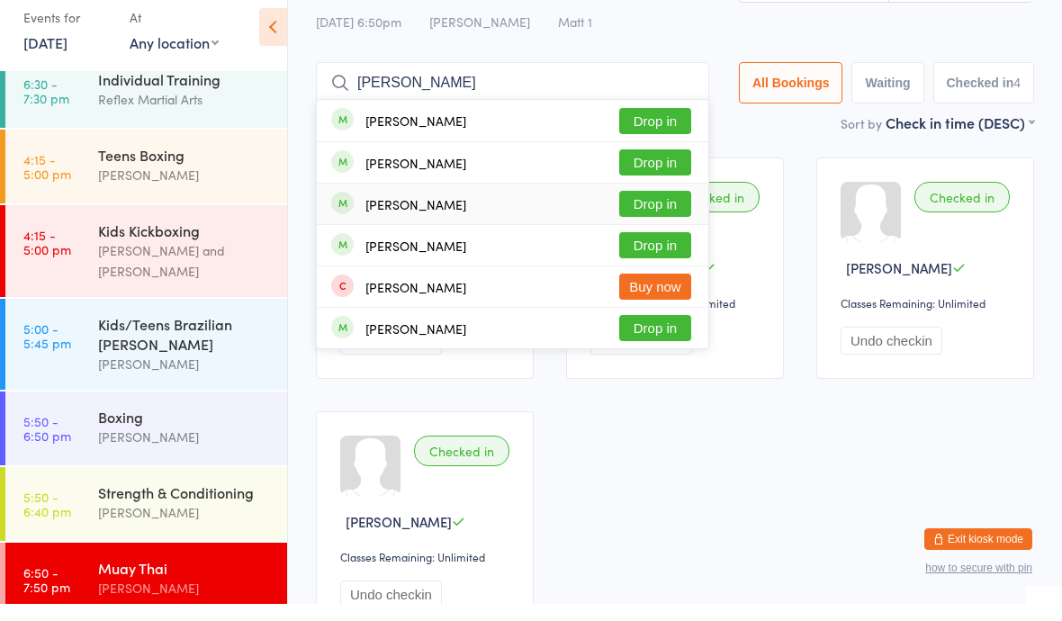
type input "[PERSON_NAME]"
click at [495, 202] on div "[PERSON_NAME] Drop in" at bounding box center [512, 221] width 391 height 40
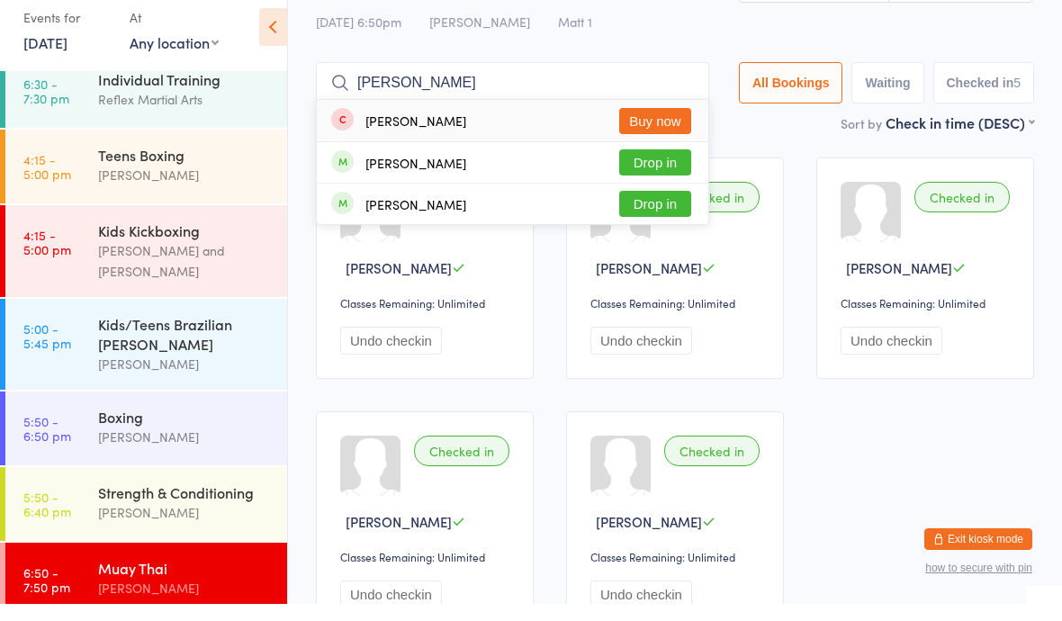
type input "[PERSON_NAME]"
click at [639, 166] on button "Drop in" at bounding box center [655, 179] width 72 height 26
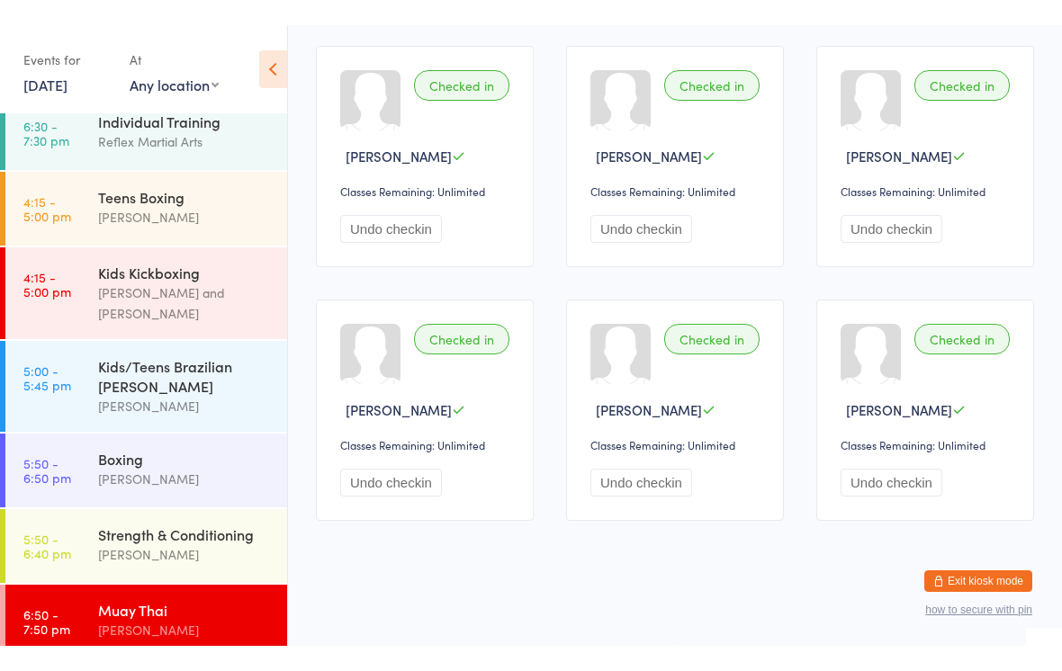
scroll to position [0, 0]
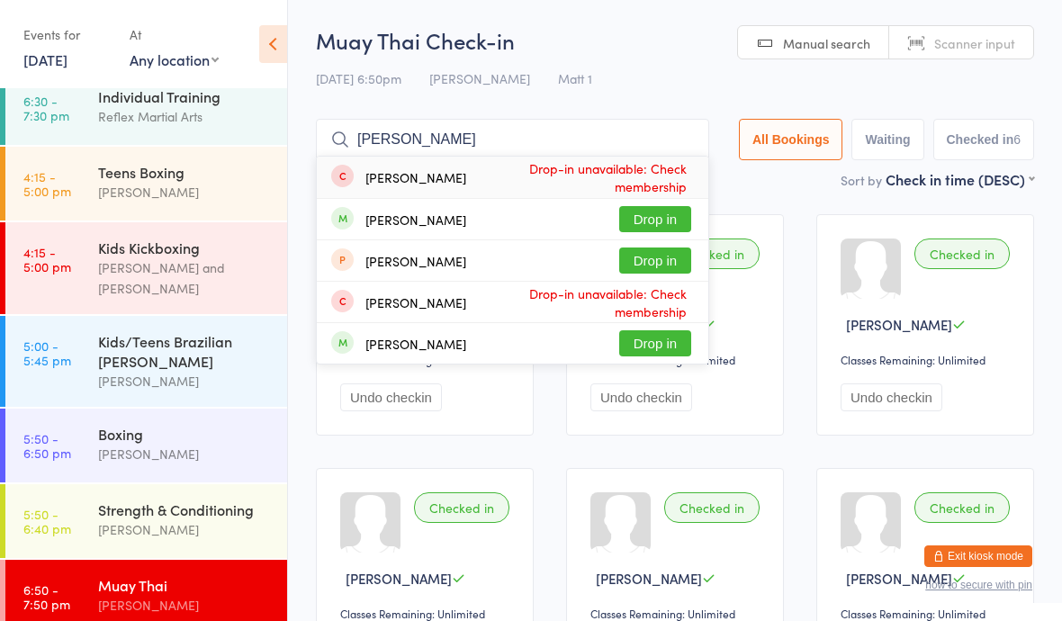
type input "[PERSON_NAME]"
click at [652, 213] on button "Drop in" at bounding box center [655, 219] width 72 height 26
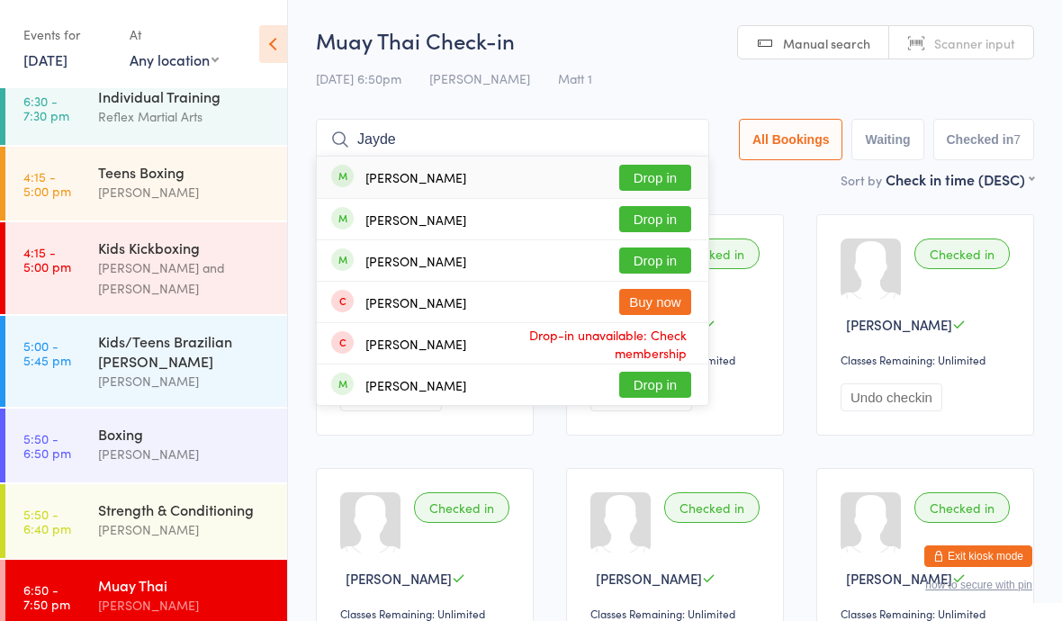
type input "Jayde"
click at [641, 191] on button "Drop in" at bounding box center [655, 178] width 72 height 26
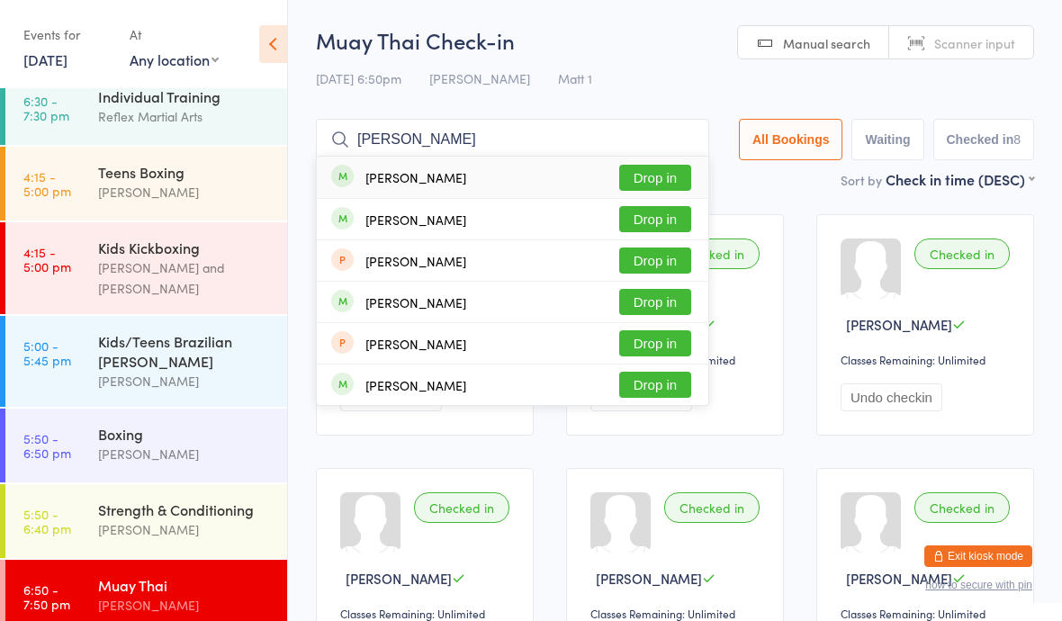
type input "[PERSON_NAME]"
click at [640, 303] on button "Drop in" at bounding box center [655, 302] width 72 height 26
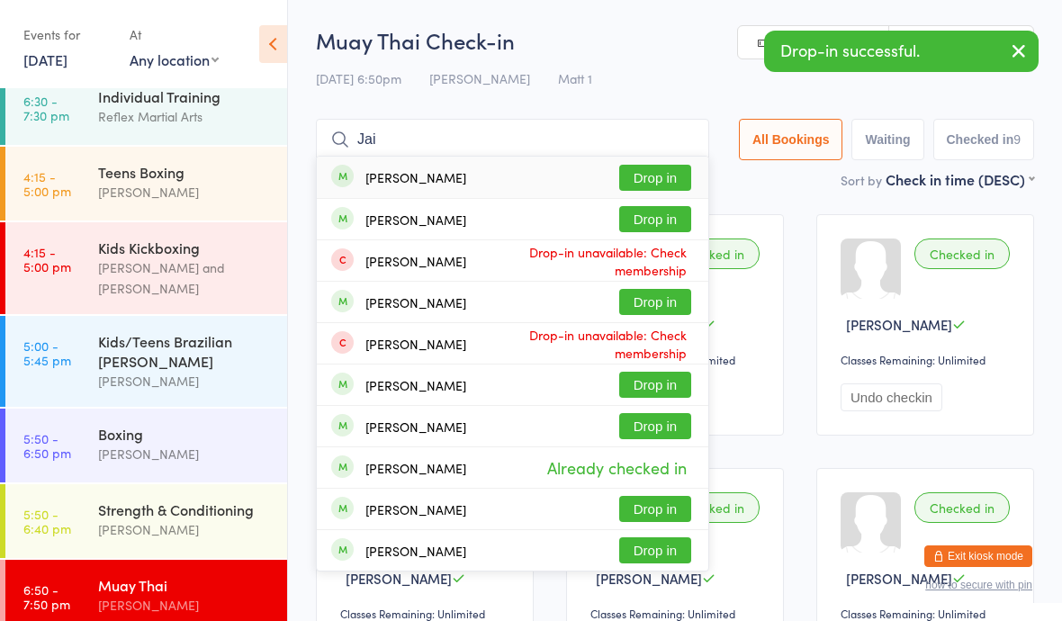
type input "Jai"
click at [656, 169] on button "Drop in" at bounding box center [655, 178] width 72 height 26
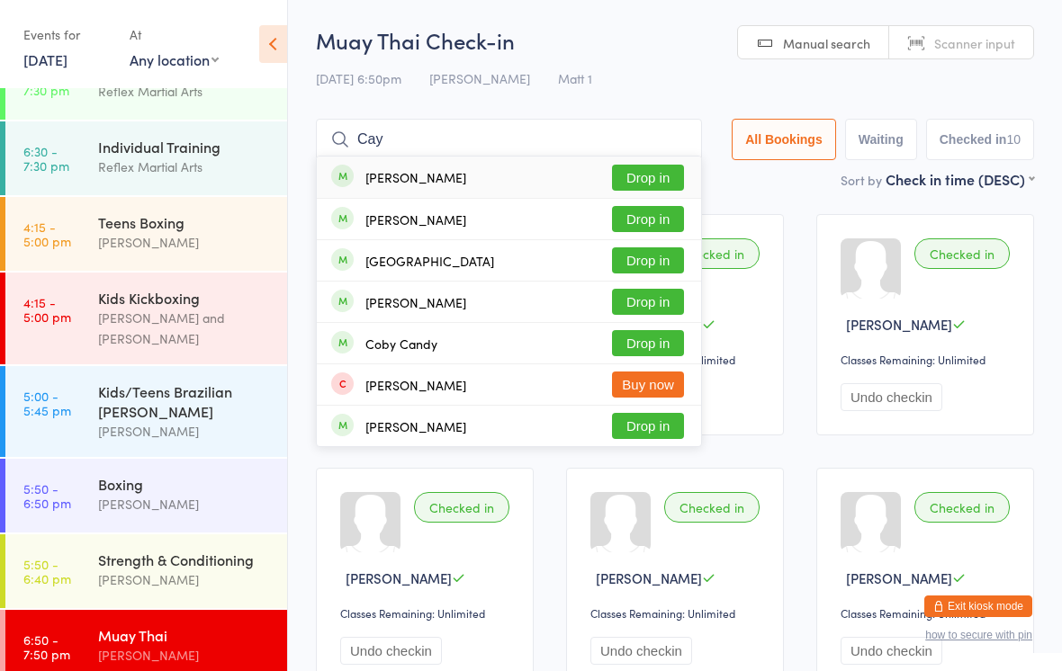
type input "Cay"
click at [661, 186] on button "Drop in" at bounding box center [648, 178] width 72 height 26
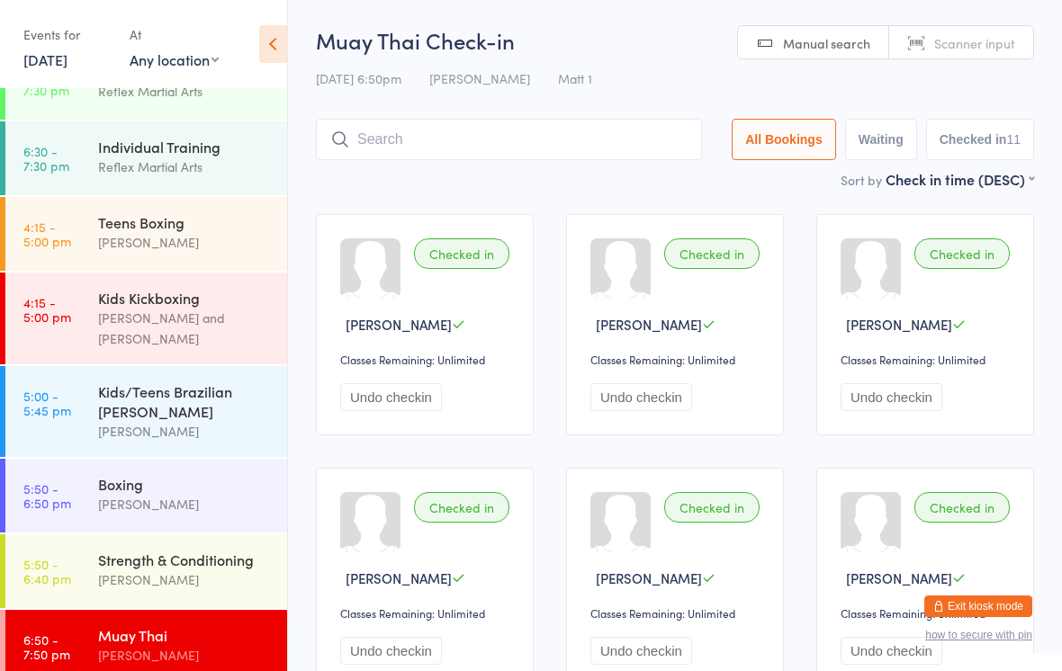
click at [398, 160] on input "search" at bounding box center [509, 139] width 386 height 41
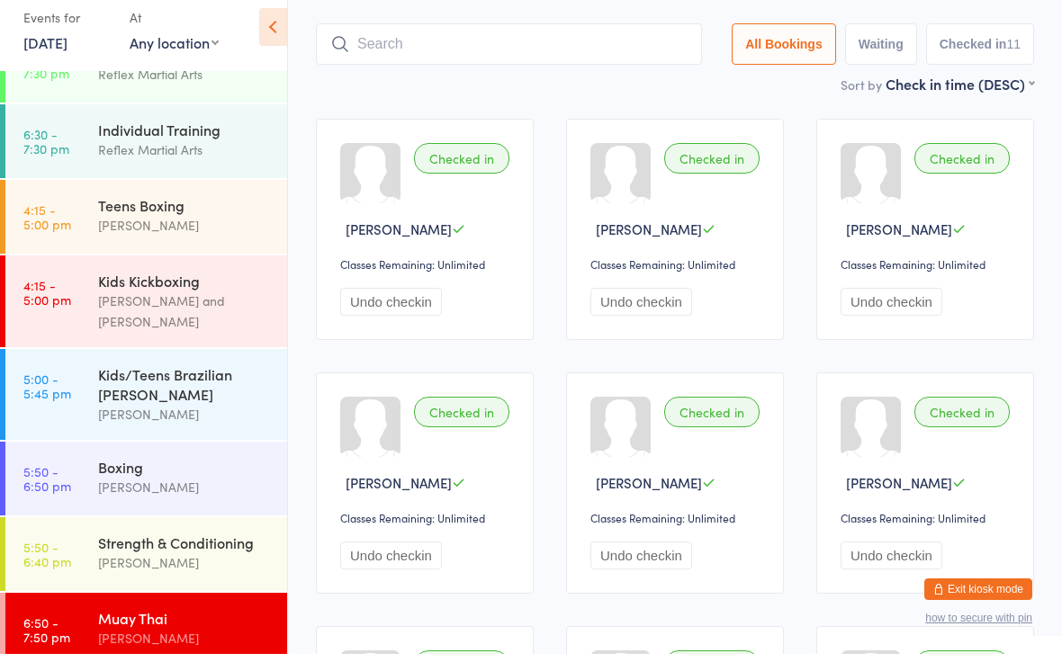
scroll to position [103, 0]
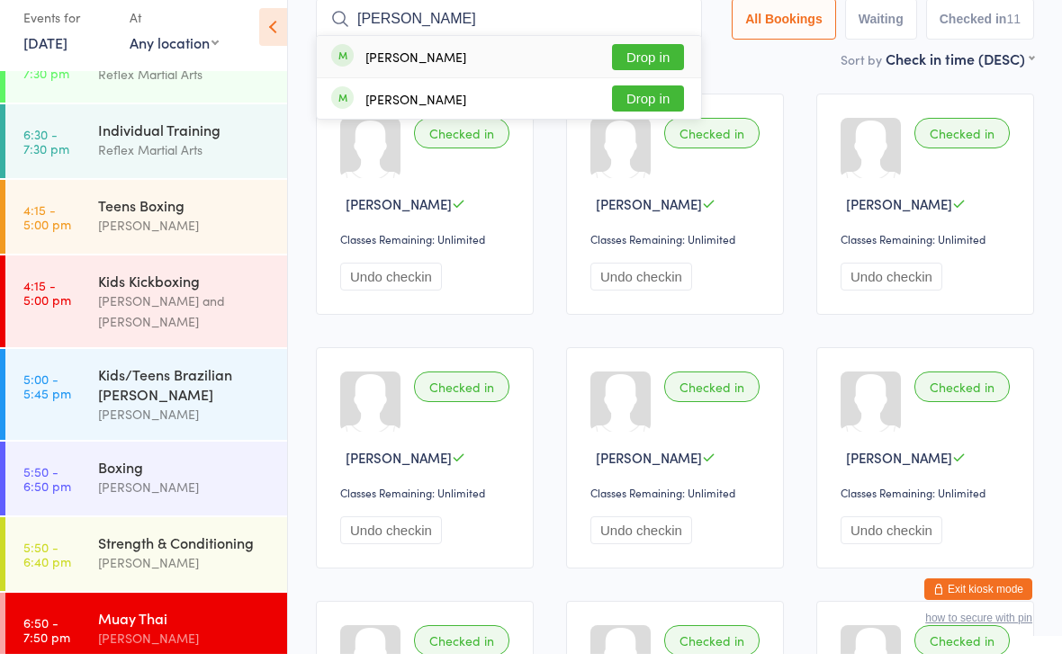
type input "[PERSON_NAME]"
click at [634, 103] on button "Drop in" at bounding box center [648, 116] width 72 height 26
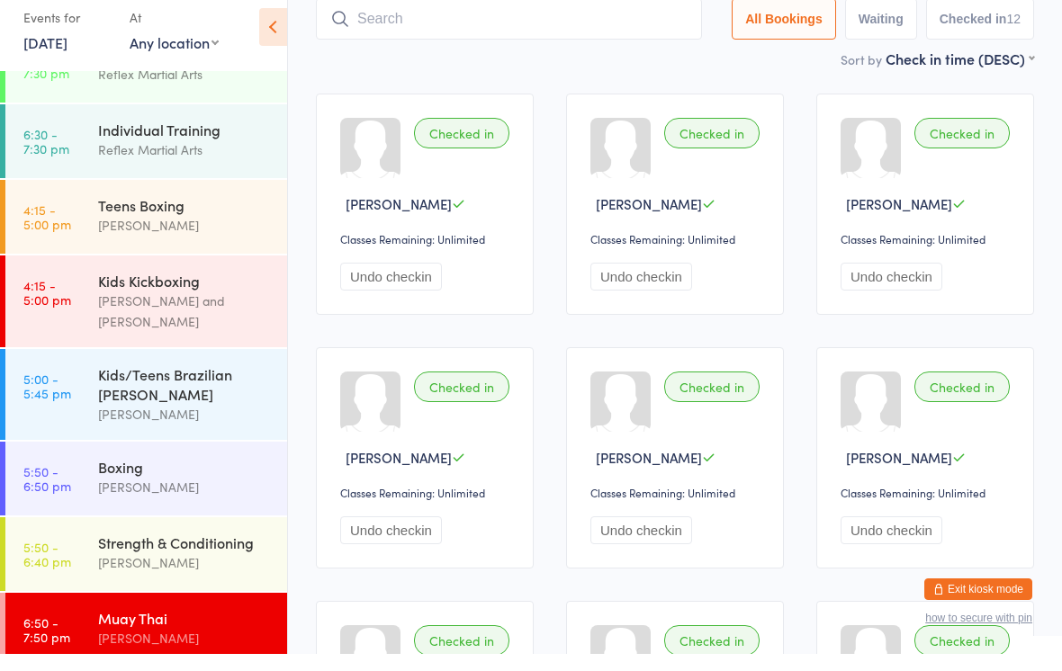
click at [119, 550] on div "Strength & Conditioning" at bounding box center [185, 560] width 174 height 20
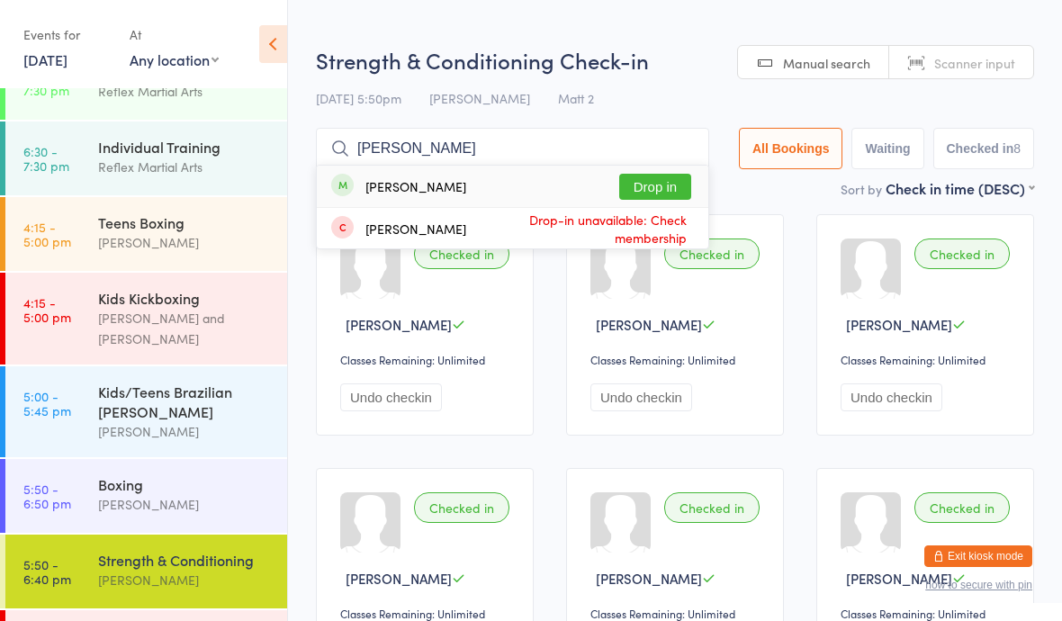
type input "[PERSON_NAME]"
click at [656, 185] on button "Drop in" at bounding box center [655, 187] width 72 height 26
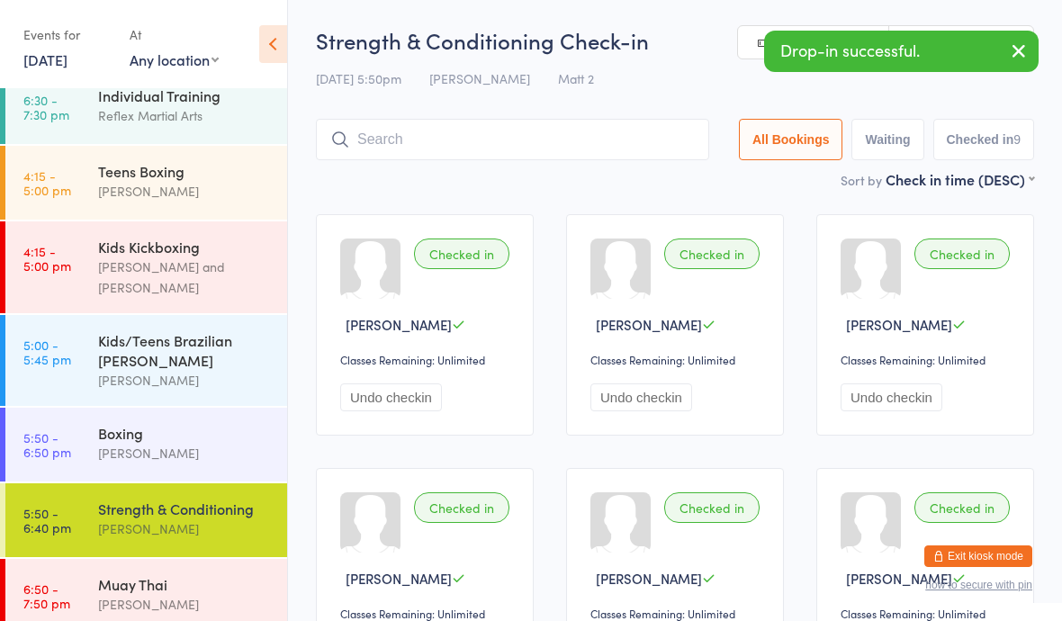
scroll to position [93, 0]
click at [201, 560] on div "Muay Thai [PERSON_NAME]" at bounding box center [192, 595] width 189 height 71
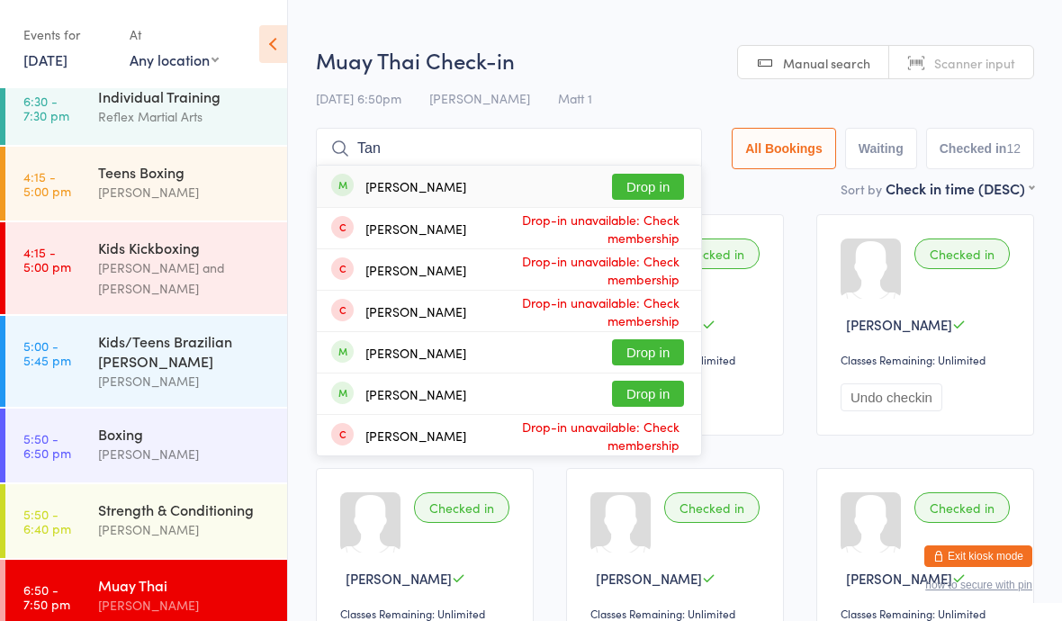
type input "Tan"
click at [636, 180] on button "Drop in" at bounding box center [648, 187] width 72 height 26
